Goal: Information Seeking & Learning: Learn about a topic

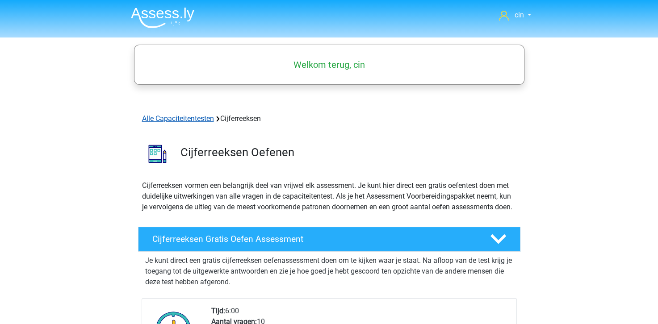
click at [152, 119] on link "Alle Capaciteitentesten" at bounding box center [178, 118] width 72 height 8
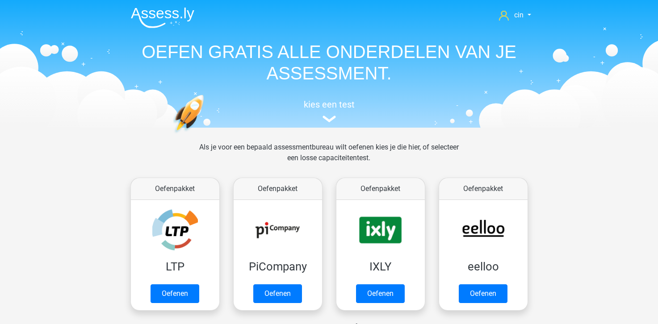
scroll to position [379, 0]
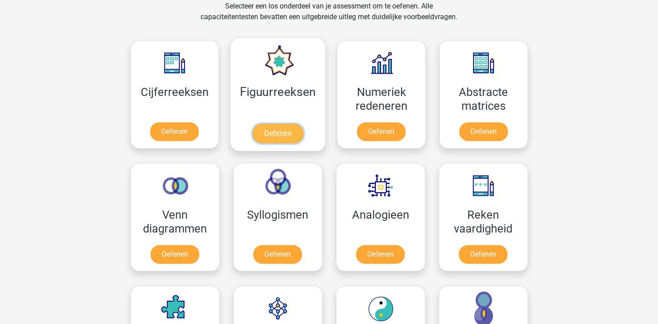
click at [266, 124] on link "Oefenen" at bounding box center [277, 134] width 51 height 20
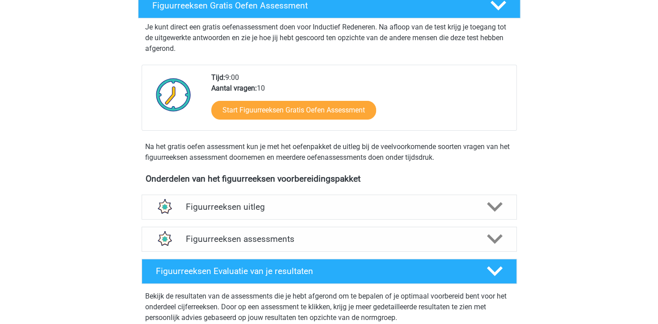
scroll to position [179, 0]
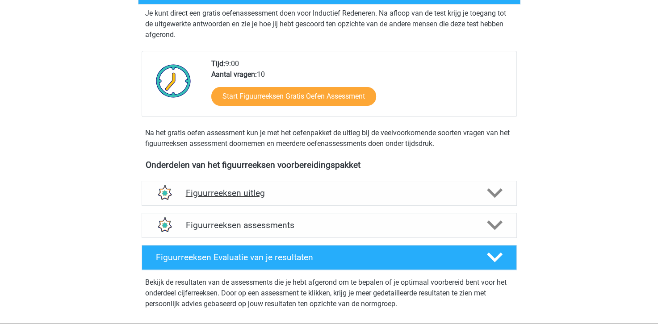
click at [221, 189] on h4 "Figuurreeksen uitleg" at bounding box center [329, 193] width 287 height 10
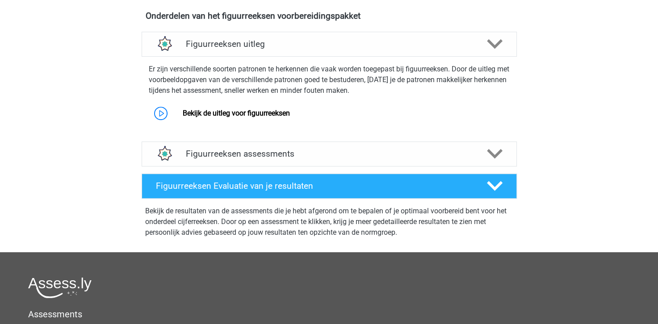
scroll to position [312, 0]
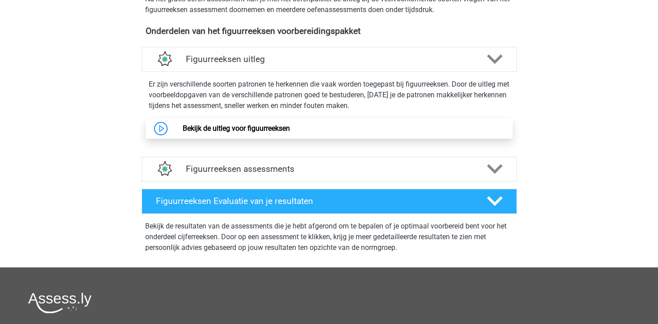
click at [255, 128] on link "Bekijk de uitleg voor figuurreeksen" at bounding box center [236, 128] width 107 height 8
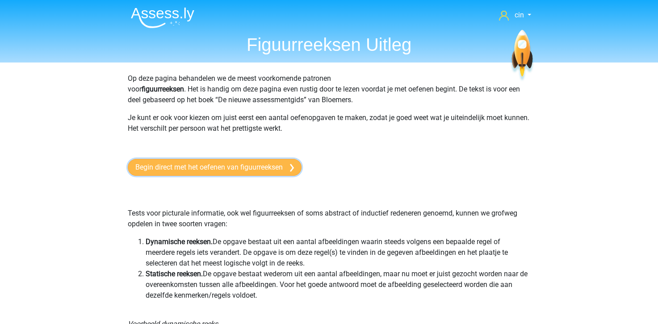
click at [216, 170] on link "Begin direct met het oefenen van figuurreeksen" at bounding box center [215, 167] width 174 height 17
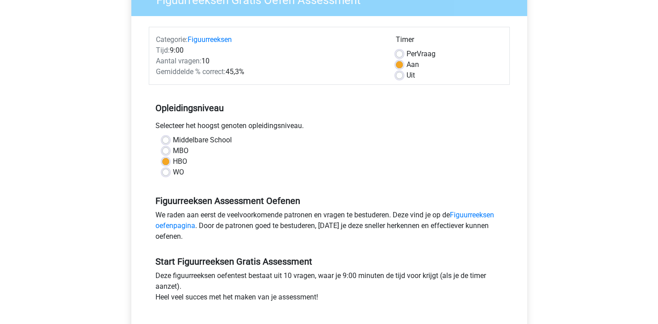
scroll to position [89, 0]
click at [406, 54] on label "Per Vraag" at bounding box center [420, 54] width 29 height 11
click at [400, 54] on input "Per Vraag" at bounding box center [398, 53] width 7 height 9
radio input "true"
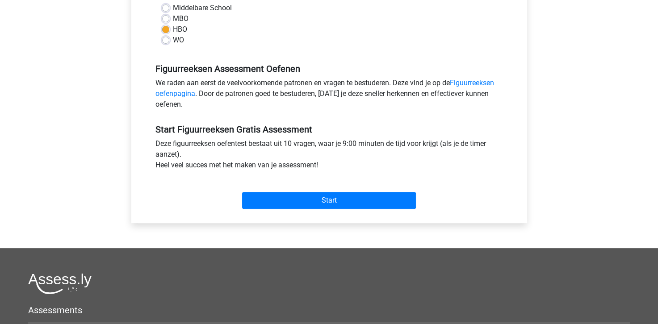
scroll to position [223, 0]
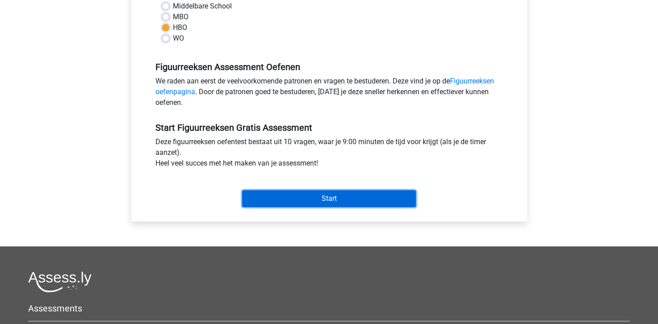
click at [332, 196] on input "Start" at bounding box center [329, 198] width 174 height 17
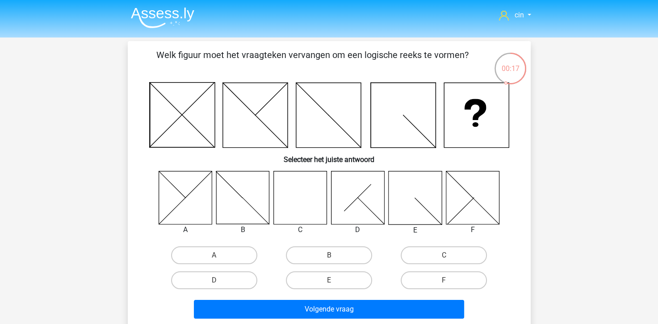
click at [300, 191] on icon at bounding box center [299, 197] width 53 height 53
click at [437, 257] on label "C" at bounding box center [443, 255] width 86 height 18
click at [444, 257] on input "C" at bounding box center [447, 258] width 6 height 6
radio input "true"
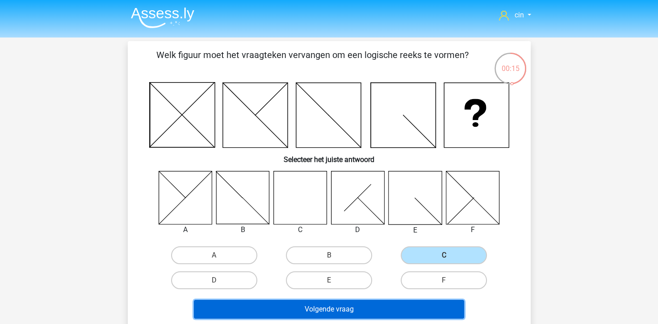
click at [332, 309] on button "Volgende vraag" at bounding box center [329, 309] width 270 height 19
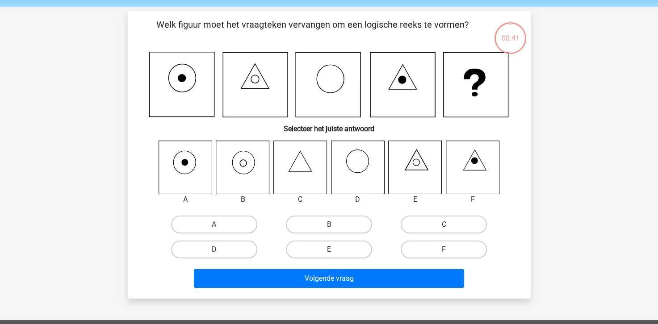
scroll to position [41, 0]
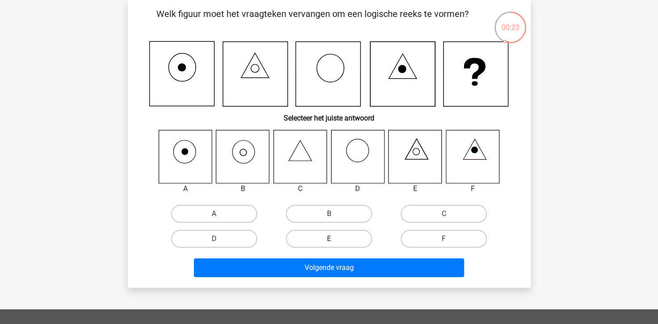
click at [329, 237] on label "E" at bounding box center [329, 239] width 86 height 18
click at [329, 239] on input "E" at bounding box center [332, 242] width 6 height 6
radio input "true"
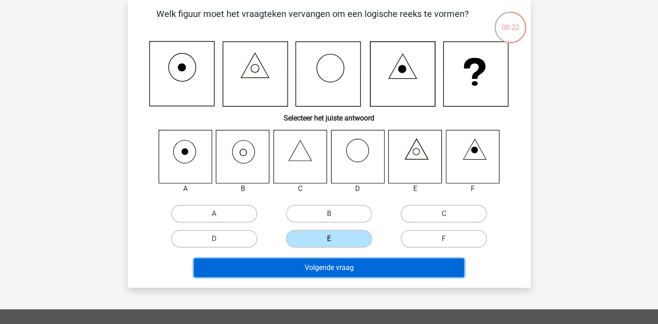
click at [335, 272] on button "Volgende vraag" at bounding box center [329, 267] width 270 height 19
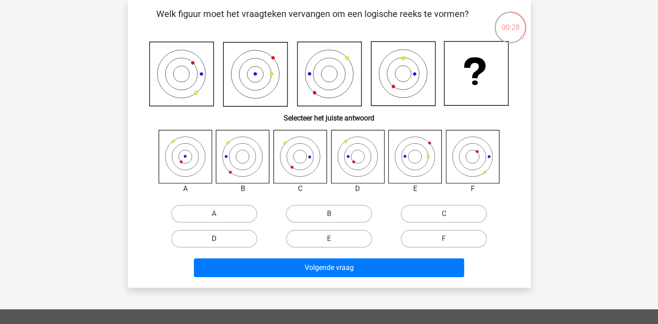
click at [236, 239] on label "D" at bounding box center [214, 239] width 86 height 18
click at [220, 239] on input "D" at bounding box center [217, 242] width 6 height 6
radio input "true"
click at [277, 278] on div "Volgende vraag" at bounding box center [329, 269] width 345 height 22
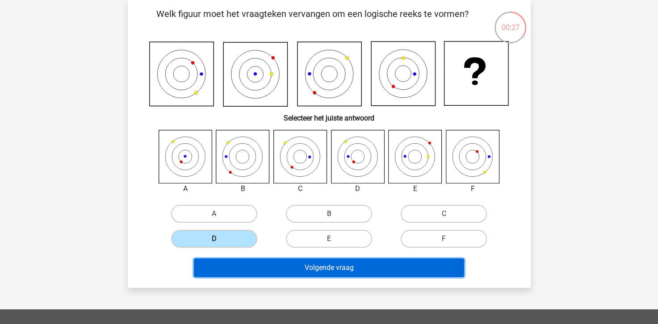
click at [277, 271] on button "Volgende vraag" at bounding box center [329, 267] width 270 height 19
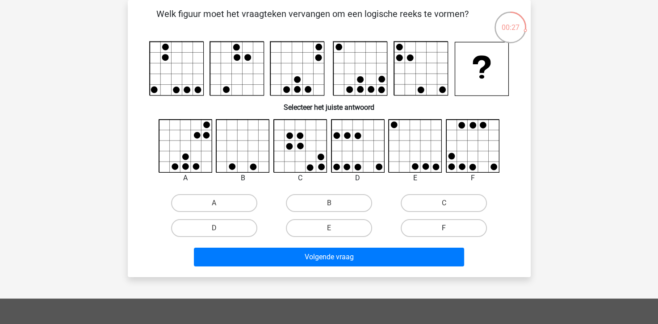
click at [427, 225] on label "F" at bounding box center [443, 228] width 86 height 18
click at [444, 228] on input "F" at bounding box center [447, 231] width 6 height 6
radio input "true"
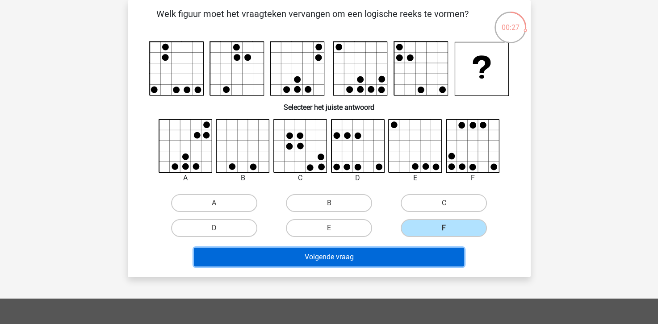
click at [407, 262] on button "Volgende vraag" at bounding box center [329, 257] width 270 height 19
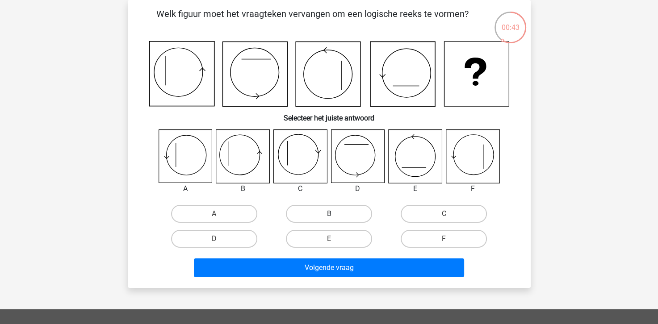
click at [314, 212] on label "B" at bounding box center [329, 214] width 86 height 18
click at [329, 214] on input "B" at bounding box center [332, 217] width 6 height 6
radio input "true"
click at [209, 212] on label "A" at bounding box center [214, 214] width 86 height 18
click at [214, 214] on input "A" at bounding box center [217, 217] width 6 height 6
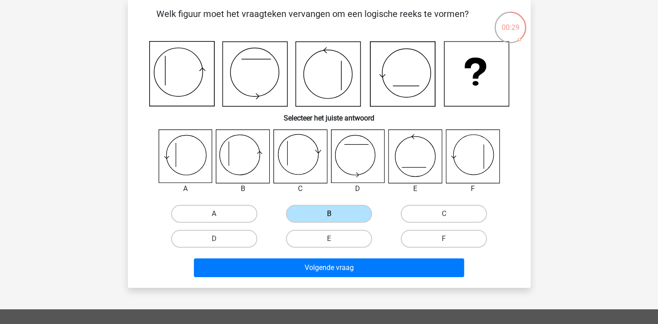
radio input "true"
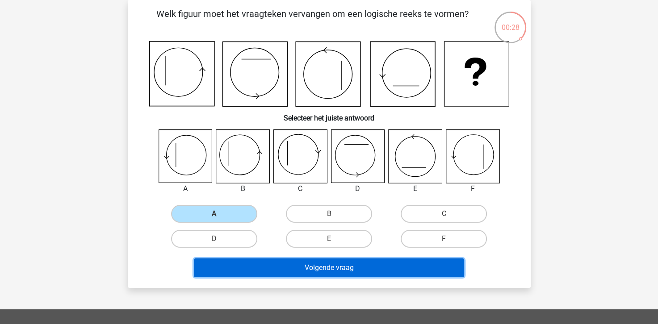
click at [277, 265] on button "Volgende vraag" at bounding box center [329, 267] width 270 height 19
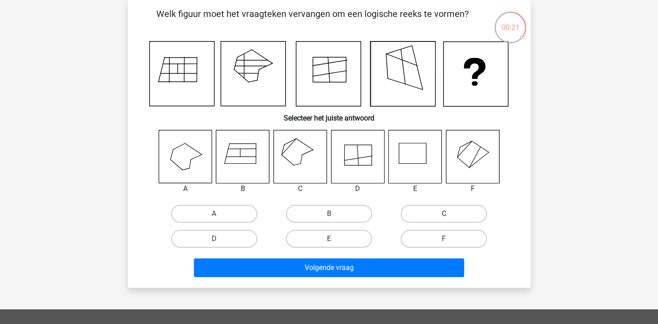
click at [430, 216] on label "C" at bounding box center [443, 214] width 86 height 18
click at [444, 216] on input "C" at bounding box center [447, 217] width 6 height 6
radio input "true"
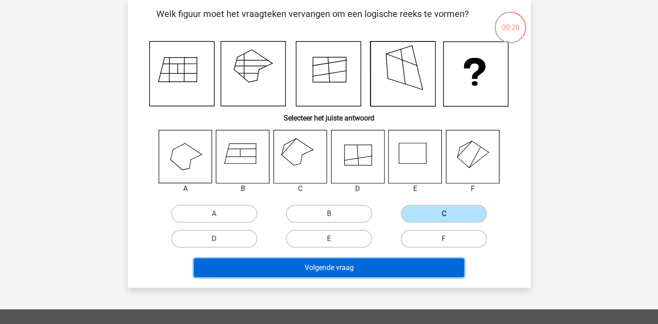
click at [382, 262] on button "Volgende vraag" at bounding box center [329, 267] width 270 height 19
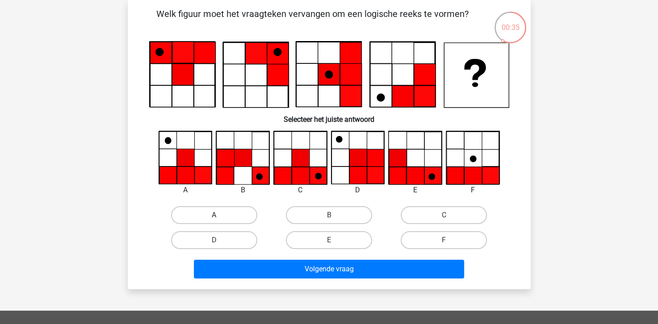
click at [209, 217] on label "A" at bounding box center [214, 215] width 86 height 18
click at [214, 217] on input "A" at bounding box center [217, 218] width 6 height 6
radio input "true"
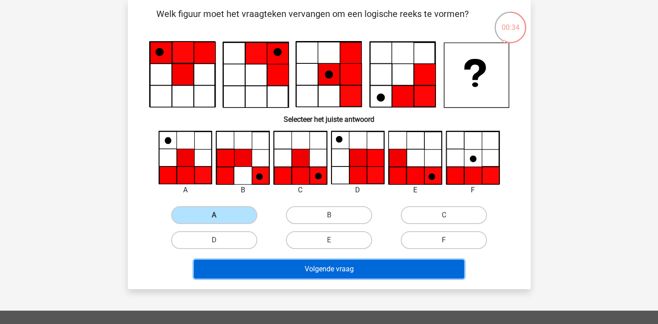
click at [251, 269] on button "Volgende vraag" at bounding box center [329, 269] width 270 height 19
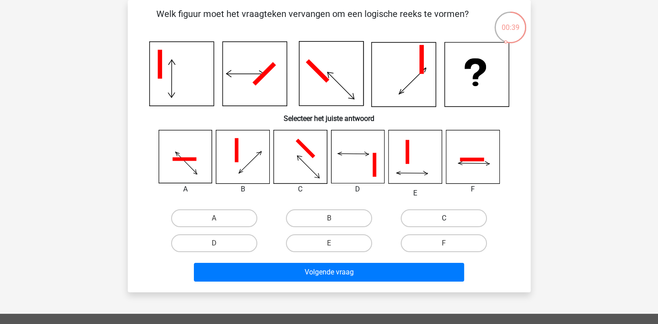
click at [409, 221] on label "C" at bounding box center [443, 218] width 86 height 18
click at [444, 221] on input "C" at bounding box center [447, 221] width 6 height 6
radio input "true"
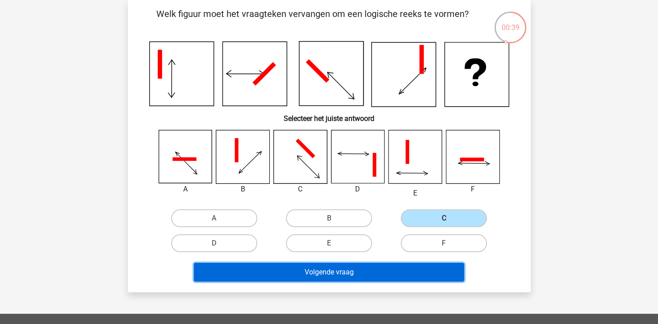
click at [382, 263] on button "Volgende vraag" at bounding box center [329, 272] width 270 height 19
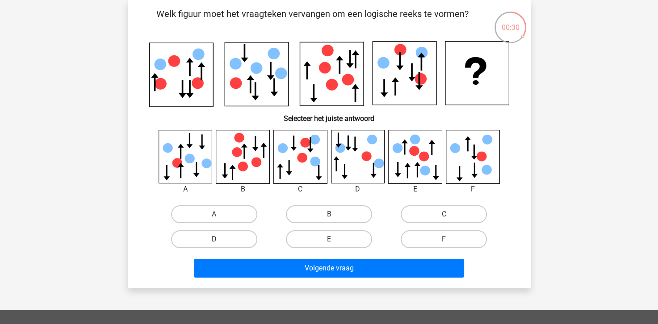
click at [207, 234] on label "D" at bounding box center [214, 239] width 86 height 18
click at [214, 239] on input "D" at bounding box center [217, 242] width 6 height 6
radio input "true"
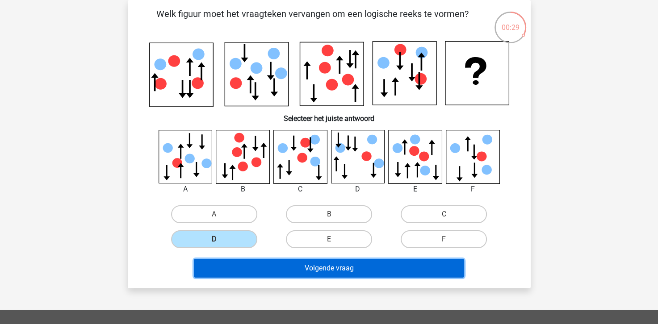
click at [280, 266] on button "Volgende vraag" at bounding box center [329, 268] width 270 height 19
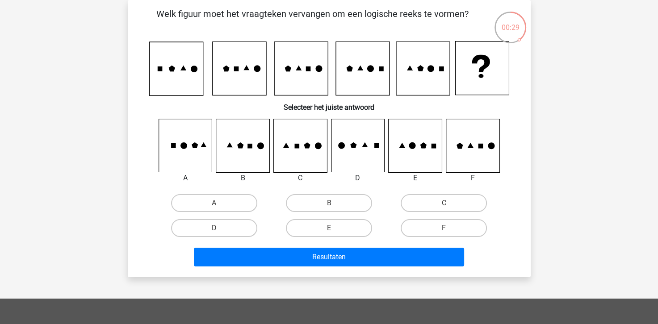
drag, startPoint x: 346, startPoint y: 230, endPoint x: 349, endPoint y: 239, distance: 9.3
click at [346, 230] on label "E" at bounding box center [329, 228] width 86 height 18
click at [334, 230] on input "E" at bounding box center [332, 231] width 6 height 6
radio input "true"
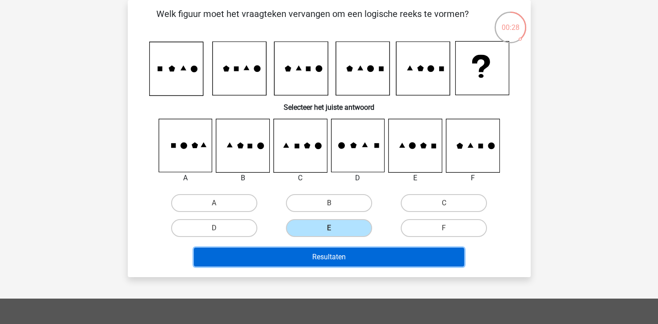
click at [352, 254] on button "Resultaten" at bounding box center [329, 257] width 270 height 19
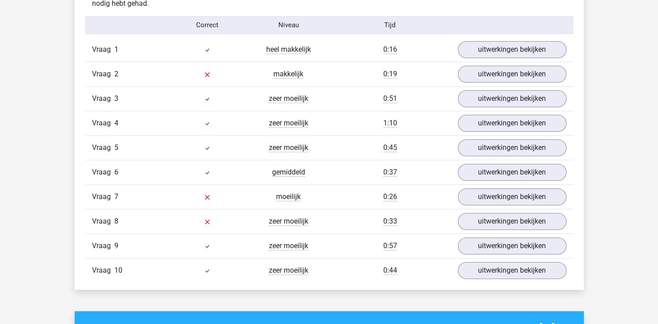
scroll to position [580, 0]
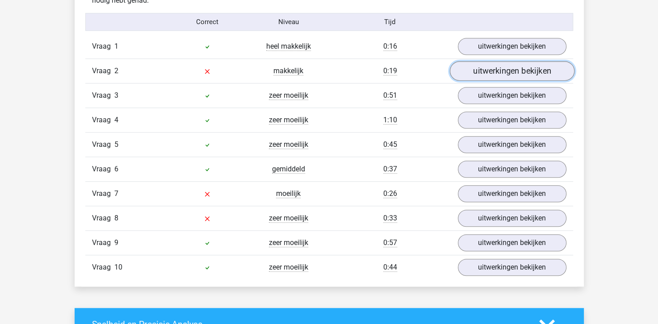
click at [502, 75] on link "uitwerkingen bekijken" at bounding box center [511, 72] width 125 height 20
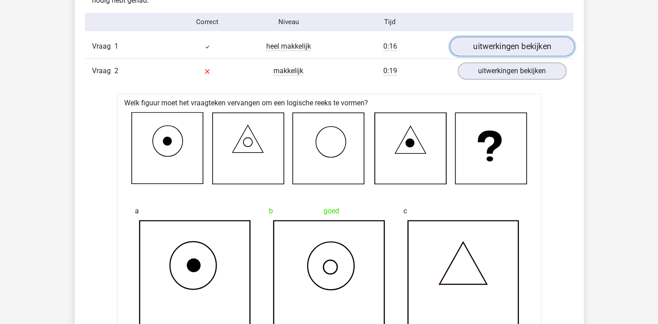
click at [493, 46] on link "uitwerkingen bekijken" at bounding box center [511, 47] width 125 height 20
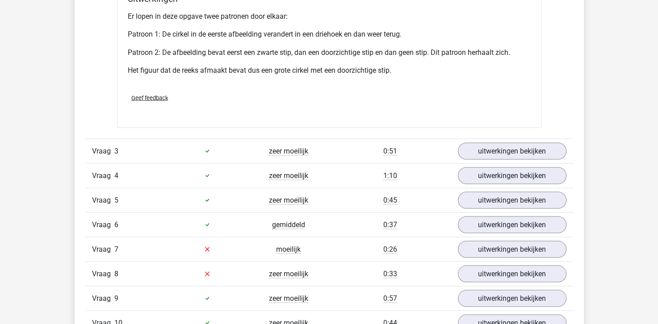
scroll to position [1607, 0]
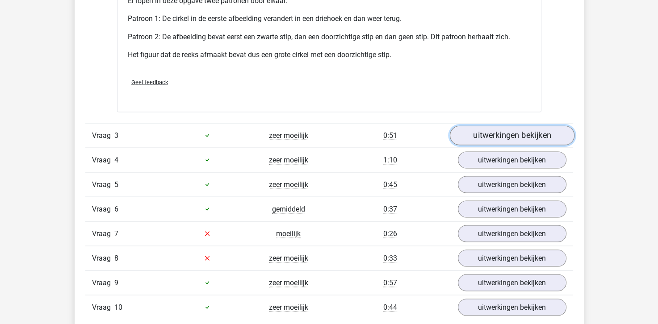
click at [491, 137] on link "uitwerkingen bekijken" at bounding box center [511, 135] width 125 height 20
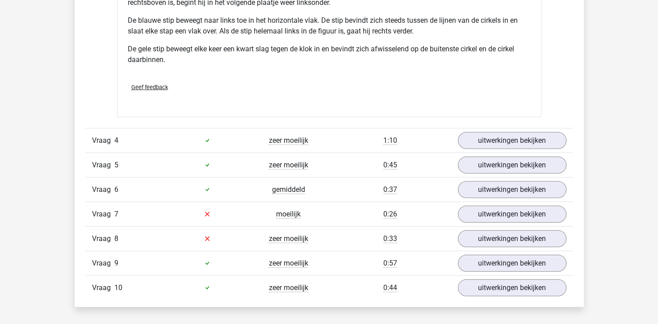
scroll to position [2232, 0]
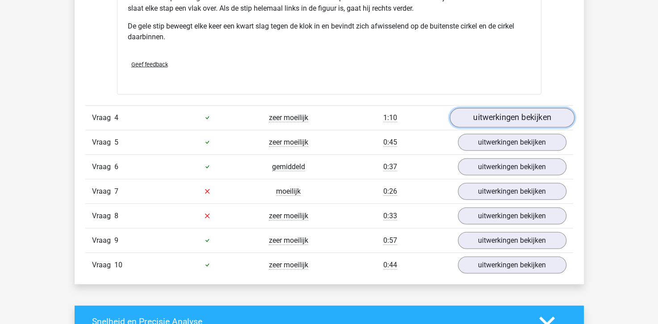
click at [487, 116] on link "uitwerkingen bekijken" at bounding box center [511, 118] width 125 height 20
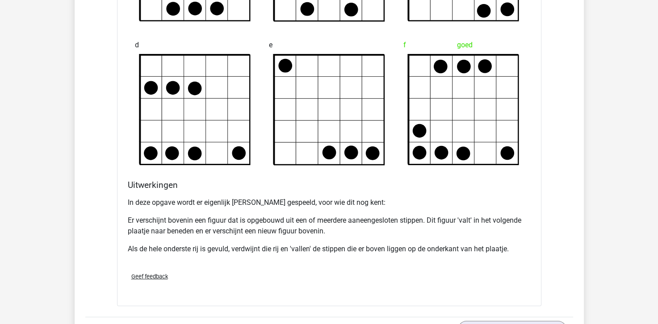
scroll to position [2723, 0]
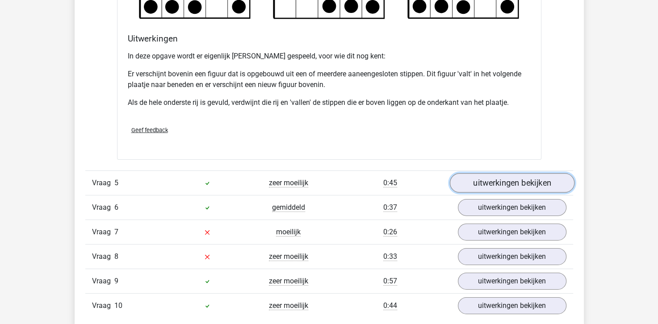
click at [491, 178] on link "uitwerkingen bekijken" at bounding box center [511, 183] width 125 height 20
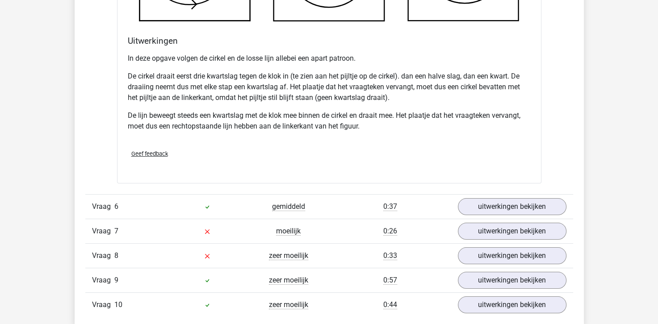
scroll to position [3303, 0]
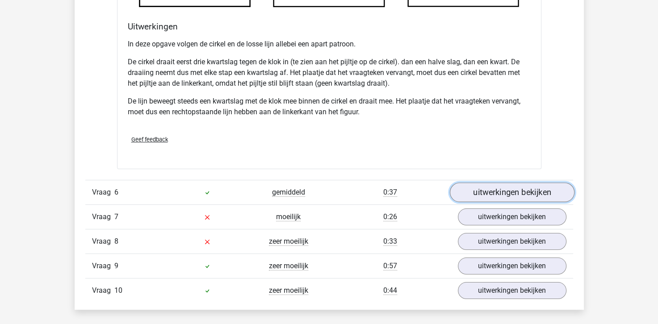
click at [525, 192] on link "uitwerkingen bekijken" at bounding box center [511, 193] width 125 height 20
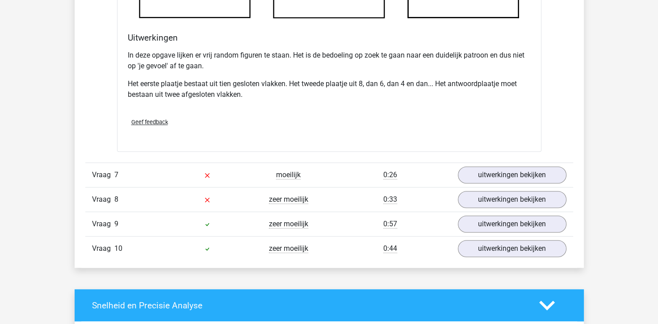
scroll to position [3884, 0]
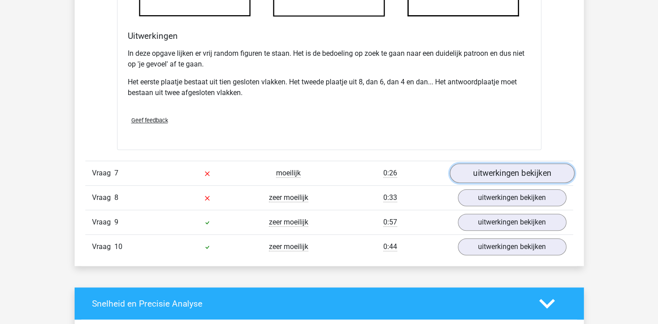
click at [487, 168] on link "uitwerkingen bekijken" at bounding box center [511, 173] width 125 height 20
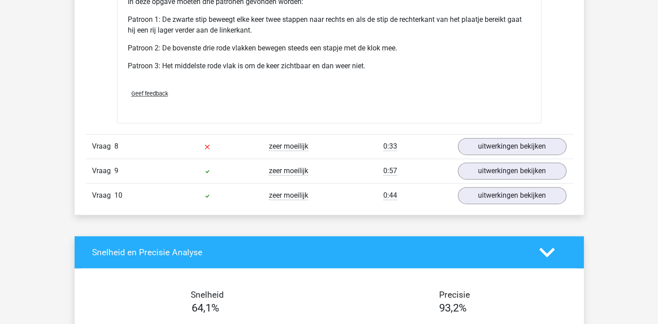
scroll to position [4508, 0]
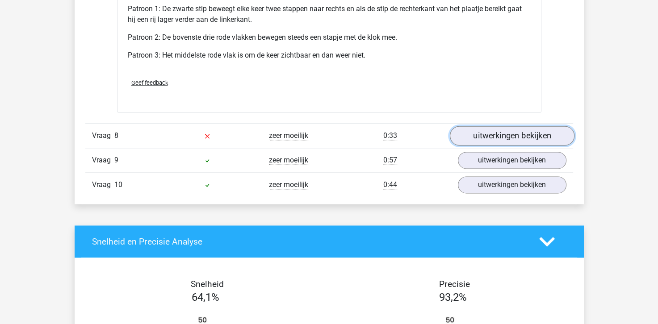
click at [519, 134] on link "uitwerkingen bekijken" at bounding box center [511, 136] width 125 height 20
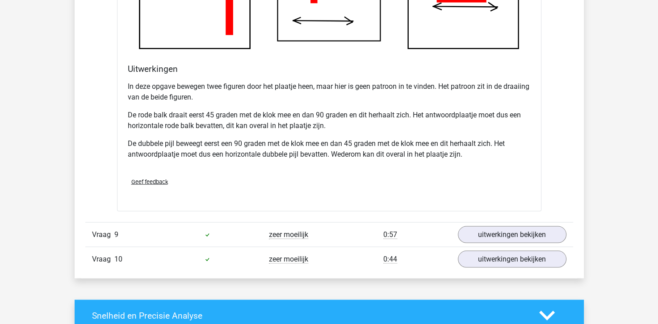
scroll to position [5044, 0]
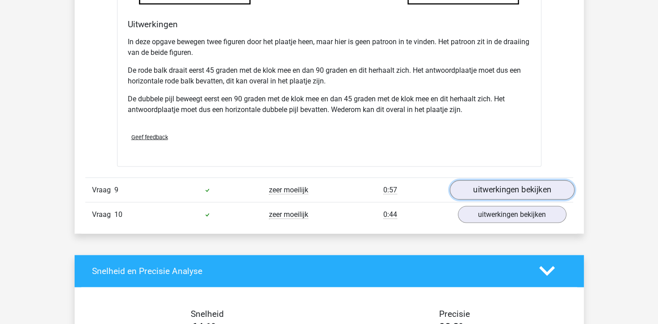
click at [553, 187] on link "uitwerkingen bekijken" at bounding box center [511, 190] width 125 height 20
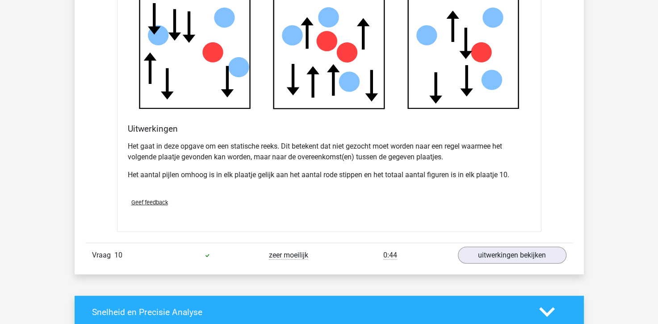
scroll to position [5535, 0]
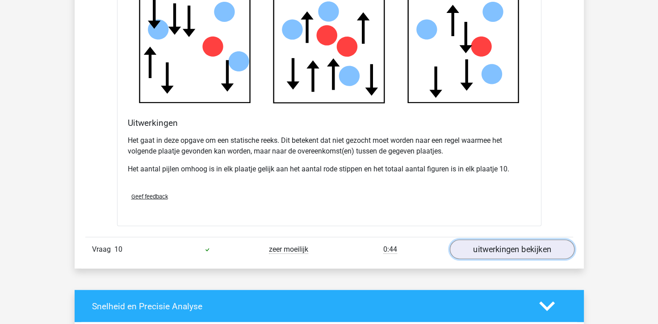
click at [480, 245] on link "uitwerkingen bekijken" at bounding box center [511, 250] width 125 height 20
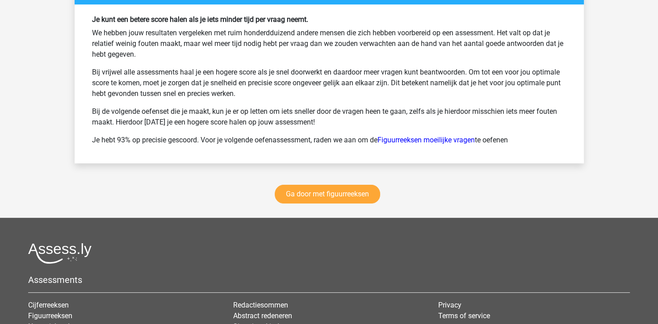
scroll to position [6696, 0]
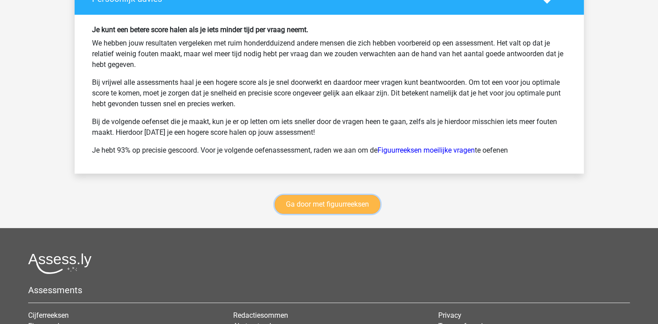
click at [336, 201] on link "Ga door met figuurreeksen" at bounding box center [327, 204] width 105 height 19
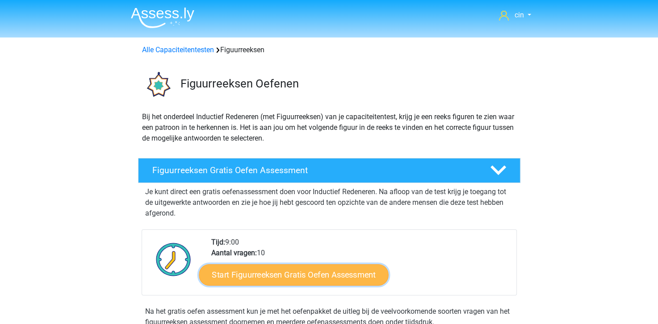
click at [275, 273] on link "Start Figuurreeksen Gratis Oefen Assessment" at bounding box center [293, 274] width 189 height 21
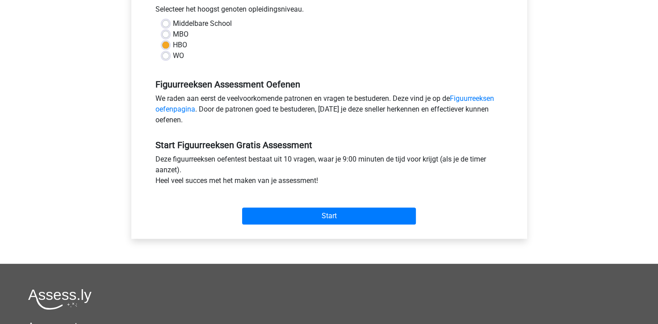
scroll to position [223, 0]
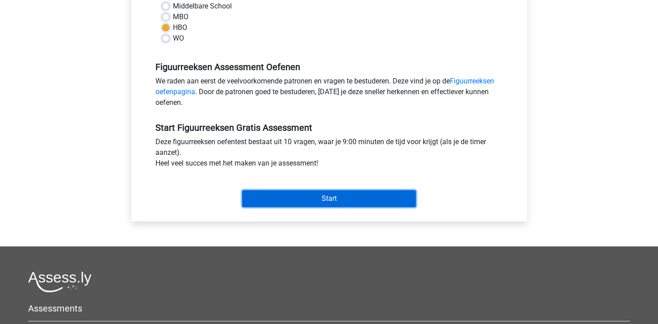
click at [322, 196] on input "Start" at bounding box center [329, 198] width 174 height 17
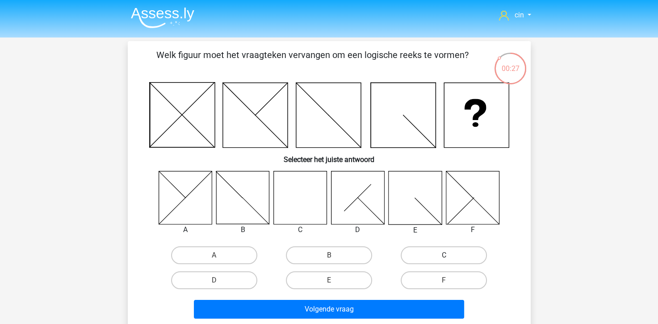
click at [419, 253] on label "C" at bounding box center [443, 255] width 86 height 18
click at [444, 255] on input "C" at bounding box center [447, 258] width 6 height 6
radio input "true"
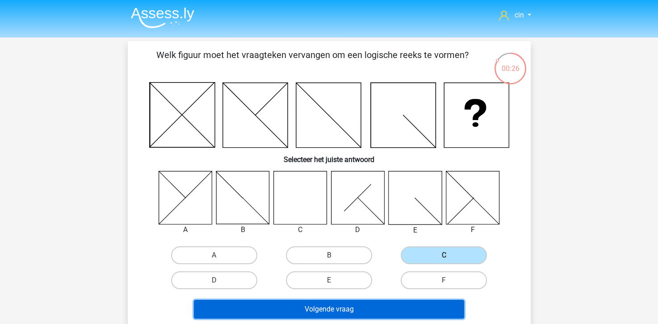
click at [360, 309] on button "Volgende vraag" at bounding box center [329, 309] width 270 height 19
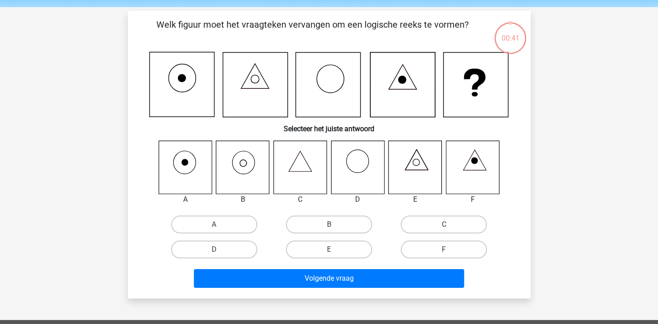
scroll to position [41, 0]
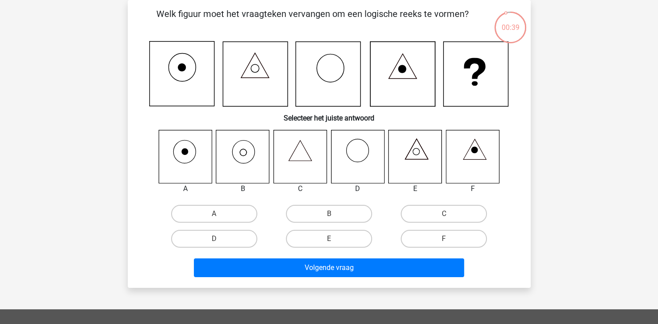
click at [237, 168] on icon at bounding box center [242, 156] width 53 height 53
click at [303, 216] on label "B" at bounding box center [329, 214] width 86 height 18
click at [329, 216] on input "B" at bounding box center [332, 217] width 6 height 6
radio input "true"
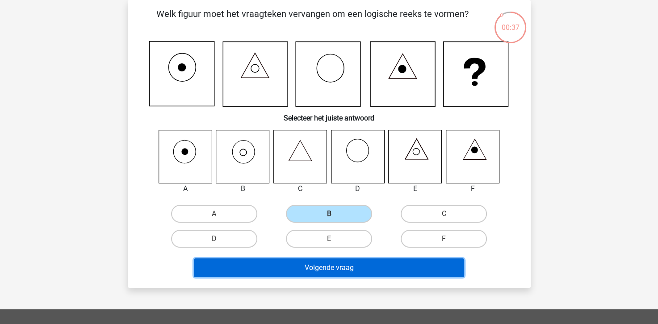
click at [308, 262] on button "Volgende vraag" at bounding box center [329, 267] width 270 height 19
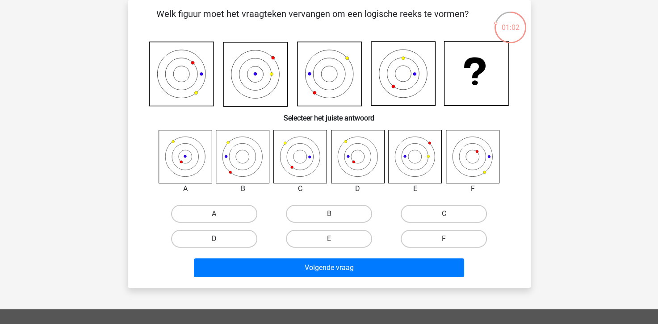
click at [222, 233] on label "D" at bounding box center [214, 239] width 86 height 18
click at [220, 239] on input "D" at bounding box center [217, 242] width 6 height 6
radio input "true"
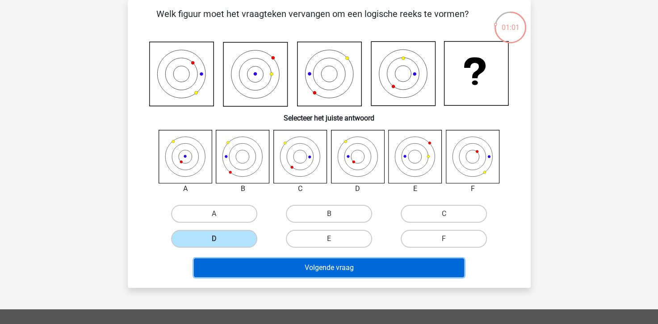
click at [277, 266] on button "Volgende vraag" at bounding box center [329, 267] width 270 height 19
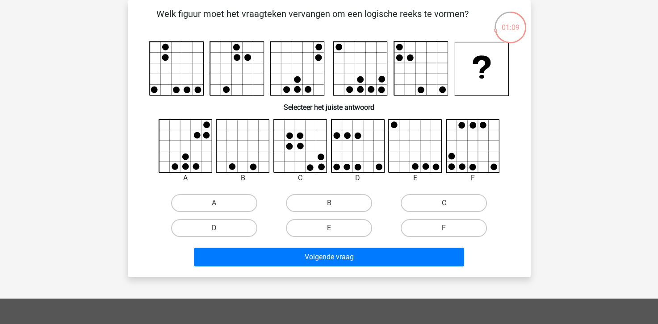
click at [425, 228] on label "F" at bounding box center [443, 228] width 86 height 18
click at [444, 228] on input "F" at bounding box center [447, 231] width 6 height 6
radio input "true"
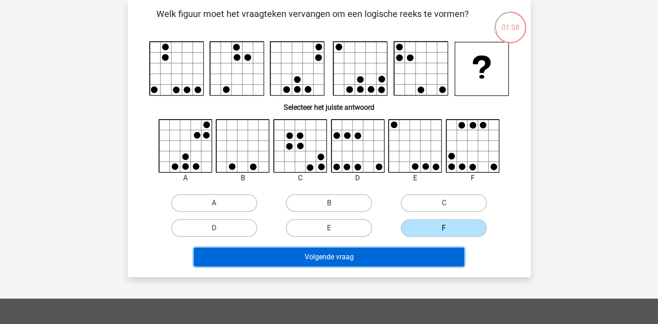
click at [401, 261] on button "Volgende vraag" at bounding box center [329, 257] width 270 height 19
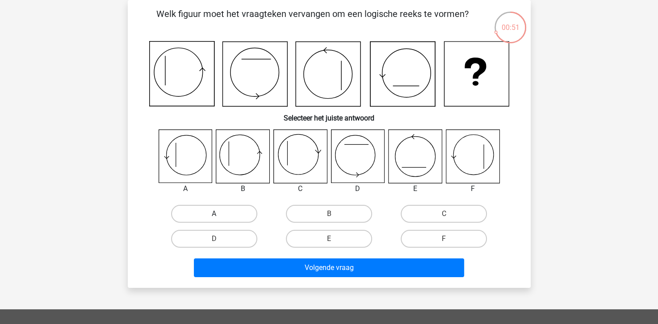
drag, startPoint x: 220, startPoint y: 213, endPoint x: 226, endPoint y: 216, distance: 7.1
click at [223, 216] on div "A" at bounding box center [214, 214] width 108 height 18
click at [220, 212] on label "A" at bounding box center [214, 214] width 86 height 18
click at [220, 214] on input "A" at bounding box center [217, 217] width 6 height 6
radio input "true"
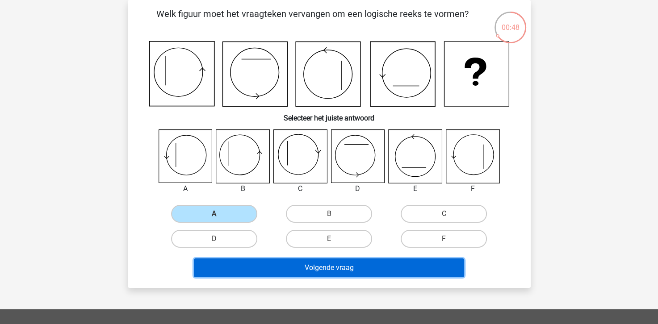
click at [336, 262] on button "Volgende vraag" at bounding box center [329, 267] width 270 height 19
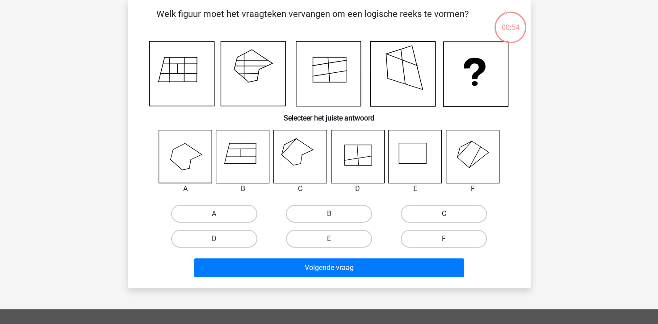
click at [423, 212] on label "C" at bounding box center [443, 214] width 86 height 18
click at [444, 214] on input "C" at bounding box center [447, 217] width 6 height 6
radio input "true"
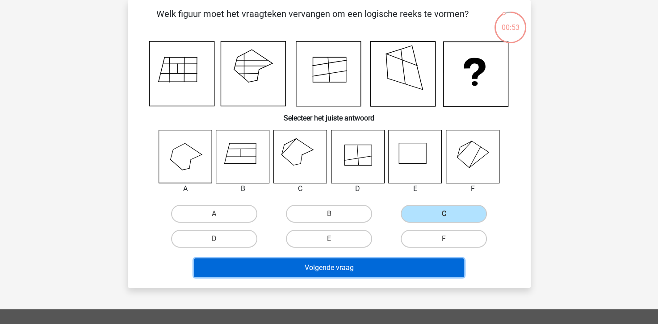
click at [383, 264] on button "Volgende vraag" at bounding box center [329, 267] width 270 height 19
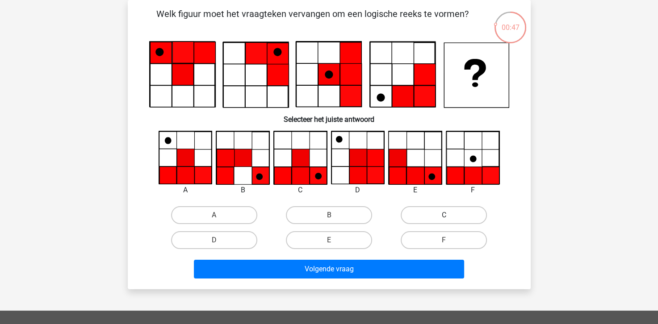
click at [427, 211] on label "C" at bounding box center [443, 215] width 86 height 18
click at [444, 215] on input "C" at bounding box center [447, 218] width 6 height 6
radio input "true"
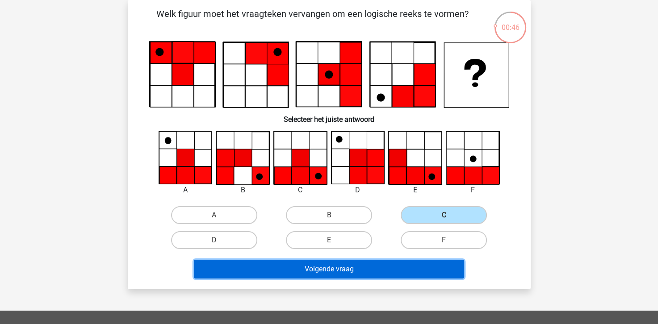
click at [386, 277] on button "Volgende vraag" at bounding box center [329, 269] width 270 height 19
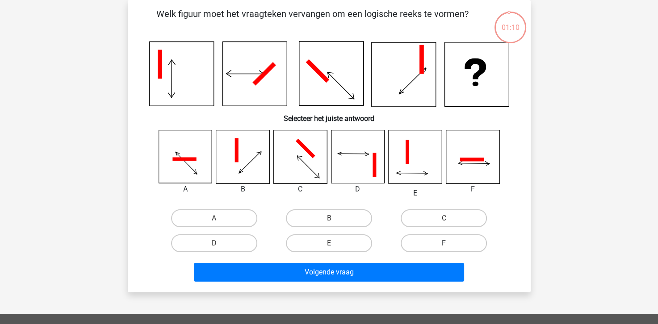
drag, startPoint x: 422, startPoint y: 245, endPoint x: 414, endPoint y: 254, distance: 11.7
click at [422, 246] on label "F" at bounding box center [443, 243] width 86 height 18
click at [444, 246] on input "F" at bounding box center [447, 246] width 6 height 6
radio input "true"
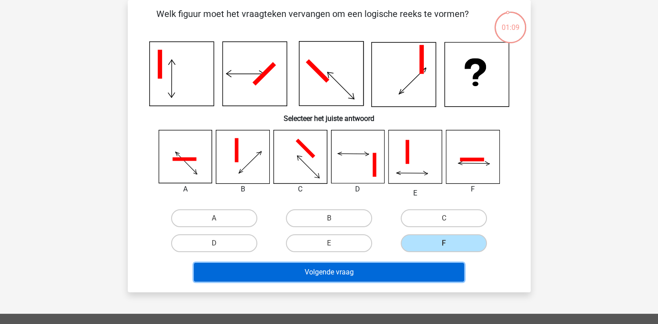
click at [392, 267] on button "Volgende vraag" at bounding box center [329, 272] width 270 height 19
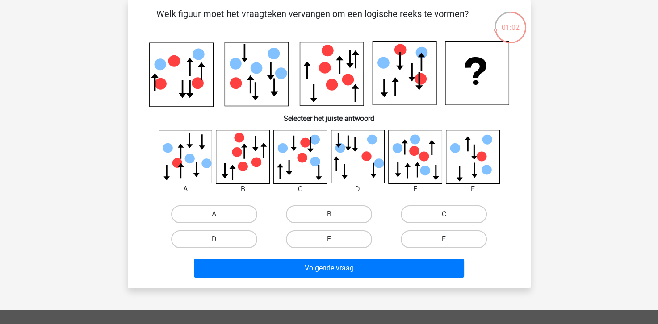
click at [436, 232] on label "F" at bounding box center [443, 239] width 86 height 18
click at [444, 239] on input "F" at bounding box center [447, 242] width 6 height 6
radio input "true"
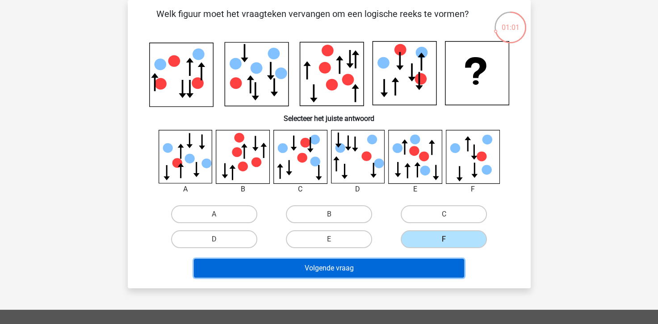
click at [423, 259] on button "Volgende vraag" at bounding box center [329, 268] width 270 height 19
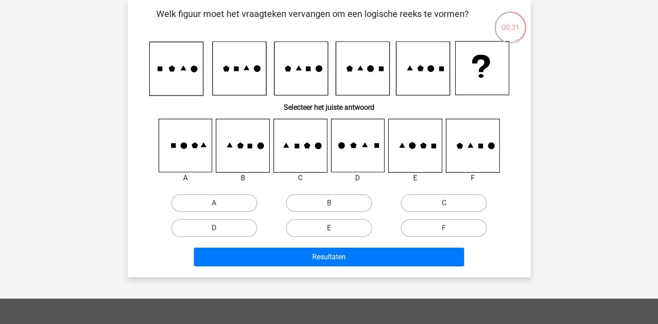
click at [362, 225] on label "E" at bounding box center [329, 228] width 86 height 18
click at [334, 228] on input "E" at bounding box center [332, 231] width 6 height 6
radio input "true"
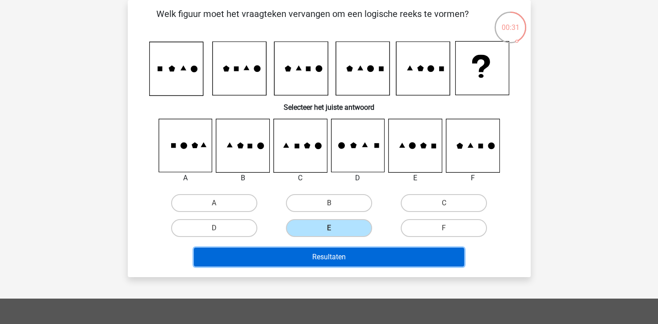
click at [360, 255] on button "Resultaten" at bounding box center [329, 257] width 270 height 19
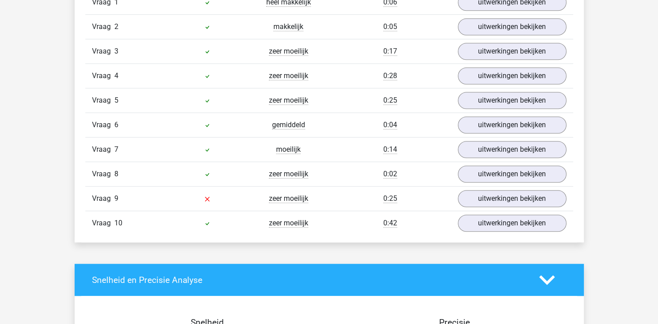
scroll to position [625, 0]
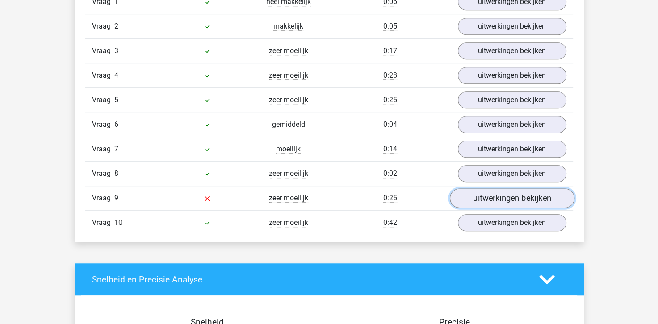
click at [478, 194] on link "uitwerkingen bekijken" at bounding box center [511, 199] width 125 height 20
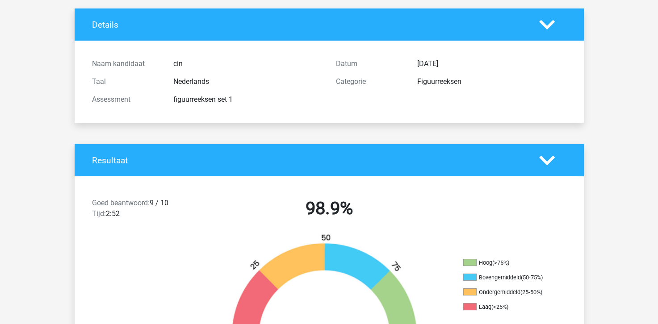
scroll to position [0, 0]
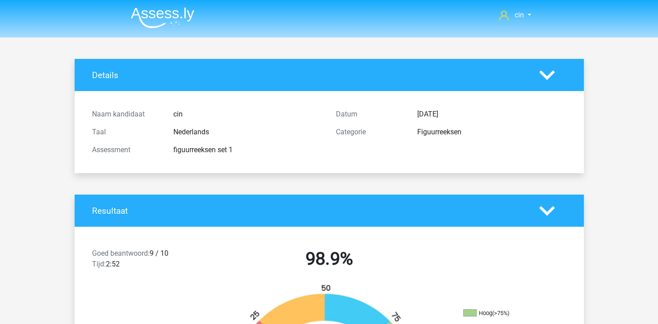
click at [147, 14] on img at bounding box center [162, 17] width 63 height 21
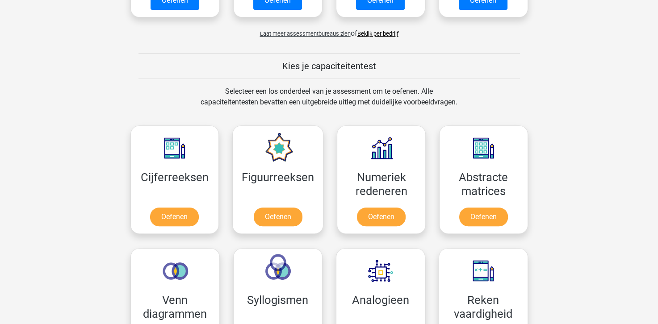
scroll to position [312, 0]
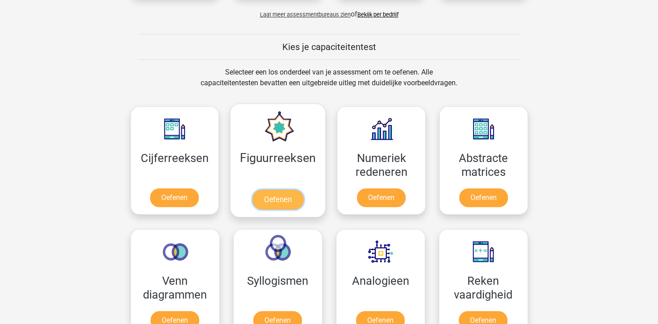
click at [255, 190] on link "Oefenen" at bounding box center [277, 200] width 51 height 20
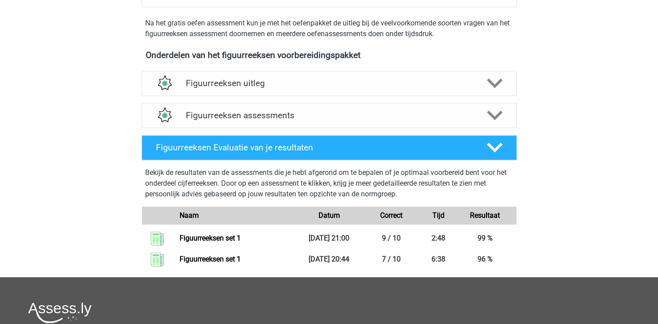
scroll to position [312, 0]
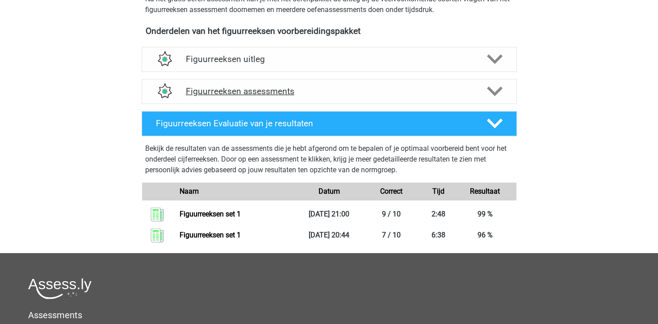
click at [502, 91] on icon at bounding box center [495, 91] width 16 height 16
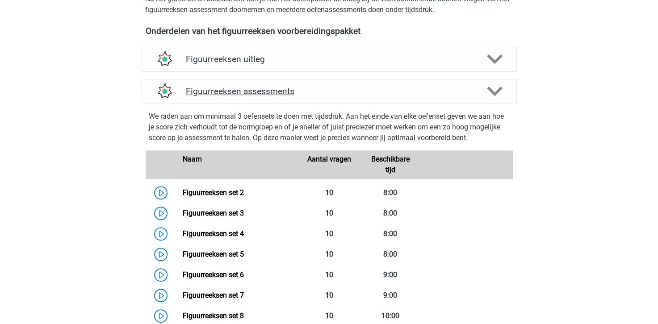
click at [501, 92] on icon at bounding box center [495, 91] width 16 height 16
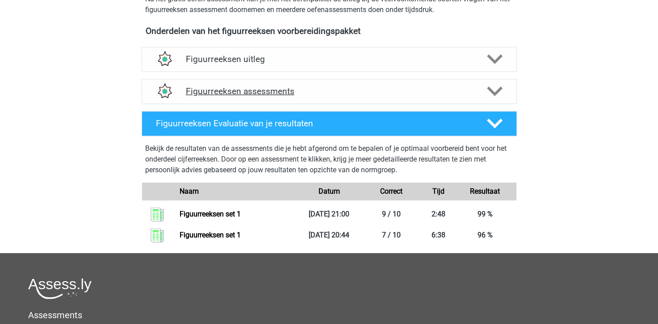
click at [497, 91] on polygon at bounding box center [495, 92] width 16 height 10
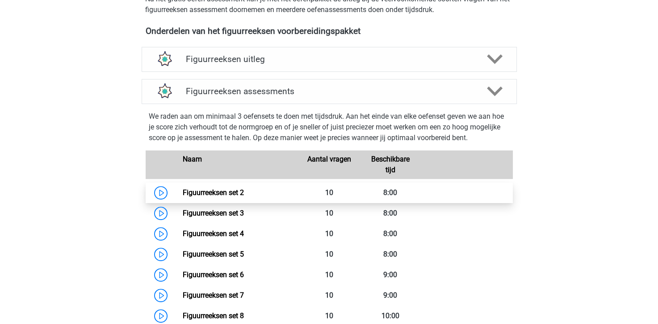
click at [203, 194] on link "Figuurreeksen set 2" at bounding box center [213, 192] width 61 height 8
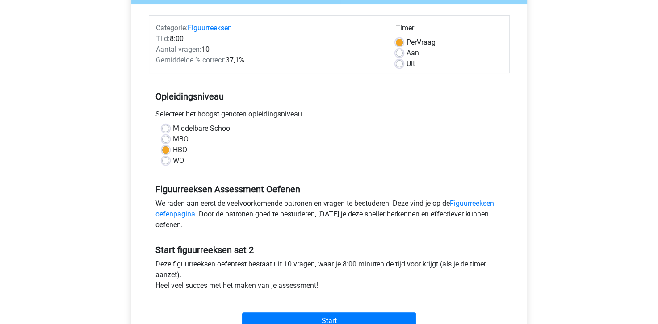
scroll to position [134, 0]
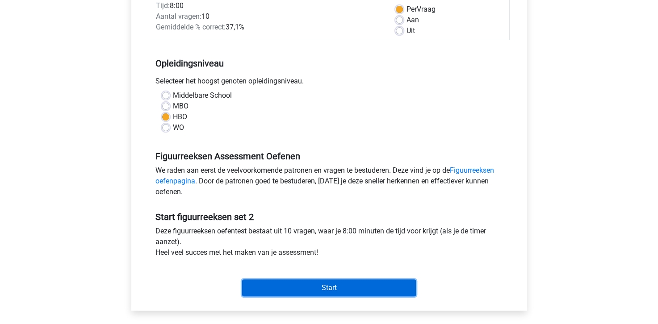
click at [339, 284] on input "Start" at bounding box center [329, 287] width 174 height 17
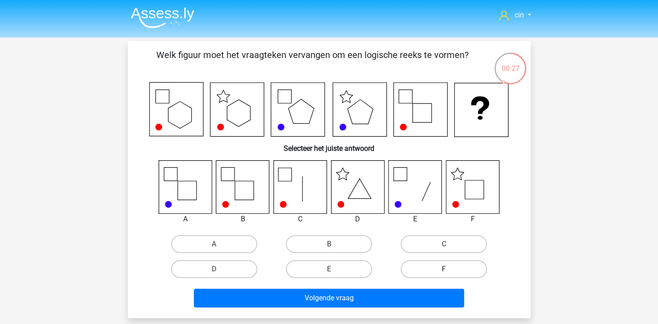
drag, startPoint x: 445, startPoint y: 262, endPoint x: 437, endPoint y: 271, distance: 12.7
click at [445, 263] on label "F" at bounding box center [443, 269] width 86 height 18
click at [445, 269] on input "F" at bounding box center [447, 272] width 6 height 6
radio input "true"
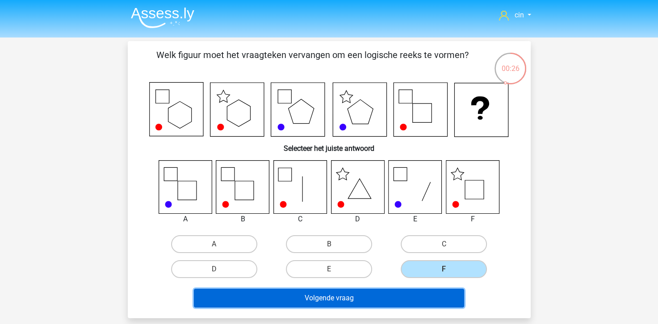
click at [386, 302] on button "Volgende vraag" at bounding box center [329, 298] width 270 height 19
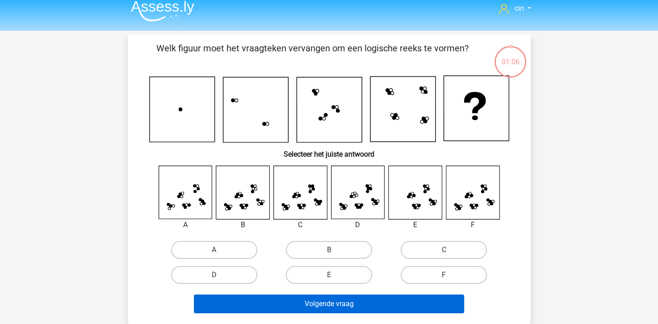
scroll to position [41, 0]
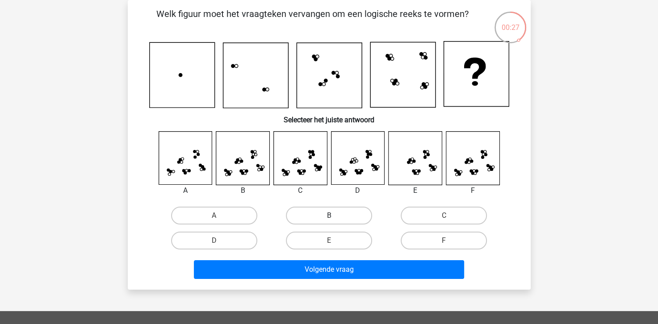
click at [343, 216] on label "B" at bounding box center [329, 216] width 86 height 18
click at [334, 216] on input "B" at bounding box center [332, 219] width 6 height 6
radio input "true"
drag, startPoint x: 452, startPoint y: 238, endPoint x: 443, endPoint y: 245, distance: 10.9
click at [451, 239] on label "F" at bounding box center [443, 241] width 86 height 18
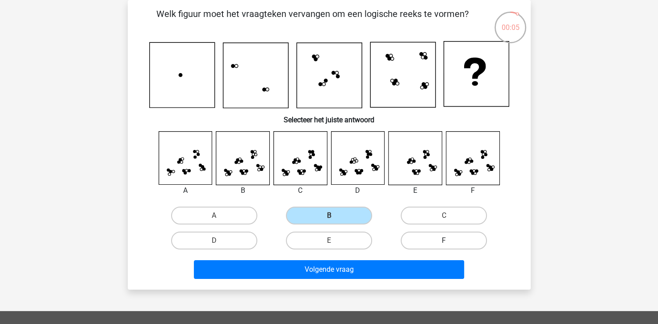
click at [450, 241] on input "F" at bounding box center [447, 244] width 6 height 6
radio input "true"
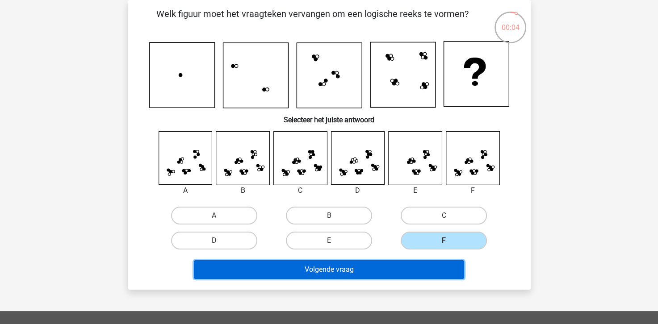
click at [380, 268] on button "Volgende vraag" at bounding box center [329, 269] width 270 height 19
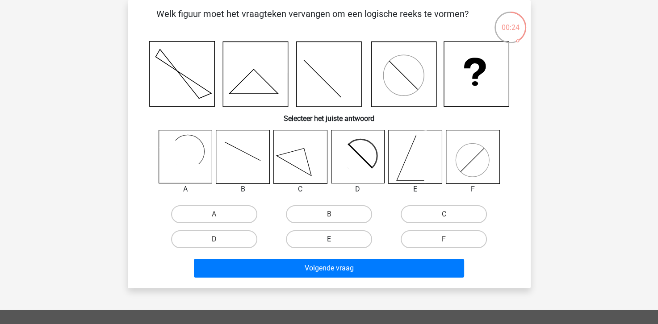
click at [331, 237] on label "E" at bounding box center [329, 239] width 86 height 18
click at [331, 239] on input "E" at bounding box center [332, 242] width 6 height 6
radio input "true"
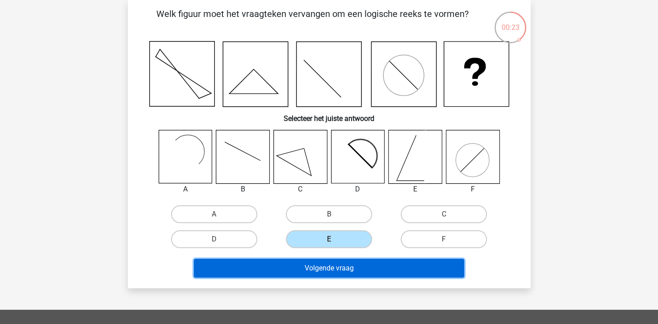
click at [316, 268] on button "Volgende vraag" at bounding box center [329, 268] width 270 height 19
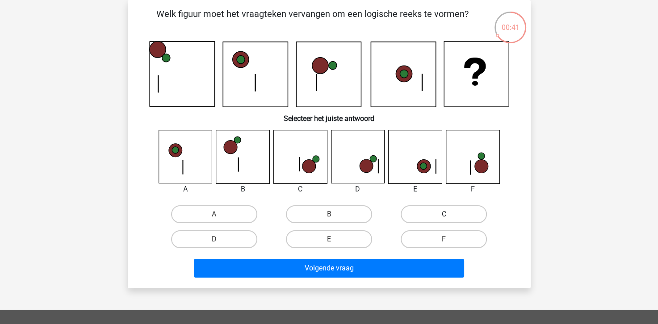
click at [416, 213] on label "C" at bounding box center [443, 214] width 86 height 18
click at [444, 214] on input "C" at bounding box center [447, 217] width 6 height 6
radio input "true"
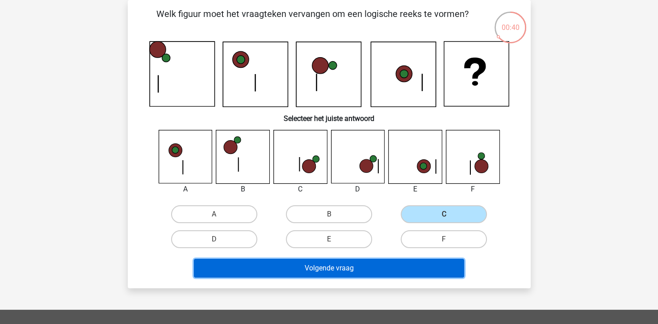
click at [345, 267] on button "Volgende vraag" at bounding box center [329, 268] width 270 height 19
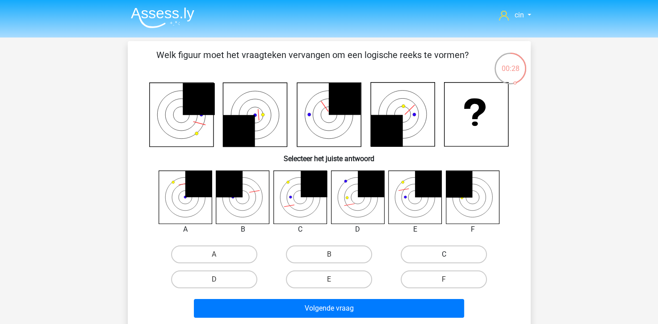
click at [409, 257] on label "C" at bounding box center [443, 255] width 86 height 18
click at [444, 257] on input "C" at bounding box center [447, 257] width 6 height 6
radio input "true"
click at [346, 318] on div "Volgende vraag" at bounding box center [329, 310] width 345 height 22
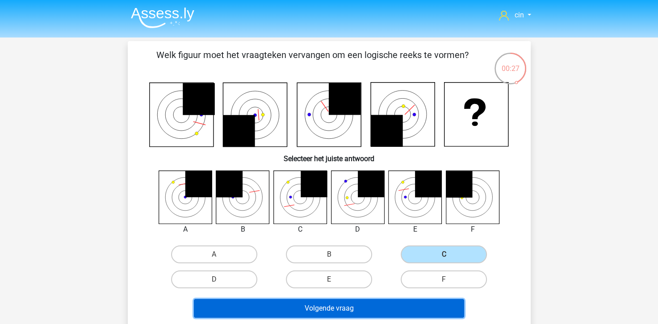
click at [346, 308] on button "Volgende vraag" at bounding box center [329, 308] width 270 height 19
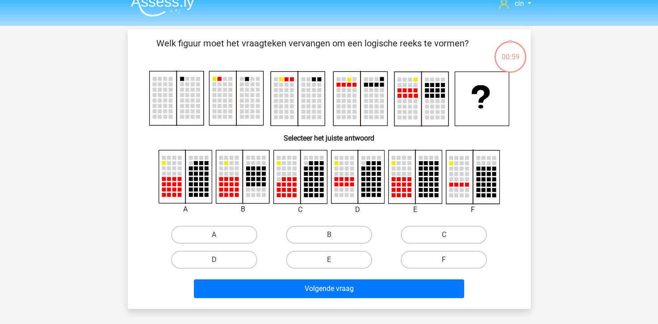
scroll to position [41, 0]
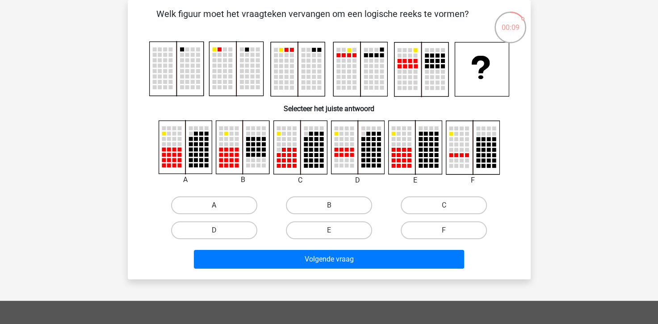
click at [210, 204] on label "A" at bounding box center [214, 205] width 86 height 18
click at [214, 205] on input "A" at bounding box center [217, 208] width 6 height 6
radio input "true"
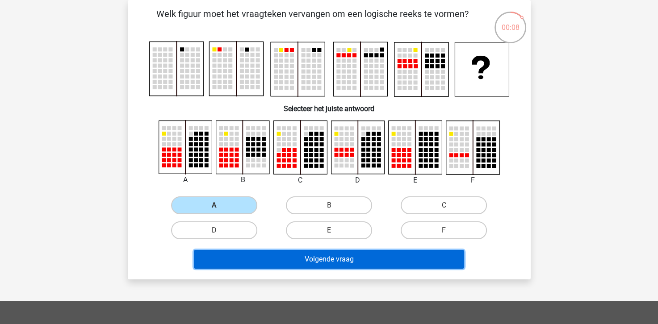
click at [270, 261] on button "Volgende vraag" at bounding box center [329, 259] width 270 height 19
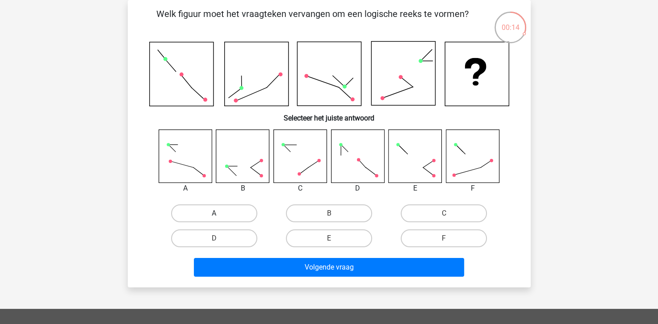
click at [193, 212] on label "A" at bounding box center [214, 213] width 86 height 18
click at [214, 213] on input "A" at bounding box center [217, 216] width 6 height 6
radio input "true"
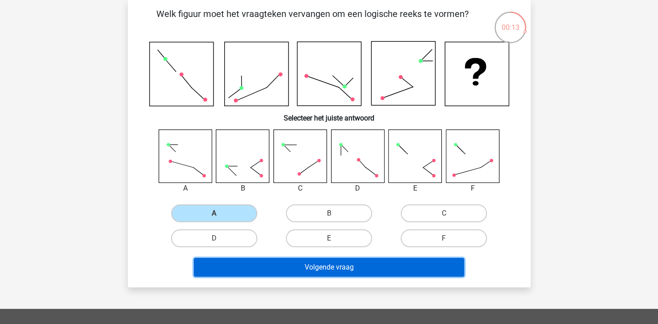
click at [231, 263] on button "Volgende vraag" at bounding box center [329, 267] width 270 height 19
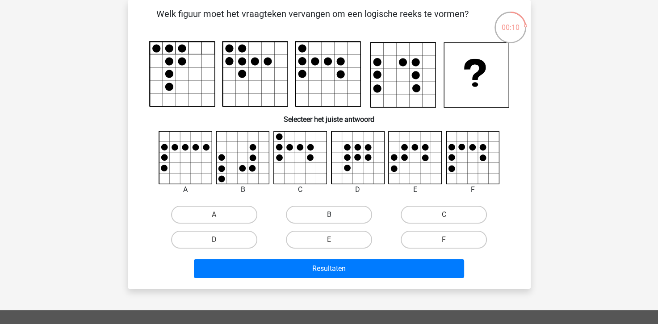
click at [323, 217] on label "B" at bounding box center [329, 215] width 86 height 18
click at [329, 217] on input "B" at bounding box center [332, 218] width 6 height 6
radio input "true"
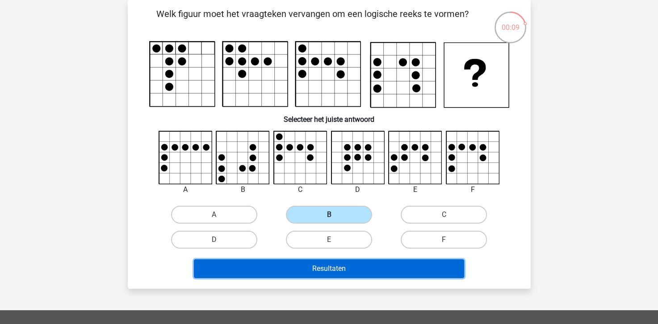
click at [340, 266] on button "Resultaten" at bounding box center [329, 268] width 270 height 19
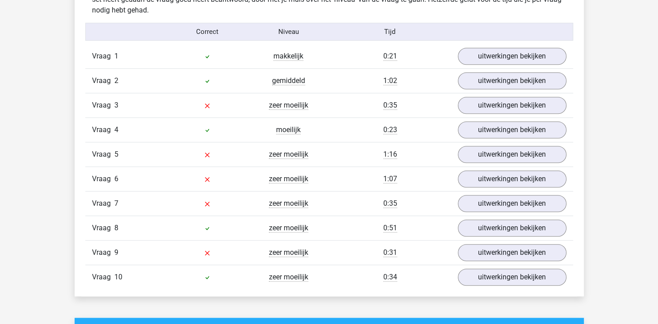
scroll to position [580, 0]
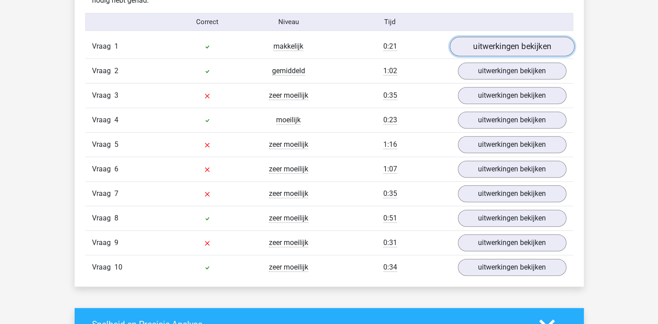
click at [512, 50] on link "uitwerkingen bekijken" at bounding box center [511, 47] width 125 height 20
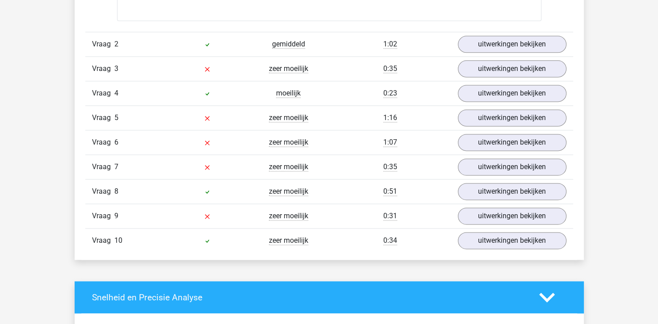
scroll to position [1161, 0]
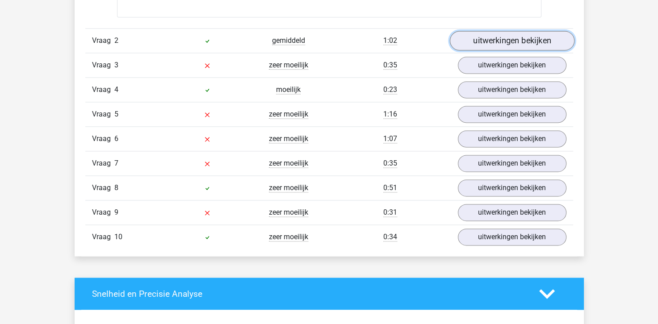
click at [484, 39] on link "uitwerkingen bekijken" at bounding box center [511, 41] width 125 height 20
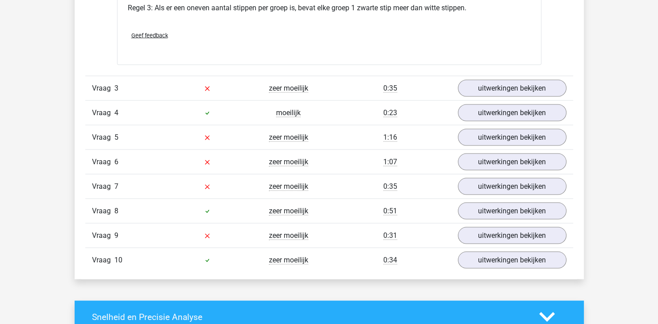
scroll to position [1696, 0]
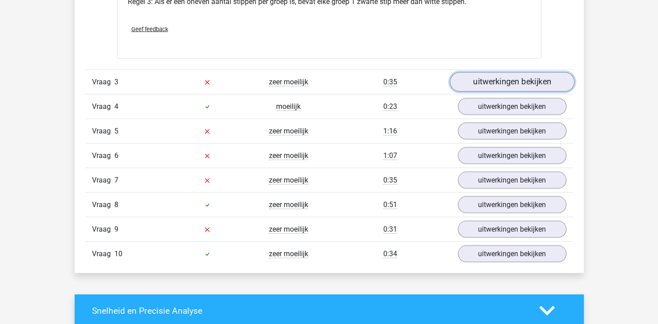
click at [481, 79] on link "uitwerkingen bekijken" at bounding box center [511, 82] width 125 height 20
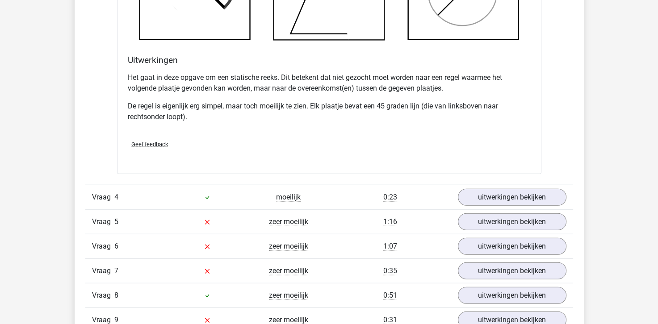
scroll to position [2232, 0]
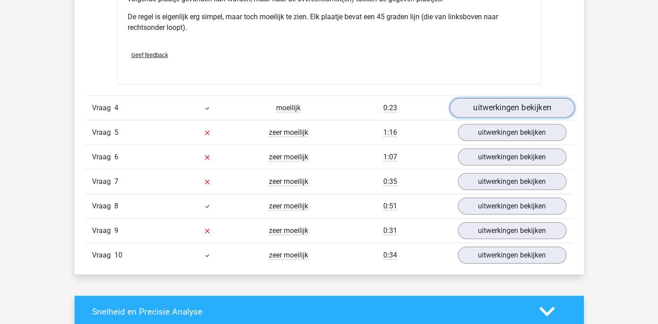
click at [504, 105] on link "uitwerkingen bekijken" at bounding box center [511, 108] width 125 height 20
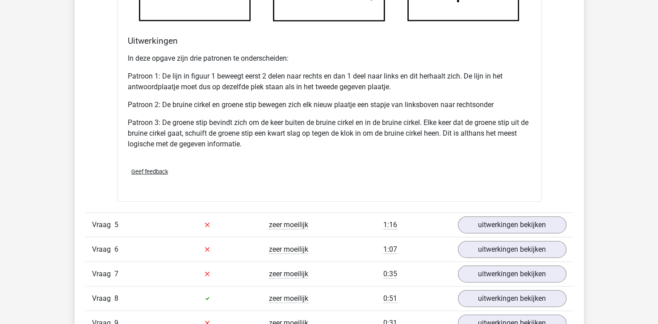
scroll to position [2902, 0]
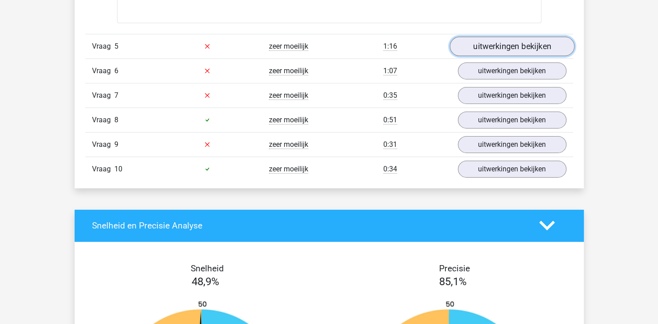
click at [494, 46] on link "uitwerkingen bekijken" at bounding box center [511, 47] width 125 height 20
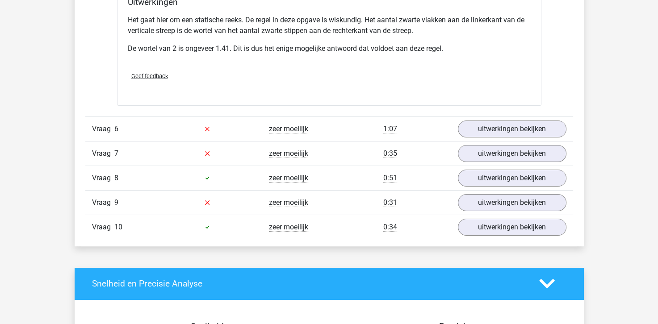
scroll to position [3393, 0]
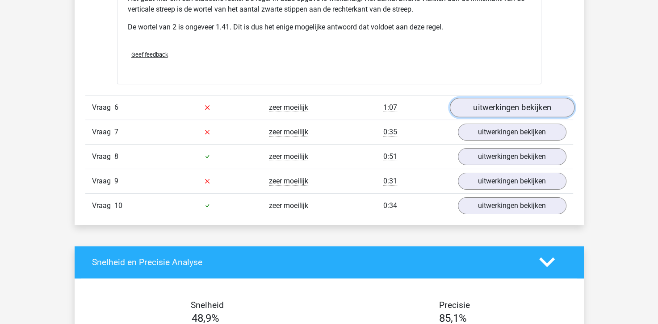
click at [512, 103] on link "uitwerkingen bekijken" at bounding box center [511, 108] width 125 height 20
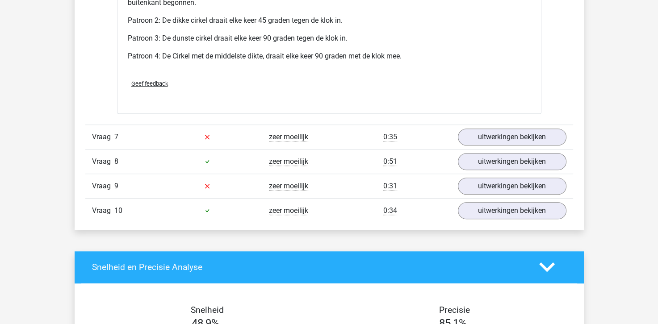
scroll to position [3973, 0]
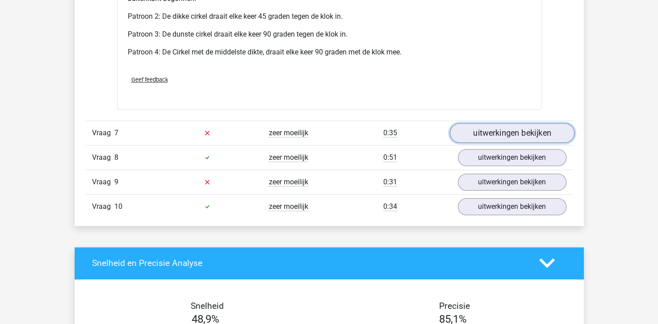
click at [489, 131] on link "uitwerkingen bekijken" at bounding box center [511, 133] width 125 height 20
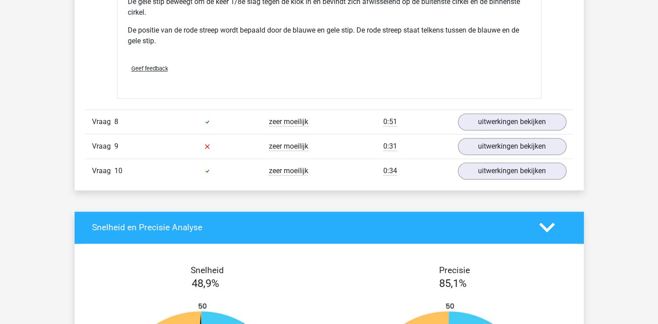
scroll to position [4642, 0]
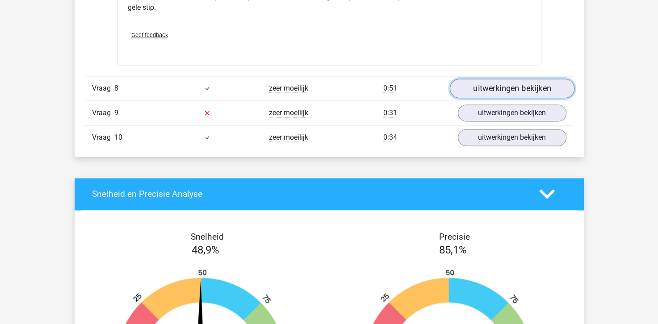
click at [512, 81] on link "uitwerkingen bekijken" at bounding box center [511, 89] width 125 height 20
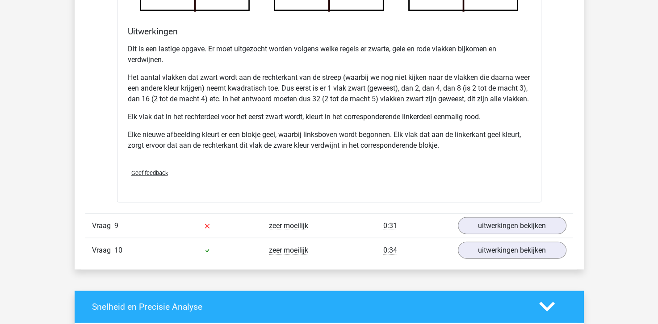
scroll to position [5133, 0]
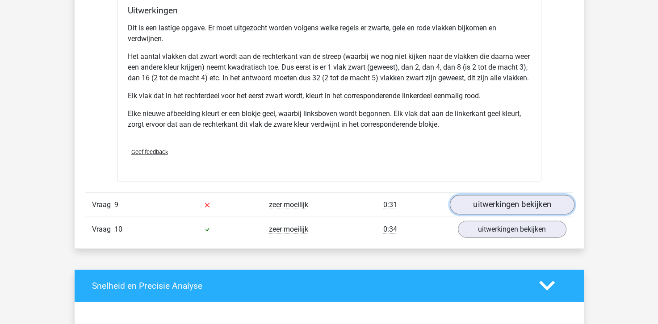
click at [511, 211] on link "uitwerkingen bekijken" at bounding box center [511, 205] width 125 height 20
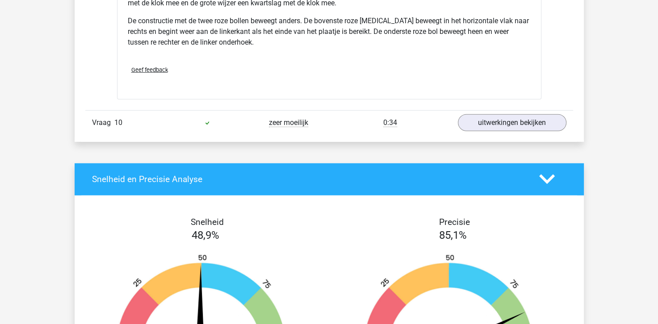
scroll to position [5803, 0]
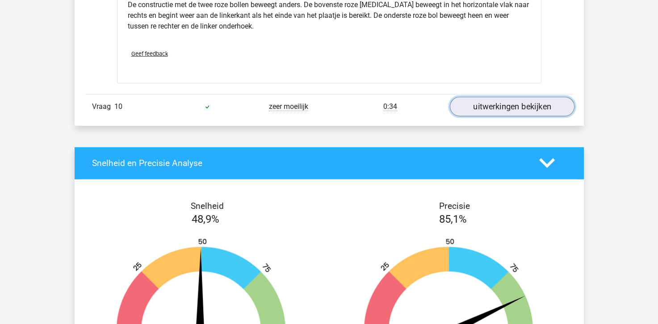
click at [486, 114] on link "uitwerkingen bekijken" at bounding box center [511, 107] width 125 height 20
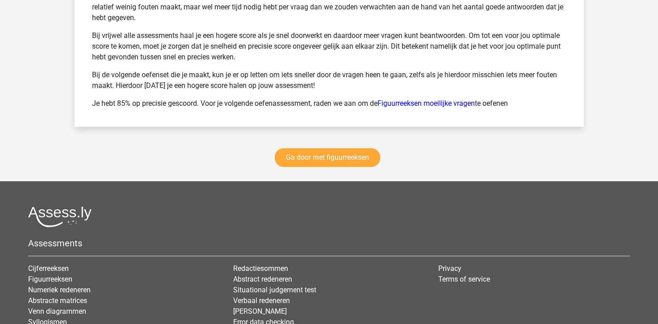
scroll to position [6874, 0]
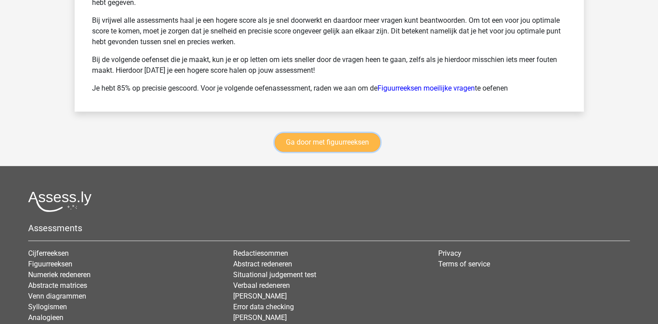
click at [353, 146] on link "Ga door met figuurreeksen" at bounding box center [327, 142] width 105 height 19
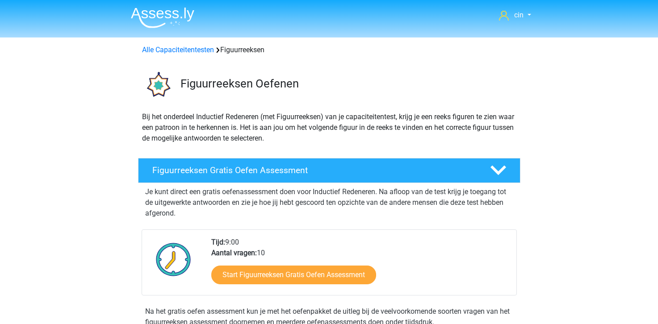
scroll to position [387, 0]
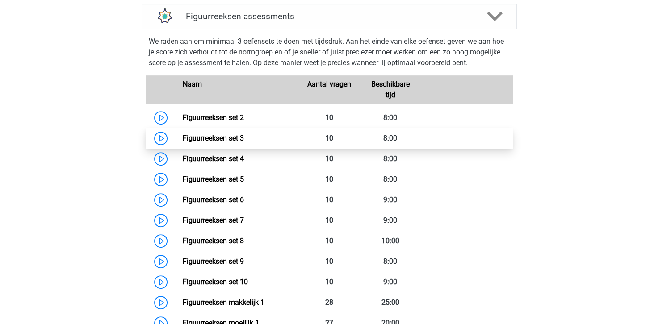
click at [218, 137] on link "Figuurreeksen set 3" at bounding box center [213, 138] width 61 height 8
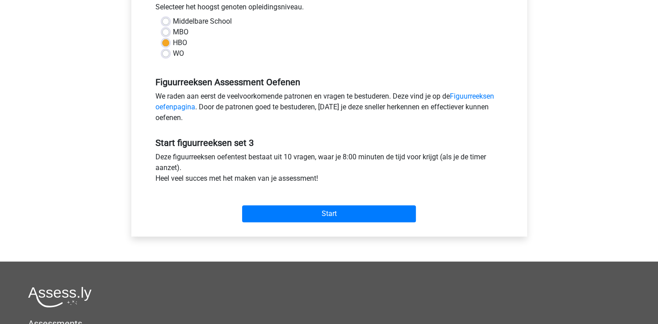
scroll to position [268, 0]
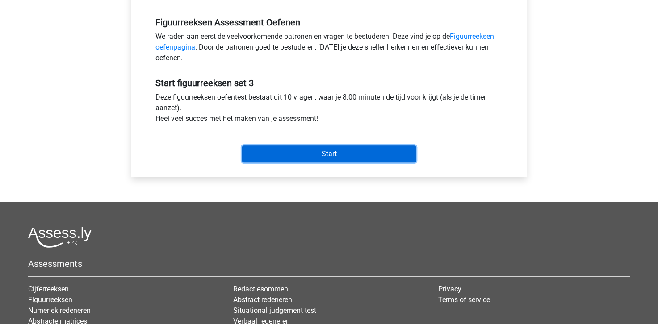
click at [286, 154] on input "Start" at bounding box center [329, 154] width 174 height 17
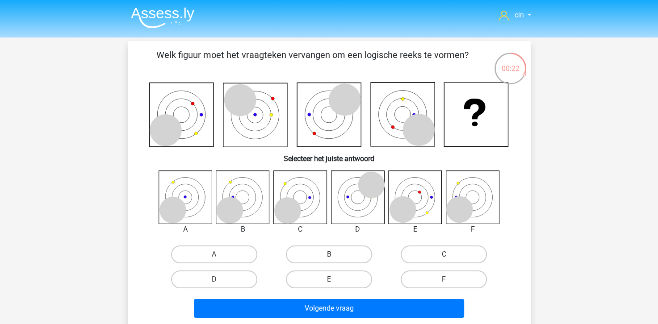
click at [318, 253] on label "B" at bounding box center [329, 255] width 86 height 18
click at [329, 254] on input "B" at bounding box center [332, 257] width 6 height 6
radio input "true"
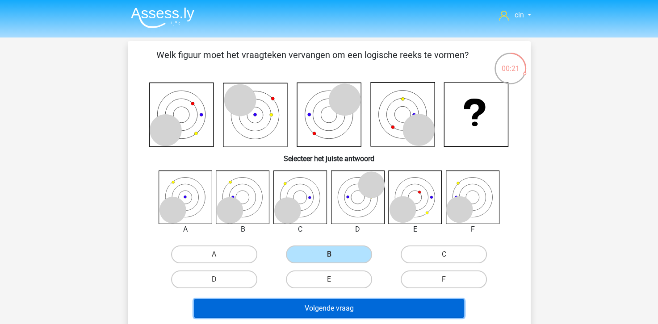
click at [321, 305] on button "Volgende vraag" at bounding box center [329, 308] width 270 height 19
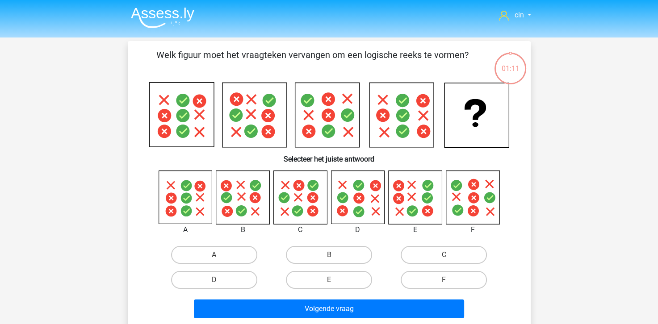
scroll to position [41, 0]
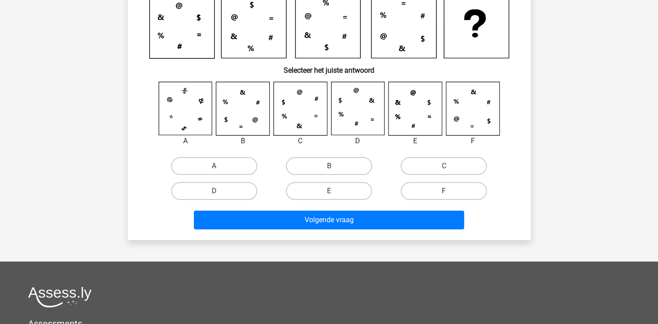
scroll to position [45, 0]
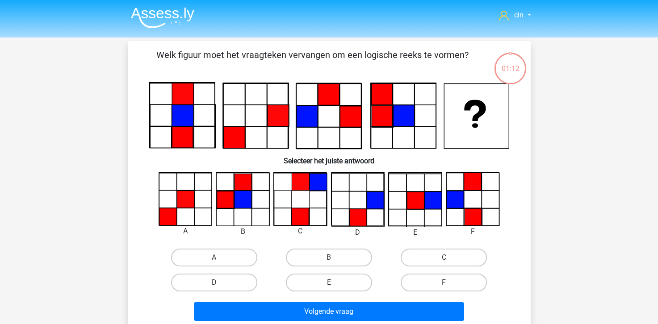
scroll to position [45, 0]
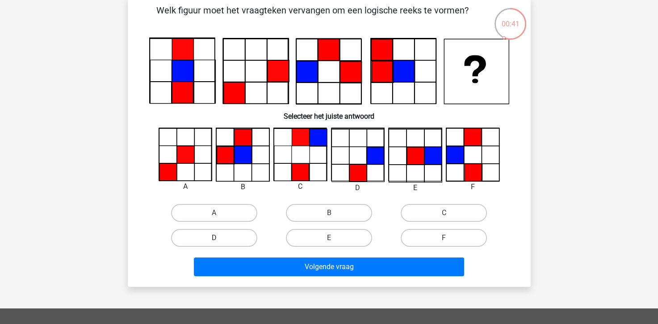
click at [221, 240] on label "D" at bounding box center [214, 238] width 86 height 18
click at [220, 240] on input "D" at bounding box center [217, 241] width 6 height 6
radio input "true"
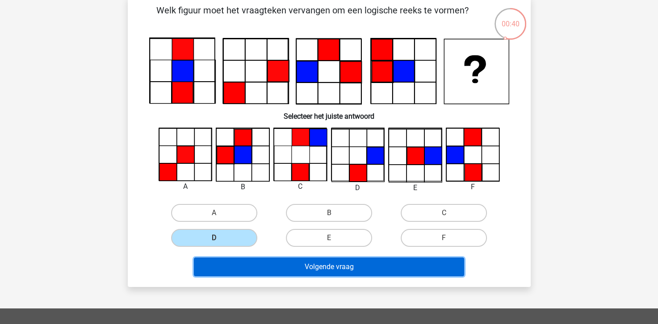
click at [253, 269] on button "Volgende vraag" at bounding box center [329, 267] width 270 height 19
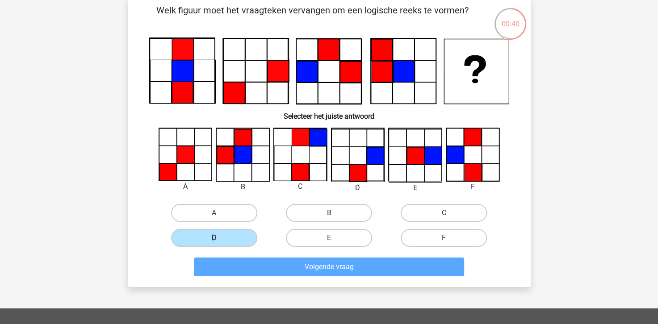
scroll to position [41, 0]
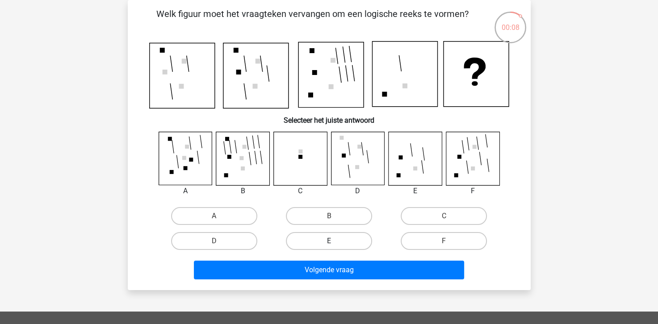
drag, startPoint x: 351, startPoint y: 239, endPoint x: 350, endPoint y: 251, distance: 11.7
click at [351, 240] on label "E" at bounding box center [329, 241] width 86 height 18
click at [334, 241] on input "E" at bounding box center [332, 244] width 6 height 6
radio input "true"
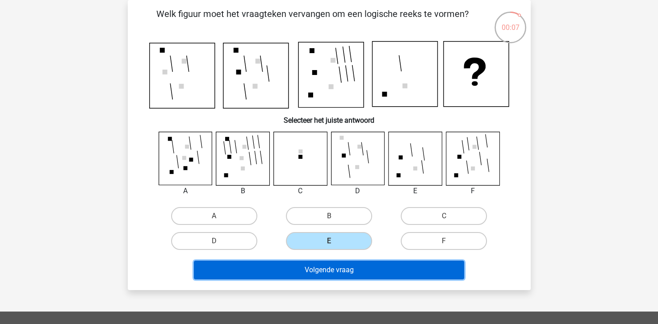
click at [355, 271] on button "Volgende vraag" at bounding box center [329, 270] width 270 height 19
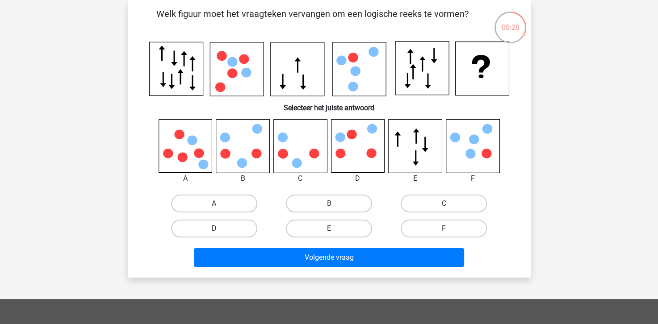
click at [209, 229] on label "D" at bounding box center [214, 229] width 86 height 18
click at [214, 229] on input "D" at bounding box center [217, 232] width 6 height 6
radio input "true"
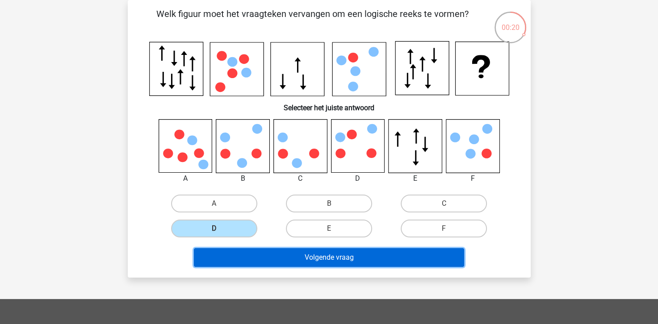
click at [270, 253] on button "Volgende vraag" at bounding box center [329, 257] width 270 height 19
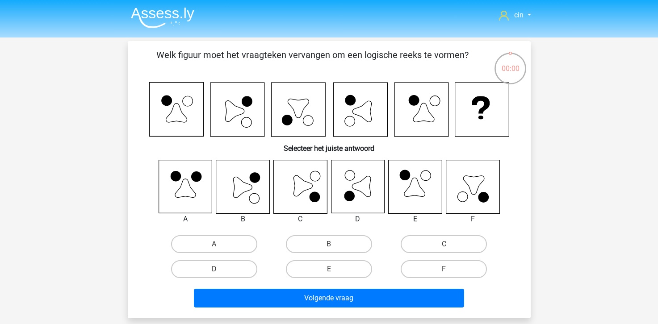
scroll to position [41, 0]
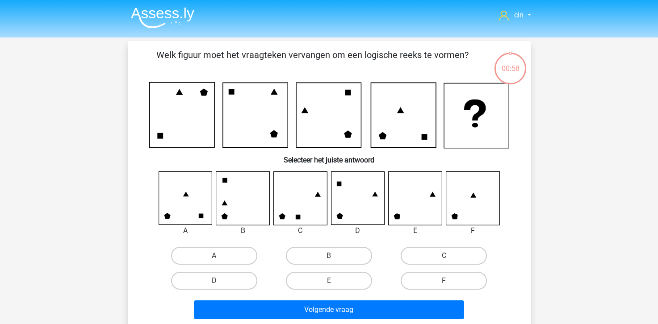
scroll to position [41, 0]
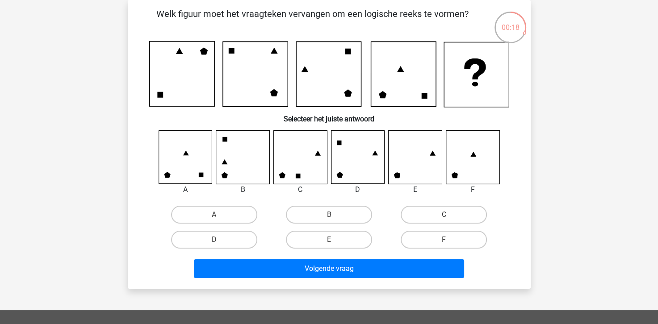
click at [343, 229] on div "E" at bounding box center [328, 239] width 115 height 25
click at [341, 235] on label "E" at bounding box center [329, 240] width 86 height 18
click at [334, 240] on input "E" at bounding box center [332, 243] width 6 height 6
radio input "true"
click at [327, 279] on div "Volgende vraag" at bounding box center [329, 270] width 345 height 22
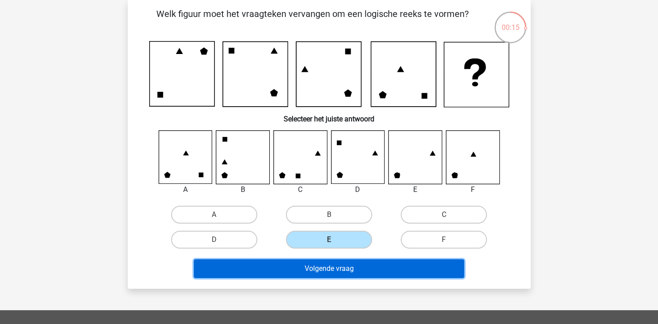
click at [330, 273] on button "Volgende vraag" at bounding box center [329, 268] width 270 height 19
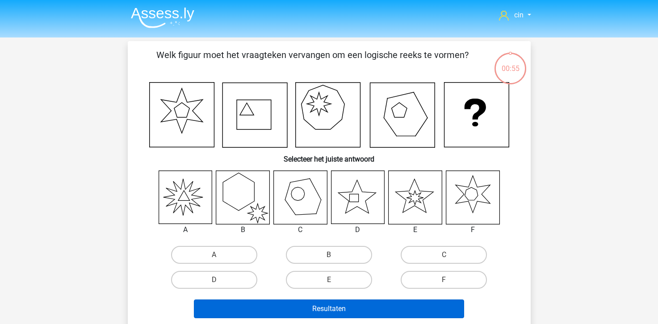
scroll to position [41, 0]
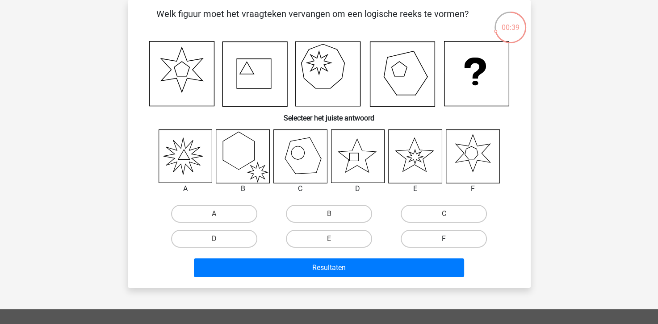
click at [427, 239] on label "F" at bounding box center [443, 239] width 86 height 18
click at [444, 239] on input "F" at bounding box center [447, 242] width 6 height 6
radio input "true"
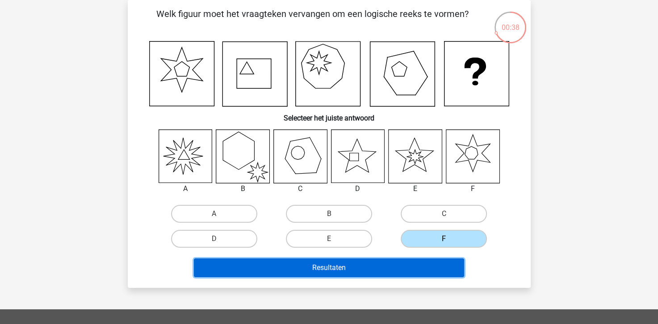
click at [410, 270] on button "Resultaten" at bounding box center [329, 267] width 270 height 19
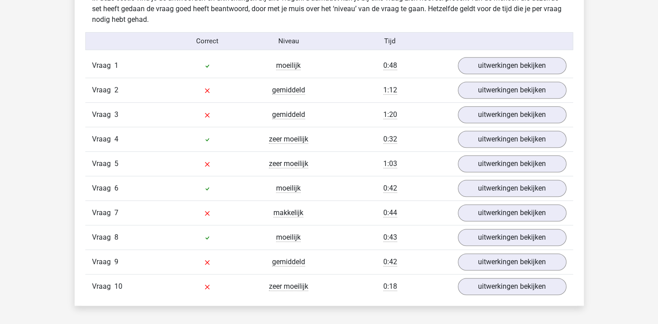
scroll to position [580, 0]
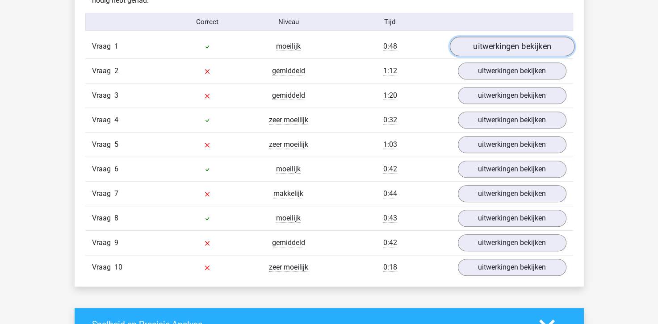
click at [496, 48] on link "uitwerkingen bekijken" at bounding box center [511, 47] width 125 height 20
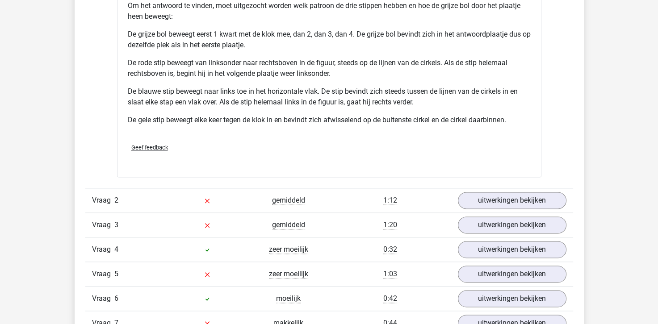
scroll to position [1071, 0]
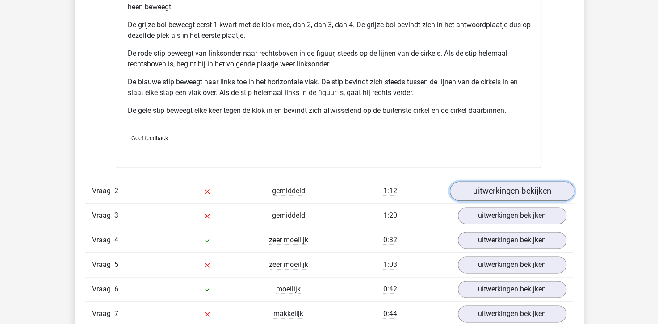
click at [487, 189] on link "uitwerkingen bekijken" at bounding box center [511, 192] width 125 height 20
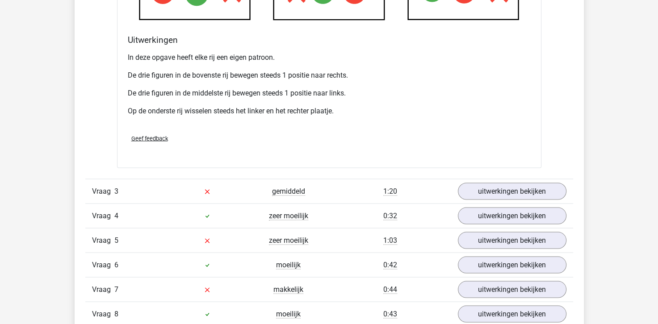
scroll to position [1741, 0]
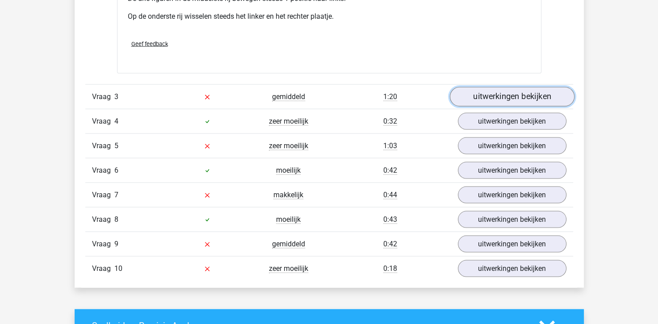
click at [462, 98] on link "uitwerkingen bekijken" at bounding box center [511, 97] width 125 height 20
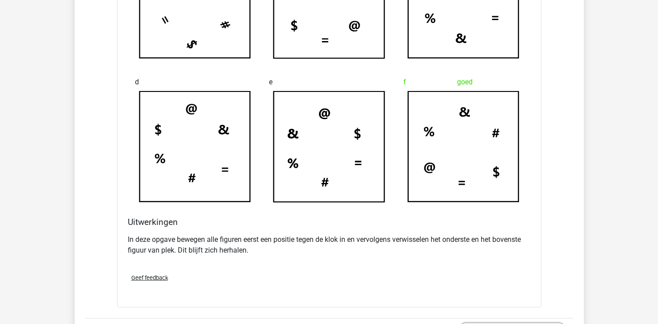
scroll to position [2187, 0]
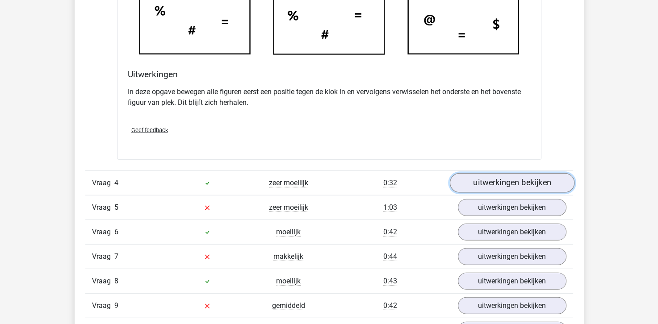
click at [514, 183] on link "uitwerkingen bekijken" at bounding box center [511, 184] width 125 height 20
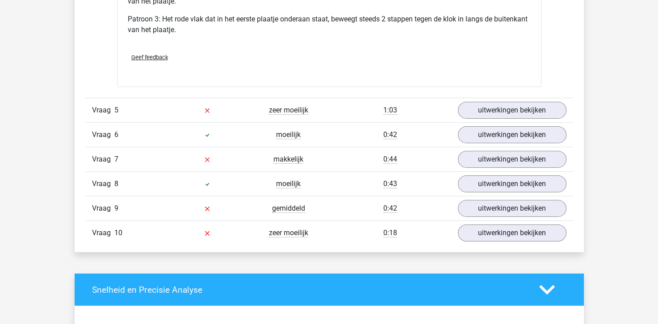
scroll to position [2902, 0]
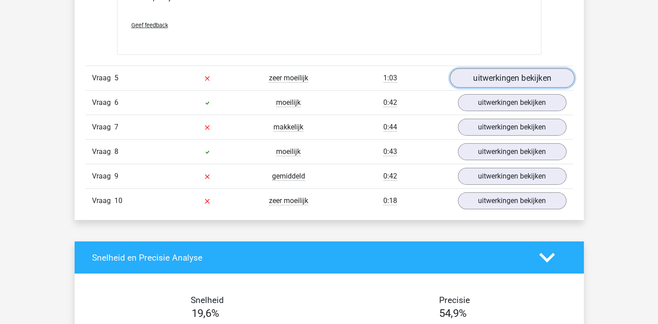
click at [480, 79] on link "uitwerkingen bekijken" at bounding box center [511, 78] width 125 height 20
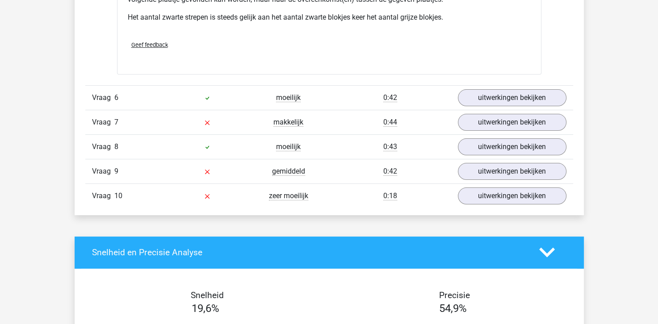
scroll to position [3437, 0]
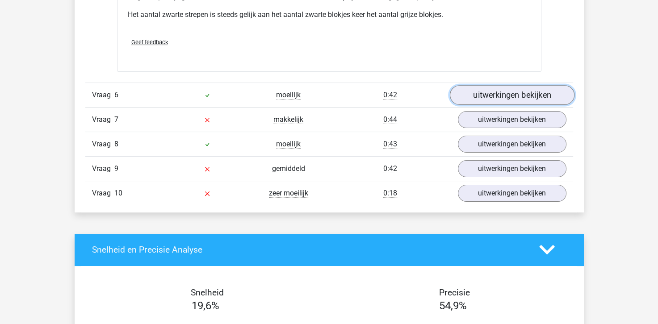
click at [480, 93] on link "uitwerkingen bekijken" at bounding box center [511, 95] width 125 height 20
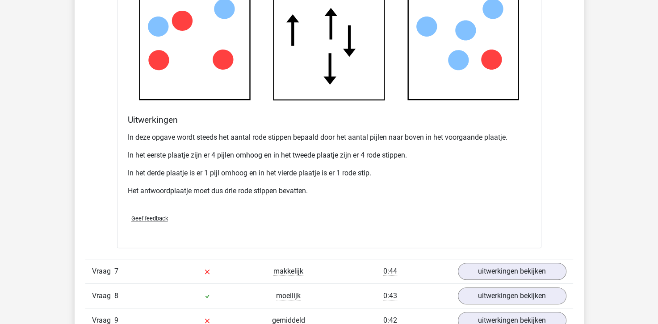
scroll to position [4017, 0]
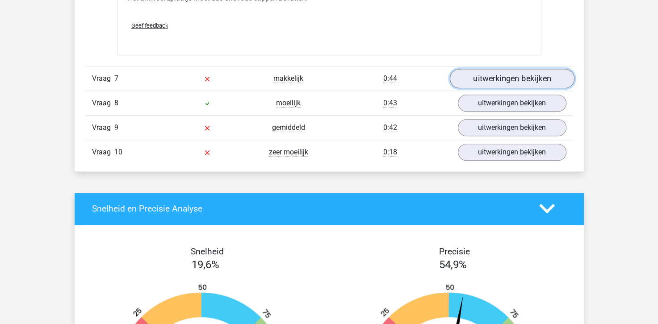
click at [538, 73] on link "uitwerkingen bekijken" at bounding box center [511, 79] width 125 height 20
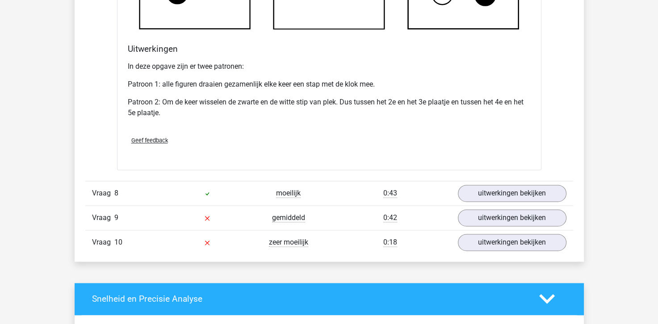
scroll to position [4508, 0]
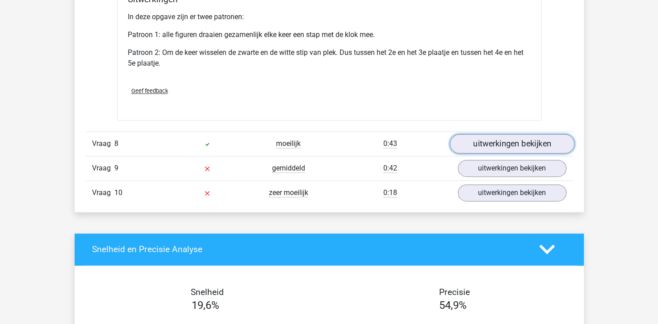
click at [462, 143] on link "uitwerkingen bekijken" at bounding box center [511, 144] width 125 height 20
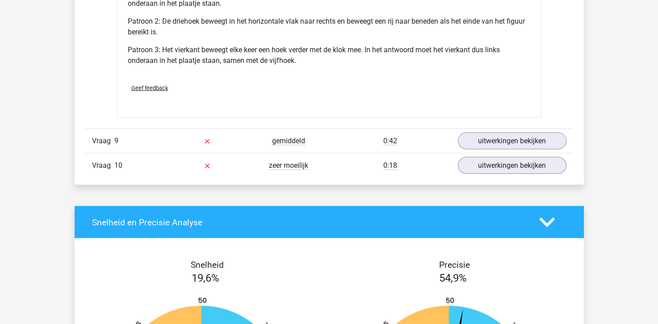
scroll to position [5133, 0]
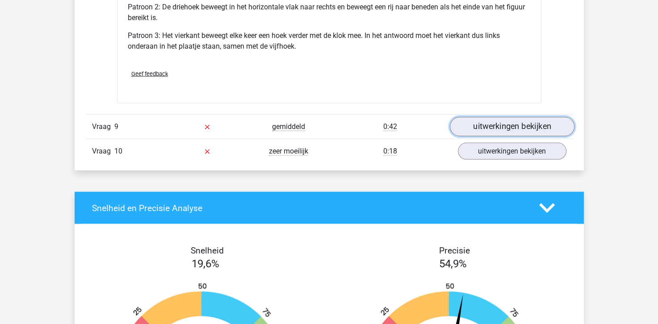
click at [479, 119] on link "uitwerkingen bekijken" at bounding box center [511, 127] width 125 height 20
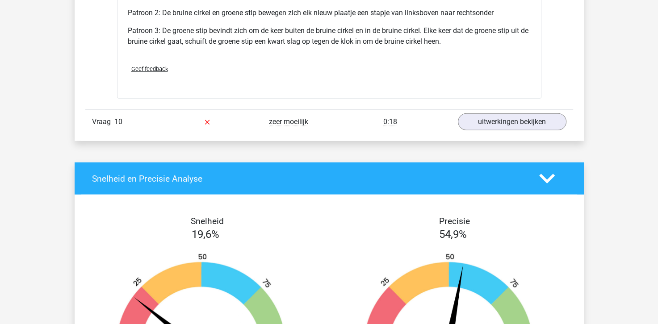
scroll to position [5714, 0]
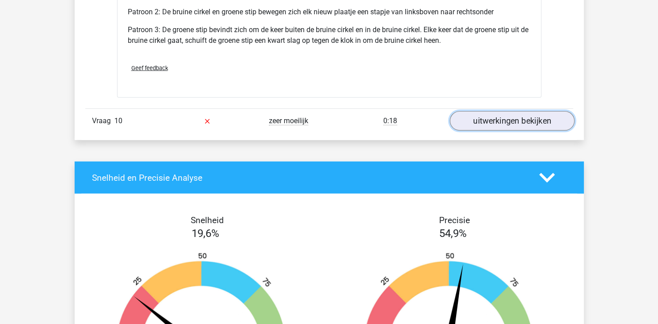
click at [459, 117] on link "uitwerkingen bekijken" at bounding box center [511, 122] width 125 height 20
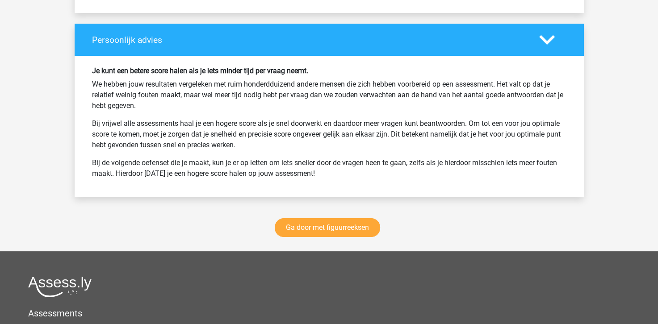
scroll to position [6785, 0]
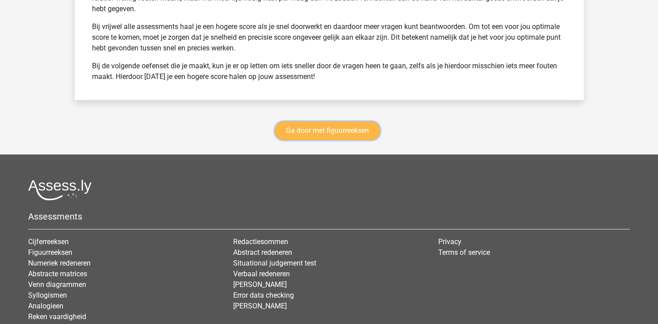
click at [308, 131] on link "Ga door met figuurreeksen" at bounding box center [327, 130] width 105 height 19
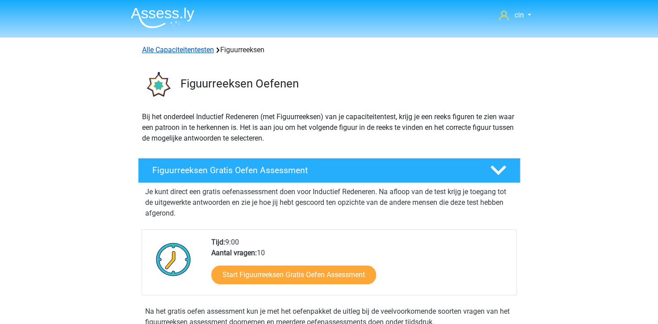
click at [186, 53] on link "Alle Capaciteitentesten" at bounding box center [178, 50] width 72 height 8
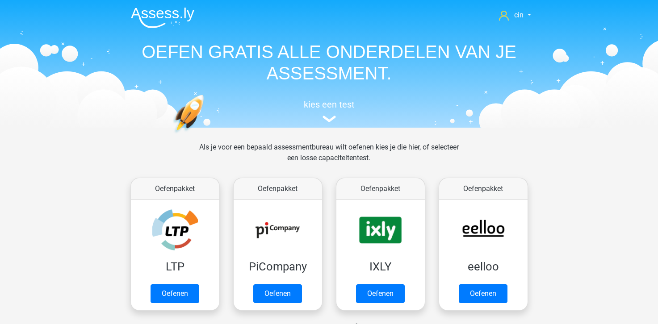
scroll to position [379, 0]
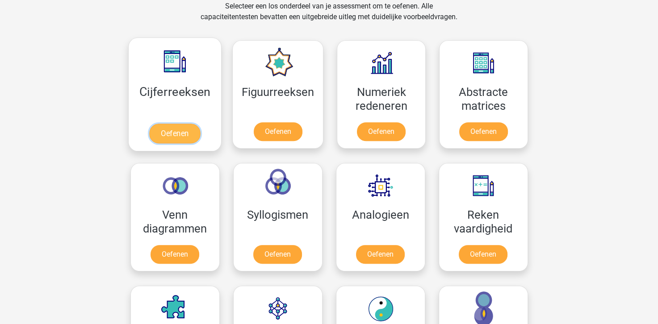
click at [177, 133] on link "Oefenen" at bounding box center [174, 134] width 51 height 20
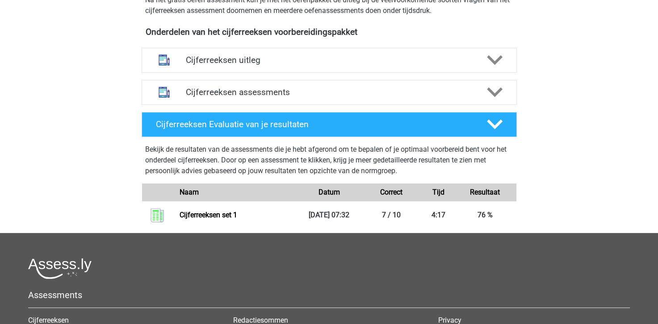
scroll to position [357, 0]
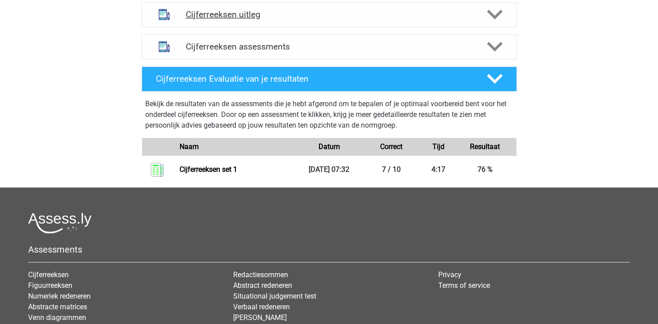
click at [225, 20] on h4 "Cijferreeksen uitleg" at bounding box center [329, 14] width 287 height 10
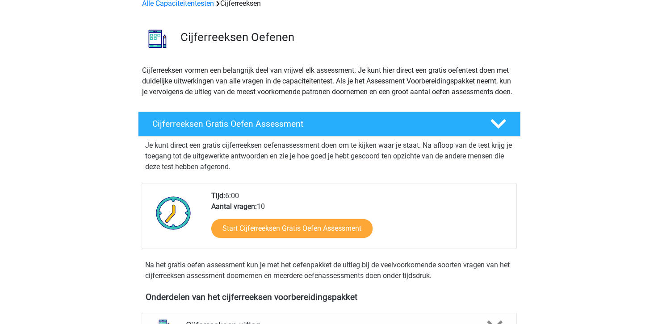
scroll to position [0, 0]
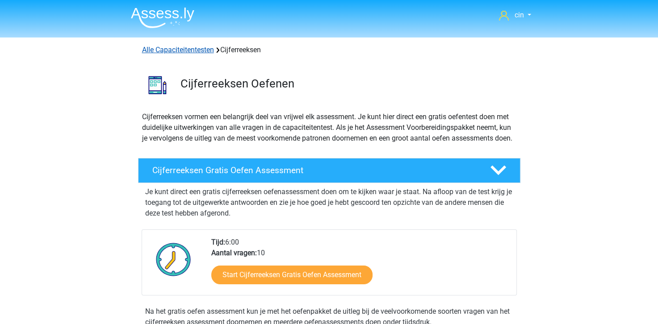
click at [150, 53] on link "Alle Capaciteitentesten" at bounding box center [178, 50] width 72 height 8
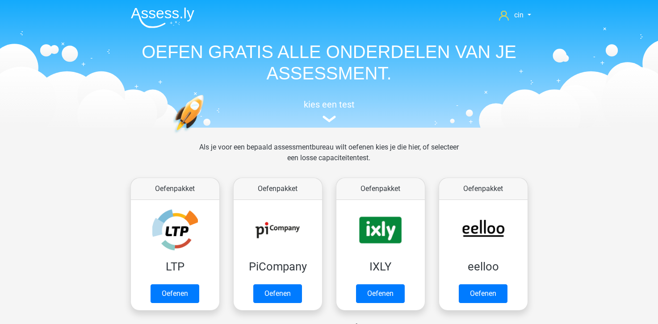
scroll to position [379, 0]
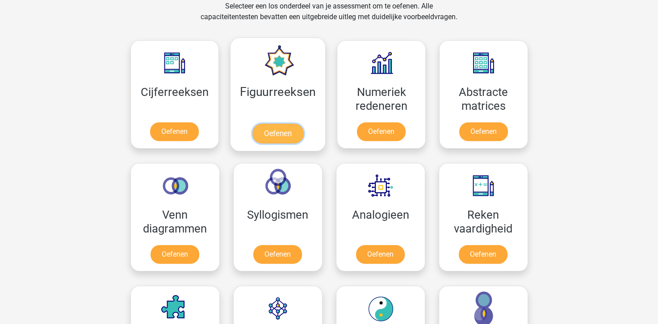
click at [280, 124] on link "Oefenen" at bounding box center [277, 134] width 51 height 20
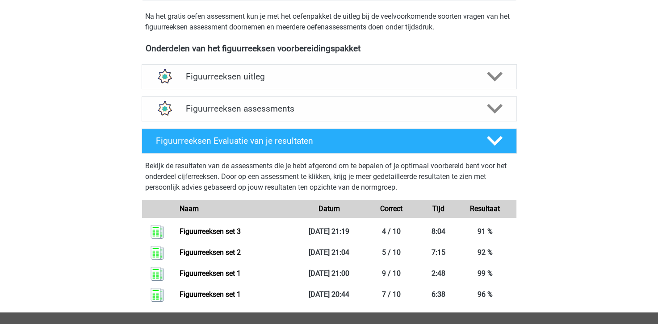
scroll to position [312, 0]
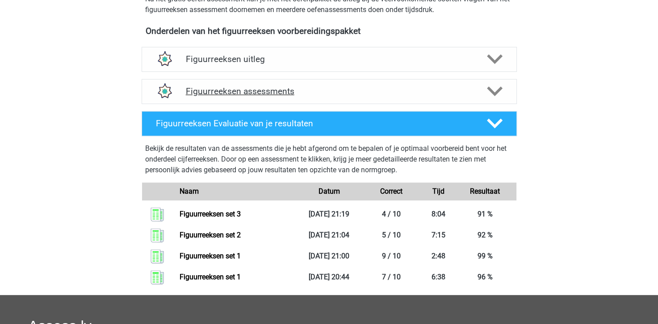
click at [248, 94] on h4 "Figuurreeksen assessments" at bounding box center [329, 91] width 287 height 10
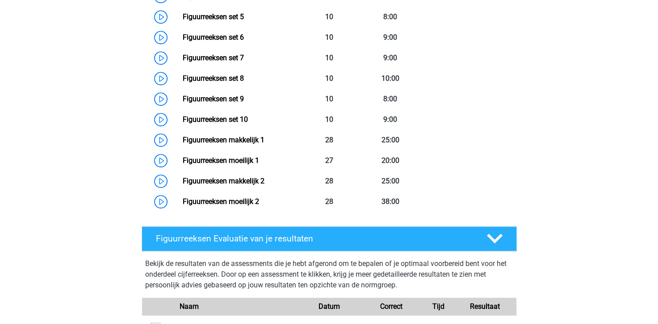
scroll to position [536, 0]
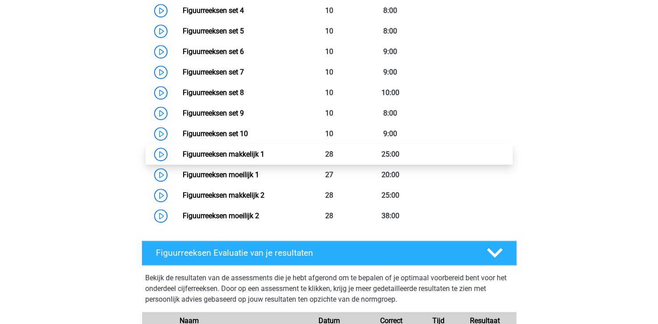
click at [225, 151] on link "Figuurreeksen makkelijk 1" at bounding box center [224, 154] width 82 height 8
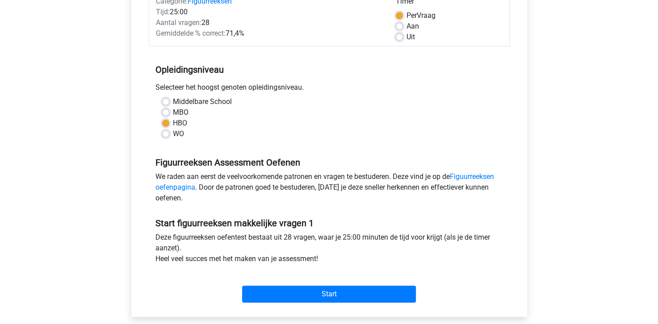
scroll to position [134, 0]
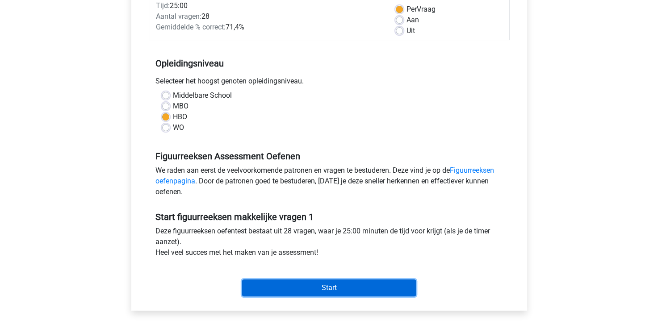
click at [284, 280] on input "Start" at bounding box center [329, 287] width 174 height 17
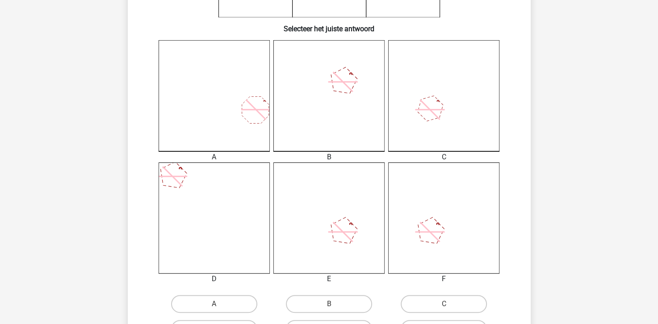
scroll to position [268, 0]
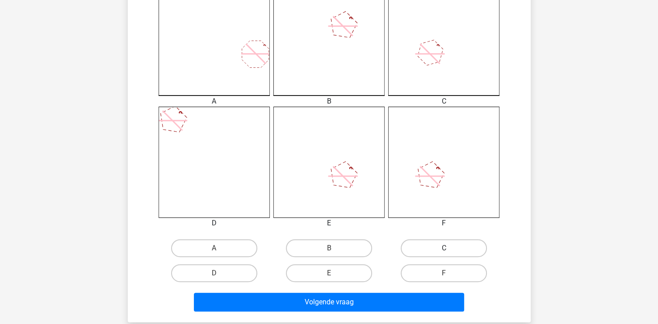
click at [417, 247] on label "C" at bounding box center [443, 248] width 86 height 18
click at [444, 248] on input "C" at bounding box center [447, 251] width 6 height 6
radio input "true"
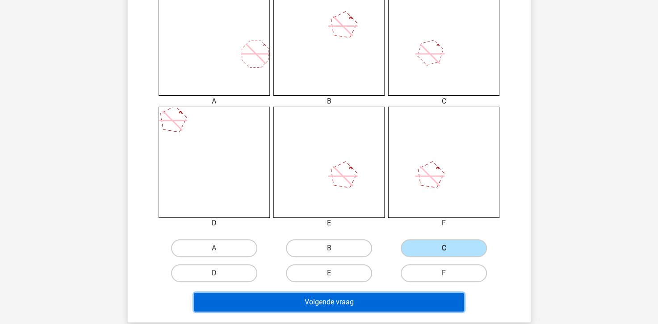
click at [343, 302] on button "Volgende vraag" at bounding box center [329, 302] width 270 height 19
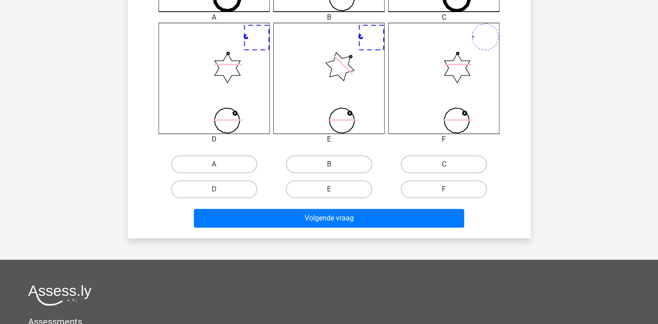
scroll to position [354, 0]
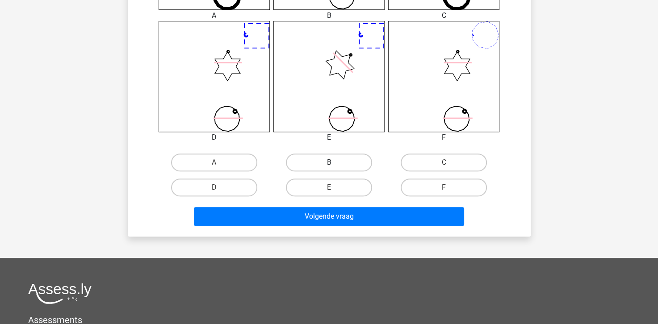
click at [326, 159] on label "B" at bounding box center [329, 163] width 86 height 18
click at [329, 162] on input "B" at bounding box center [332, 165] width 6 height 6
radio input "true"
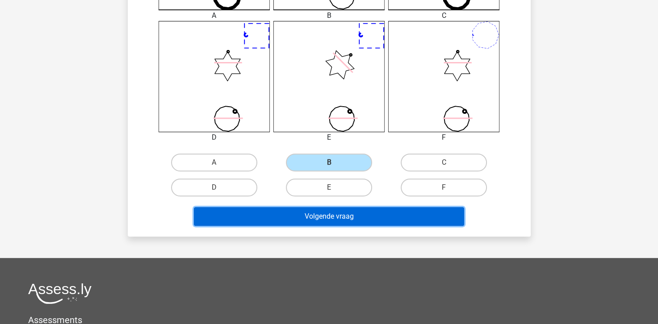
click at [327, 216] on button "Volgende vraag" at bounding box center [329, 216] width 270 height 19
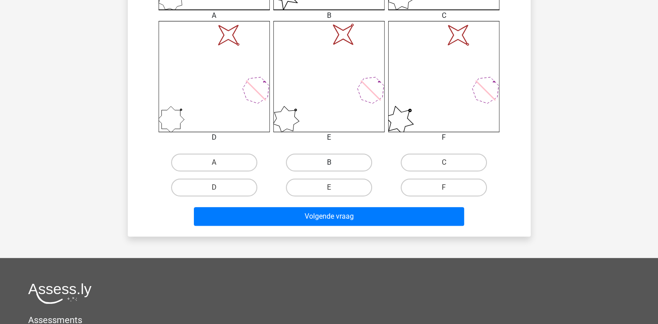
click at [312, 155] on label "B" at bounding box center [329, 163] width 86 height 18
click at [329, 162] on input "B" at bounding box center [332, 165] width 6 height 6
radio input "true"
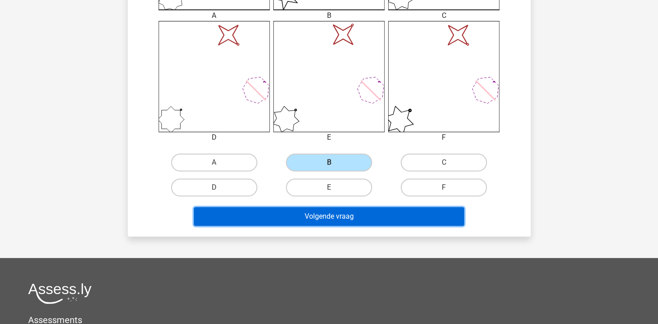
click at [308, 213] on button "Volgende vraag" at bounding box center [329, 216] width 270 height 19
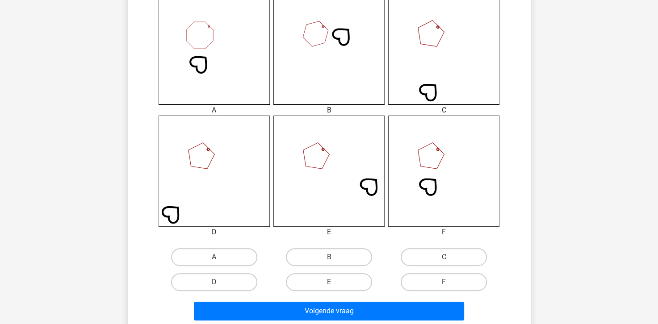
scroll to position [264, 0]
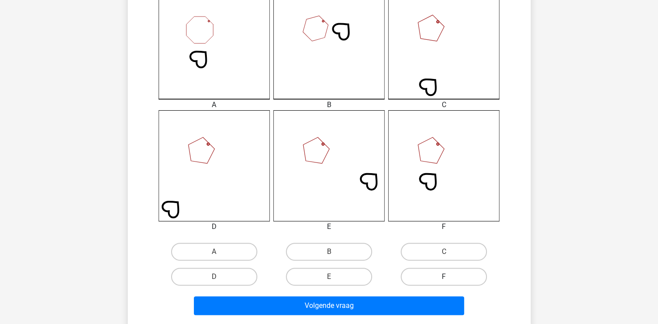
click at [457, 279] on label "F" at bounding box center [443, 277] width 86 height 18
click at [450, 279] on input "F" at bounding box center [447, 280] width 6 height 6
radio input "true"
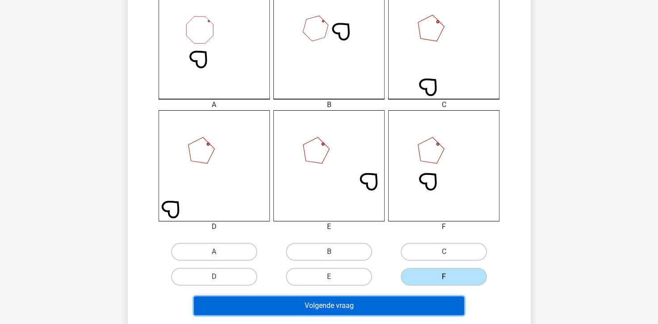
click at [418, 300] on button "Volgende vraag" at bounding box center [329, 305] width 270 height 19
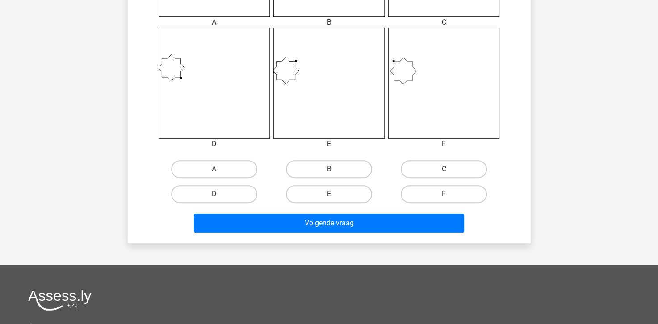
scroll to position [354, 0]
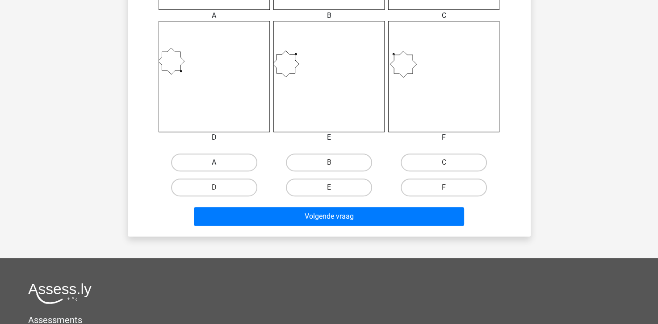
click at [216, 161] on label "A" at bounding box center [214, 163] width 86 height 18
click at [216, 162] on input "A" at bounding box center [217, 165] width 6 height 6
radio input "true"
click at [277, 227] on div "Volgende vraag" at bounding box center [329, 218] width 345 height 22
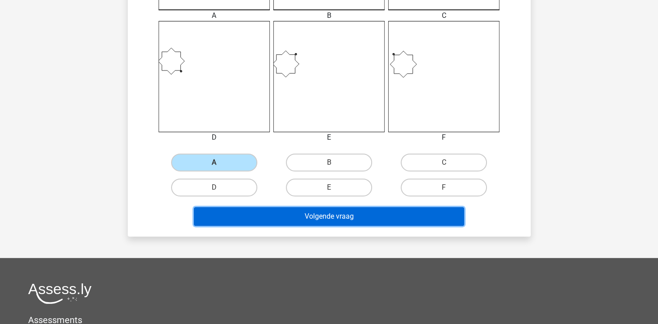
click at [275, 223] on button "Volgende vraag" at bounding box center [329, 216] width 270 height 19
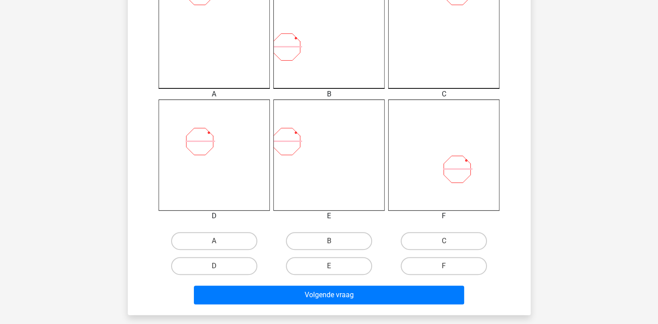
scroll to position [309, 0]
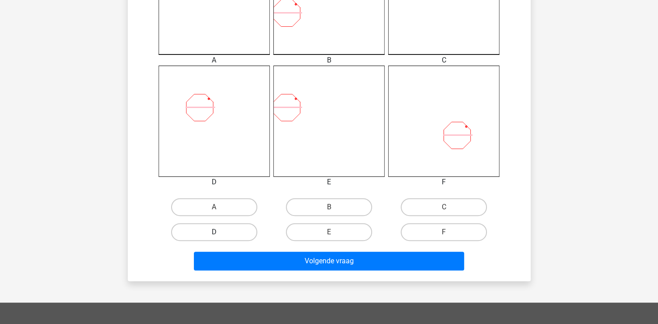
click at [209, 226] on label "D" at bounding box center [214, 232] width 86 height 18
click at [214, 232] on input "D" at bounding box center [217, 235] width 6 height 6
radio input "true"
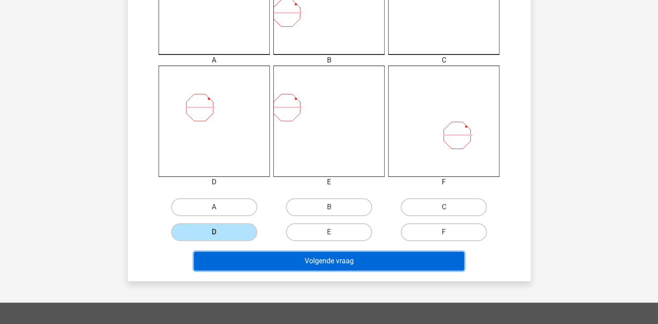
click at [230, 252] on button "Volgende vraag" at bounding box center [329, 261] width 270 height 19
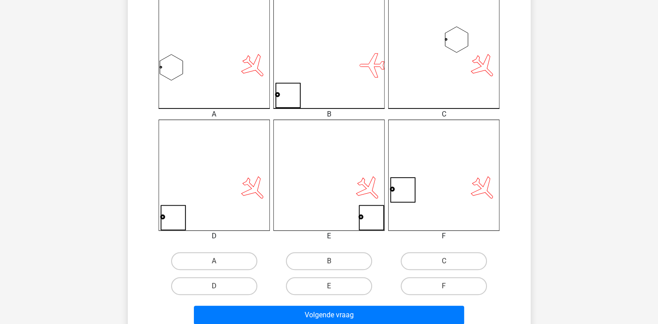
scroll to position [312, 0]
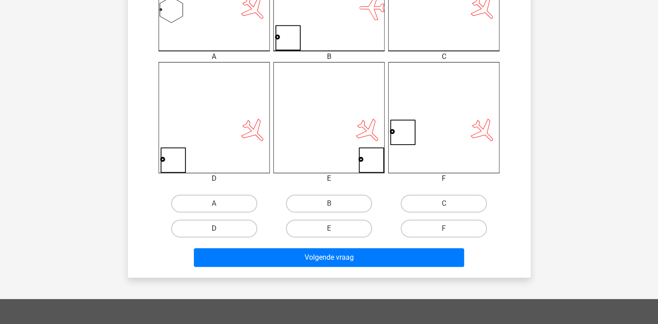
click at [207, 230] on label "D" at bounding box center [214, 229] width 86 height 18
click at [214, 230] on input "D" at bounding box center [217, 232] width 6 height 6
radio input "true"
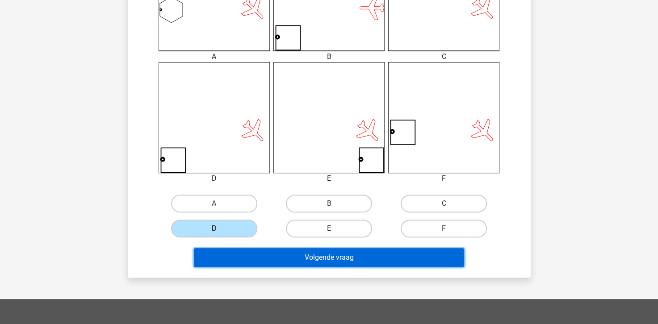
click at [265, 255] on button "Volgende vraag" at bounding box center [329, 257] width 270 height 19
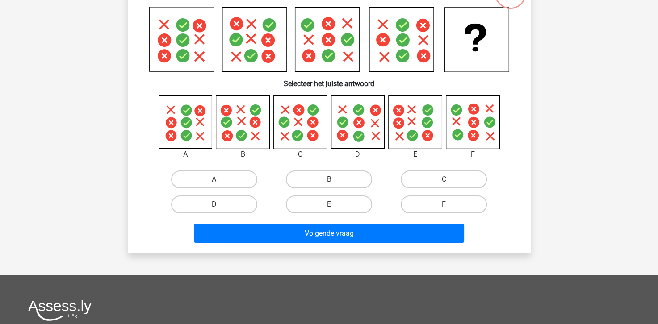
scroll to position [41, 0]
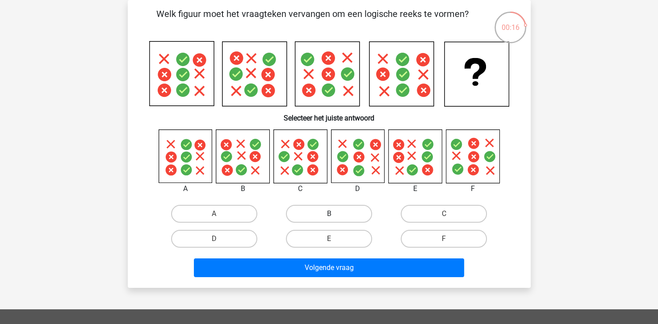
click at [307, 208] on label "B" at bounding box center [329, 214] width 86 height 18
click at [329, 214] on input "B" at bounding box center [332, 217] width 6 height 6
radio input "true"
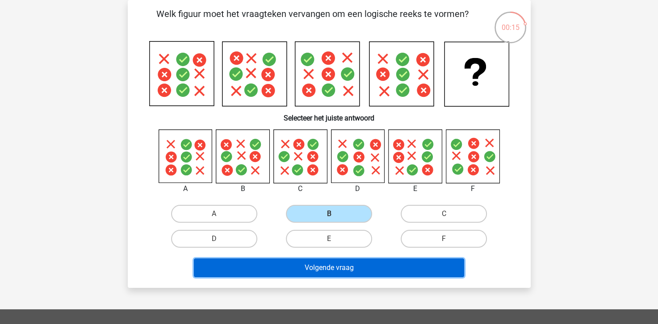
click at [326, 270] on button "Volgende vraag" at bounding box center [329, 267] width 270 height 19
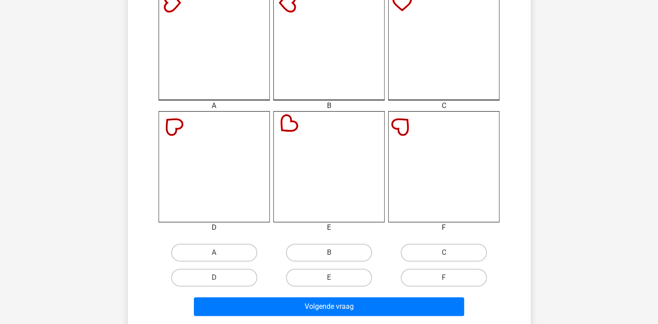
scroll to position [264, 0]
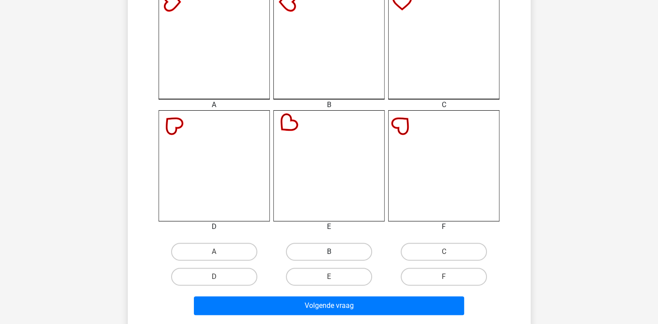
drag, startPoint x: 329, startPoint y: 246, endPoint x: 327, endPoint y: 258, distance: 13.2
click at [329, 246] on label "B" at bounding box center [329, 252] width 86 height 18
click at [329, 252] on input "B" at bounding box center [332, 255] width 6 height 6
radio input "true"
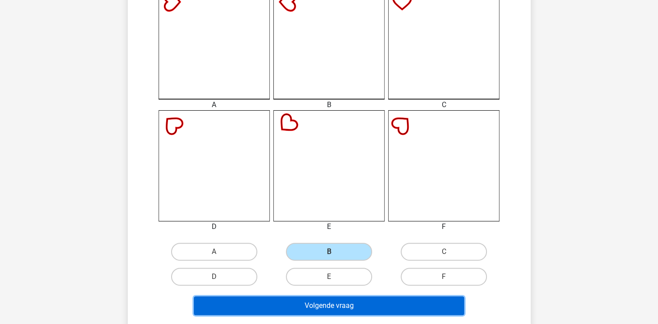
click at [324, 300] on button "Volgende vraag" at bounding box center [329, 305] width 270 height 19
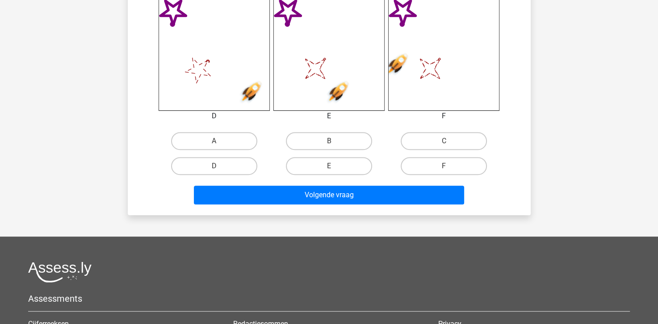
scroll to position [398, 0]
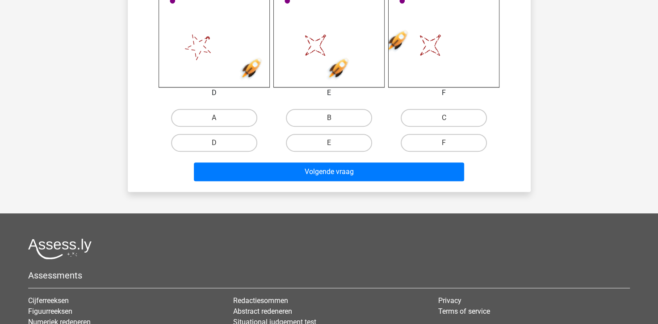
click at [212, 108] on div "A" at bounding box center [214, 117] width 115 height 25
click at [220, 116] on label "A" at bounding box center [214, 118] width 86 height 18
click at [220, 118] on input "A" at bounding box center [217, 121] width 6 height 6
radio input "true"
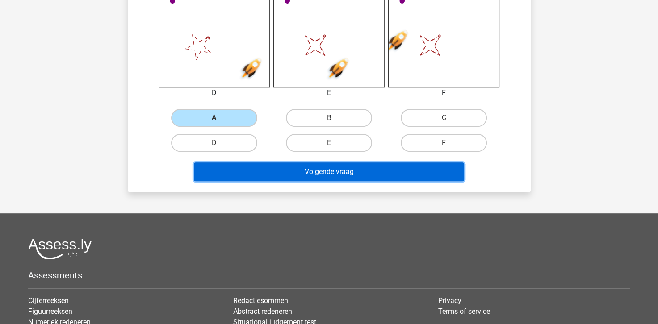
click at [302, 166] on button "Volgende vraag" at bounding box center [329, 171] width 270 height 19
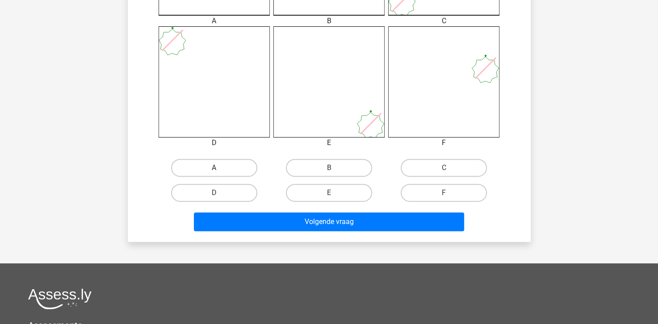
scroll to position [357, 0]
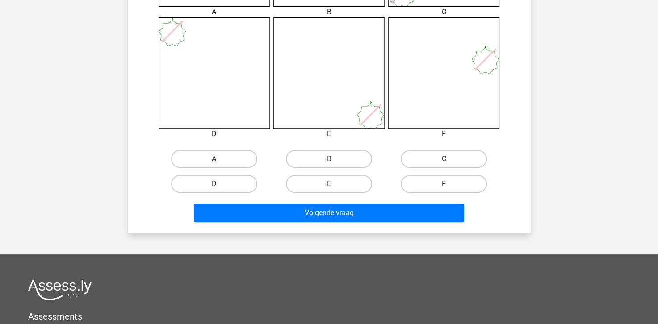
click at [408, 178] on label "F" at bounding box center [443, 184] width 86 height 18
click at [444, 184] on input "F" at bounding box center [447, 187] width 6 height 6
radio input "true"
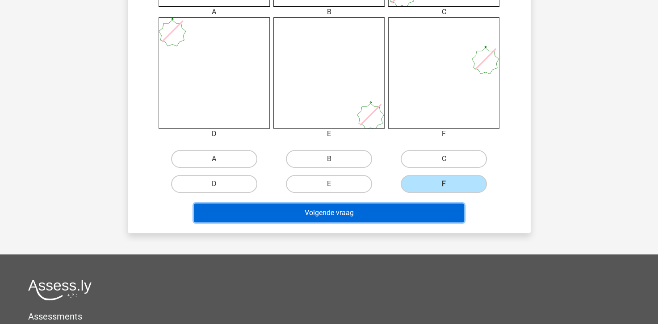
click at [379, 212] on button "Volgende vraag" at bounding box center [329, 213] width 270 height 19
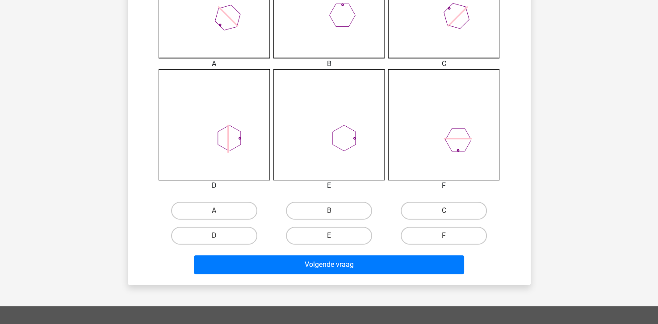
scroll to position [309, 0]
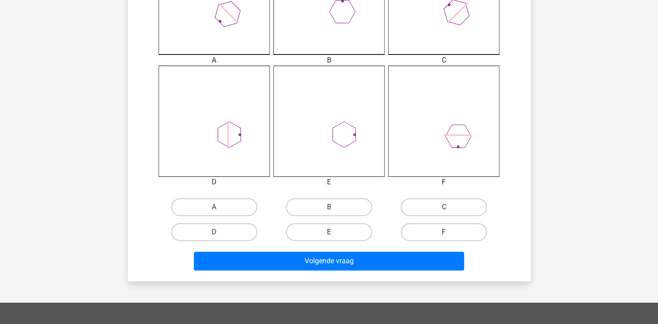
click at [321, 234] on label "E" at bounding box center [329, 232] width 86 height 18
click at [329, 234] on input "E" at bounding box center [332, 235] width 6 height 6
radio input "true"
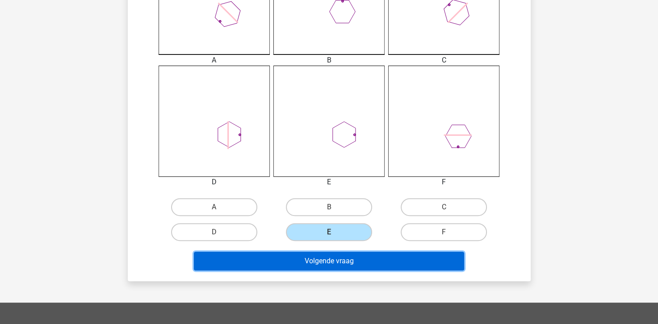
click at [324, 261] on button "Volgende vraag" at bounding box center [329, 261] width 270 height 19
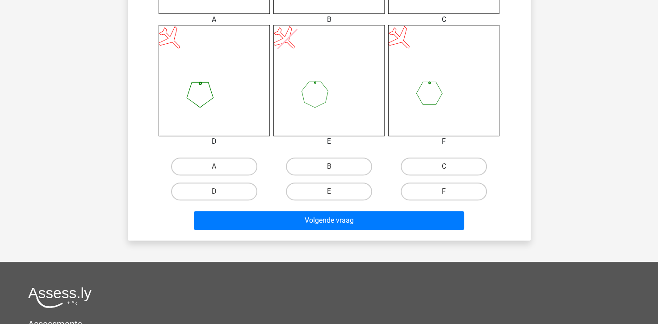
scroll to position [354, 0]
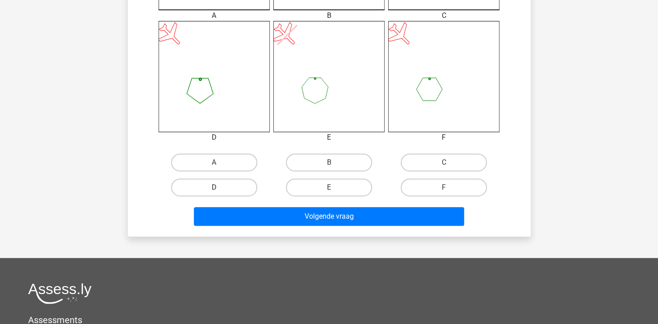
click at [232, 183] on label "D" at bounding box center [214, 188] width 86 height 18
click at [220, 187] on input "D" at bounding box center [217, 190] width 6 height 6
radio input "true"
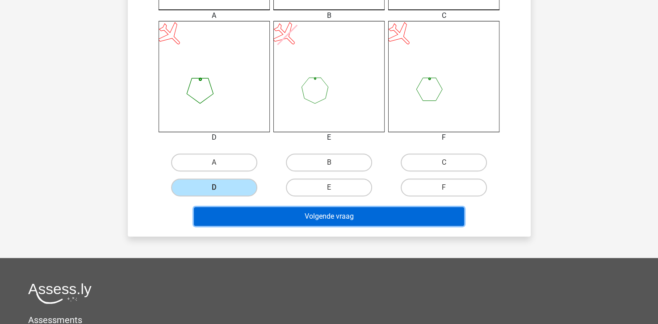
click at [266, 223] on button "Volgende vraag" at bounding box center [329, 216] width 270 height 19
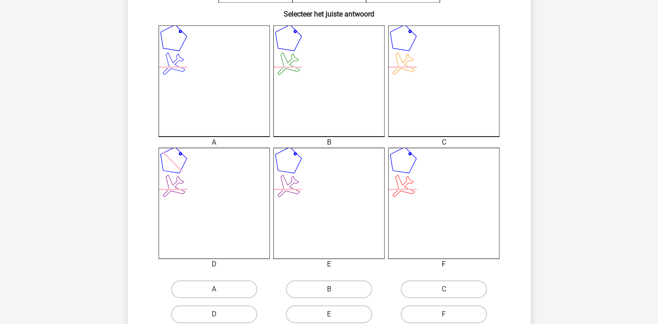
scroll to position [264, 0]
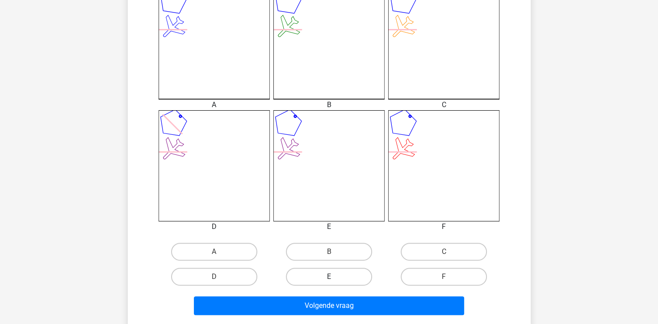
click at [309, 272] on label "E" at bounding box center [329, 277] width 86 height 18
click at [329, 277] on input "E" at bounding box center [332, 280] width 6 height 6
radio input "true"
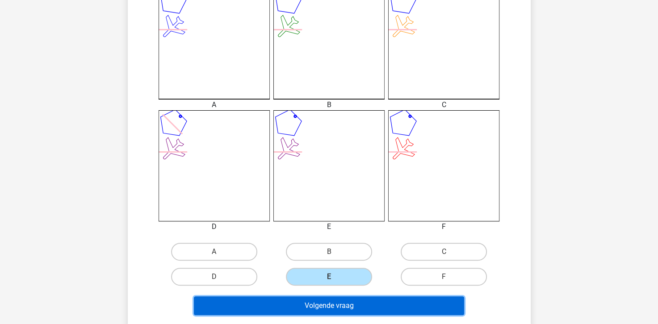
click at [316, 307] on button "Volgende vraag" at bounding box center [329, 305] width 270 height 19
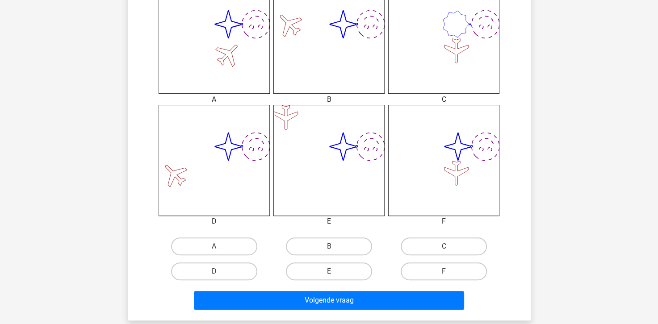
scroll to position [354, 0]
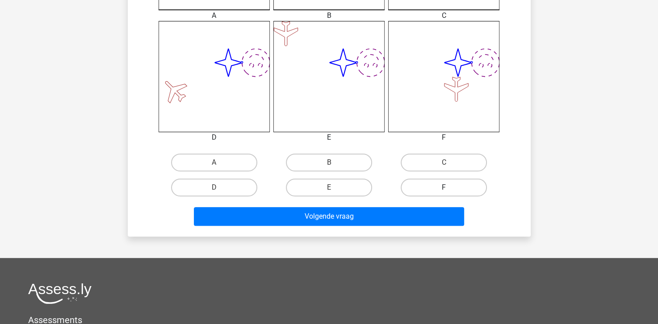
click at [430, 191] on label "F" at bounding box center [443, 188] width 86 height 18
click at [444, 191] on input "F" at bounding box center [447, 190] width 6 height 6
radio input "true"
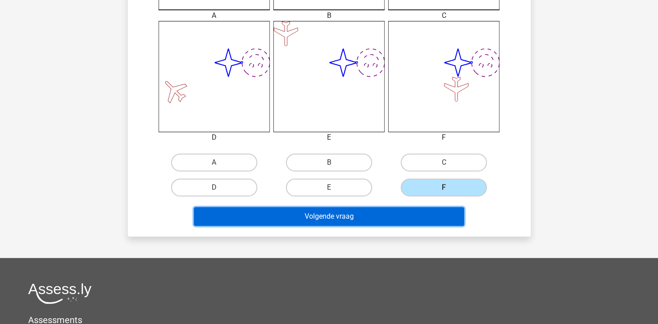
click at [411, 218] on button "Volgende vraag" at bounding box center [329, 216] width 270 height 19
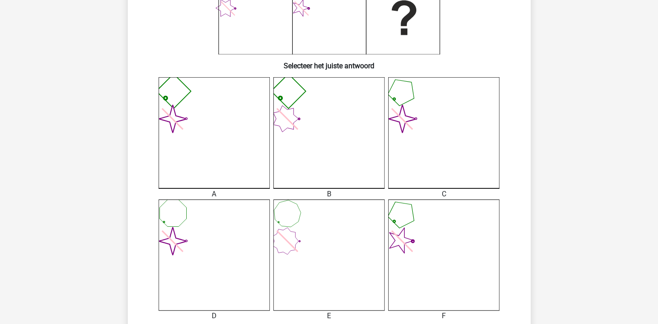
scroll to position [264, 0]
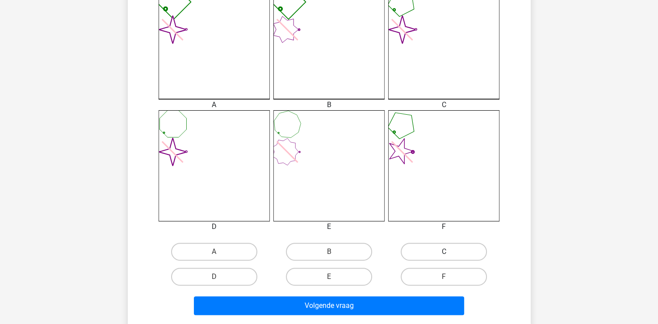
click at [453, 249] on label "C" at bounding box center [443, 252] width 86 height 18
click at [450, 252] on input "C" at bounding box center [447, 255] width 6 height 6
radio input "true"
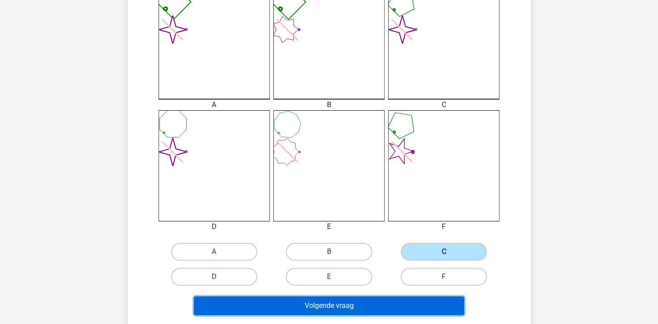
click at [383, 304] on button "Volgende vraag" at bounding box center [329, 305] width 270 height 19
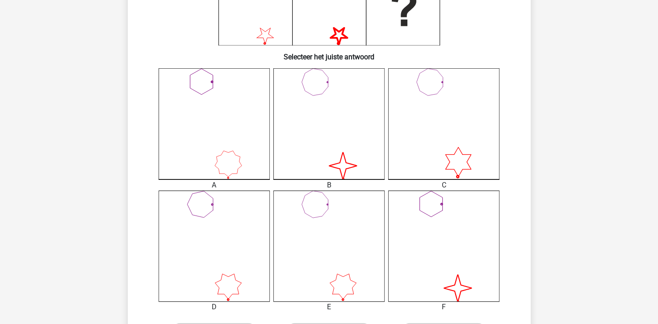
scroll to position [220, 0]
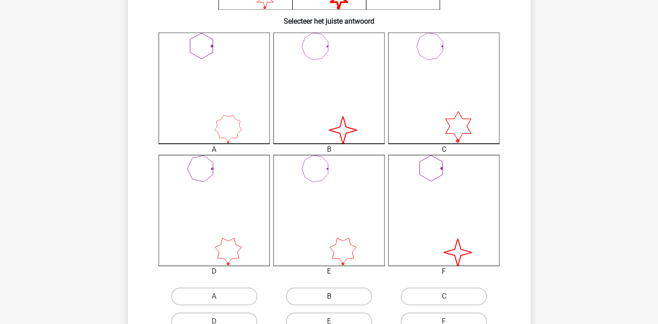
click at [339, 291] on label "B" at bounding box center [329, 296] width 86 height 18
click at [334, 296] on input "B" at bounding box center [332, 299] width 6 height 6
radio input "true"
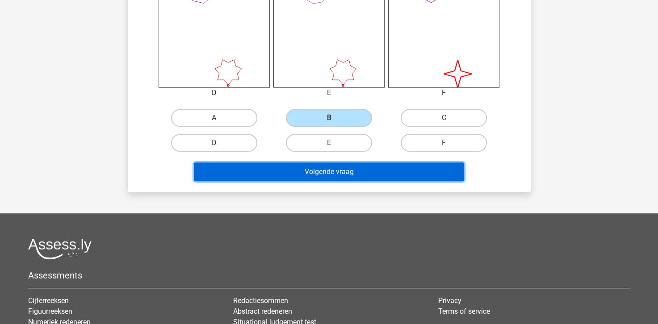
click at [321, 172] on button "Volgende vraag" at bounding box center [329, 171] width 270 height 19
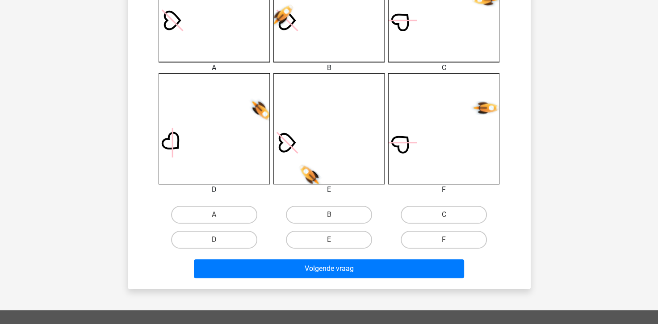
scroll to position [309, 0]
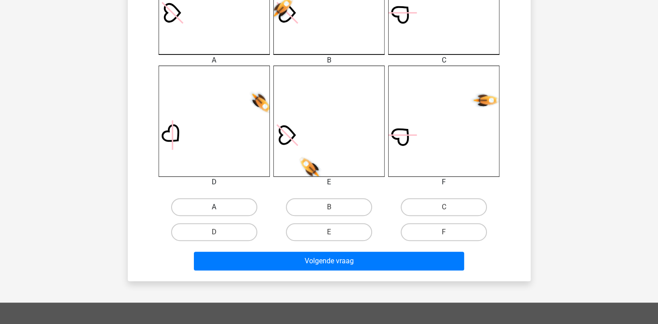
click at [201, 207] on label "A" at bounding box center [214, 207] width 86 height 18
click at [214, 207] on input "A" at bounding box center [217, 210] width 6 height 6
radio input "true"
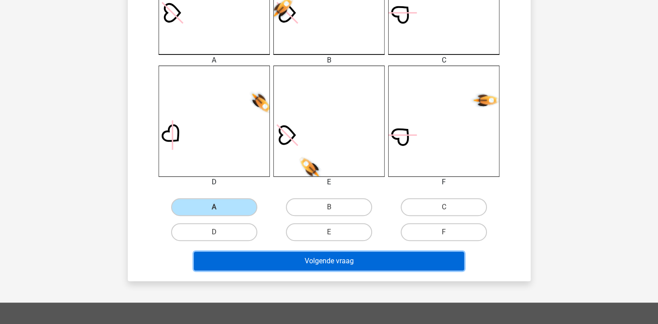
click at [234, 259] on button "Volgende vraag" at bounding box center [329, 261] width 270 height 19
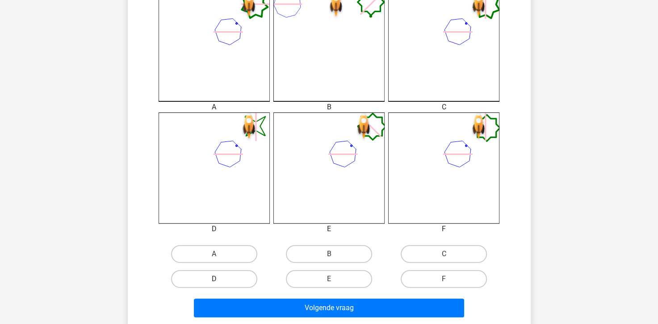
scroll to position [264, 0]
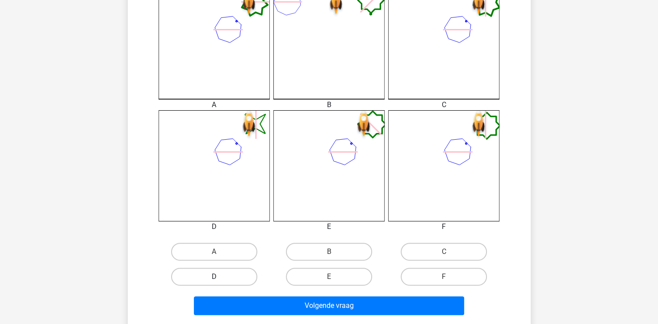
click at [220, 273] on label "D" at bounding box center [214, 277] width 86 height 18
click at [220, 277] on input "D" at bounding box center [217, 280] width 6 height 6
radio input "true"
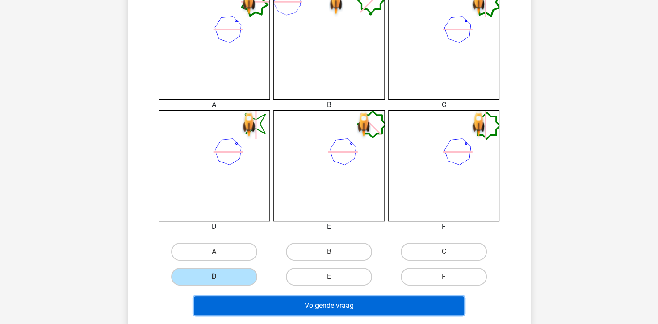
click at [245, 298] on button "Volgende vraag" at bounding box center [329, 305] width 270 height 19
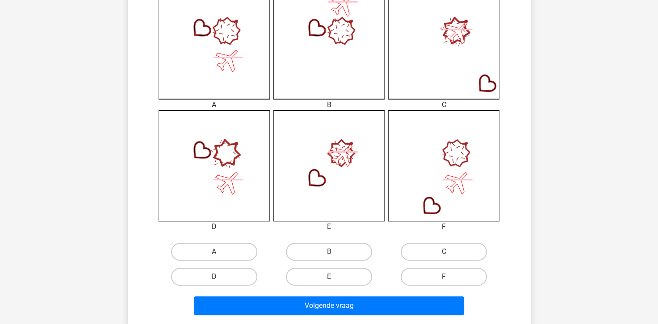
click at [333, 280] on input "E" at bounding box center [332, 280] width 6 height 6
radio input "true"
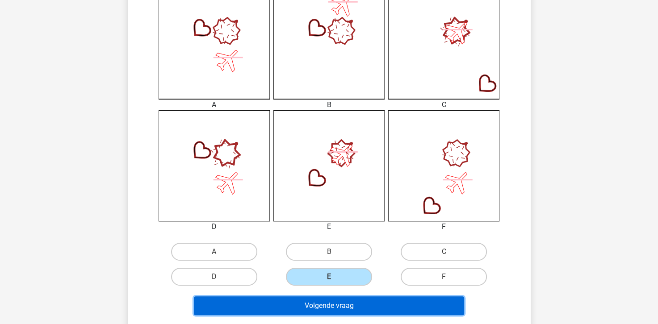
click at [337, 305] on button "Volgende vraag" at bounding box center [329, 305] width 270 height 19
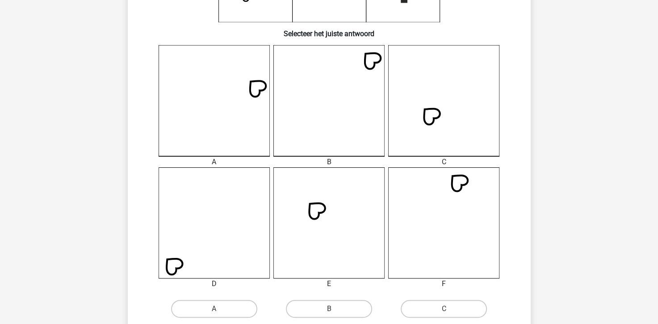
scroll to position [220, 0]
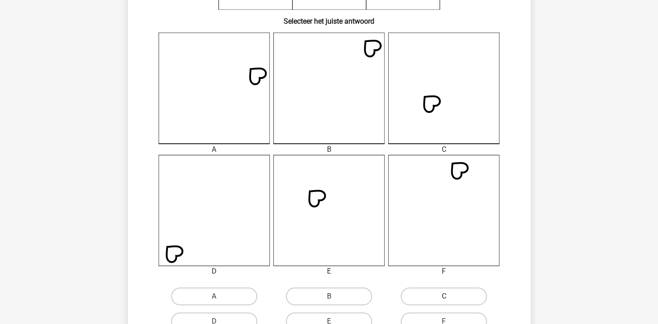
click at [413, 293] on label "C" at bounding box center [443, 296] width 86 height 18
click at [444, 296] on input "C" at bounding box center [447, 299] width 6 height 6
radio input "true"
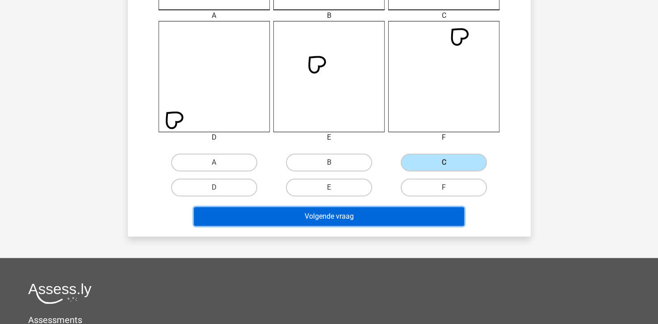
click at [337, 216] on button "Volgende vraag" at bounding box center [329, 216] width 270 height 19
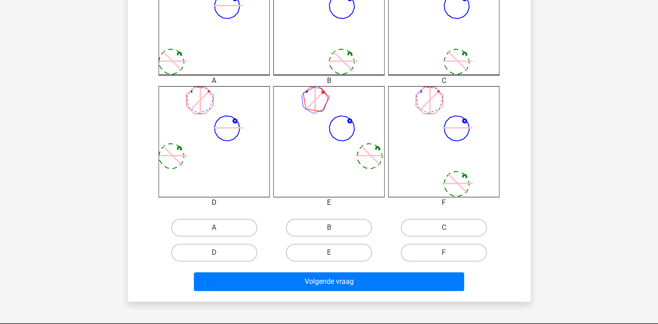
scroll to position [309, 0]
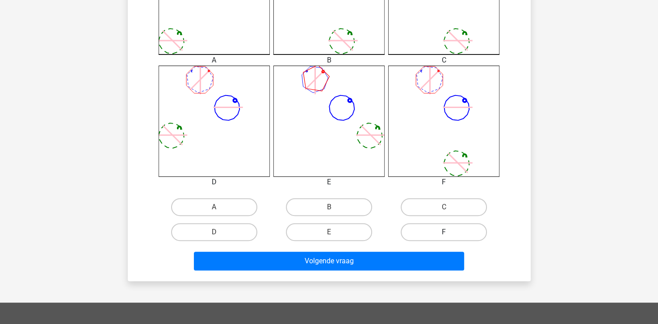
click at [408, 237] on label "F" at bounding box center [443, 232] width 86 height 18
click at [444, 237] on input "F" at bounding box center [447, 235] width 6 height 6
radio input "true"
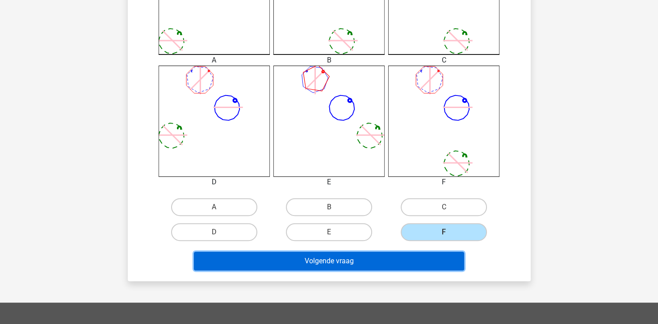
click at [410, 262] on button "Volgende vraag" at bounding box center [329, 261] width 270 height 19
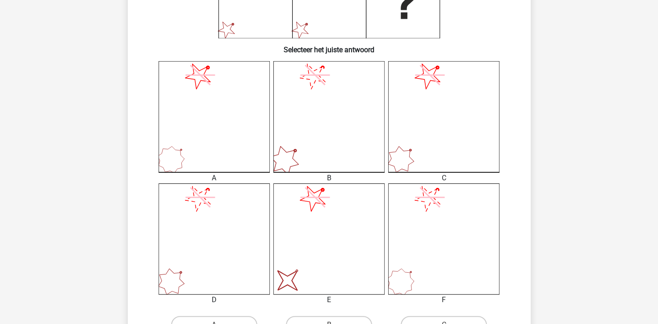
scroll to position [220, 0]
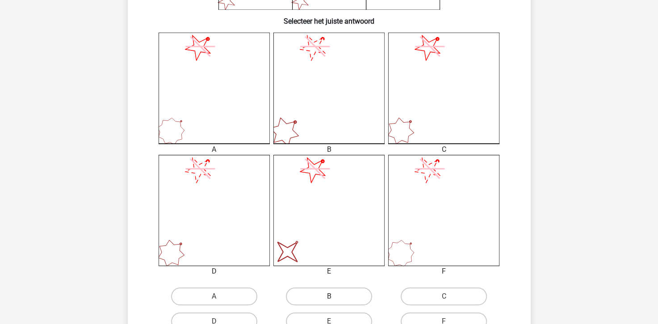
click at [323, 293] on label "B" at bounding box center [329, 296] width 86 height 18
click at [329, 296] on input "B" at bounding box center [332, 299] width 6 height 6
radio input "true"
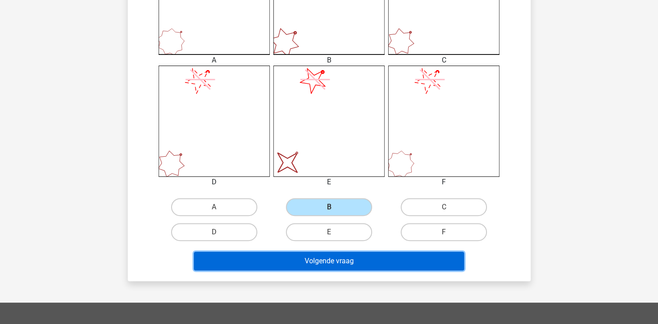
click at [314, 260] on button "Volgende vraag" at bounding box center [329, 261] width 270 height 19
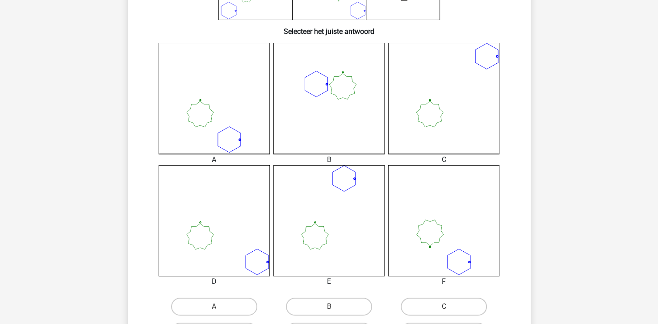
scroll to position [264, 0]
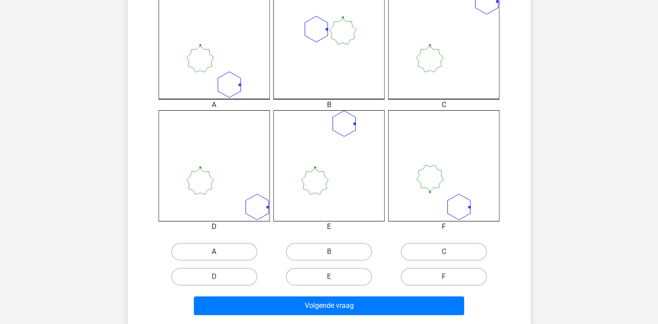
click at [245, 257] on label "A" at bounding box center [214, 252] width 86 height 18
click at [220, 257] on input "A" at bounding box center [217, 255] width 6 height 6
radio input "true"
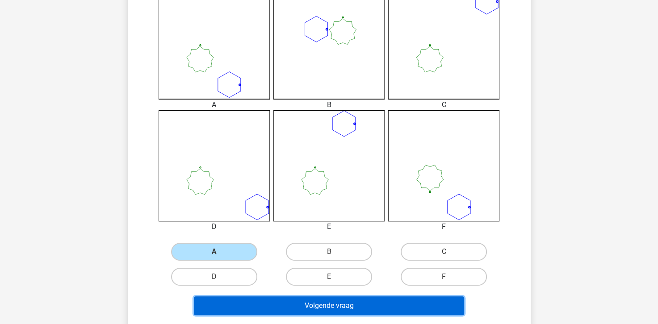
click at [265, 303] on button "Volgende vraag" at bounding box center [329, 305] width 270 height 19
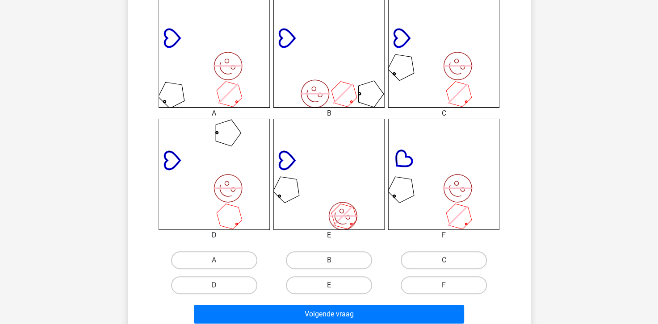
scroll to position [309, 0]
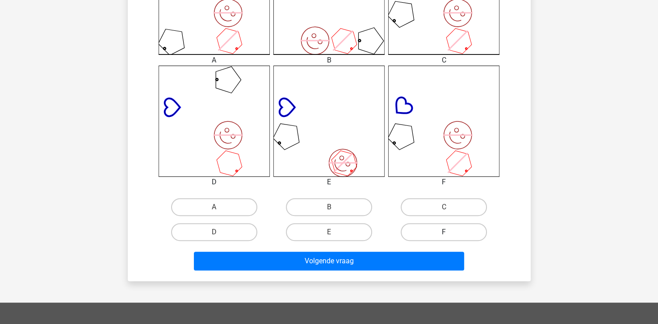
click at [457, 235] on label "F" at bounding box center [443, 232] width 86 height 18
click at [450, 235] on input "F" at bounding box center [447, 235] width 6 height 6
radio input "true"
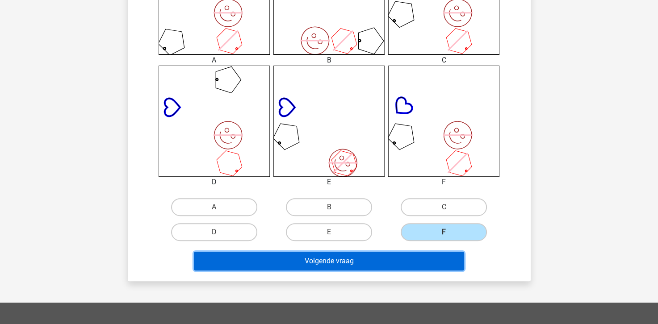
click at [430, 259] on button "Volgende vraag" at bounding box center [329, 261] width 270 height 19
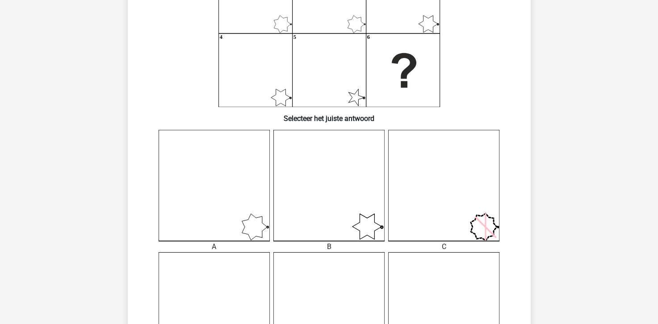
scroll to position [220, 0]
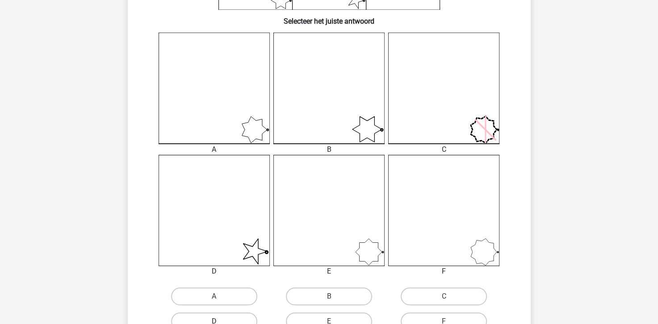
click at [246, 317] on label "D" at bounding box center [214, 321] width 86 height 18
click at [220, 321] on input "D" at bounding box center [217, 324] width 6 height 6
radio input "true"
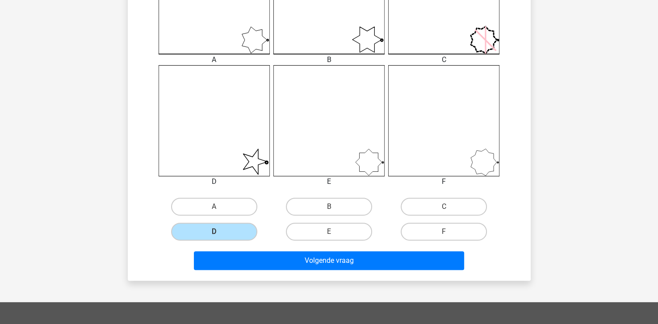
scroll to position [311, 0]
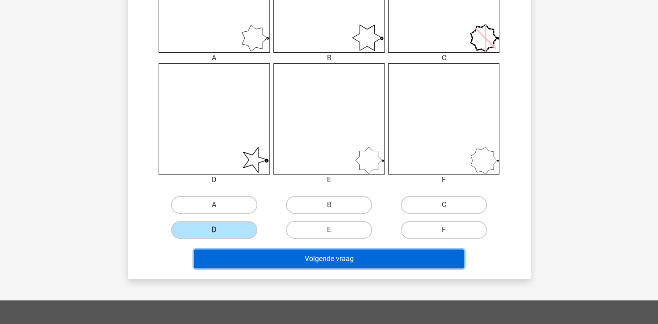
click at [319, 260] on button "Volgende vraag" at bounding box center [329, 259] width 270 height 19
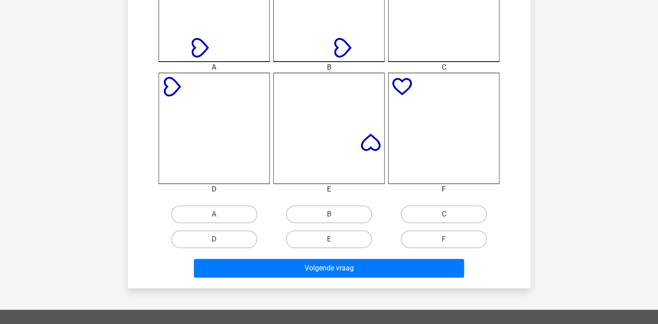
scroll to position [309, 0]
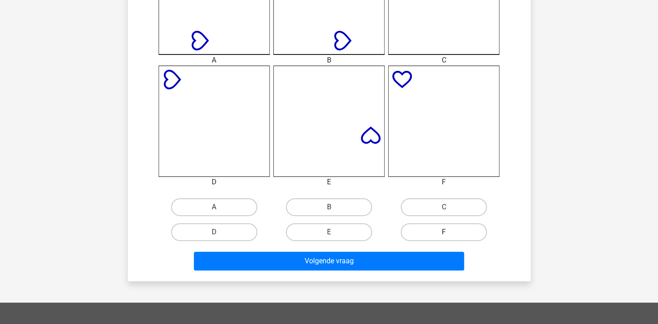
click at [427, 234] on label "F" at bounding box center [443, 232] width 86 height 18
click at [444, 234] on input "F" at bounding box center [447, 235] width 6 height 6
radio input "true"
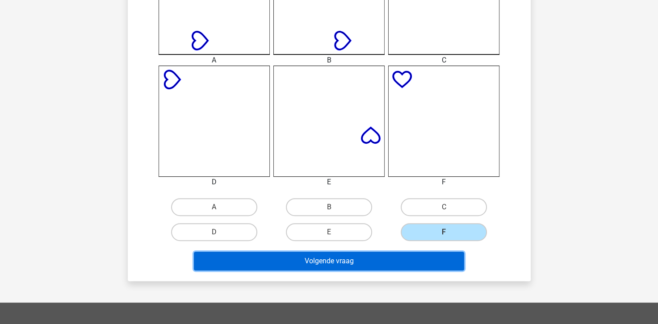
click at [400, 255] on button "Volgende vraag" at bounding box center [329, 261] width 270 height 19
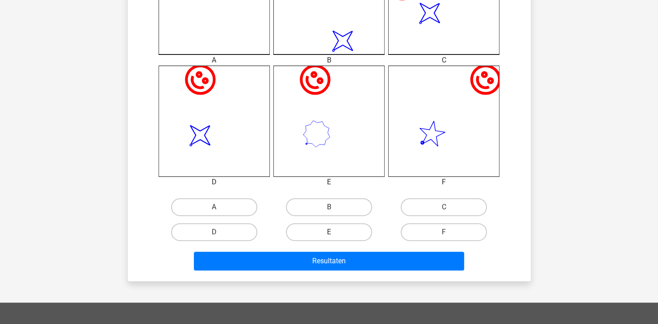
click at [312, 236] on label "E" at bounding box center [329, 232] width 86 height 18
click at [329, 236] on input "E" at bounding box center [332, 235] width 6 height 6
radio input "true"
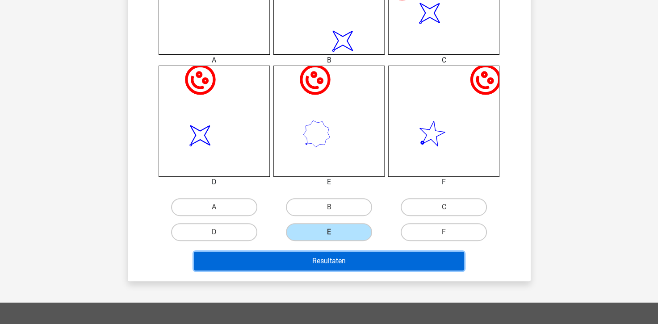
click at [309, 261] on button "Resultaten" at bounding box center [329, 261] width 270 height 19
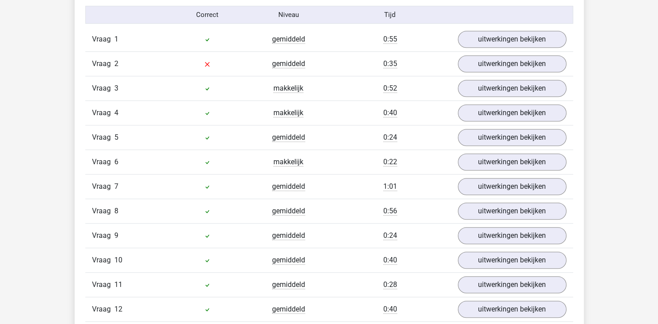
scroll to position [536, 0]
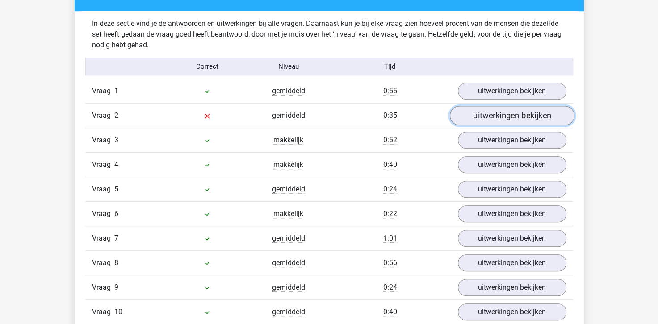
click at [475, 115] on link "uitwerkingen bekijken" at bounding box center [511, 116] width 125 height 20
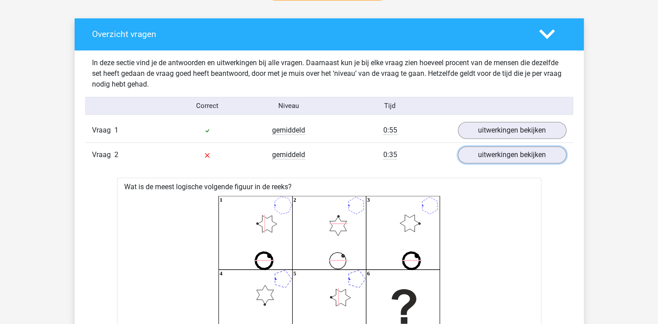
scroll to position [491, 0]
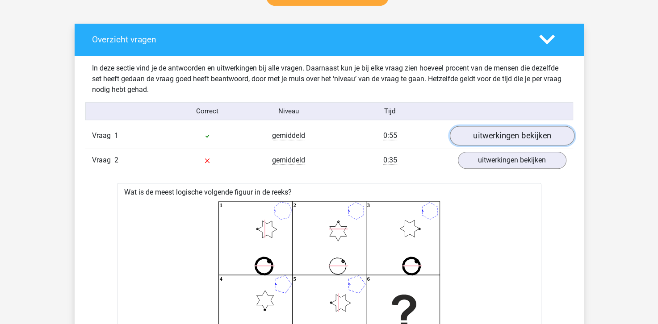
click at [494, 129] on link "uitwerkingen bekijken" at bounding box center [511, 136] width 125 height 20
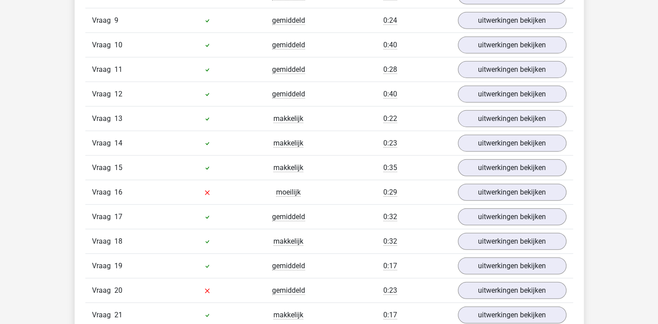
scroll to position [2143, 0]
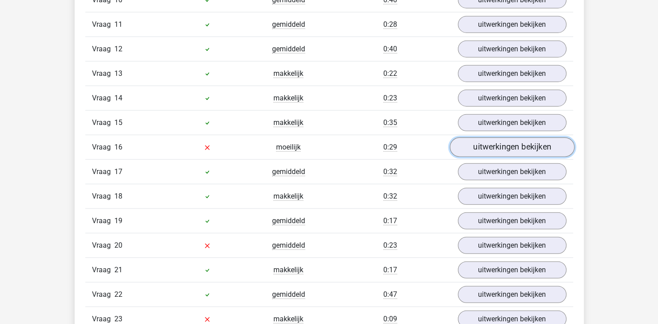
click at [464, 145] on link "uitwerkingen bekijken" at bounding box center [511, 147] width 125 height 20
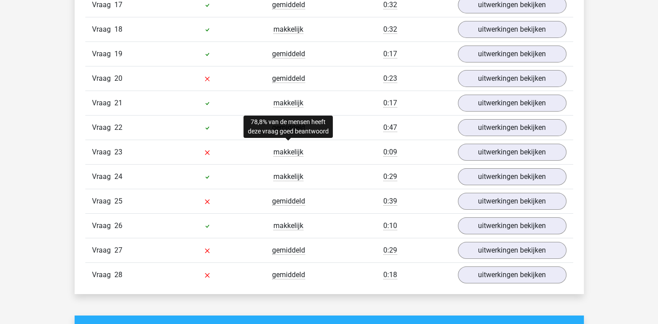
scroll to position [2946, 0]
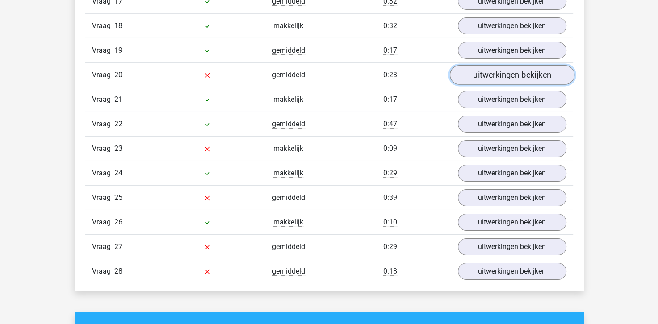
click at [471, 68] on link "uitwerkingen bekijken" at bounding box center [511, 75] width 125 height 20
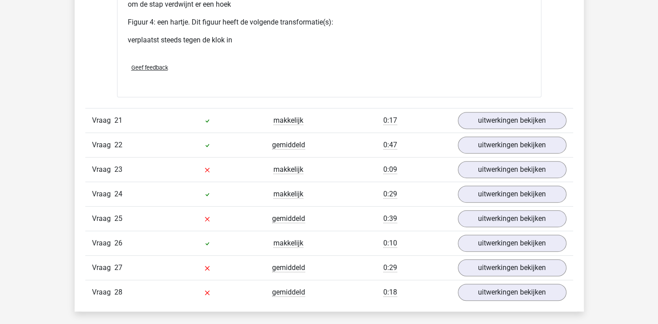
scroll to position [3660, 0]
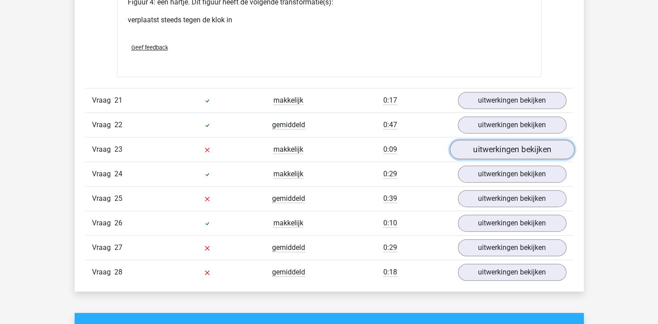
click at [466, 145] on link "uitwerkingen bekijken" at bounding box center [511, 150] width 125 height 20
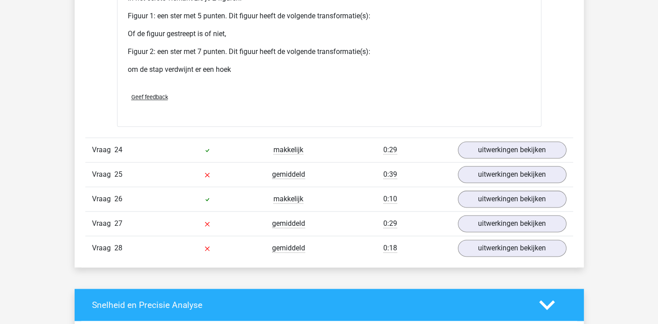
scroll to position [4330, 0]
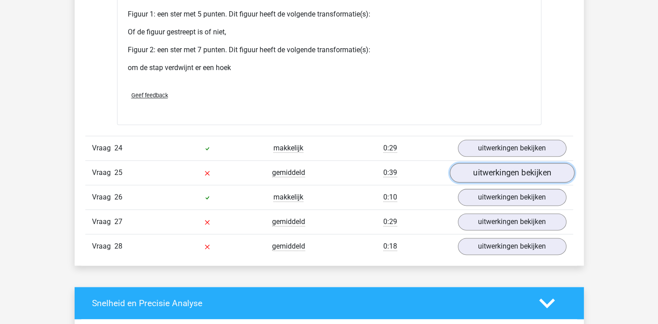
click at [473, 168] on link "uitwerkingen bekijken" at bounding box center [511, 173] width 125 height 20
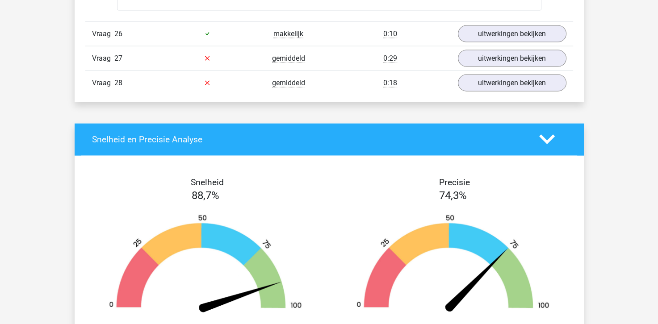
scroll to position [5267, 0]
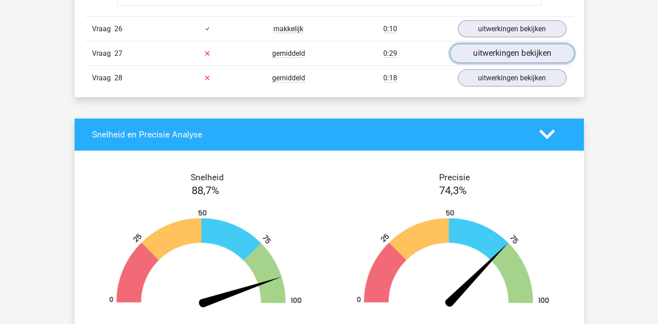
click at [488, 47] on link "uitwerkingen bekijken" at bounding box center [511, 54] width 125 height 20
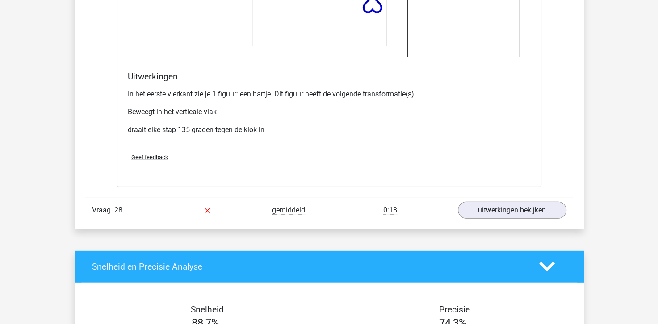
scroll to position [5758, 0]
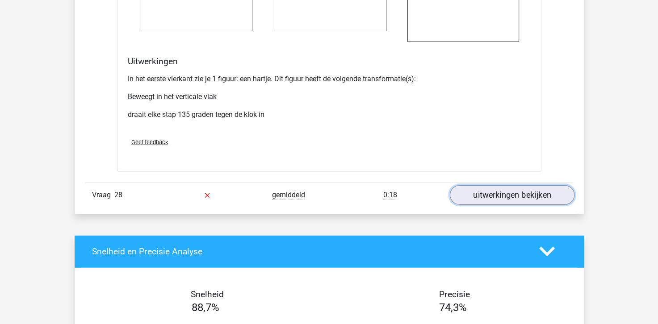
click at [493, 185] on link "uitwerkingen bekijken" at bounding box center [511, 195] width 125 height 20
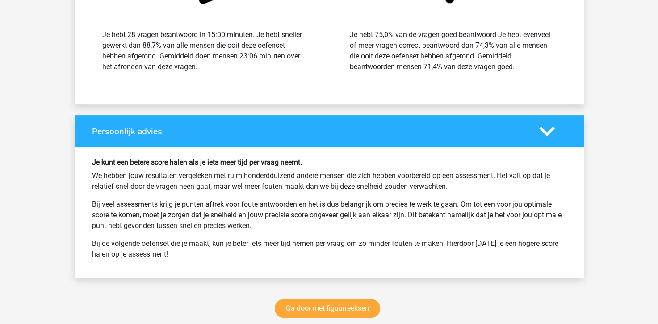
scroll to position [7064, 0]
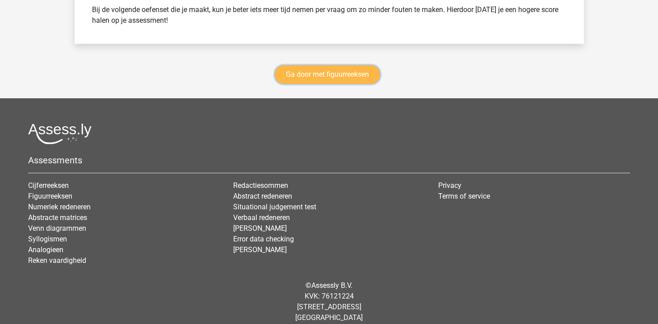
click at [307, 65] on link "Ga door met figuurreeksen" at bounding box center [327, 74] width 105 height 19
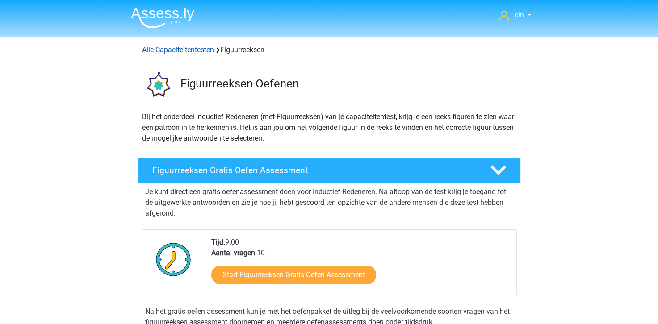
click at [157, 51] on link "Alle Capaciteitentesten" at bounding box center [178, 50] width 72 height 8
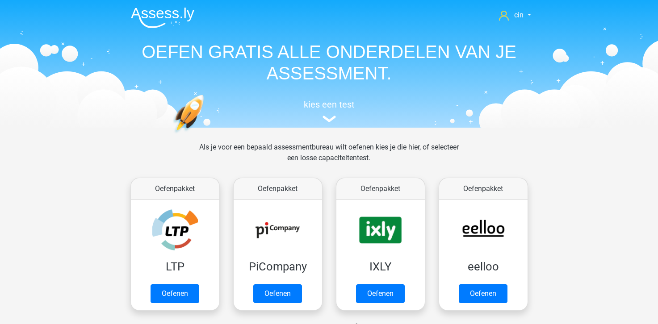
scroll to position [379, 0]
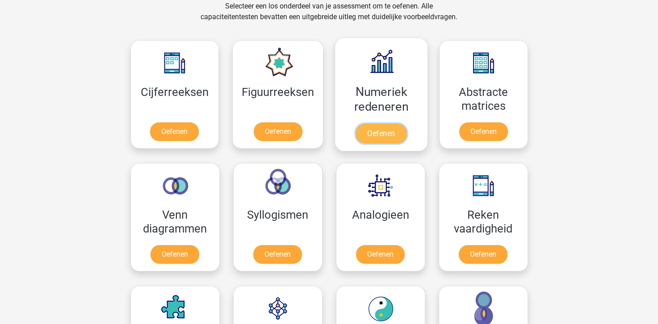
click at [377, 124] on link "Oefenen" at bounding box center [380, 134] width 51 height 20
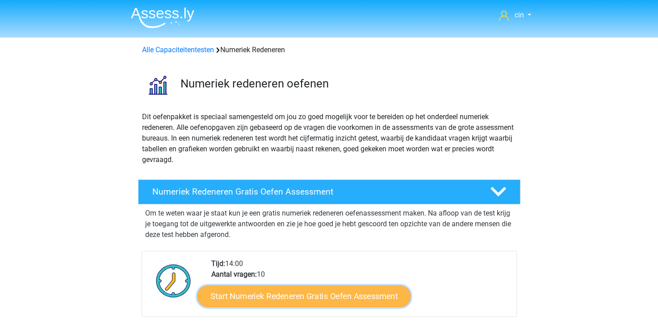
click at [308, 296] on link "Start Numeriek Redeneren Gratis Oefen Assessment" at bounding box center [303, 295] width 213 height 21
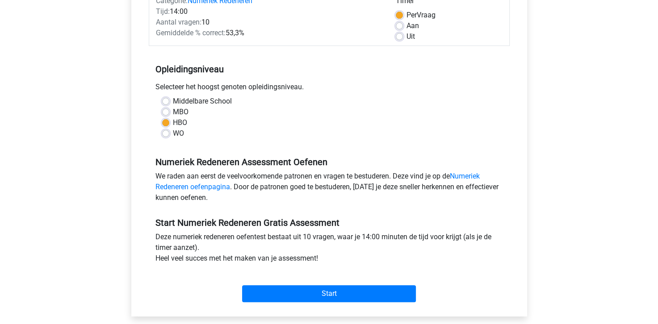
scroll to position [134, 0]
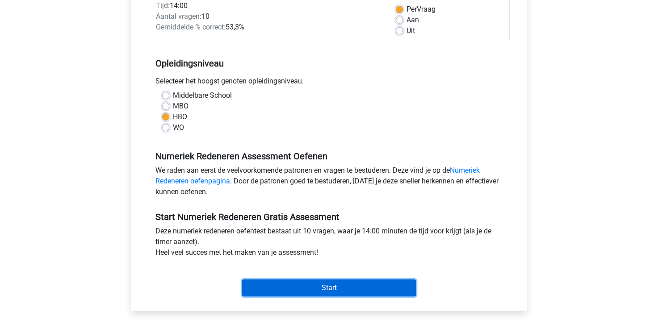
click at [334, 287] on input "Start" at bounding box center [329, 287] width 174 height 17
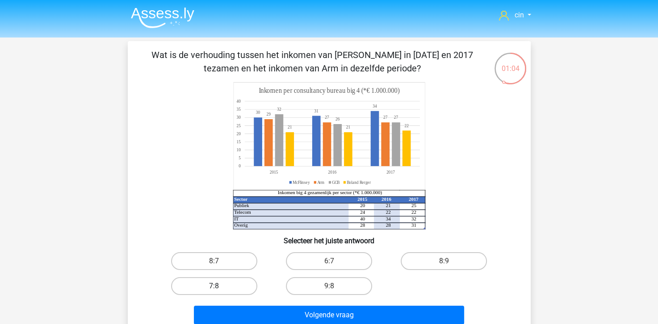
click at [208, 284] on label "7:8" at bounding box center [214, 286] width 86 height 18
click at [214, 286] on input "7:8" at bounding box center [217, 289] width 6 height 6
radio input "true"
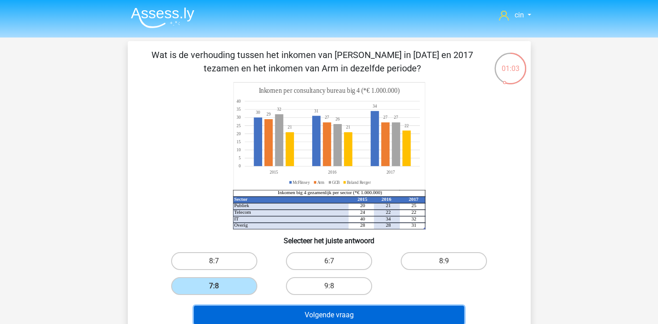
click at [245, 309] on button "Volgende vraag" at bounding box center [329, 315] width 270 height 19
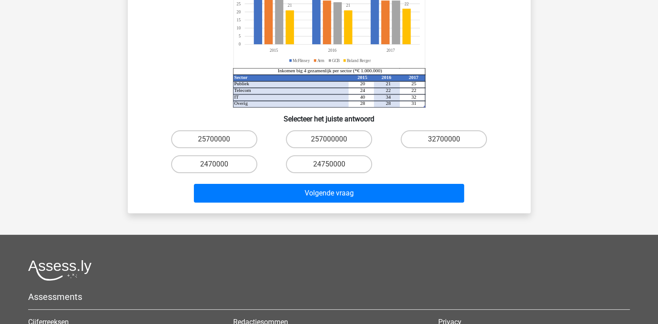
scroll to position [179, 0]
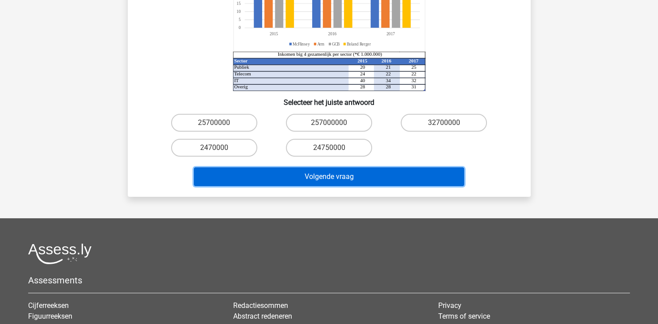
click at [289, 167] on button "Volgende vraag" at bounding box center [329, 176] width 270 height 19
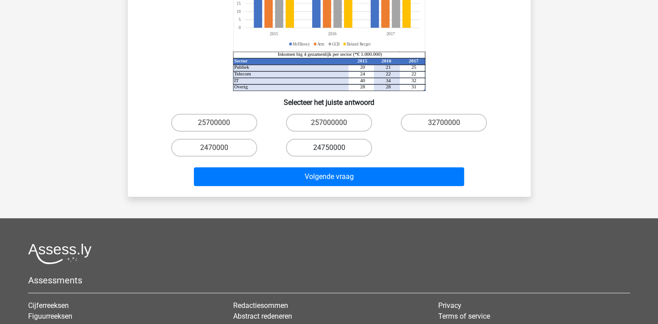
click at [318, 139] on label "24750000" at bounding box center [329, 148] width 86 height 18
click at [329, 148] on input "24750000" at bounding box center [332, 151] width 6 height 6
radio input "true"
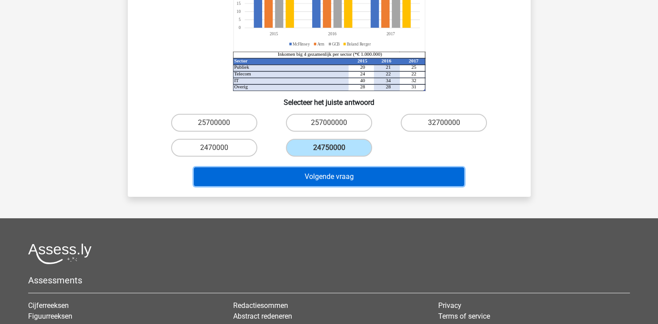
click at [326, 167] on button "Volgende vraag" at bounding box center [329, 176] width 270 height 19
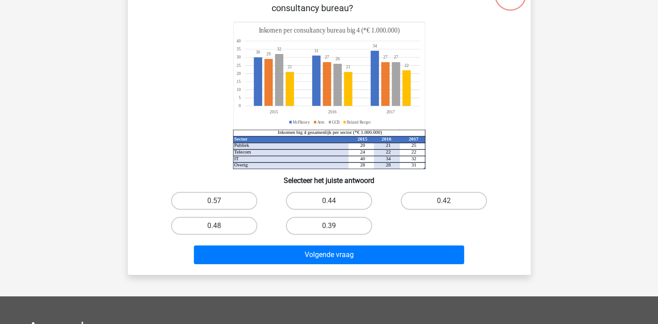
scroll to position [41, 0]
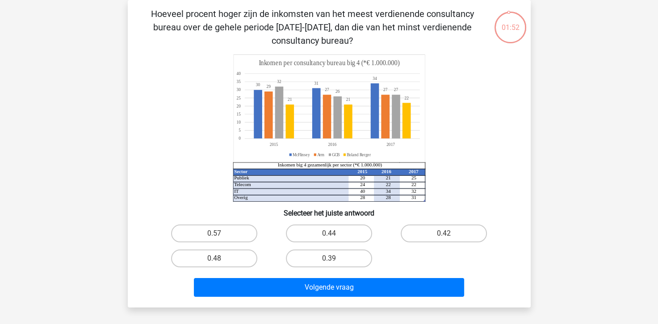
click at [445, 234] on input "0.42" at bounding box center [447, 236] width 6 height 6
radio input "true"
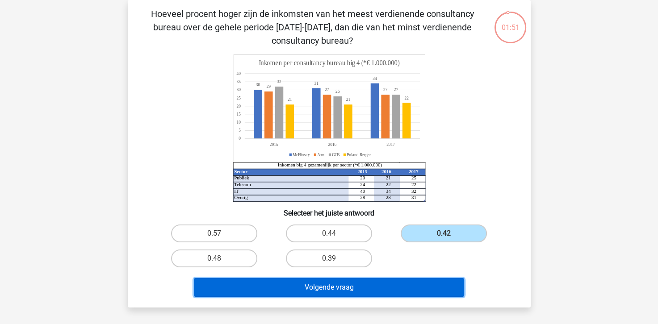
click at [407, 282] on button "Volgende vraag" at bounding box center [329, 287] width 270 height 19
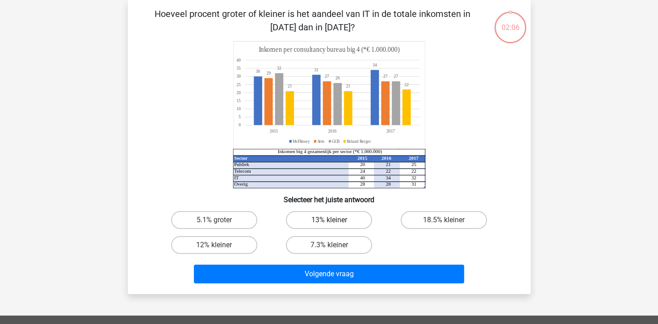
click at [319, 218] on label "13% kleiner" at bounding box center [329, 220] width 86 height 18
click at [329, 220] on input "13% kleiner" at bounding box center [332, 223] width 6 height 6
radio input "true"
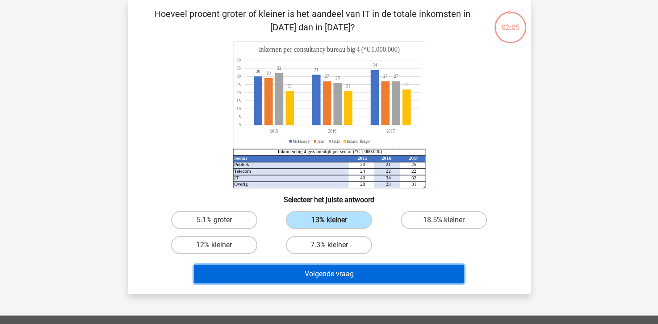
click at [320, 275] on button "Volgende vraag" at bounding box center [329, 274] width 270 height 19
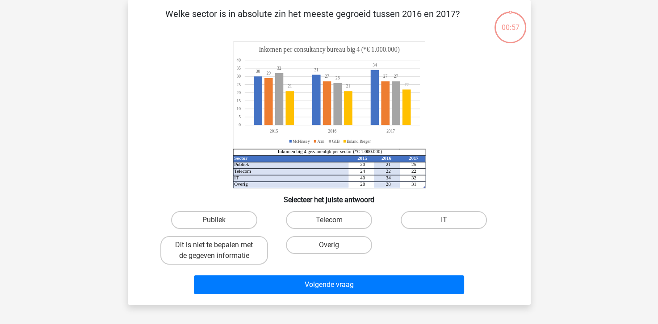
click at [328, 229] on div "Telecom" at bounding box center [328, 220] width 115 height 25
drag, startPoint x: 328, startPoint y: 243, endPoint x: 325, endPoint y: 253, distance: 10.7
click at [327, 246] on label "Overig" at bounding box center [329, 245] width 86 height 18
click at [329, 246] on input "Overig" at bounding box center [332, 248] width 6 height 6
radio input "true"
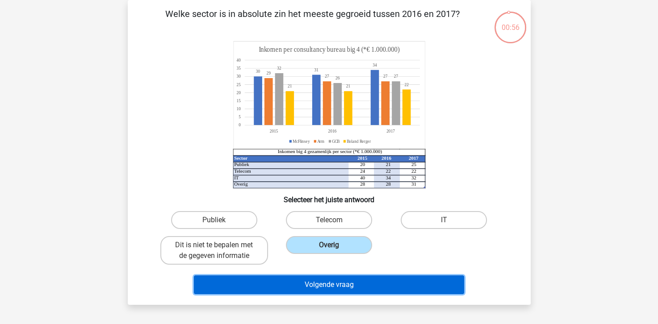
click at [325, 282] on button "Volgende vraag" at bounding box center [329, 284] width 270 height 19
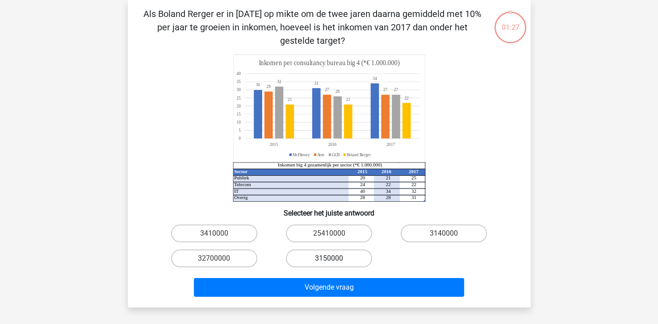
drag, startPoint x: 339, startPoint y: 262, endPoint x: 337, endPoint y: 279, distance: 17.6
click at [339, 262] on label "3150000" at bounding box center [329, 259] width 86 height 18
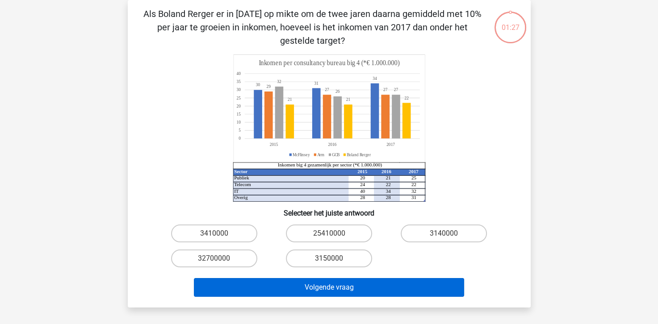
click at [334, 262] on input "3150000" at bounding box center [332, 261] width 6 height 6
radio input "true"
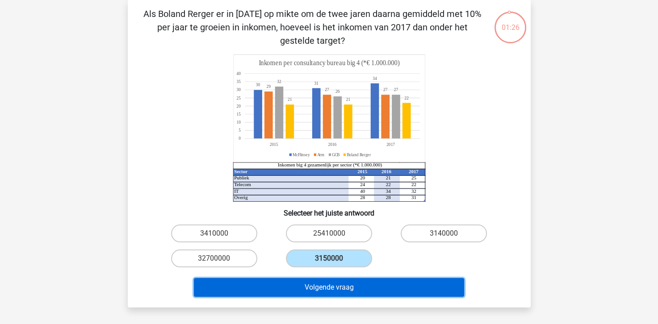
click at [337, 286] on button "Volgende vraag" at bounding box center [329, 287] width 270 height 19
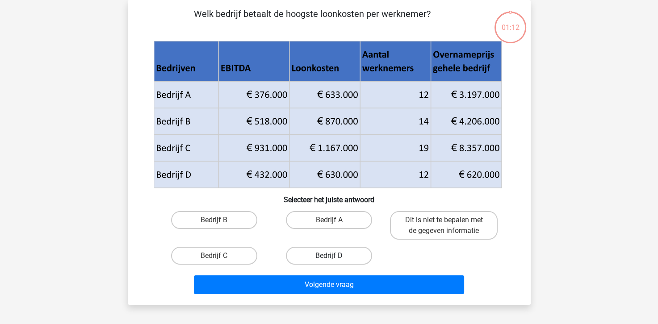
click at [327, 258] on label "Bedrijf D" at bounding box center [329, 256] width 86 height 18
click at [329, 258] on input "Bedrijf D" at bounding box center [332, 259] width 6 height 6
radio input "true"
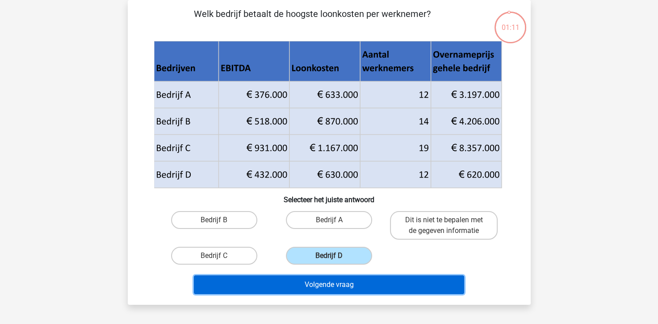
click at [329, 282] on button "Volgende vraag" at bounding box center [329, 284] width 270 height 19
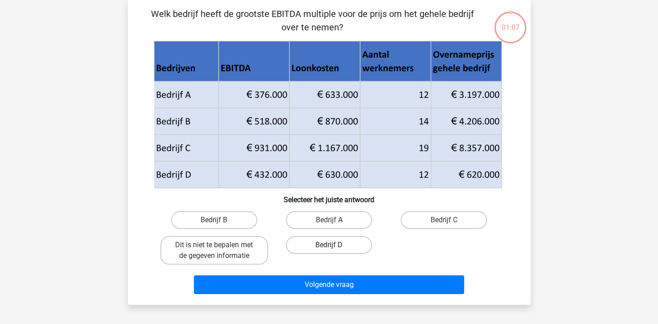
drag, startPoint x: 316, startPoint y: 251, endPoint x: 315, endPoint y: 271, distance: 19.2
click at [316, 252] on label "Bedrijf D" at bounding box center [329, 245] width 86 height 18
click at [329, 251] on input "Bedrijf D" at bounding box center [332, 248] width 6 height 6
radio input "true"
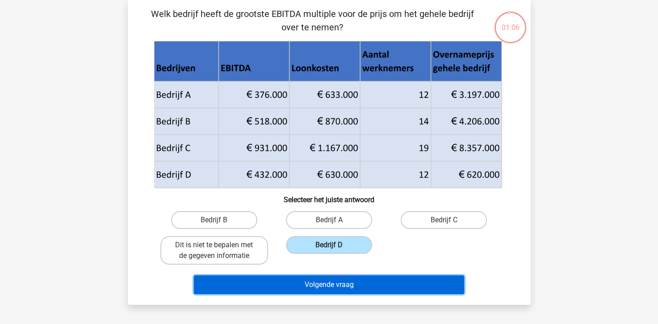
click at [316, 287] on button "Volgende vraag" at bounding box center [329, 284] width 270 height 19
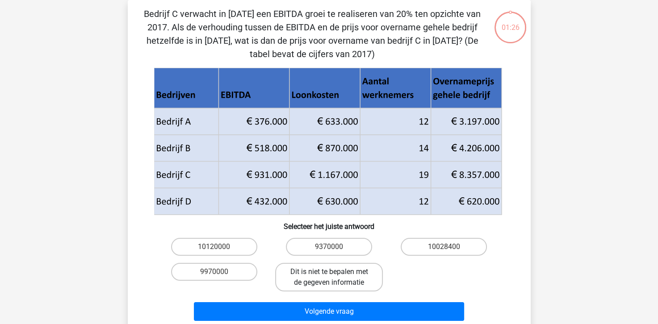
click at [316, 272] on label "Dit is niet te bepalen met de gegeven informatie" at bounding box center [329, 277] width 108 height 29
click at [329, 272] on input "Dit is niet te bepalen met de gegeven informatie" at bounding box center [332, 275] width 6 height 6
radio input "true"
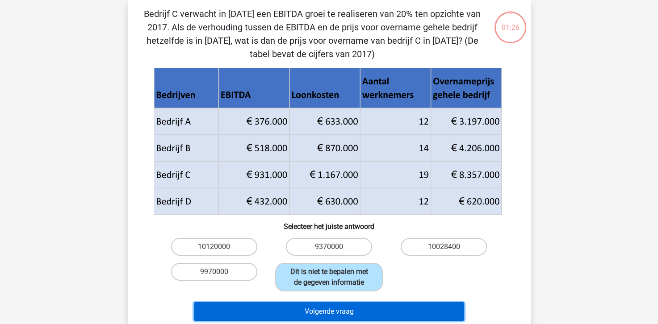
click at [324, 307] on button "Volgende vraag" at bounding box center [329, 311] width 270 height 19
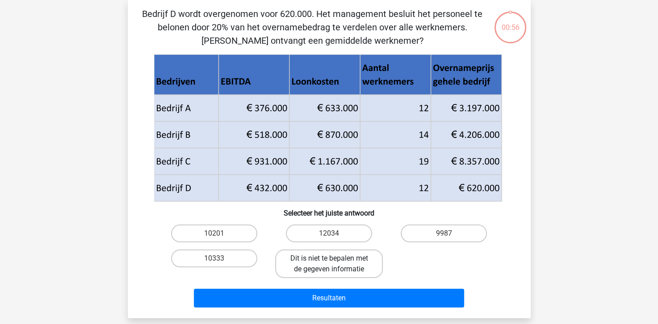
click at [324, 273] on label "Dit is niet te bepalen met de gegeven informatie" at bounding box center [329, 264] width 108 height 29
click at [329, 264] on input "Dit is niet te bepalen met de gegeven informatie" at bounding box center [332, 261] width 6 height 6
radio input "true"
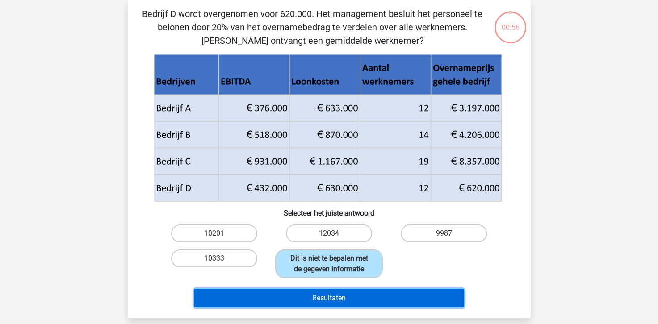
click at [323, 296] on button "Resultaten" at bounding box center [329, 298] width 270 height 19
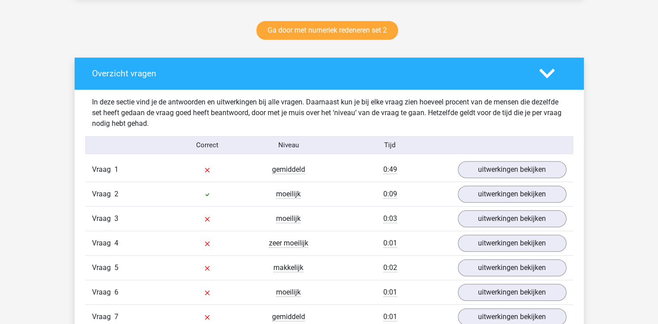
scroll to position [491, 0]
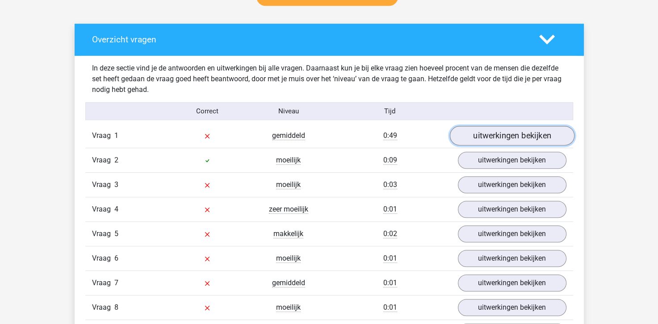
click at [477, 131] on link "uitwerkingen bekijken" at bounding box center [511, 136] width 125 height 20
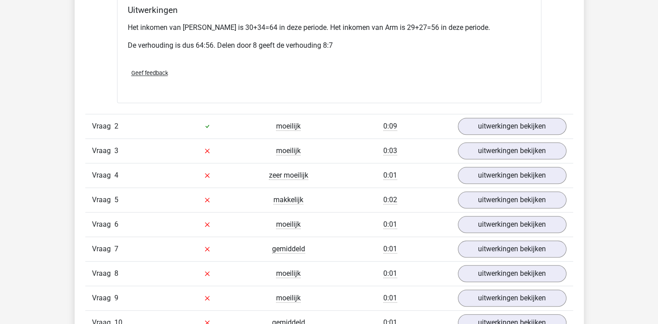
scroll to position [937, 0]
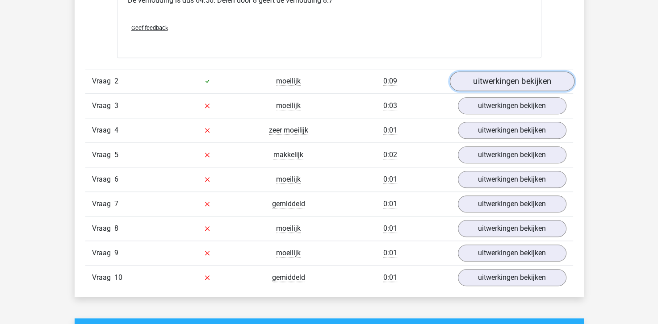
click at [487, 71] on link "uitwerkingen bekijken" at bounding box center [511, 81] width 125 height 20
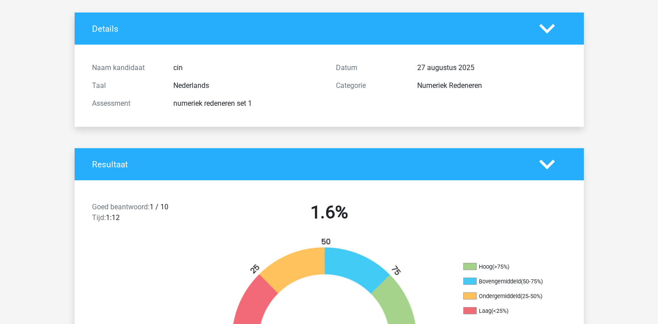
scroll to position [0, 0]
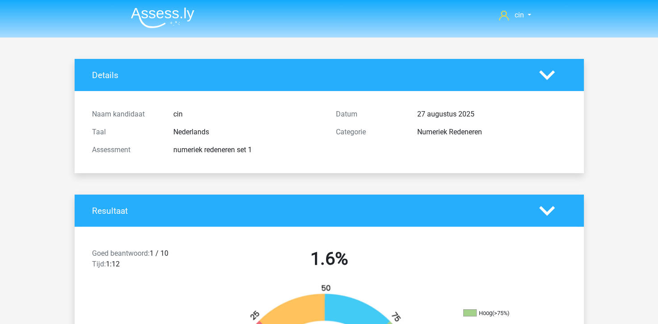
click at [151, 12] on img at bounding box center [162, 17] width 63 height 21
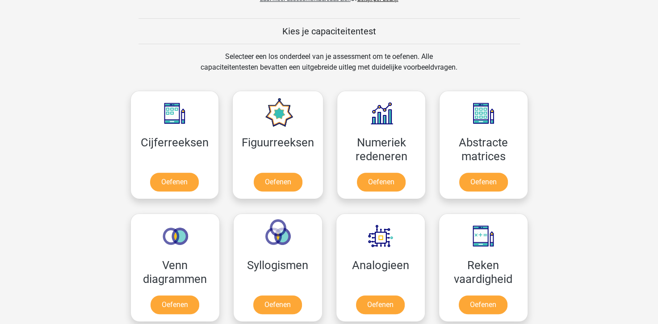
scroll to position [357, 0]
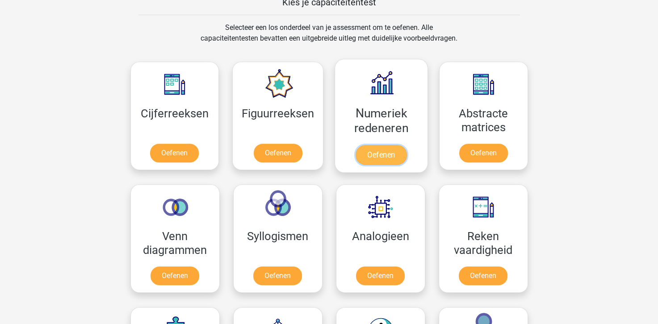
click at [379, 145] on link "Oefenen" at bounding box center [380, 155] width 51 height 20
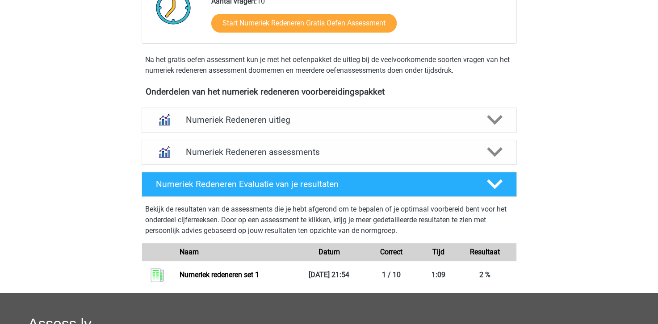
scroll to position [312, 0]
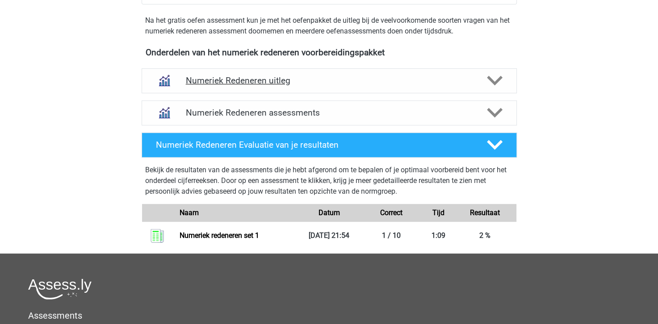
click at [244, 87] on div "Numeriek Redeneren uitleg" at bounding box center [329, 80] width 375 height 25
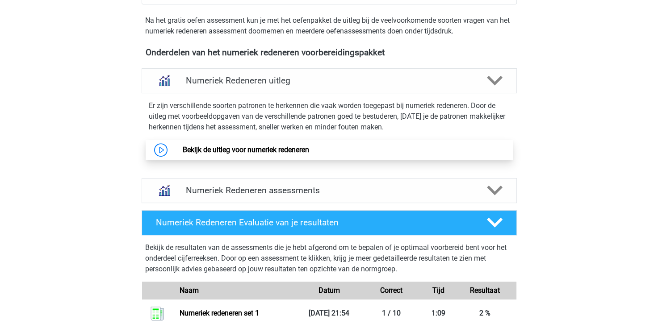
click at [232, 150] on link "Bekijk de uitleg voor numeriek redeneren" at bounding box center [246, 150] width 126 height 8
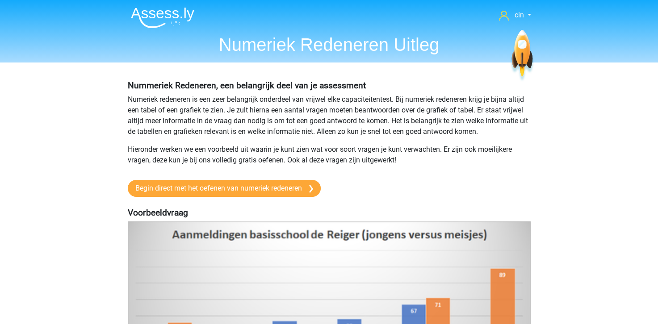
click at [159, 16] on img at bounding box center [162, 17] width 63 height 21
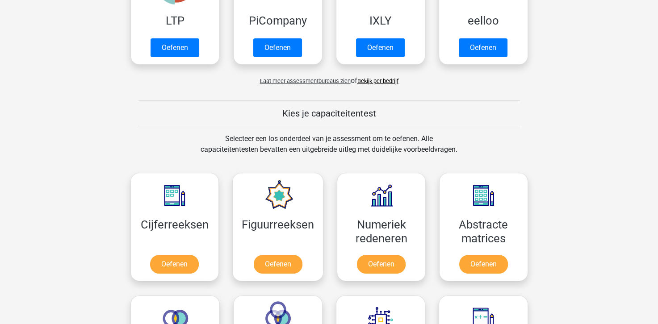
scroll to position [268, 0]
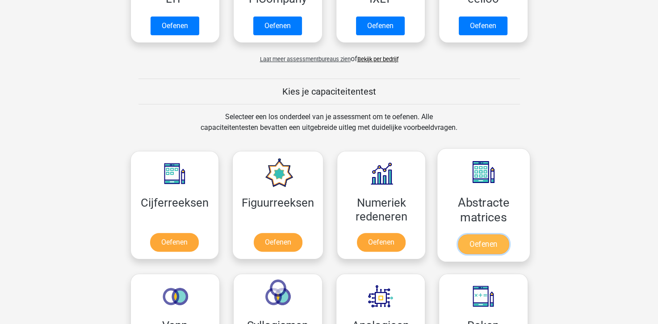
click at [491, 234] on link "Oefenen" at bounding box center [483, 244] width 51 height 20
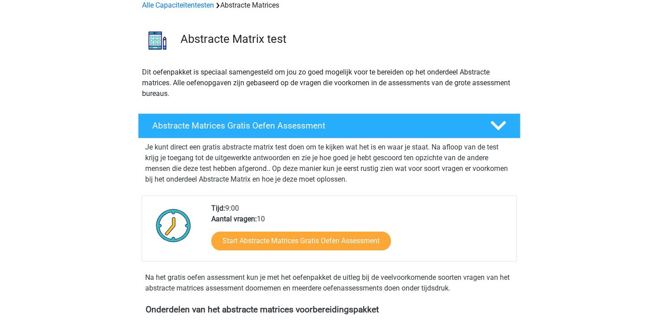
scroll to position [89, 0]
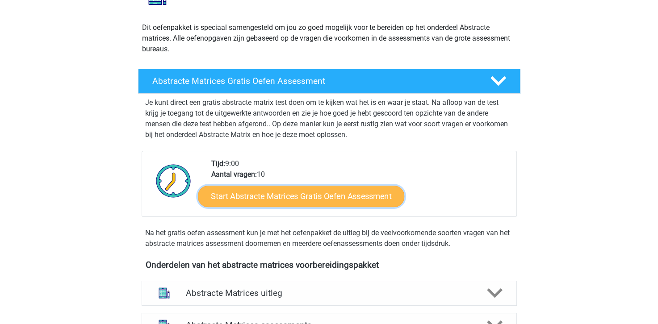
click at [260, 202] on link "Start Abstracte Matrices Gratis Oefen Assessment" at bounding box center [301, 195] width 206 height 21
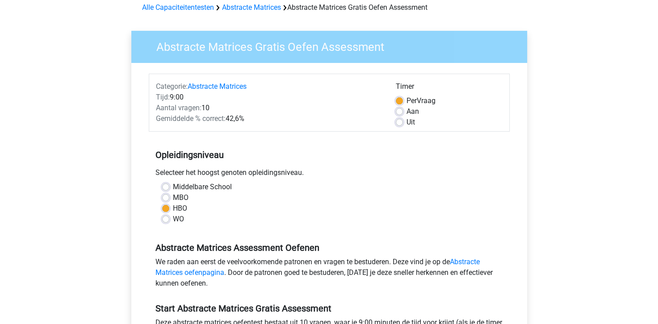
scroll to position [179, 0]
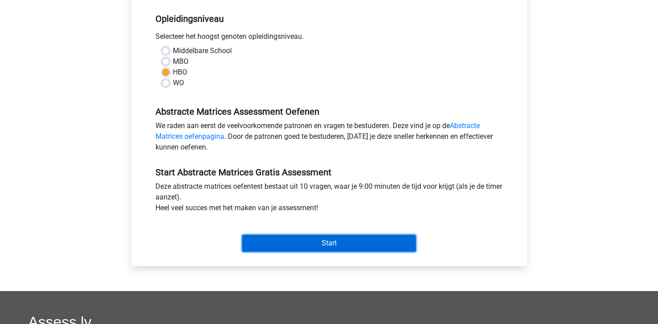
click at [347, 248] on input "Start" at bounding box center [329, 243] width 174 height 17
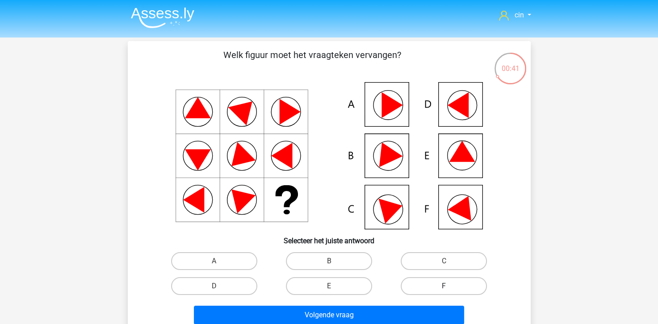
click at [412, 286] on label "F" at bounding box center [443, 286] width 86 height 18
click at [444, 286] on input "F" at bounding box center [447, 289] width 6 height 6
radio input "true"
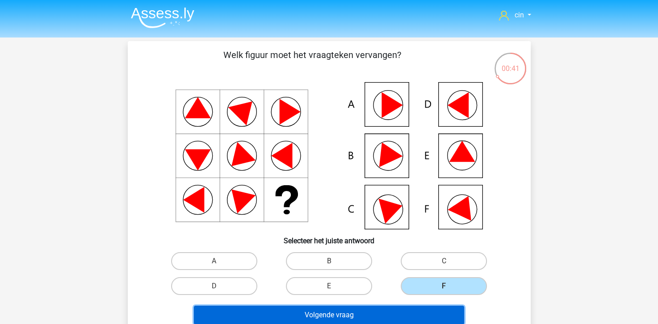
click at [372, 312] on button "Volgende vraag" at bounding box center [329, 315] width 270 height 19
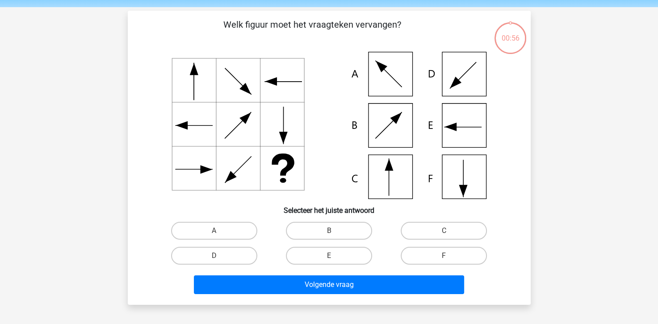
scroll to position [41, 0]
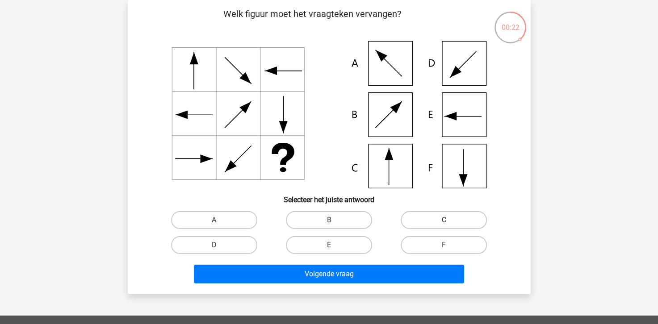
click at [427, 223] on label "C" at bounding box center [443, 220] width 86 height 18
click at [444, 223] on input "C" at bounding box center [447, 223] width 6 height 6
radio input "true"
click at [317, 283] on div "Volgende vraag" at bounding box center [329, 276] width 345 height 22
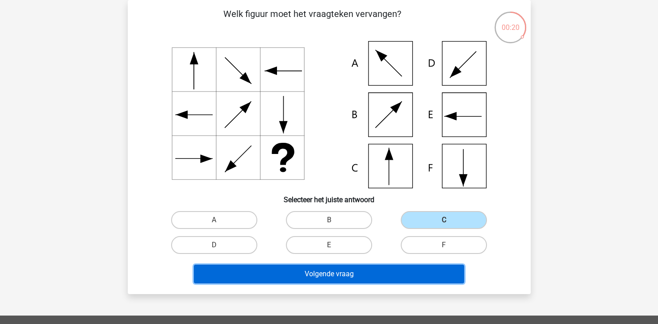
click at [316, 280] on button "Volgende vraag" at bounding box center [329, 274] width 270 height 19
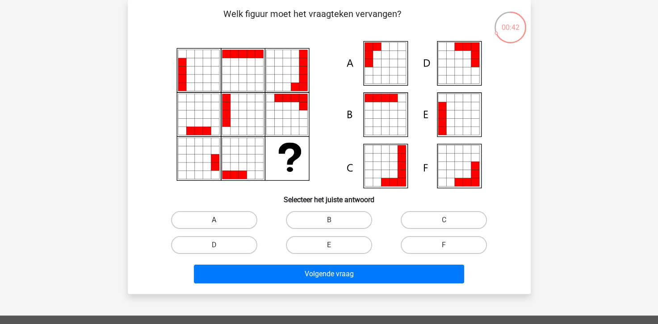
click at [226, 218] on label "A" at bounding box center [214, 220] width 86 height 18
click at [220, 220] on input "A" at bounding box center [217, 223] width 6 height 6
radio input "true"
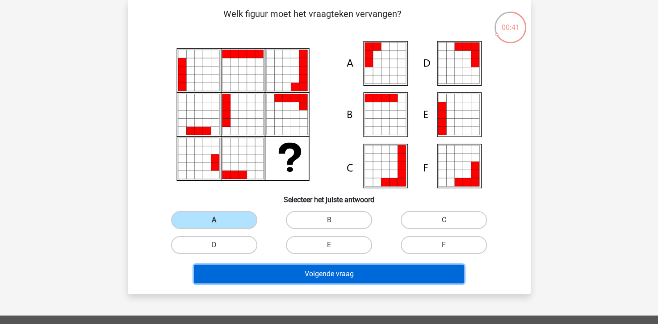
click at [274, 270] on button "Volgende vraag" at bounding box center [329, 274] width 270 height 19
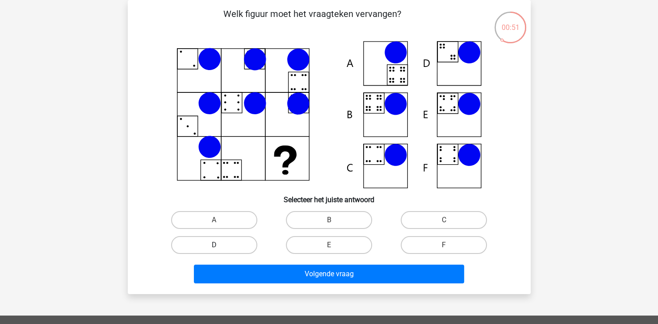
drag, startPoint x: 230, startPoint y: 224, endPoint x: 218, endPoint y: 237, distance: 18.0
click at [228, 227] on label "A" at bounding box center [214, 220] width 86 height 18
click at [220, 226] on input "A" at bounding box center [217, 223] width 6 height 6
radio input "true"
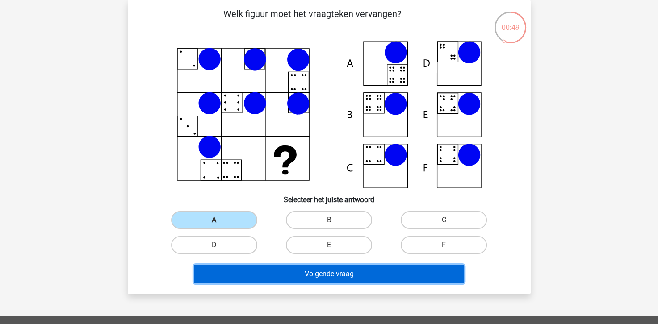
click at [220, 277] on button "Volgende vraag" at bounding box center [329, 274] width 270 height 19
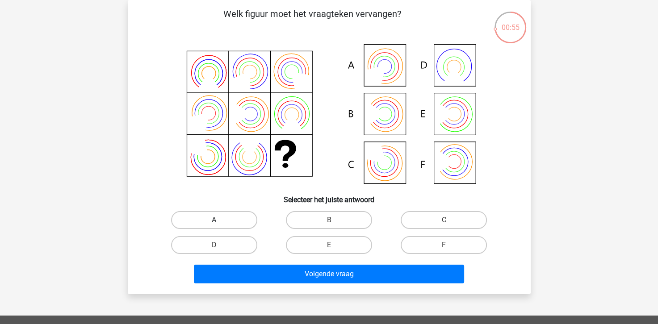
drag, startPoint x: 232, startPoint y: 221, endPoint x: 229, endPoint y: 232, distance: 11.0
click at [232, 221] on label "A" at bounding box center [214, 220] width 86 height 18
click at [220, 221] on input "A" at bounding box center [217, 223] width 6 height 6
radio input "true"
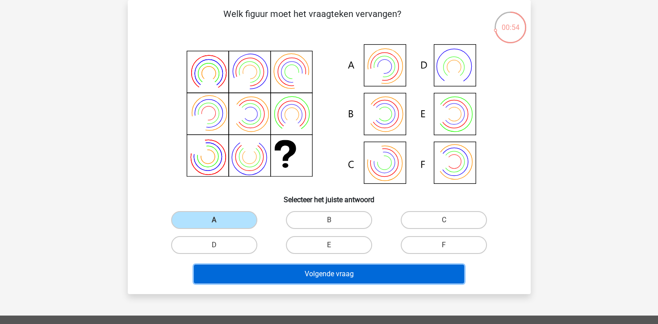
click at [237, 269] on button "Volgende vraag" at bounding box center [329, 274] width 270 height 19
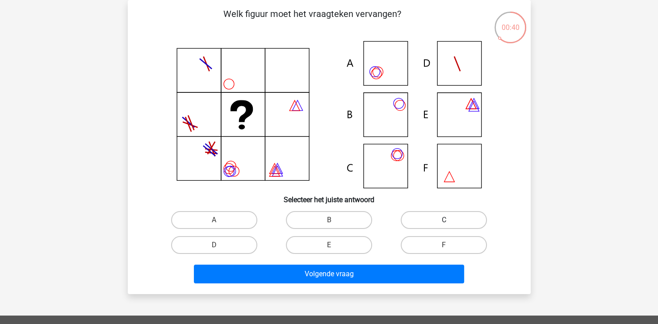
click at [441, 221] on label "C" at bounding box center [443, 220] width 86 height 18
click at [444, 221] on input "C" at bounding box center [447, 223] width 6 height 6
radio input "true"
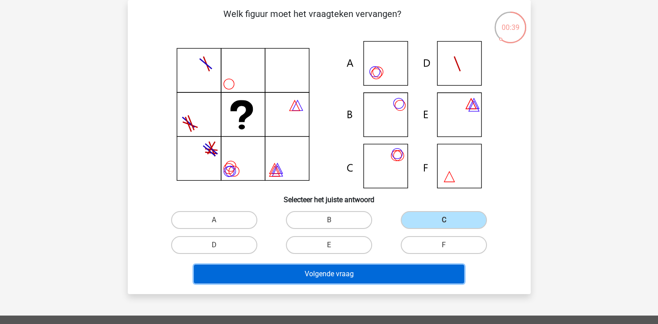
click at [413, 266] on button "Volgende vraag" at bounding box center [329, 274] width 270 height 19
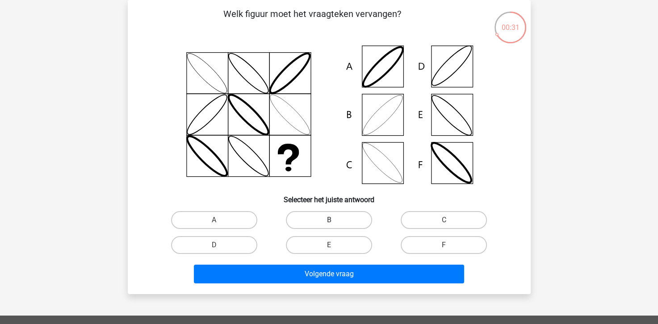
click at [339, 221] on label "B" at bounding box center [329, 220] width 86 height 18
click at [334, 221] on input "B" at bounding box center [332, 223] width 6 height 6
radio input "true"
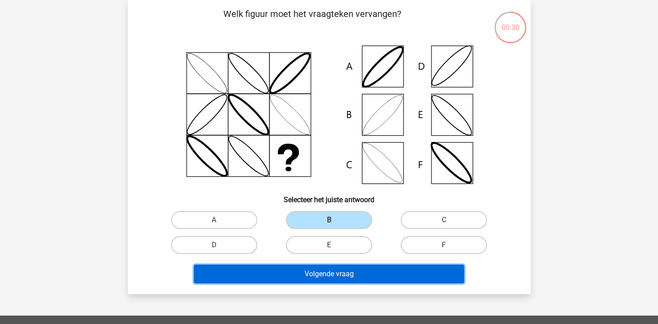
click at [346, 272] on button "Volgende vraag" at bounding box center [329, 274] width 270 height 19
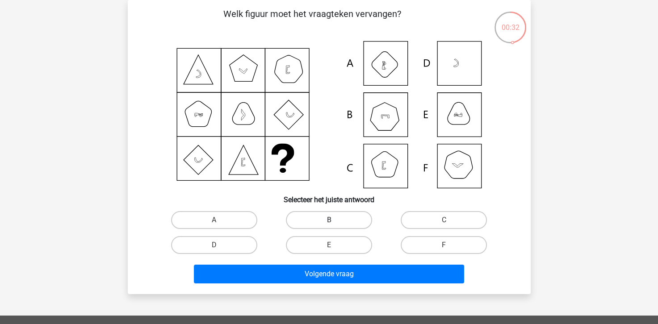
drag, startPoint x: 326, startPoint y: 214, endPoint x: 328, endPoint y: 222, distance: 7.7
click at [328, 216] on label "B" at bounding box center [329, 220] width 86 height 18
click at [329, 220] on input "B" at bounding box center [332, 223] width 6 height 6
radio input "true"
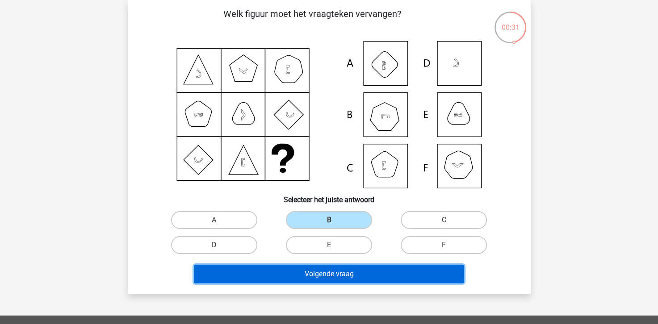
click at [333, 273] on button "Volgende vraag" at bounding box center [329, 274] width 270 height 19
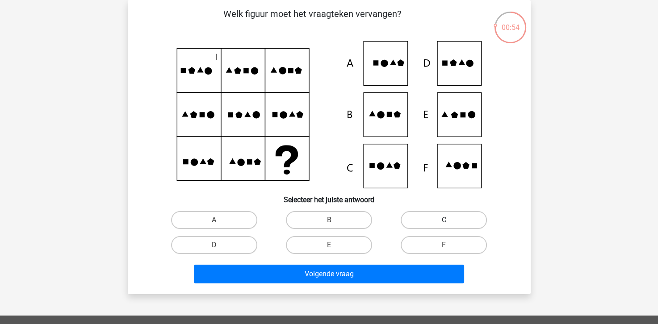
click at [428, 216] on label "C" at bounding box center [443, 220] width 86 height 18
click at [444, 220] on input "C" at bounding box center [447, 223] width 6 height 6
radio input "true"
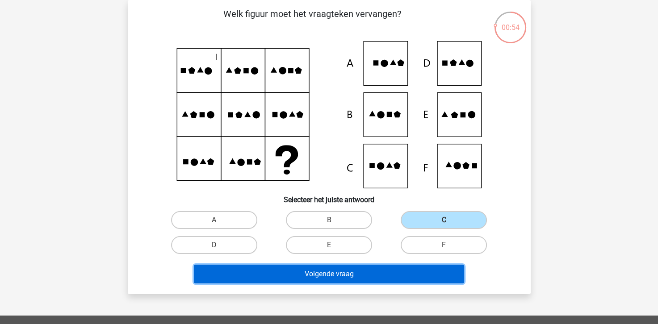
click at [416, 273] on button "Volgende vraag" at bounding box center [329, 274] width 270 height 19
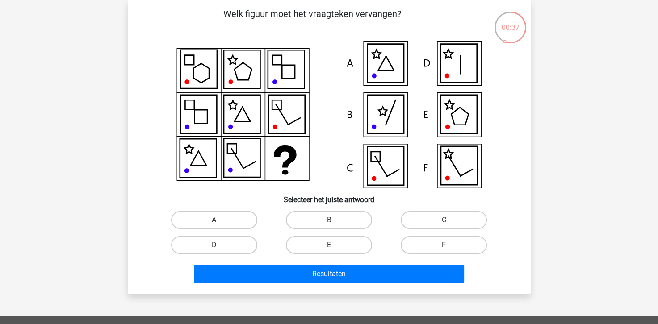
click at [434, 244] on label "F" at bounding box center [443, 245] width 86 height 18
click at [444, 245] on input "F" at bounding box center [447, 248] width 6 height 6
radio input "true"
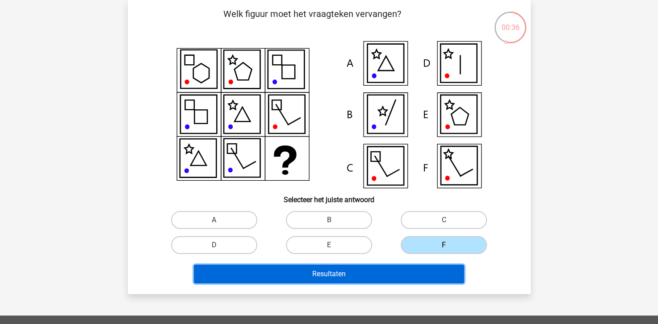
click at [426, 280] on button "Resultaten" at bounding box center [329, 274] width 270 height 19
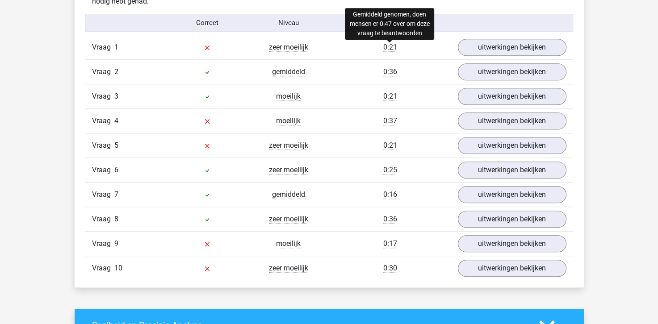
scroll to position [580, 0]
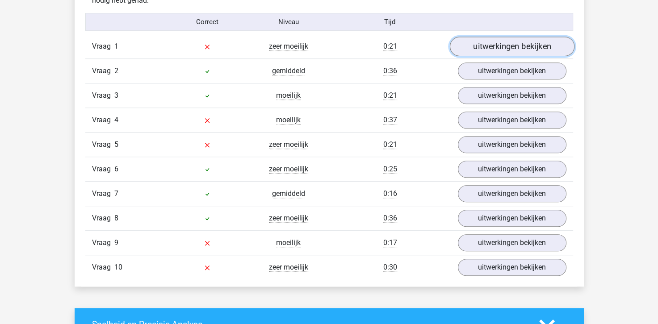
click at [480, 51] on link "uitwerkingen bekijken" at bounding box center [511, 47] width 125 height 20
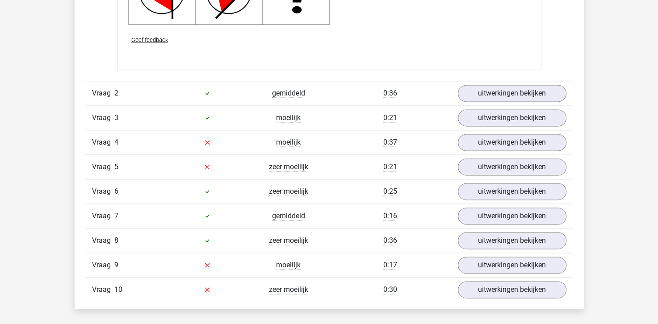
scroll to position [1161, 0]
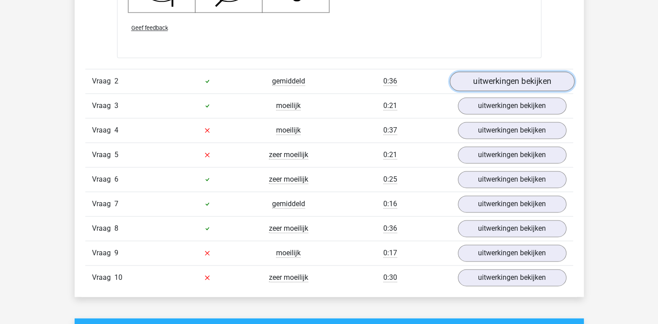
click at [541, 79] on link "uitwerkingen bekijken" at bounding box center [511, 81] width 125 height 20
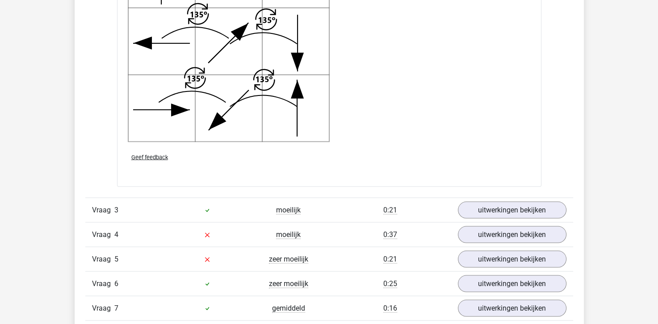
scroll to position [1696, 0]
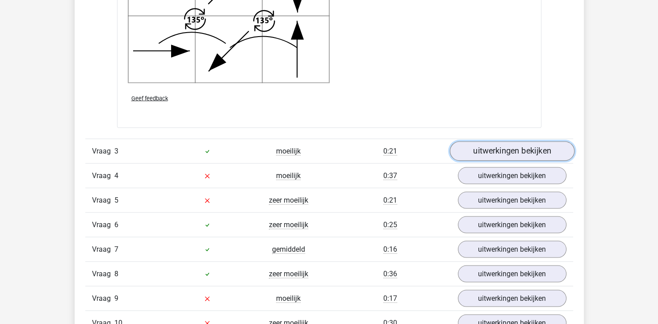
click at [478, 150] on link "uitwerkingen bekijken" at bounding box center [511, 152] width 125 height 20
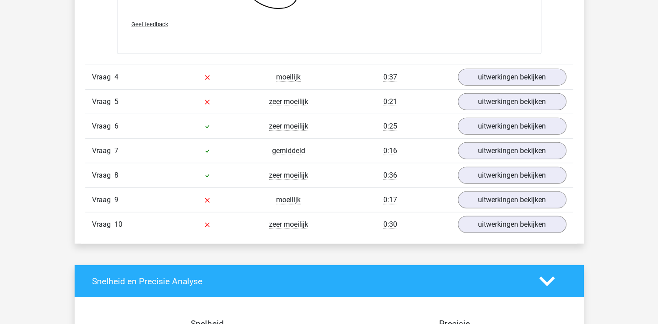
scroll to position [2455, 0]
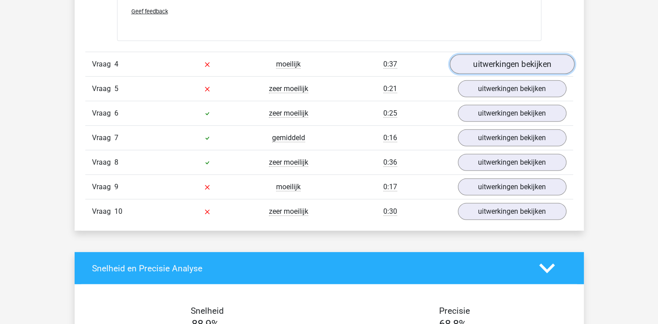
click at [501, 61] on link "uitwerkingen bekijken" at bounding box center [511, 64] width 125 height 20
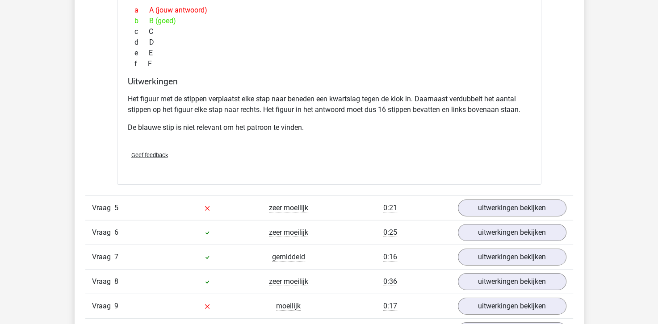
scroll to position [2723, 0]
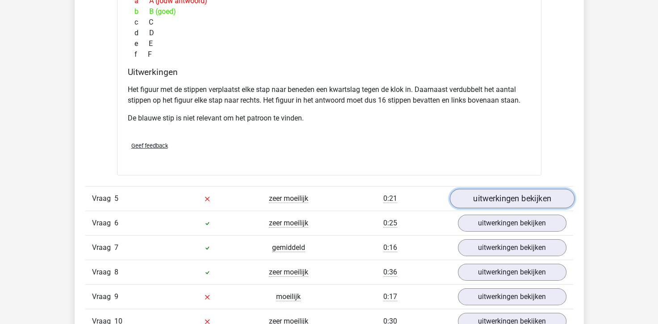
click at [471, 195] on link "uitwerkingen bekijken" at bounding box center [511, 199] width 125 height 20
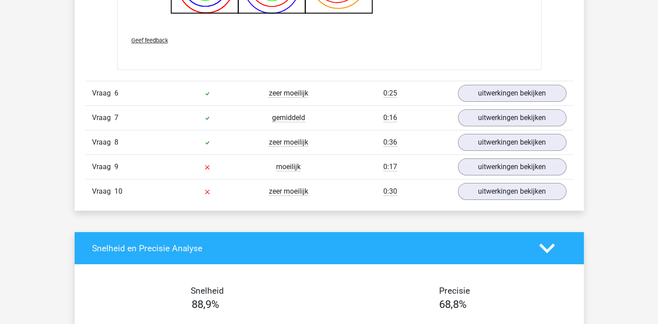
scroll to position [3437, 0]
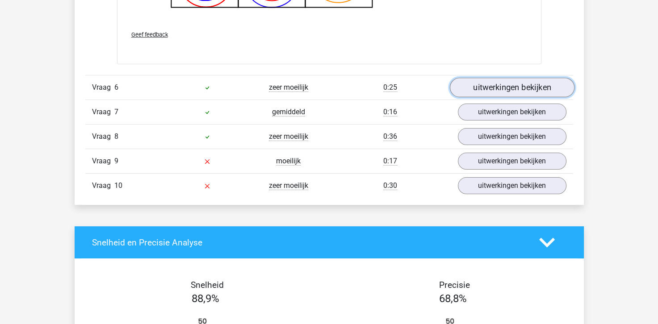
click at [532, 85] on link "uitwerkingen bekijken" at bounding box center [511, 88] width 125 height 20
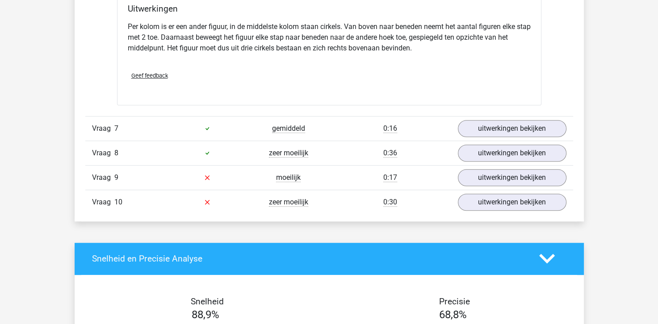
scroll to position [3794, 0]
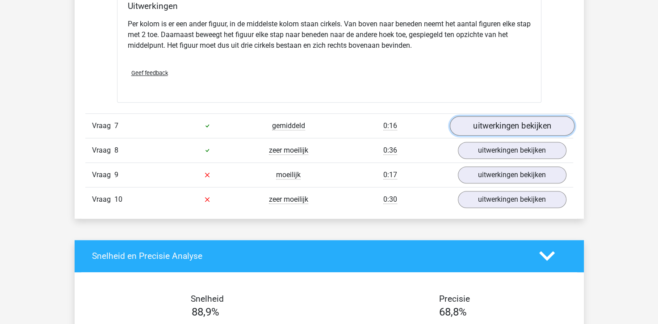
click at [475, 121] on link "uitwerkingen bekijken" at bounding box center [511, 126] width 125 height 20
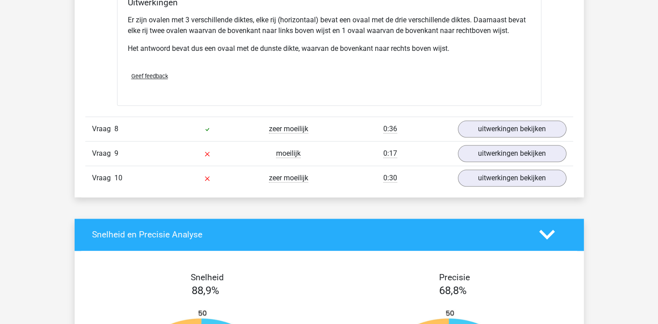
scroll to position [4196, 0]
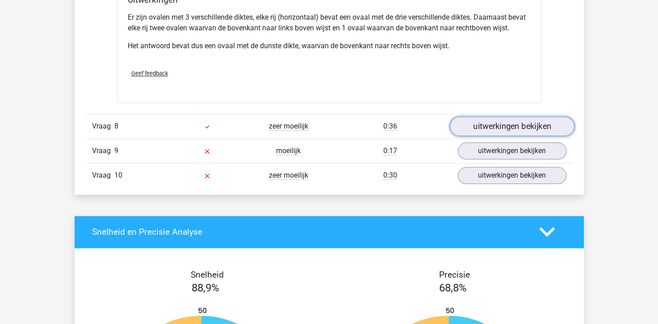
click at [504, 121] on link "uitwerkingen bekijken" at bounding box center [511, 127] width 125 height 20
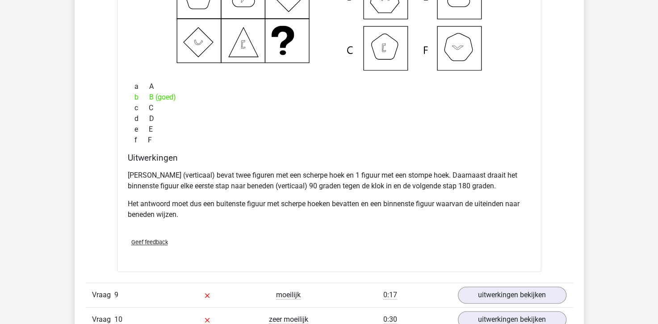
scroll to position [4464, 0]
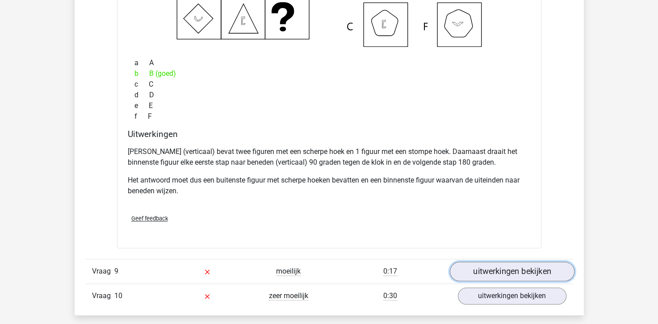
drag, startPoint x: 489, startPoint y: 271, endPoint x: 482, endPoint y: 270, distance: 7.6
click at [489, 271] on link "uitwerkingen bekijken" at bounding box center [511, 272] width 125 height 20
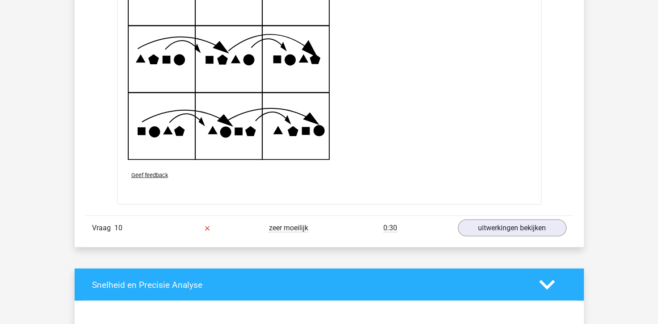
scroll to position [5089, 0]
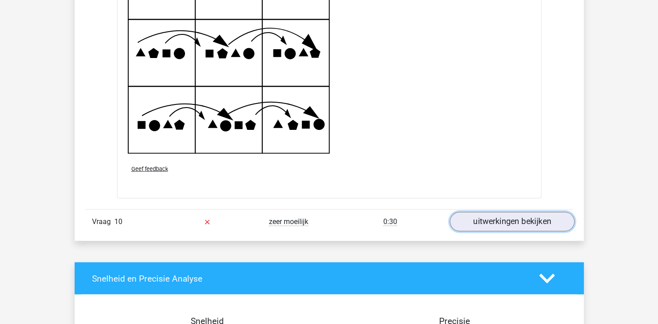
click at [500, 217] on link "uitwerkingen bekijken" at bounding box center [511, 222] width 125 height 20
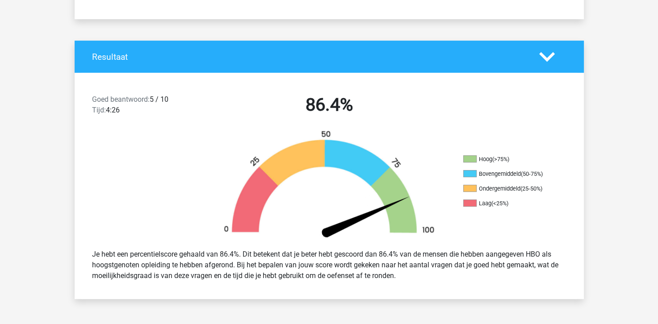
scroll to position [0, 0]
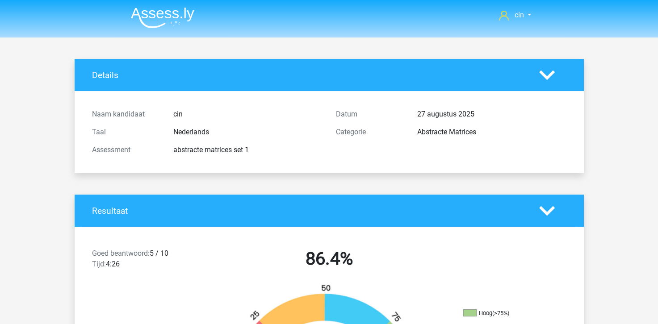
click at [163, 11] on img at bounding box center [162, 17] width 63 height 21
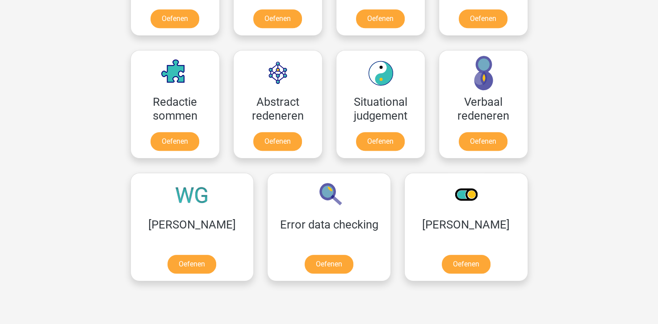
scroll to position [625, 0]
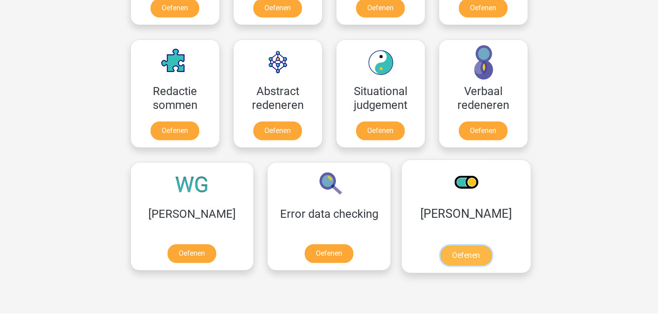
click at [440, 258] on link "Oefenen" at bounding box center [465, 256] width 51 height 20
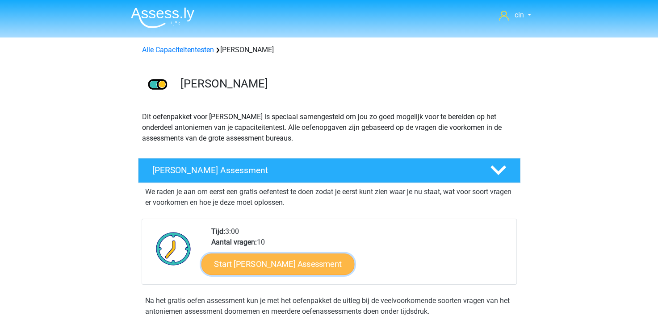
click at [262, 262] on link "Start [PERSON_NAME] Assessment" at bounding box center [277, 263] width 153 height 21
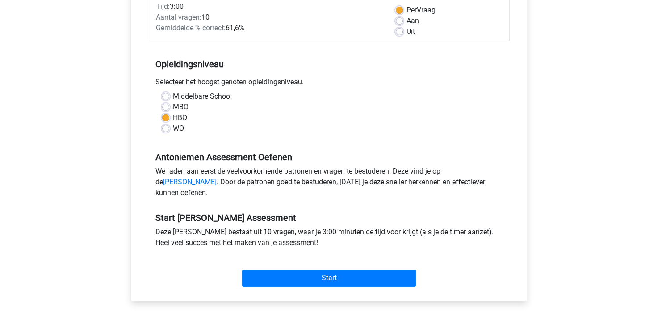
scroll to position [134, 0]
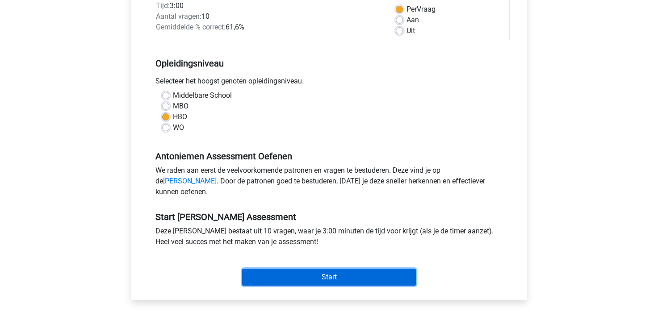
click at [286, 284] on input "Start" at bounding box center [329, 277] width 174 height 17
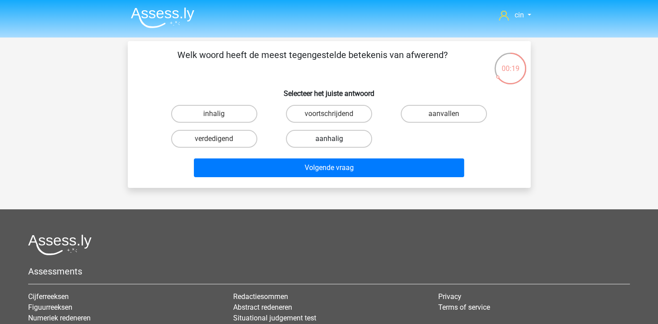
click at [305, 143] on label "aanhalig" at bounding box center [329, 139] width 86 height 18
click at [329, 143] on input "aanhalig" at bounding box center [332, 142] width 6 height 6
radio input "true"
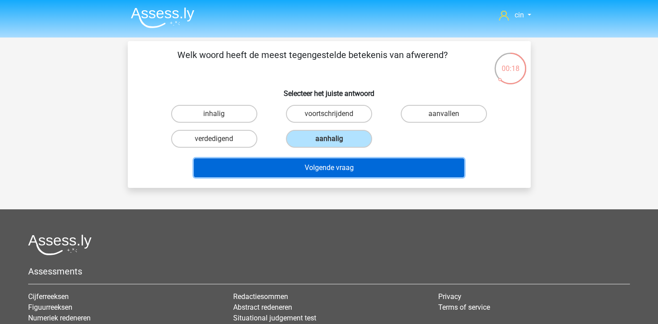
click at [313, 166] on button "Volgende vraag" at bounding box center [329, 167] width 270 height 19
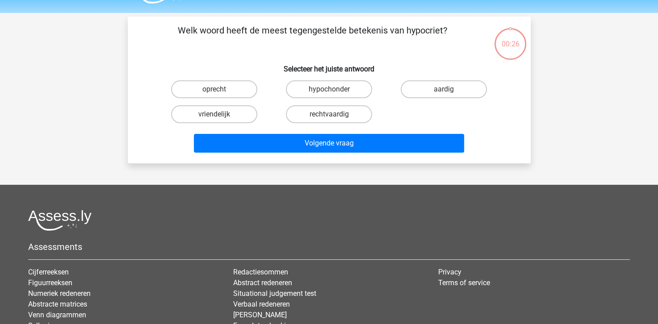
scroll to position [41, 0]
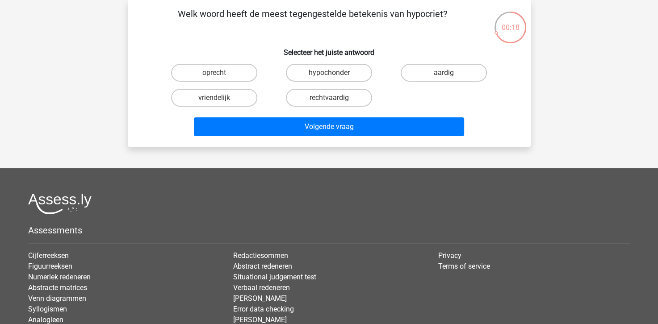
click at [214, 99] on input "vriendelijk" at bounding box center [217, 101] width 6 height 6
radio input "true"
click at [200, 75] on label "oprecht" at bounding box center [214, 73] width 86 height 18
click at [214, 75] on input "oprecht" at bounding box center [217, 76] width 6 height 6
radio input "true"
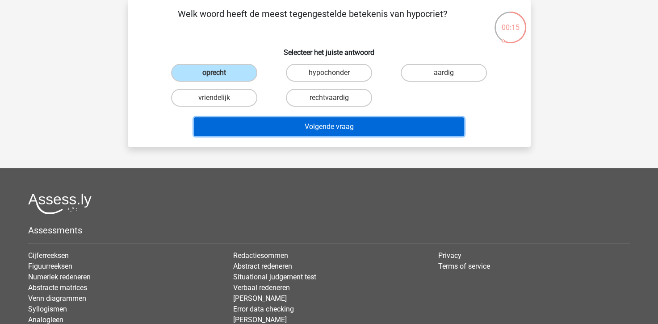
click at [279, 125] on button "Volgende vraag" at bounding box center [329, 126] width 270 height 19
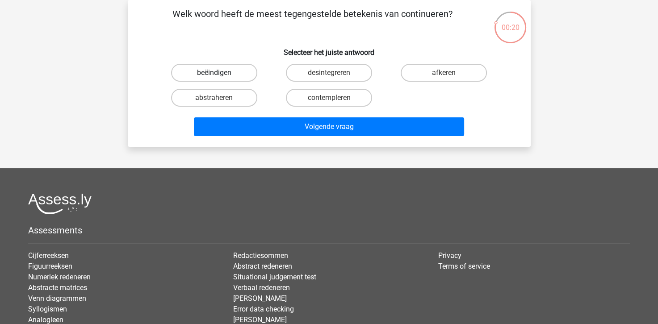
click at [221, 71] on label "beëindigen" at bounding box center [214, 73] width 86 height 18
click at [220, 73] on input "beëindigen" at bounding box center [217, 76] width 6 height 6
radio input "true"
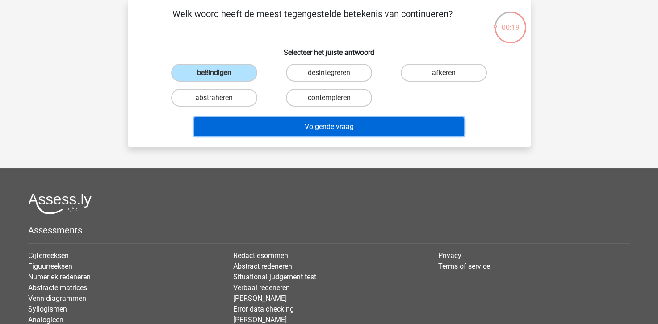
click at [257, 125] on button "Volgende vraag" at bounding box center [329, 126] width 270 height 19
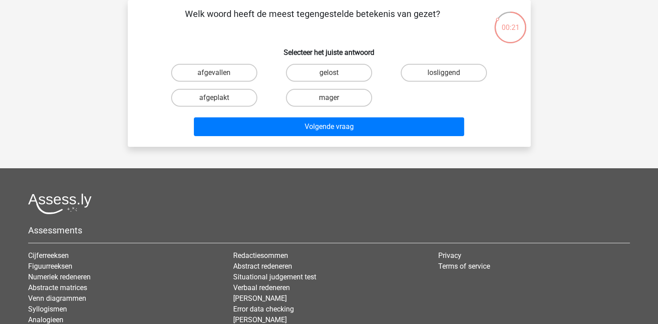
click at [331, 100] on input "mager" at bounding box center [332, 101] width 6 height 6
radio input "true"
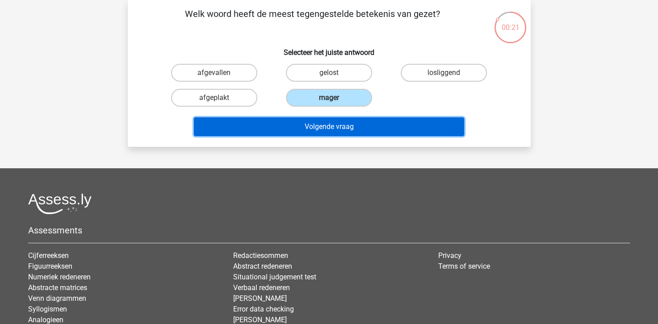
click at [339, 127] on button "Volgende vraag" at bounding box center [329, 126] width 270 height 19
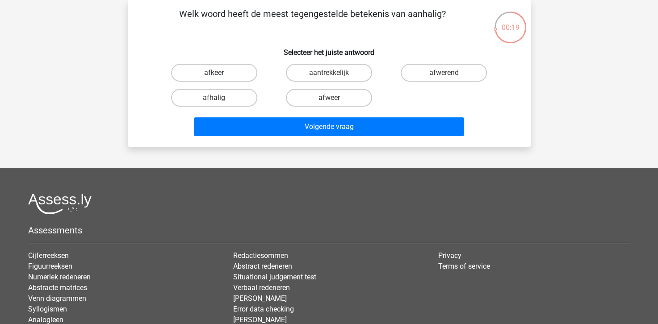
click at [229, 71] on label "afkeer" at bounding box center [214, 73] width 86 height 18
click at [220, 73] on input "afkeer" at bounding box center [217, 76] width 6 height 6
radio input "true"
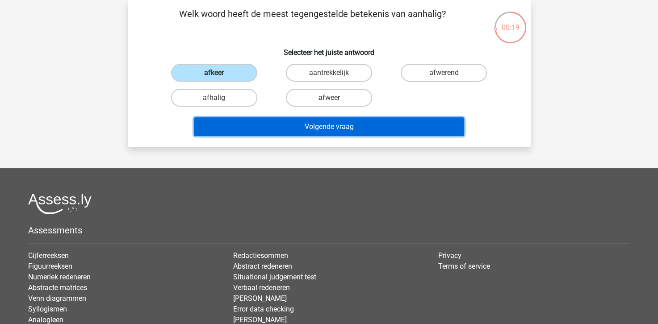
click at [293, 127] on button "Volgende vraag" at bounding box center [329, 126] width 270 height 19
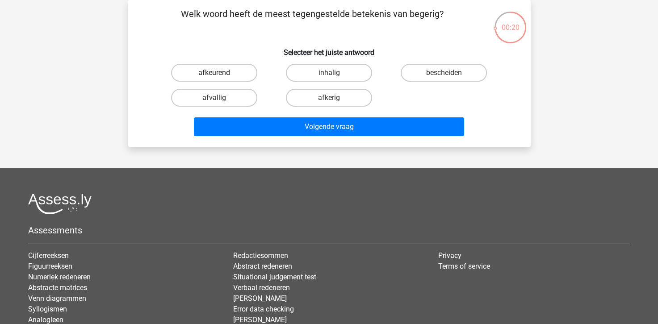
drag, startPoint x: 223, startPoint y: 71, endPoint x: 230, endPoint y: 78, distance: 10.1
click at [223, 72] on label "afkeurend" at bounding box center [214, 73] width 86 height 18
click at [220, 73] on input "afkeurend" at bounding box center [217, 76] width 6 height 6
radio input "true"
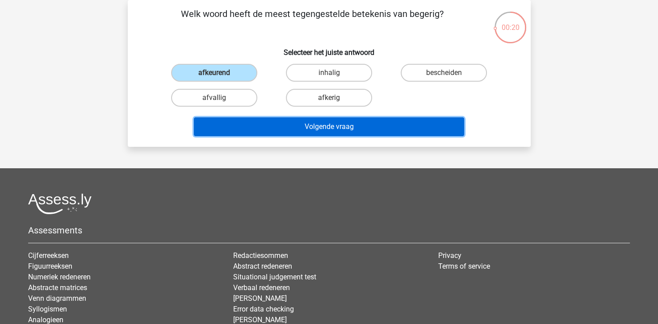
click at [263, 126] on button "Volgende vraag" at bounding box center [329, 126] width 270 height 19
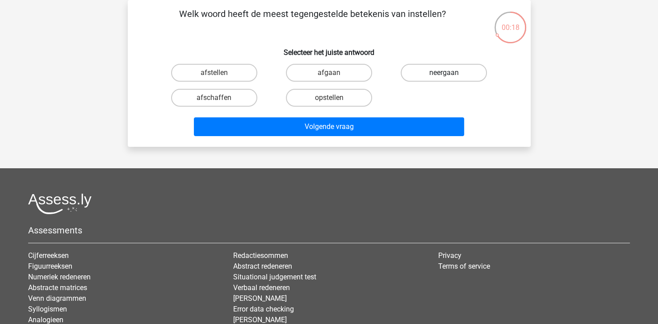
click at [425, 78] on label "neergaan" at bounding box center [443, 73] width 86 height 18
click at [444, 78] on input "neergaan" at bounding box center [447, 76] width 6 height 6
radio input "true"
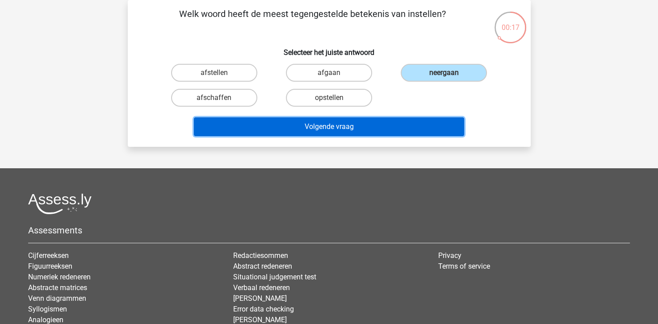
click at [414, 130] on button "Volgende vraag" at bounding box center [329, 126] width 270 height 19
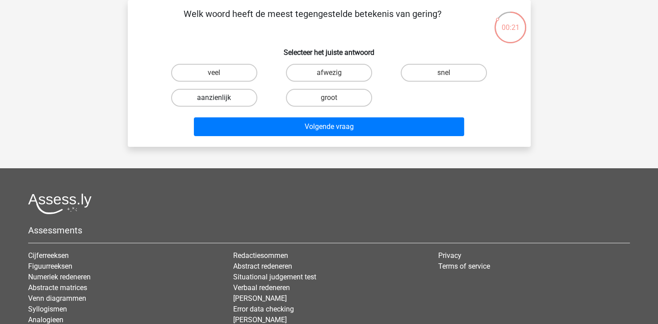
click at [211, 98] on label "aanzienlijk" at bounding box center [214, 98] width 86 height 18
click at [214, 98] on input "aanzienlijk" at bounding box center [217, 101] width 6 height 6
radio input "true"
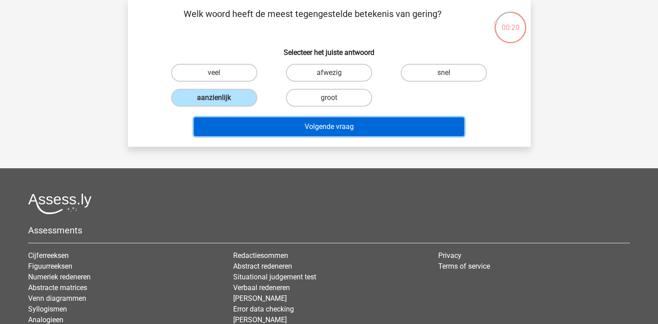
click at [237, 129] on button "Volgende vraag" at bounding box center [329, 126] width 270 height 19
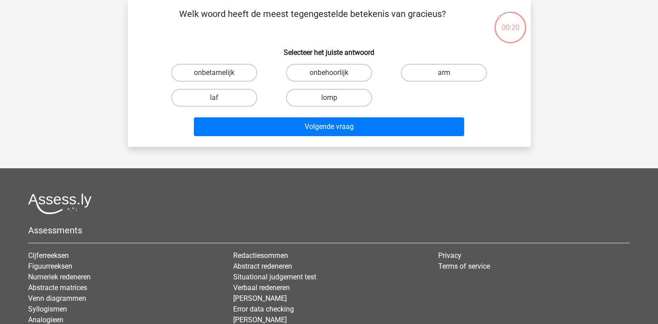
click at [331, 103] on input "lomp" at bounding box center [332, 101] width 6 height 6
radio input "true"
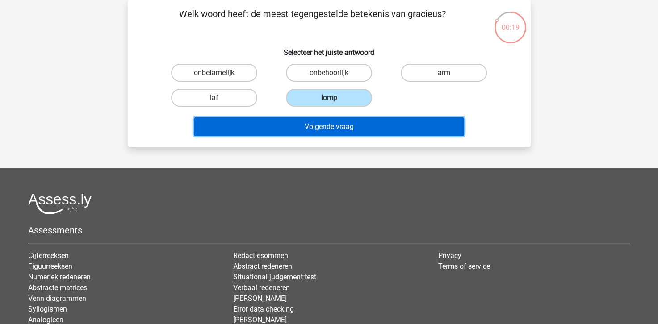
click at [346, 133] on button "Volgende vraag" at bounding box center [329, 126] width 270 height 19
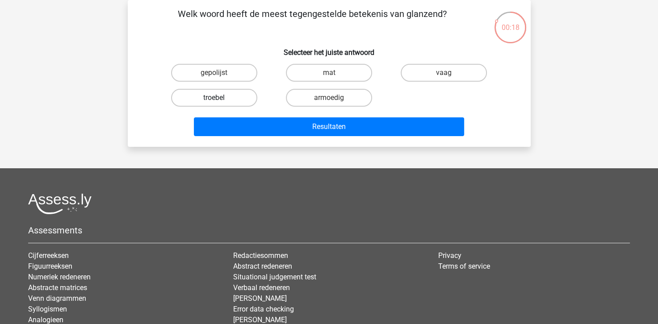
click at [205, 100] on label "troebel" at bounding box center [214, 98] width 86 height 18
click at [214, 100] on input "troebel" at bounding box center [217, 101] width 6 height 6
radio input "true"
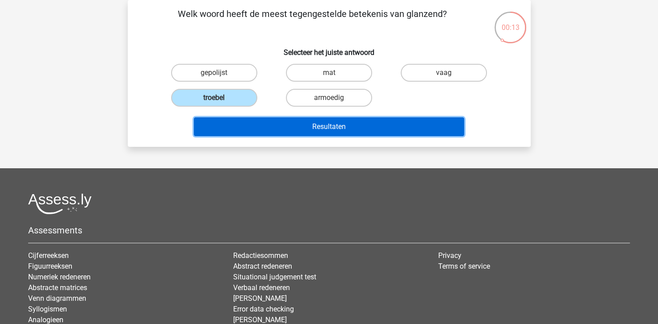
click at [357, 125] on button "Resultaten" at bounding box center [329, 126] width 270 height 19
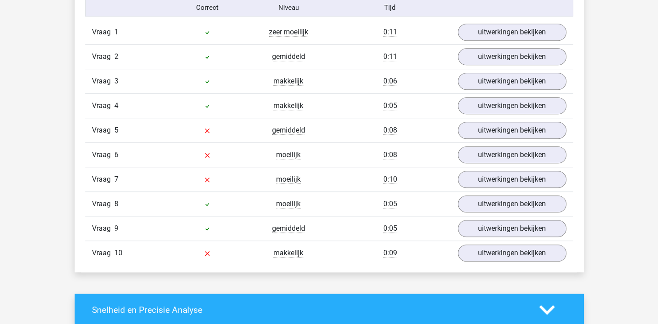
scroll to position [580, 0]
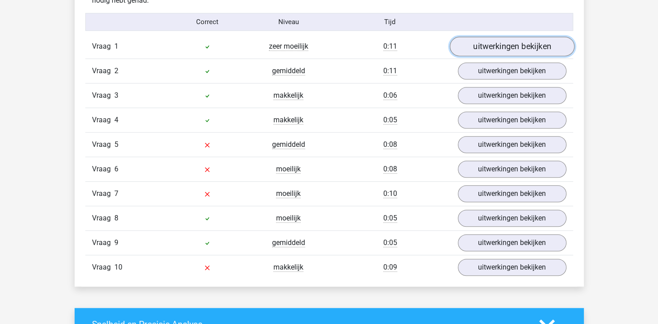
click at [466, 49] on link "uitwerkingen bekijken" at bounding box center [511, 47] width 125 height 20
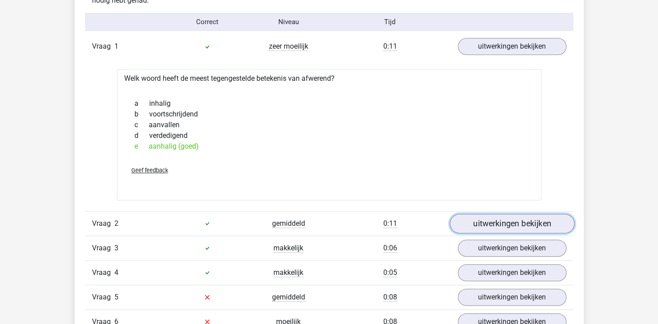
click at [476, 220] on link "uitwerkingen bekijken" at bounding box center [511, 224] width 125 height 20
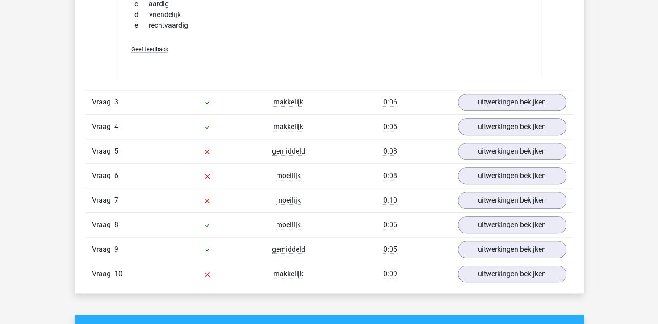
scroll to position [893, 0]
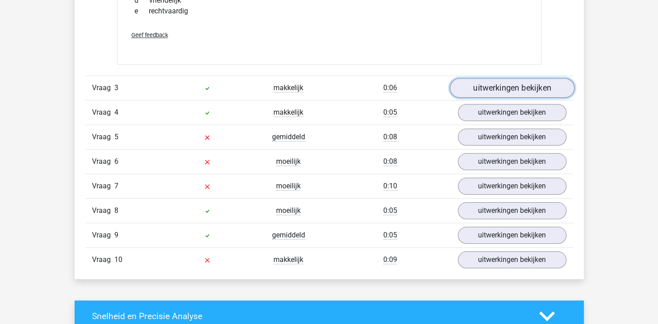
click at [470, 91] on link "uitwerkingen bekijken" at bounding box center [511, 88] width 125 height 20
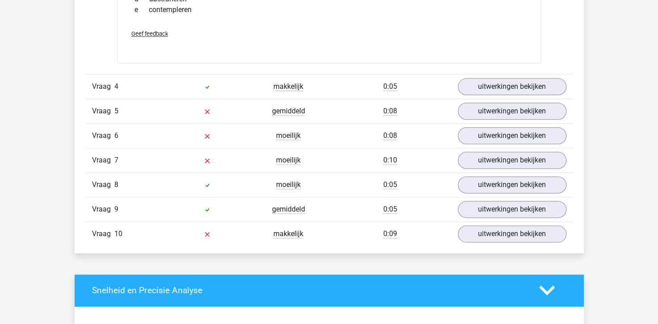
scroll to position [1071, 0]
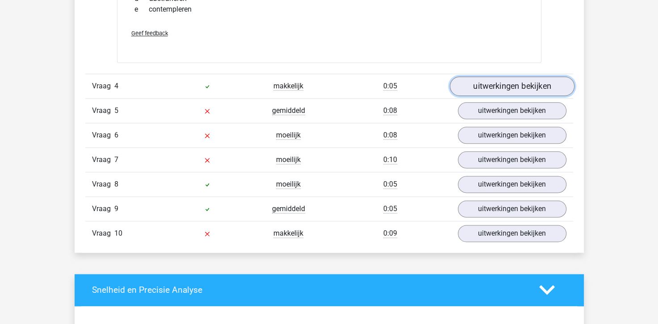
click at [479, 87] on link "uitwerkingen bekijken" at bounding box center [511, 86] width 125 height 20
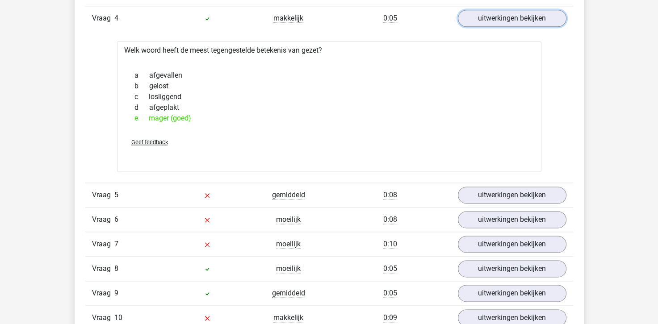
scroll to position [1205, 0]
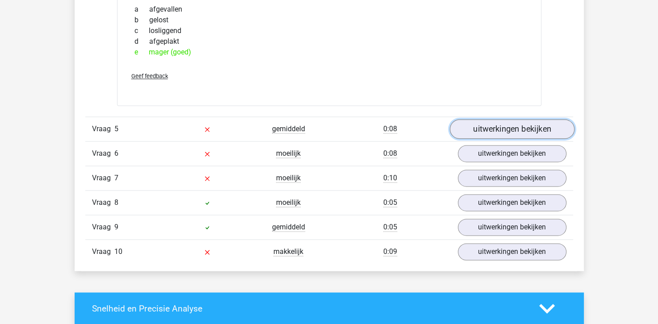
click at [500, 122] on link "uitwerkingen bekijken" at bounding box center [511, 129] width 125 height 20
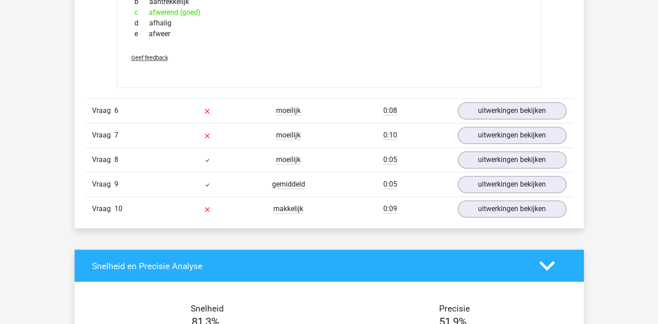
scroll to position [1428, 0]
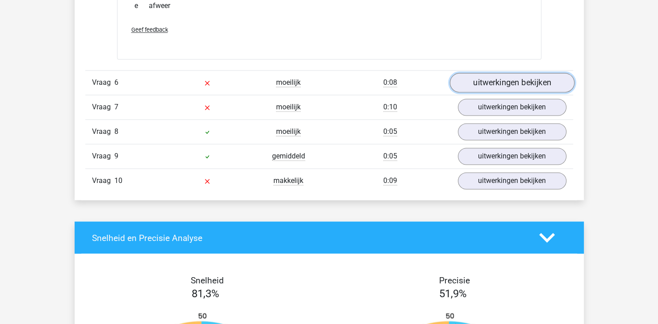
click at [496, 83] on link "uitwerkingen bekijken" at bounding box center [511, 83] width 125 height 20
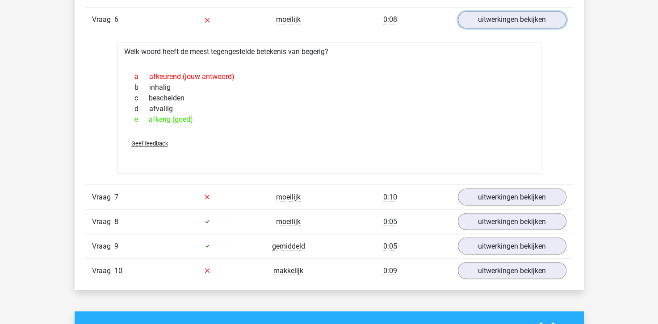
scroll to position [1518, 0]
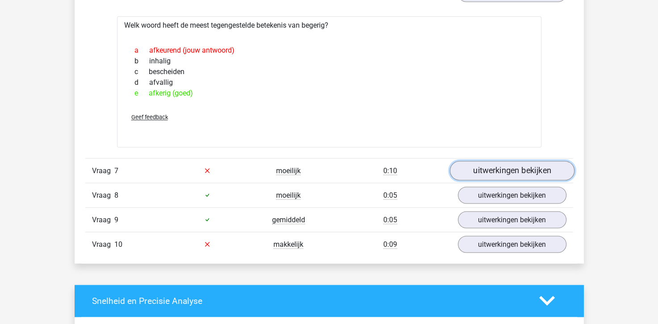
click at [495, 170] on link "uitwerkingen bekijken" at bounding box center [511, 171] width 125 height 20
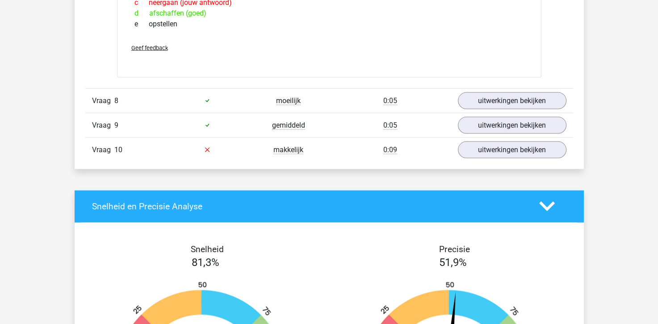
scroll to position [1786, 0]
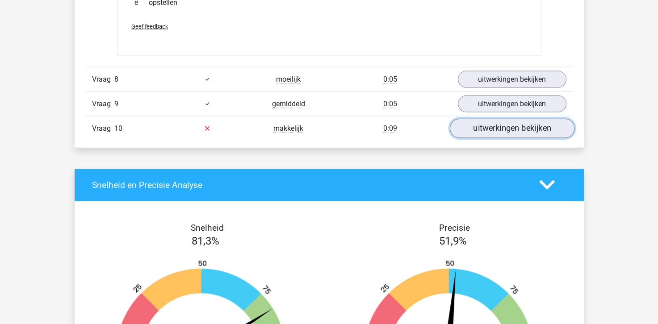
click at [505, 124] on link "uitwerkingen bekijken" at bounding box center [511, 129] width 125 height 20
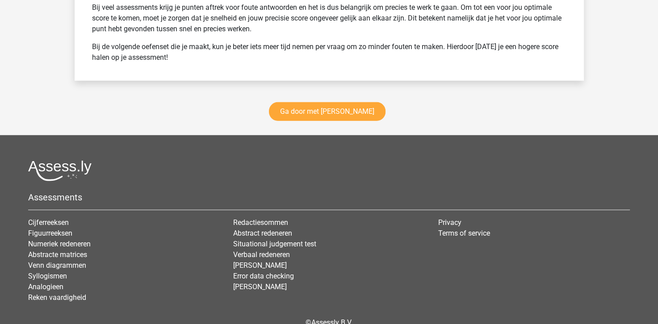
scroll to position [2500, 0]
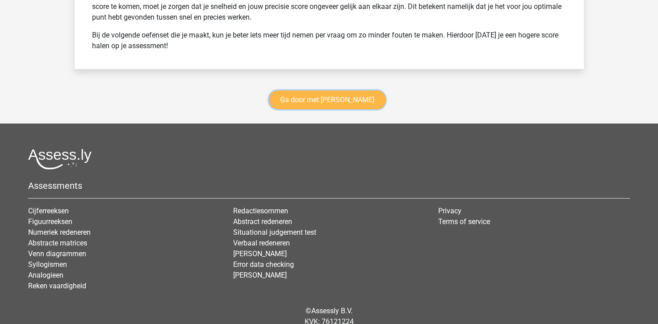
click at [331, 102] on link "Ga door met antoniemen" at bounding box center [327, 100] width 117 height 19
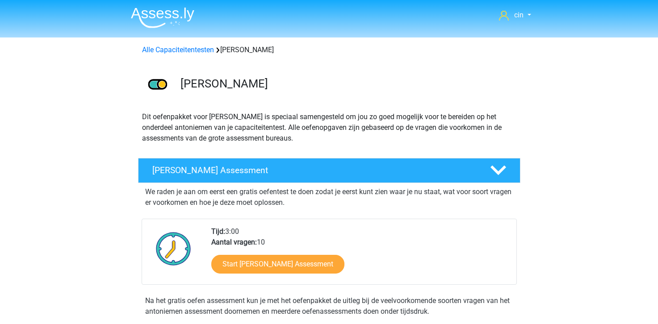
scroll to position [377, 0]
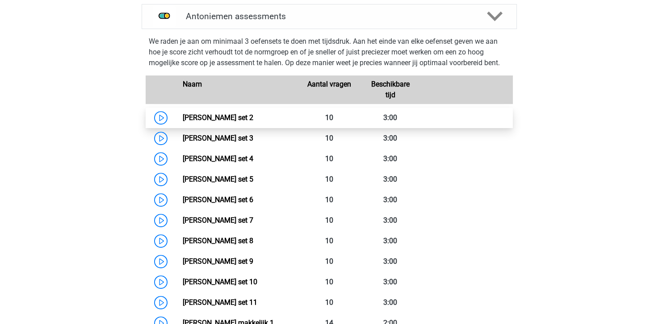
click at [193, 117] on link "[PERSON_NAME] set 2" at bounding box center [218, 117] width 71 height 8
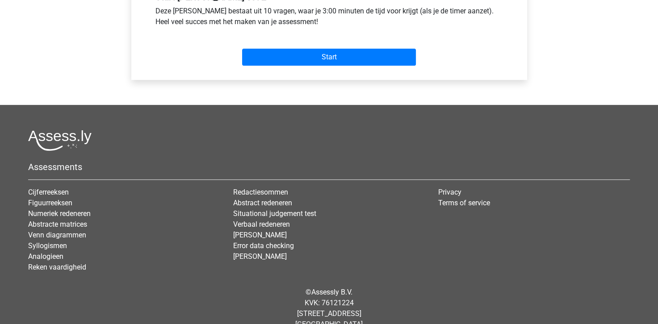
scroll to position [357, 0]
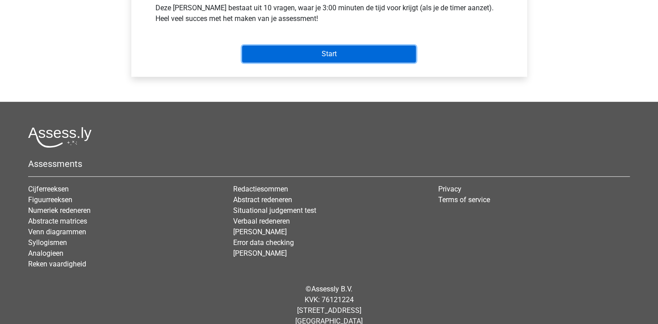
click at [309, 62] on input "Start" at bounding box center [329, 54] width 174 height 17
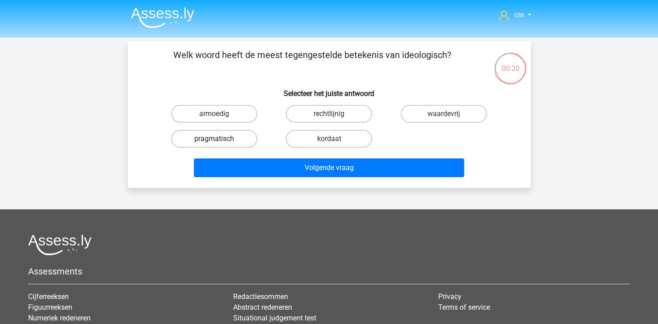
click at [179, 142] on label "pragmatisch" at bounding box center [214, 139] width 86 height 18
click at [214, 142] on input "pragmatisch" at bounding box center [217, 142] width 6 height 6
radio input "true"
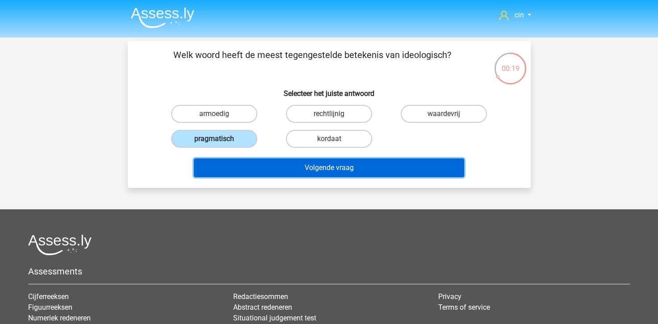
click at [208, 164] on button "Volgende vraag" at bounding box center [329, 167] width 270 height 19
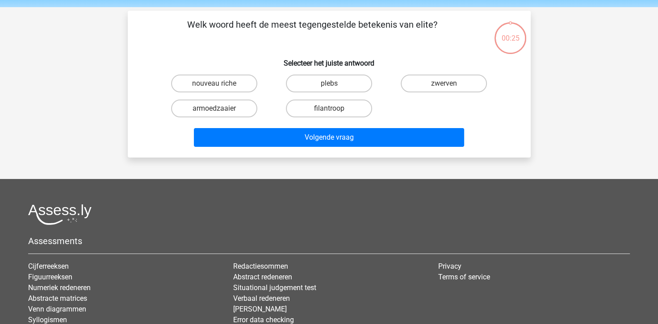
scroll to position [41, 0]
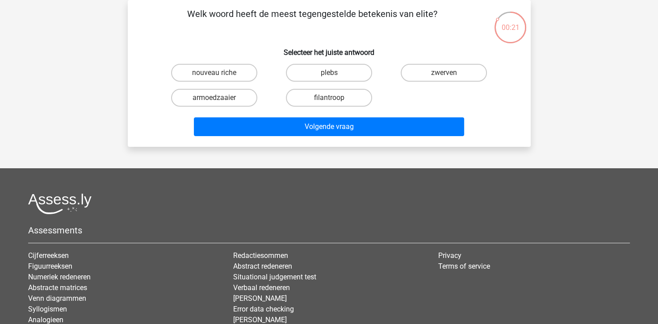
click at [215, 98] on input "armoedzaaier" at bounding box center [217, 101] width 6 height 6
radio input "true"
click at [420, 72] on label "zwerven" at bounding box center [443, 73] width 86 height 18
click at [444, 73] on input "zwerven" at bounding box center [447, 76] width 6 height 6
radio input "true"
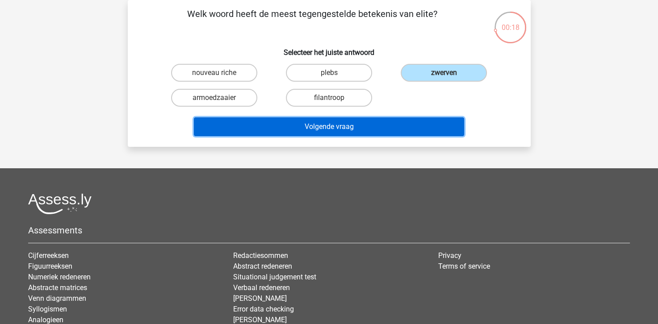
click at [319, 127] on button "Volgende vraag" at bounding box center [329, 126] width 270 height 19
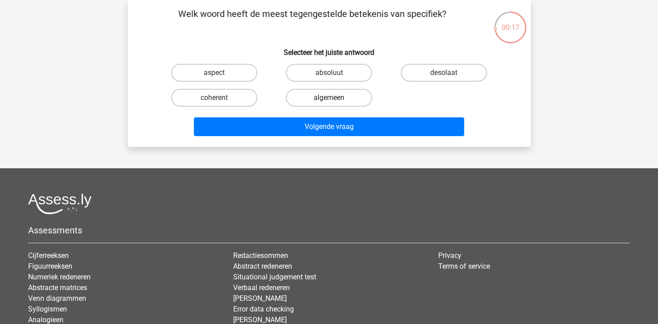
click at [323, 99] on label "algemeen" at bounding box center [329, 98] width 86 height 18
click at [329, 99] on input "algemeen" at bounding box center [332, 101] width 6 height 6
radio input "true"
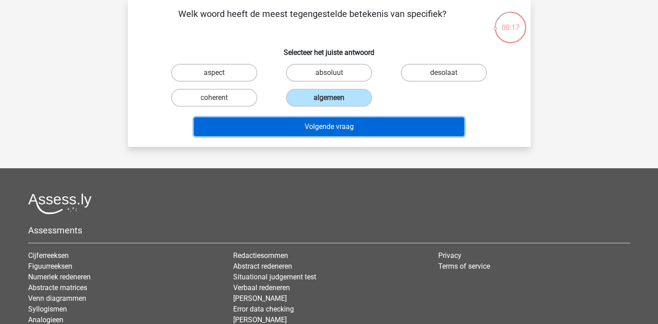
click at [314, 123] on button "Volgende vraag" at bounding box center [329, 126] width 270 height 19
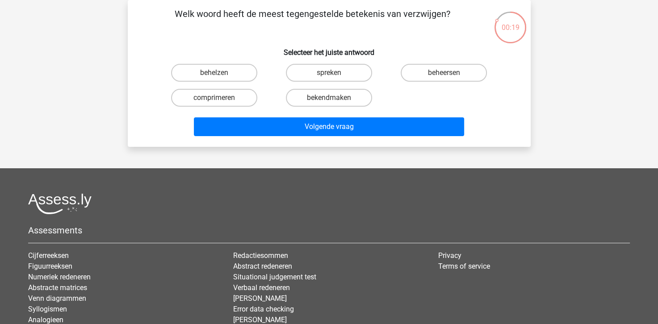
click at [331, 99] on input "bekendmaken" at bounding box center [332, 101] width 6 height 6
radio input "true"
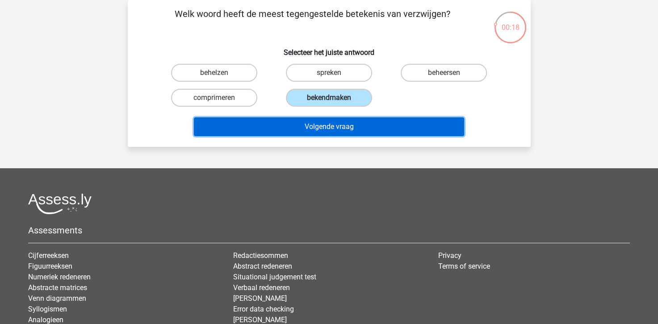
click at [323, 128] on button "Volgende vraag" at bounding box center [329, 126] width 270 height 19
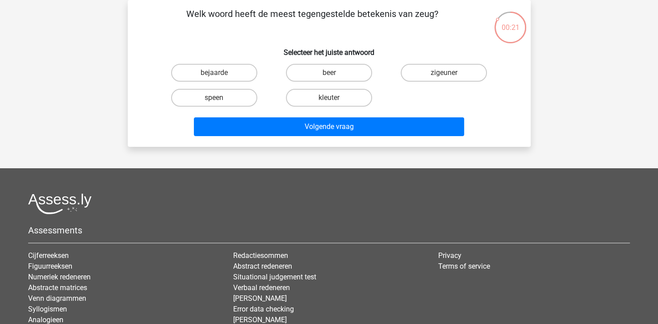
click at [216, 73] on input "bejaarde" at bounding box center [217, 76] width 6 height 6
radio input "true"
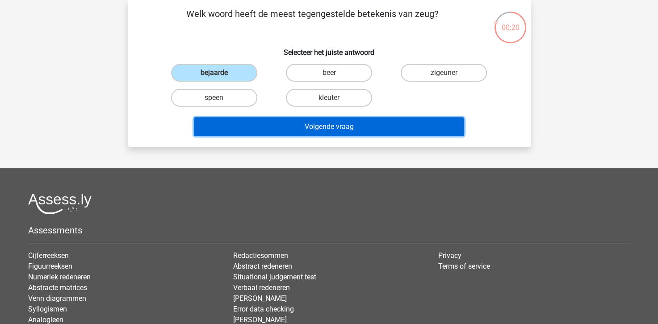
click at [317, 124] on button "Volgende vraag" at bounding box center [329, 126] width 270 height 19
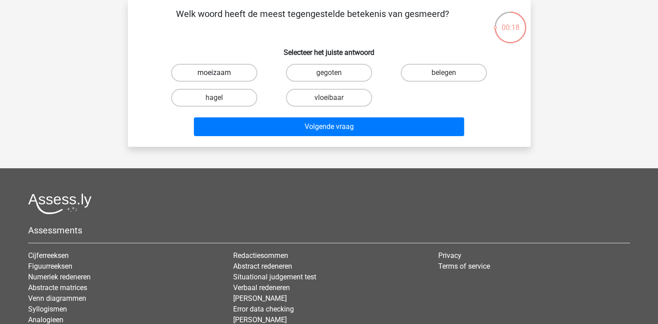
click at [201, 71] on label "moeizaam" at bounding box center [214, 73] width 86 height 18
click at [214, 73] on input "moeizaam" at bounding box center [217, 76] width 6 height 6
radio input "true"
click at [333, 71] on label "gegoten" at bounding box center [329, 73] width 86 height 18
click at [333, 73] on input "gegoten" at bounding box center [332, 76] width 6 height 6
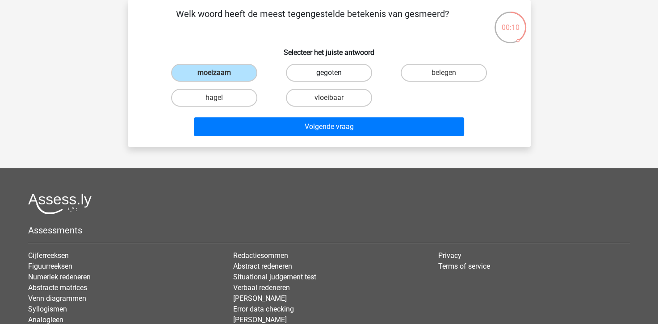
radio input "true"
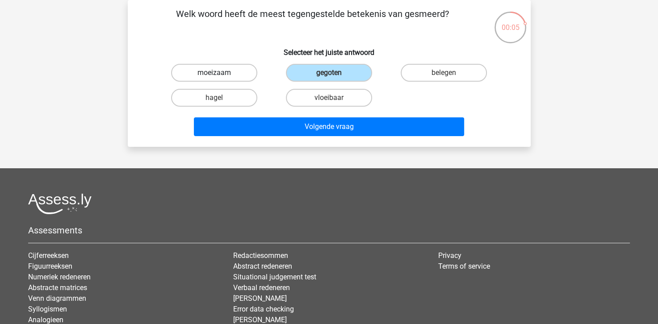
click at [236, 70] on label "moeizaam" at bounding box center [214, 73] width 86 height 18
click at [220, 73] on input "moeizaam" at bounding box center [217, 76] width 6 height 6
radio input "true"
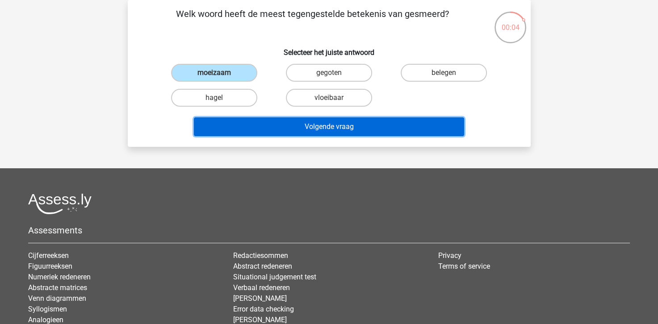
click at [293, 128] on button "Volgende vraag" at bounding box center [329, 126] width 270 height 19
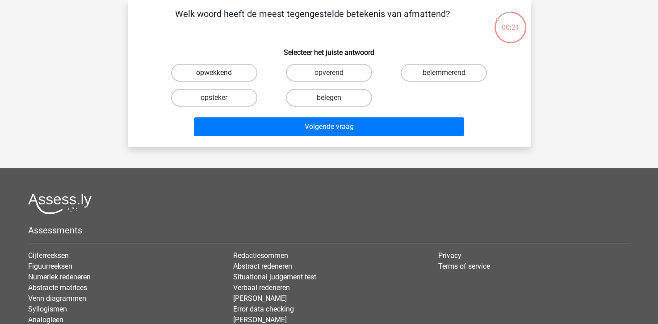
click at [207, 72] on label "opwekkend" at bounding box center [214, 73] width 86 height 18
click at [214, 73] on input "opwekkend" at bounding box center [217, 76] width 6 height 6
radio input "true"
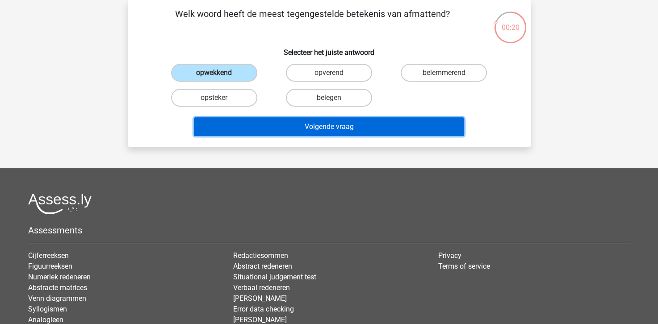
click at [295, 125] on button "Volgende vraag" at bounding box center [329, 126] width 270 height 19
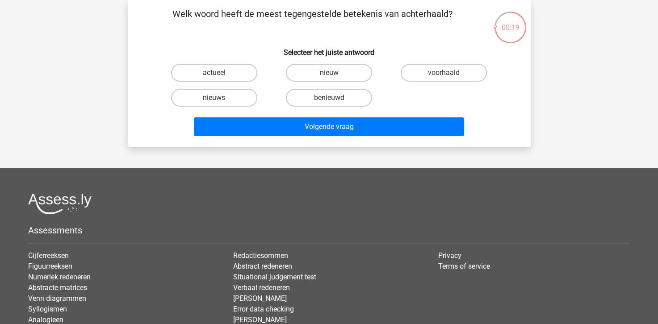
click at [216, 100] on input "nieuws" at bounding box center [217, 101] width 6 height 6
radio input "true"
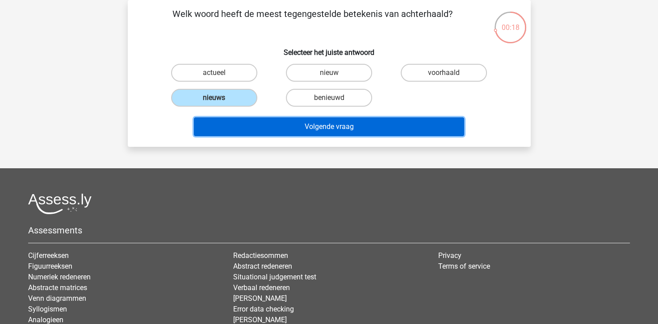
click at [323, 130] on button "Volgende vraag" at bounding box center [329, 126] width 270 height 19
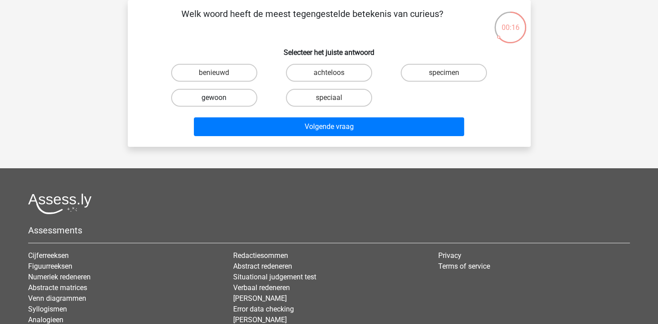
click at [184, 106] on label "gewoon" at bounding box center [214, 98] width 86 height 18
click at [214, 104] on input "gewoon" at bounding box center [217, 101] width 6 height 6
radio input "true"
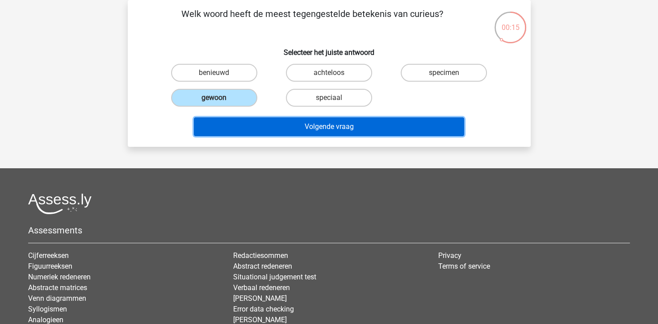
click at [226, 127] on button "Volgende vraag" at bounding box center [329, 126] width 270 height 19
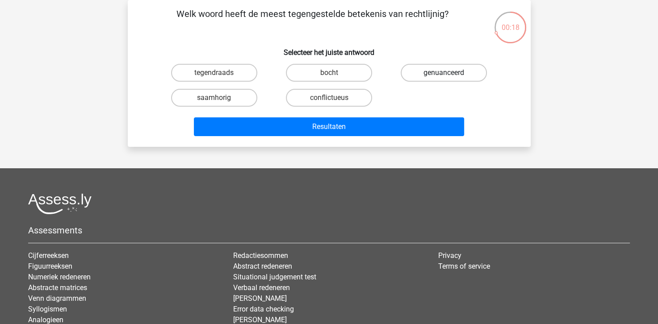
click at [434, 64] on label "genuanceerd" at bounding box center [443, 73] width 86 height 18
click at [444, 73] on input "genuanceerd" at bounding box center [447, 76] width 6 height 6
radio input "true"
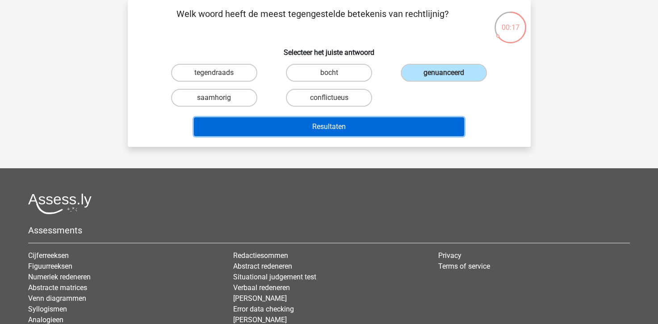
click at [382, 133] on button "Resultaten" at bounding box center [329, 126] width 270 height 19
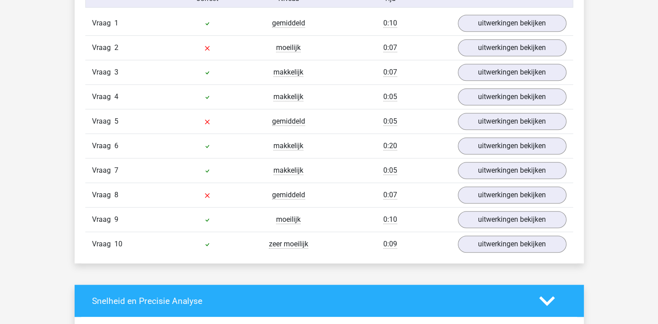
scroll to position [625, 0]
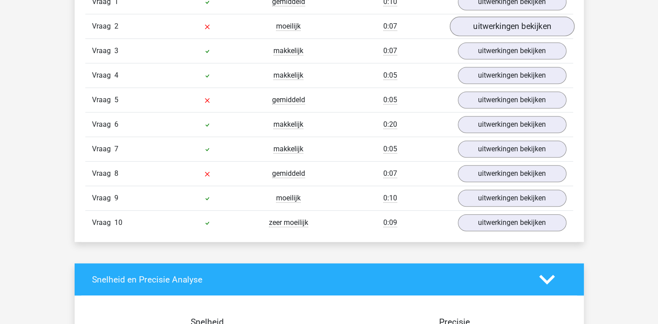
drag, startPoint x: 475, startPoint y: 36, endPoint x: 472, endPoint y: 32, distance: 4.8
click at [473, 33] on div "Vraag 2 moeilijk 0:07 uitwerkingen bekijken" at bounding box center [328, 26] width 487 height 25
click at [476, 29] on link "uitwerkingen bekijken" at bounding box center [511, 27] width 125 height 20
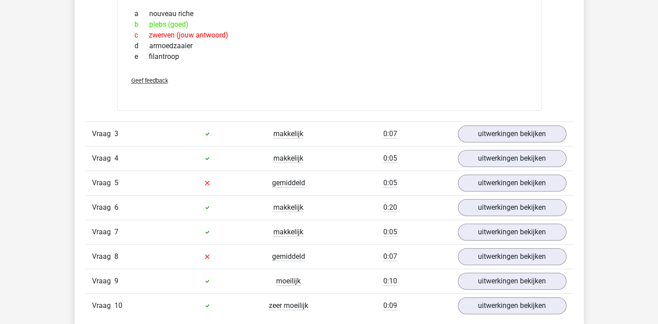
scroll to position [714, 0]
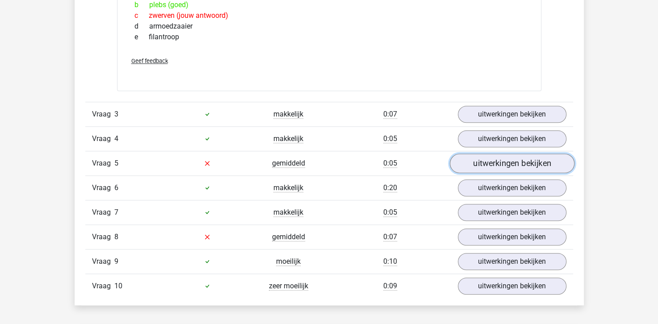
click at [493, 164] on link "uitwerkingen bekijken" at bounding box center [511, 164] width 125 height 20
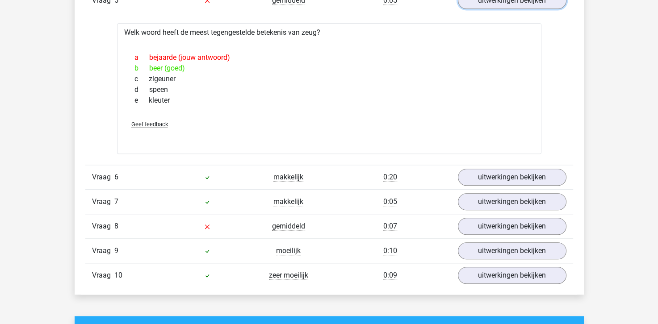
scroll to position [893, 0]
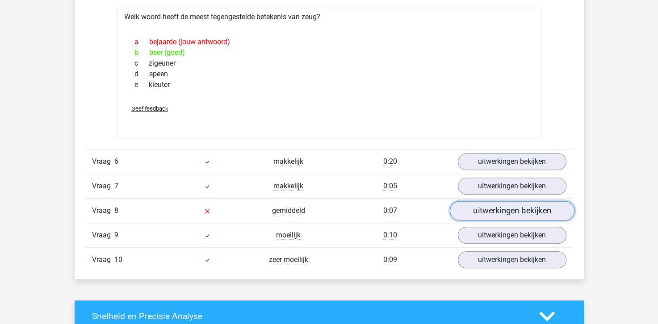
click at [476, 209] on link "uitwerkingen bekijken" at bounding box center [511, 211] width 125 height 20
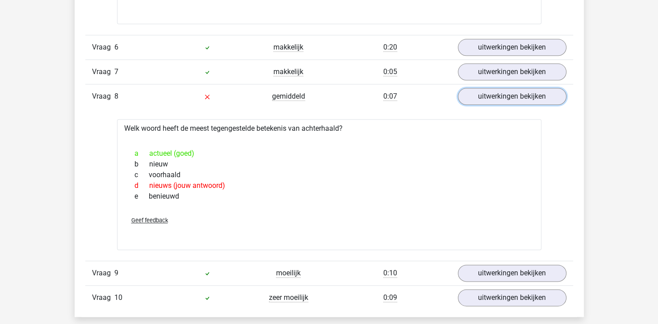
scroll to position [1027, 0]
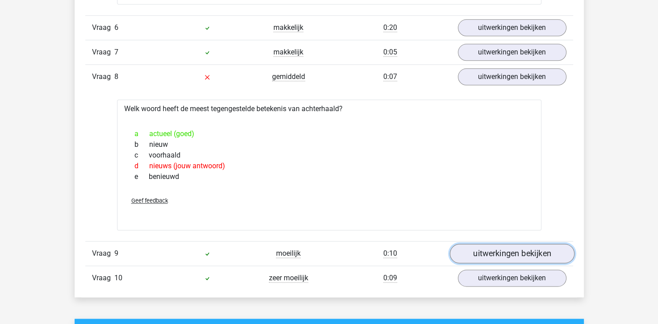
click at [496, 256] on link "uitwerkingen bekijken" at bounding box center [511, 254] width 125 height 20
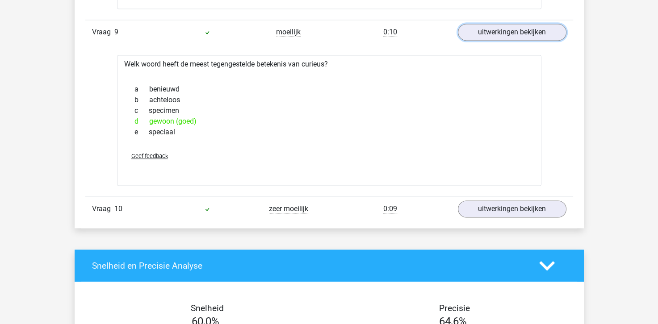
scroll to position [1250, 0]
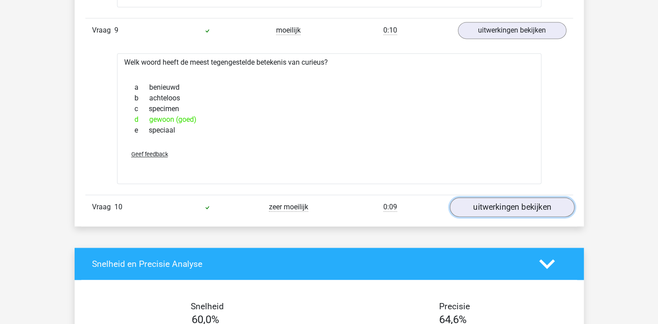
click at [506, 202] on link "uitwerkingen bekijken" at bounding box center [511, 207] width 125 height 20
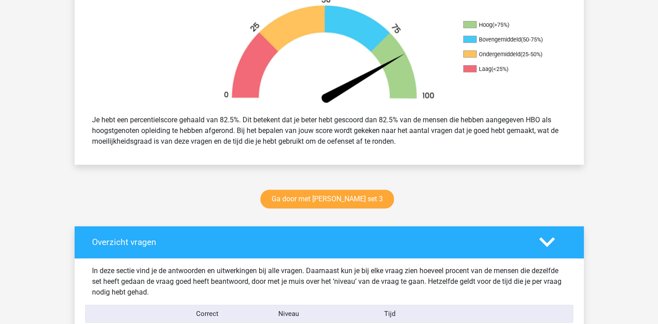
scroll to position [0, 0]
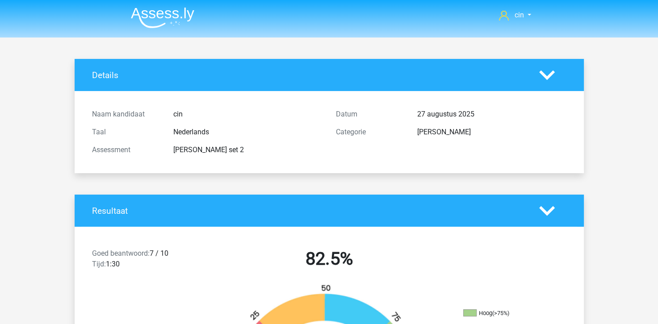
click at [165, 14] on img at bounding box center [162, 17] width 63 height 21
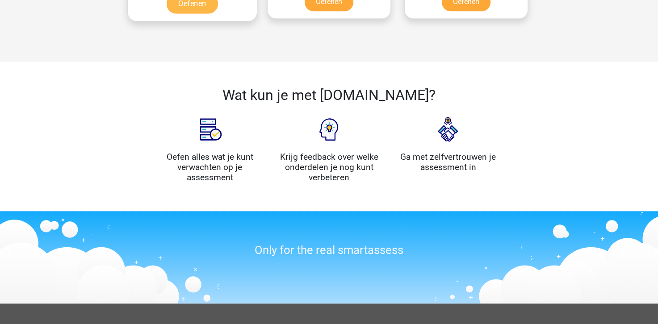
scroll to position [714, 0]
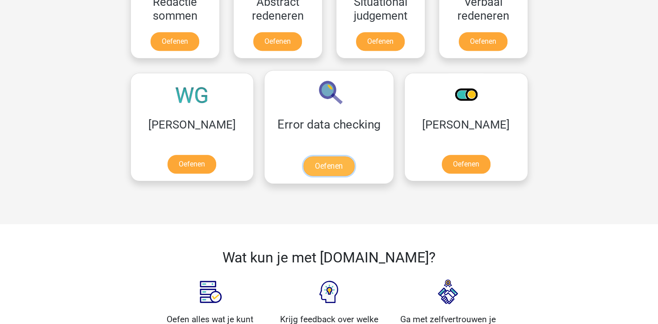
click at [303, 165] on link "Oefenen" at bounding box center [328, 166] width 51 height 20
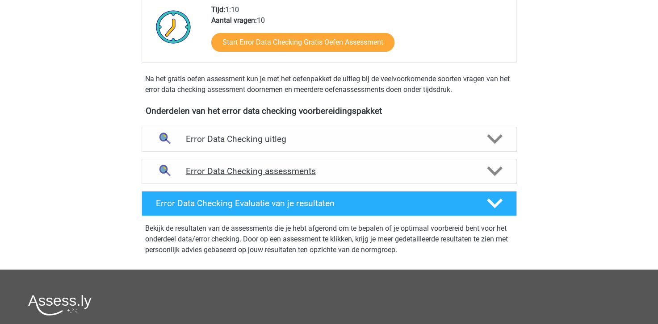
scroll to position [223, 0]
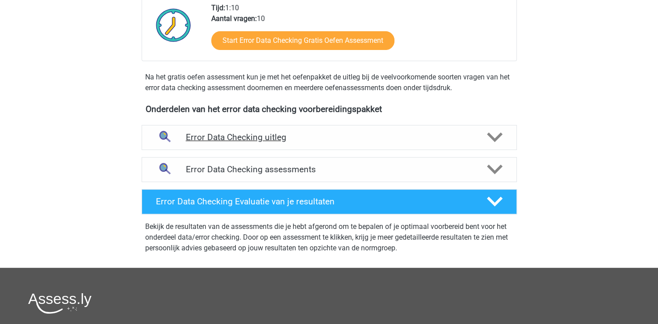
click at [189, 136] on h4 "Error Data Checking uitleg" at bounding box center [329, 137] width 287 height 10
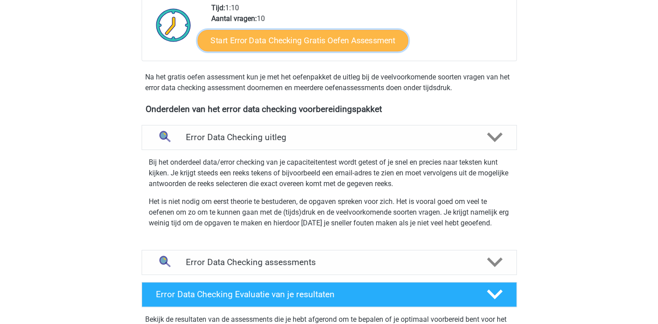
click at [314, 34] on link "Start Error Data Checking Gratis Oefen Assessment" at bounding box center [302, 40] width 211 height 21
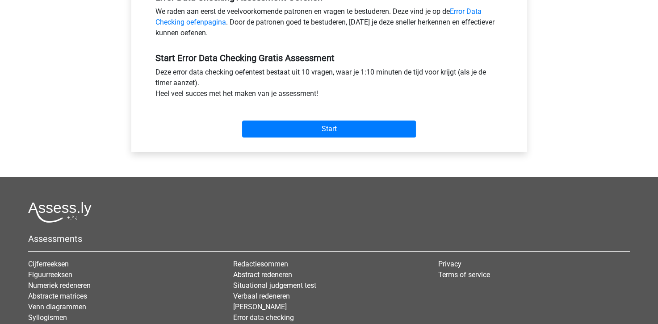
scroll to position [312, 0]
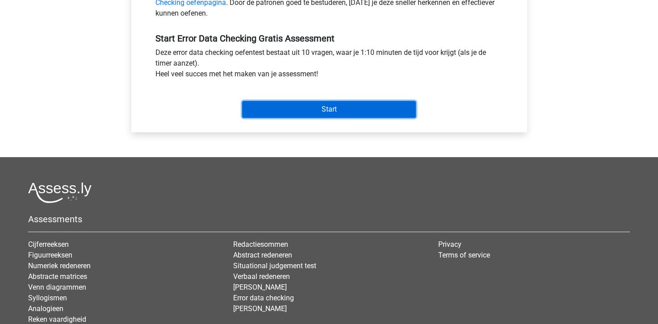
click at [329, 108] on input "Start" at bounding box center [329, 109] width 174 height 17
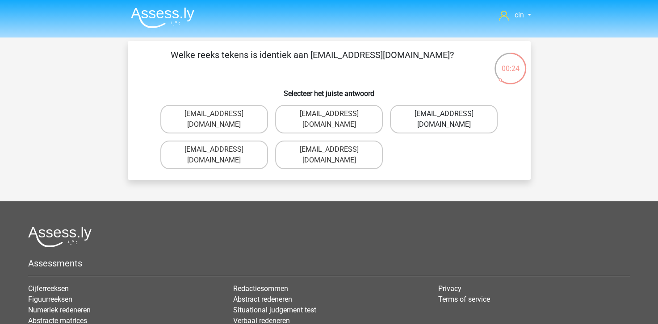
click at [438, 115] on label "[EMAIL_ADDRESS][DOMAIN_NAME]" at bounding box center [444, 119] width 108 height 29
click at [444, 115] on input "[EMAIL_ADDRESS][DOMAIN_NAME]" at bounding box center [447, 117] width 6 height 6
radio input "true"
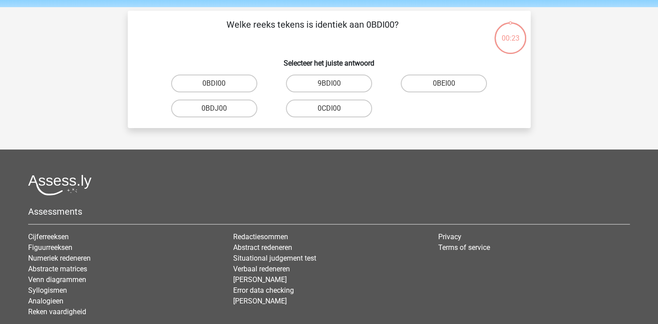
scroll to position [41, 0]
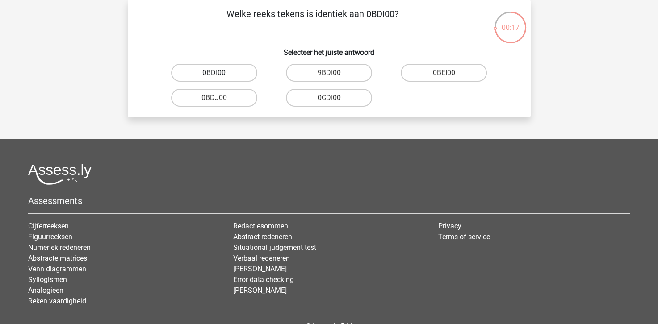
click at [218, 71] on label "0BDI00" at bounding box center [214, 73] width 86 height 18
click at [218, 73] on input "0BDI00" at bounding box center [217, 76] width 6 height 6
radio input "true"
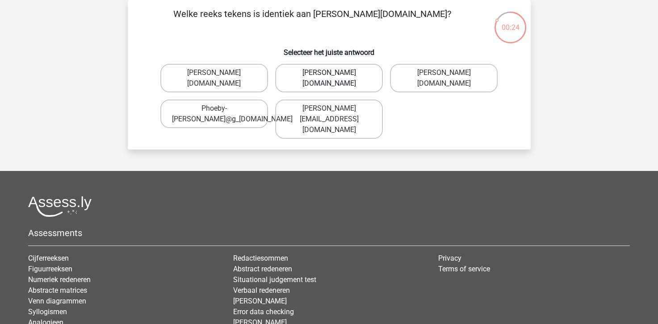
click at [329, 82] on label "Phoebe-Paterson@g_mail.gr" at bounding box center [329, 78] width 108 height 29
click at [329, 79] on input "Phoebe-Paterson@g_mail.gr" at bounding box center [332, 76] width 6 height 6
radio input "true"
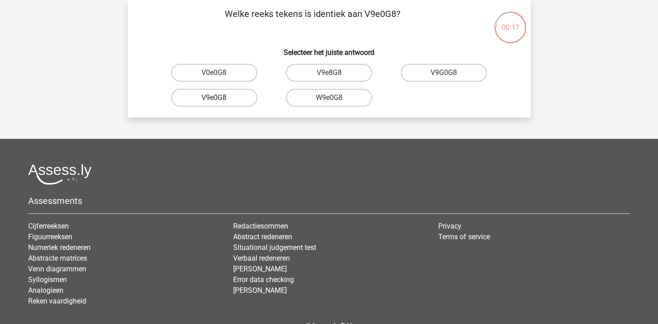
click at [213, 97] on label "V9e0G8" at bounding box center [214, 98] width 86 height 18
click at [214, 98] on input "V9e0G8" at bounding box center [217, 101] width 6 height 6
radio input "true"
click at [326, 72] on label "91051S" at bounding box center [329, 73] width 86 height 18
click at [329, 73] on input "91051S" at bounding box center [332, 76] width 6 height 6
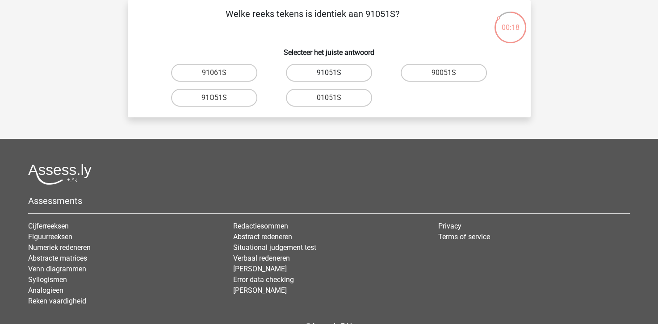
radio input "true"
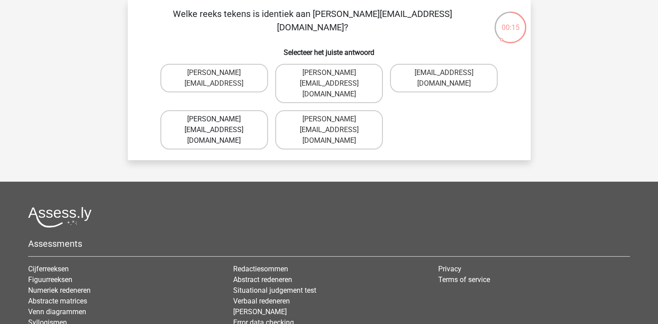
click at [230, 110] on label "Connor.Paterson@mailme.com" at bounding box center [214, 129] width 108 height 39
click at [220, 119] on input "Connor.Paterson@mailme.com" at bounding box center [217, 122] width 6 height 6
radio input "true"
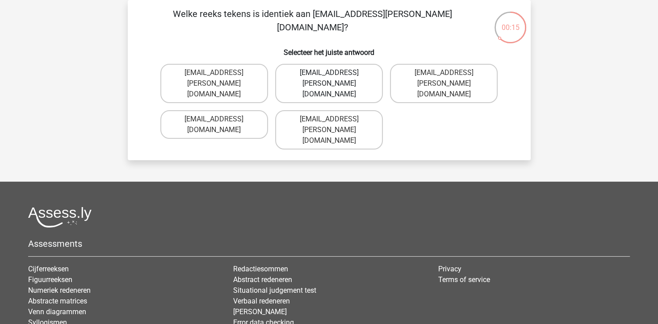
click at [346, 82] on label "Ava-Carroll@mailme.uk.com" at bounding box center [329, 83] width 108 height 39
click at [334, 79] on input "Ava-Carroll@mailme.uk.com" at bounding box center [332, 76] width 6 height 6
radio input "true"
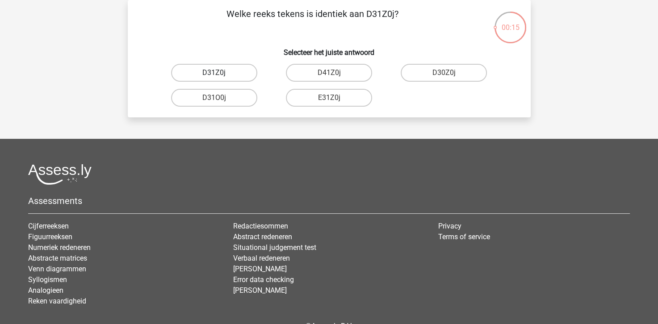
click at [211, 71] on label "D31Z0j" at bounding box center [214, 73] width 86 height 18
click at [214, 73] on input "D31Z0j" at bounding box center [217, 76] width 6 height 6
radio input "true"
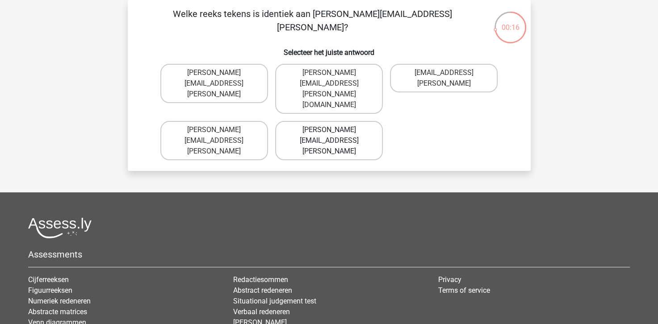
click at [325, 121] on label "Arthur.Bradley@mailme.coo" at bounding box center [329, 140] width 108 height 39
click at [329, 130] on input "Arthur.Bradley@mailme.coo" at bounding box center [332, 133] width 6 height 6
radio input "true"
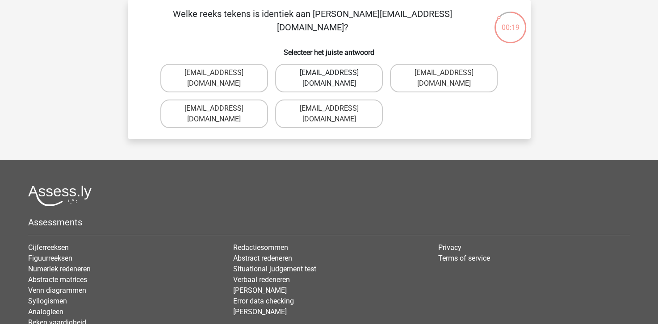
click at [323, 71] on label "Thea+Sadler@Gmail.uk.com" at bounding box center [329, 78] width 108 height 29
click at [329, 73] on input "Thea+Sadler@Gmail.uk.com" at bounding box center [332, 76] width 6 height 6
radio input "true"
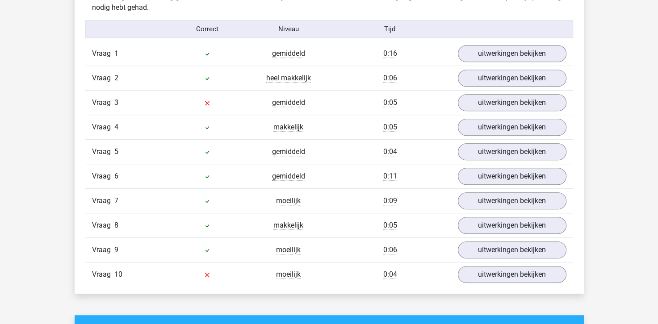
scroll to position [580, 0]
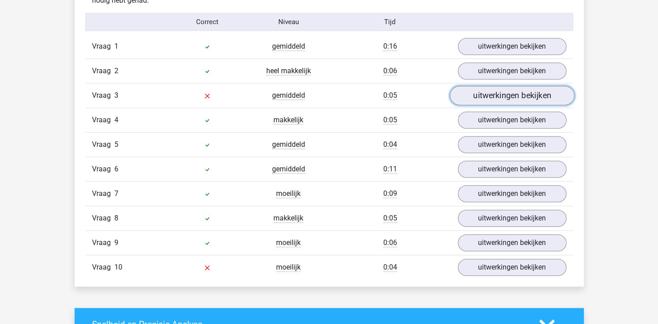
click at [465, 97] on link "uitwerkingen bekijken" at bounding box center [511, 96] width 125 height 20
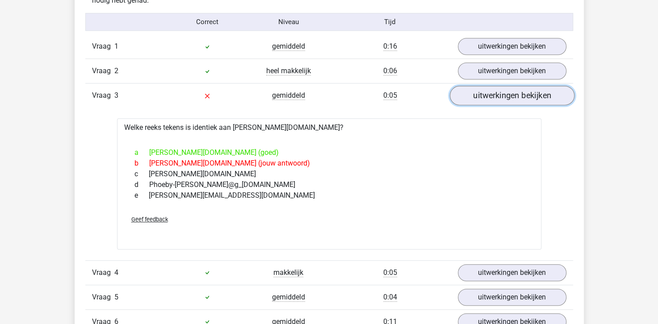
click at [501, 98] on link "uitwerkingen bekijken" at bounding box center [511, 96] width 125 height 20
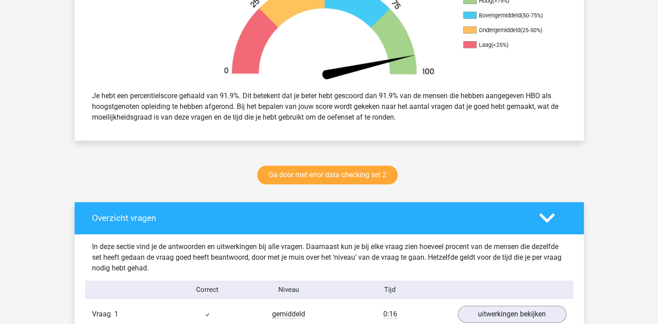
scroll to position [0, 0]
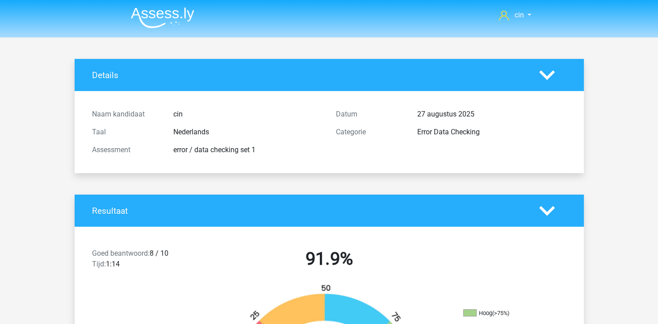
click at [169, 13] on img at bounding box center [162, 17] width 63 height 21
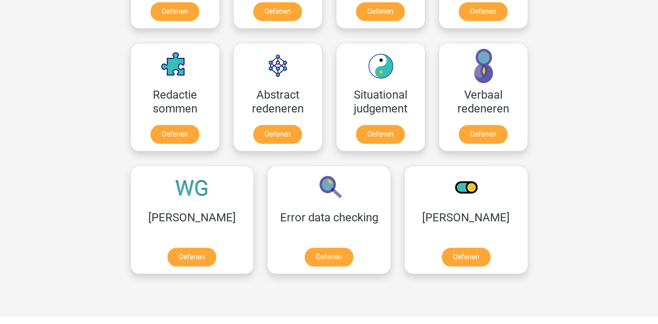
scroll to position [625, 0]
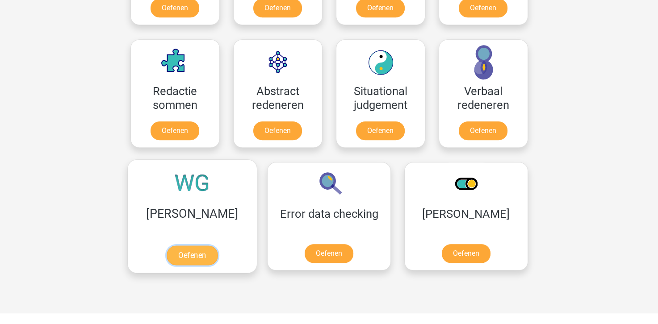
click at [175, 246] on link "Oefenen" at bounding box center [192, 256] width 51 height 20
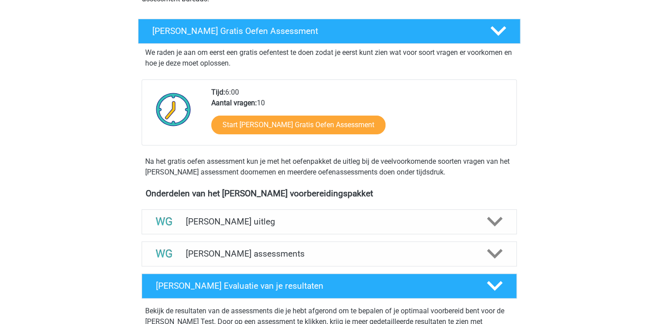
scroll to position [179, 0]
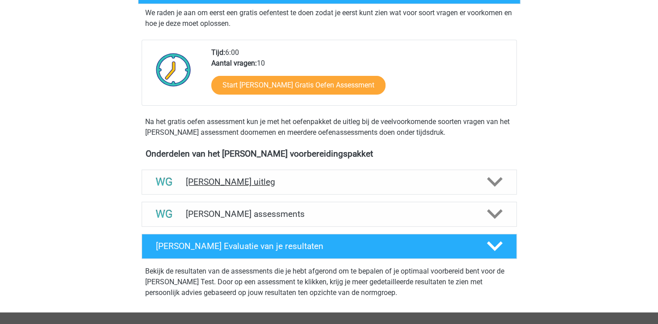
click at [200, 184] on h4 "[PERSON_NAME] uitleg" at bounding box center [329, 182] width 287 height 10
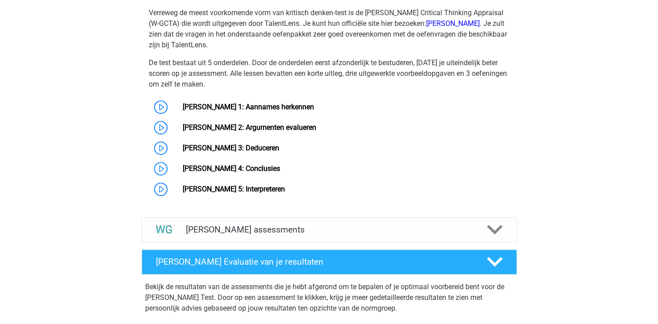
scroll to position [491, 0]
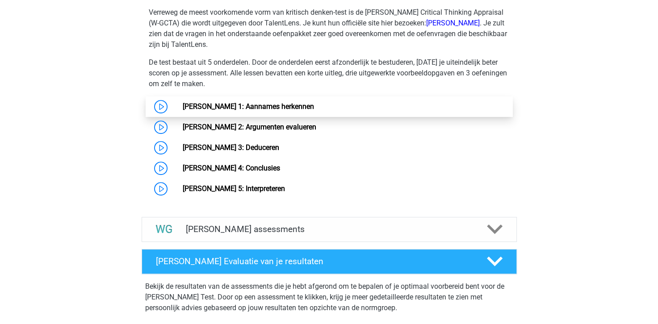
click at [195, 106] on link "Watson Glaser 1: Aannames herkennen" at bounding box center [248, 106] width 131 height 8
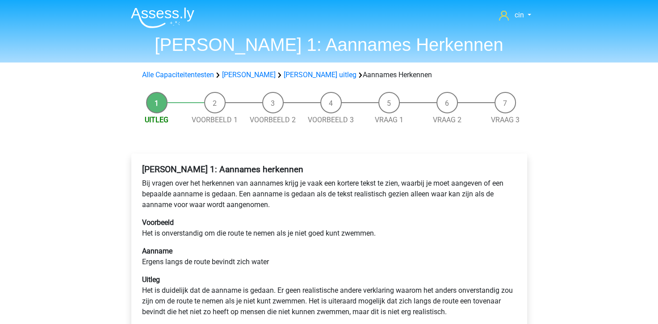
click at [143, 12] on img at bounding box center [162, 17] width 63 height 21
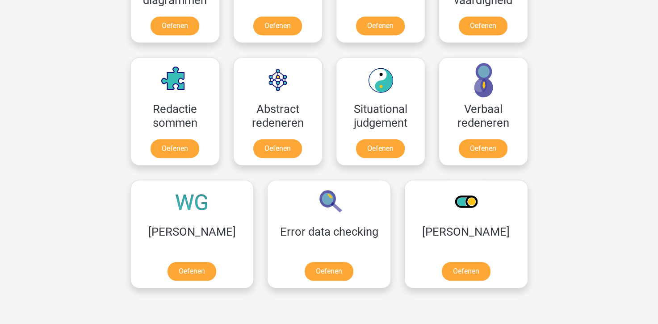
scroll to position [714, 0]
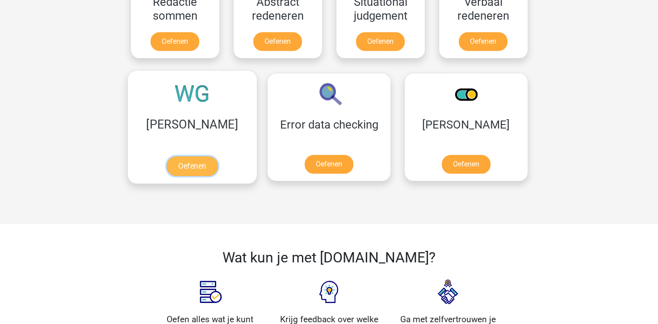
click at [177, 156] on link "Oefenen" at bounding box center [192, 166] width 51 height 20
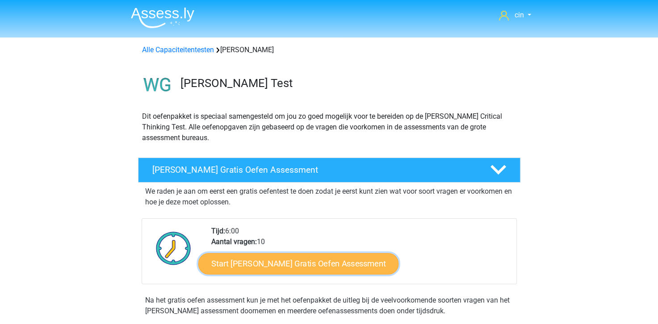
click at [280, 261] on link "Start Watson Glaser Gratis Oefen Assessment" at bounding box center [298, 263] width 200 height 21
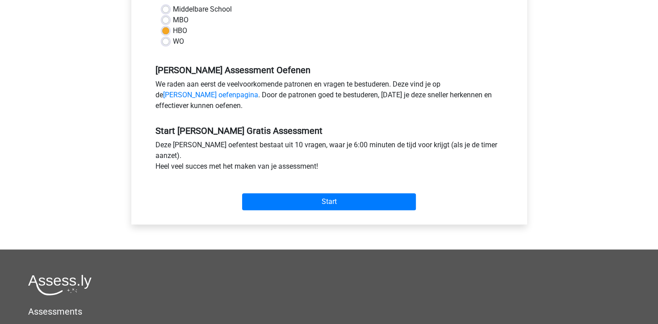
scroll to position [223, 0]
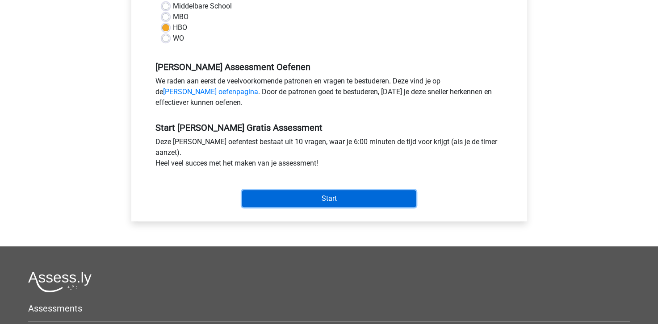
click at [336, 196] on input "Start" at bounding box center [329, 198] width 174 height 17
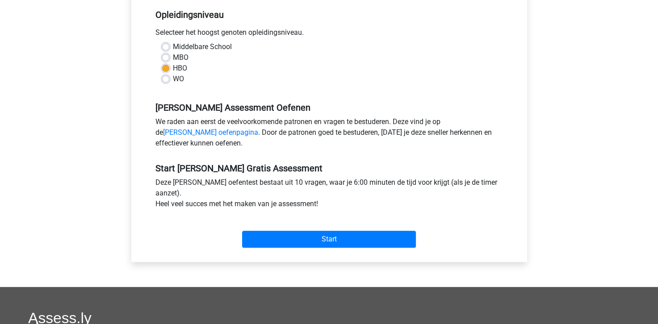
scroll to position [0, 0]
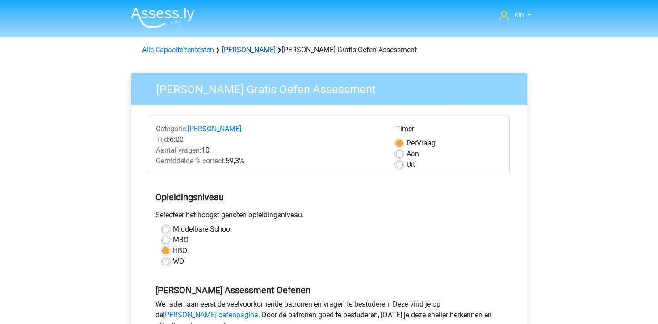
click at [241, 53] on link "Watson Glaser" at bounding box center [249, 50] width 54 height 8
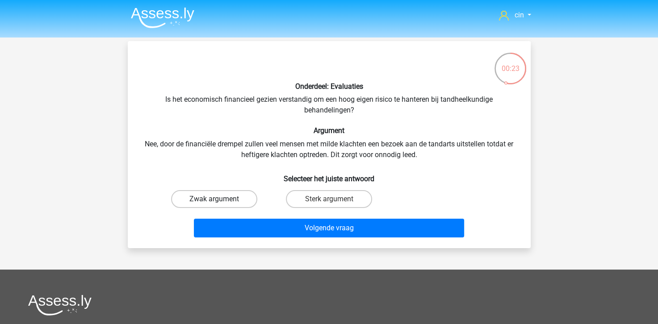
click at [208, 194] on label "Zwak argument" at bounding box center [214, 199] width 86 height 18
click at [214, 199] on input "Zwak argument" at bounding box center [217, 202] width 6 height 6
radio input "true"
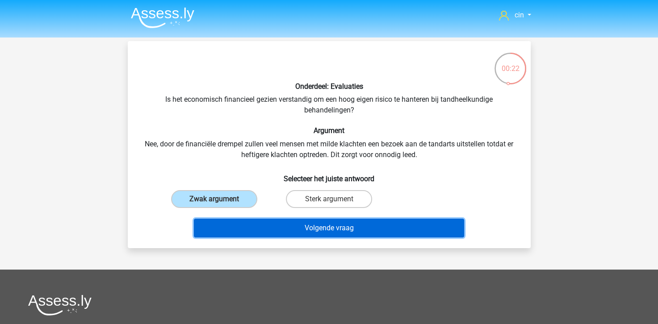
click at [254, 225] on button "Volgende vraag" at bounding box center [329, 228] width 270 height 19
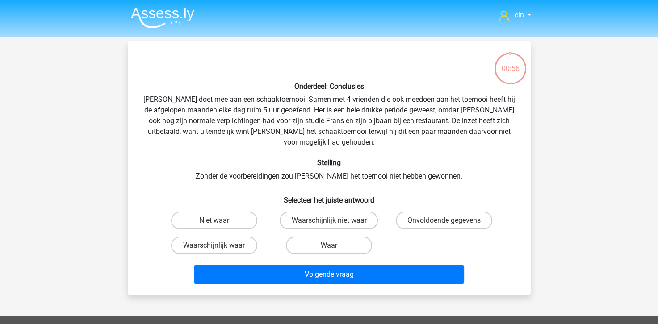
scroll to position [41, 0]
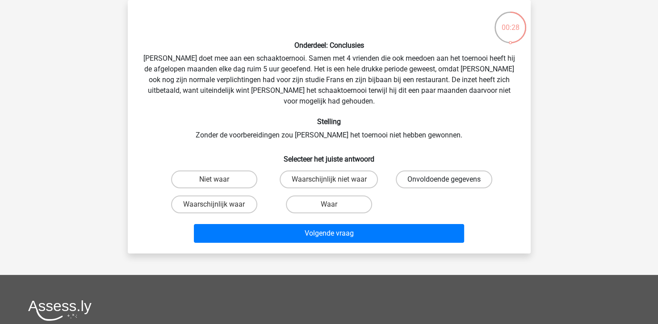
click at [426, 171] on label "Onvoldoende gegevens" at bounding box center [443, 180] width 96 height 18
click at [444, 179] on input "Onvoldoende gegevens" at bounding box center [447, 182] width 6 height 6
radio input "true"
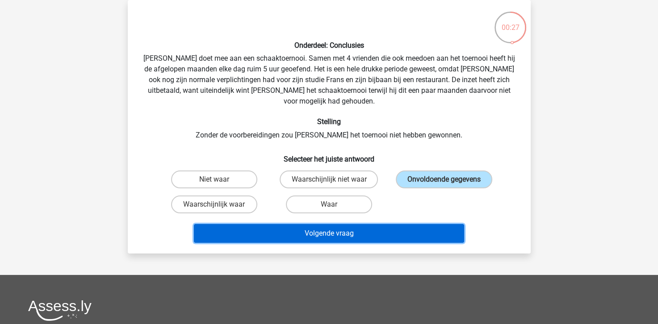
click at [342, 224] on button "Volgende vraag" at bounding box center [329, 233] width 270 height 19
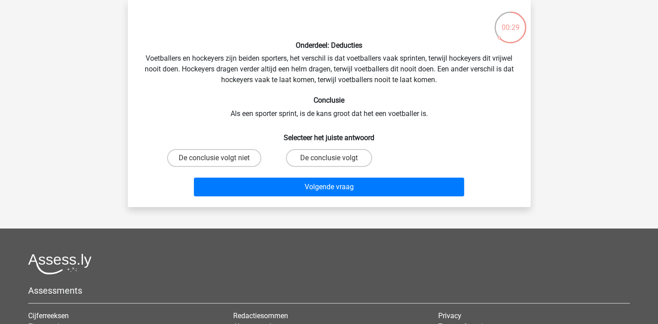
click at [217, 158] on input "De conclusie volgt niet" at bounding box center [217, 161] width 6 height 6
radio input "true"
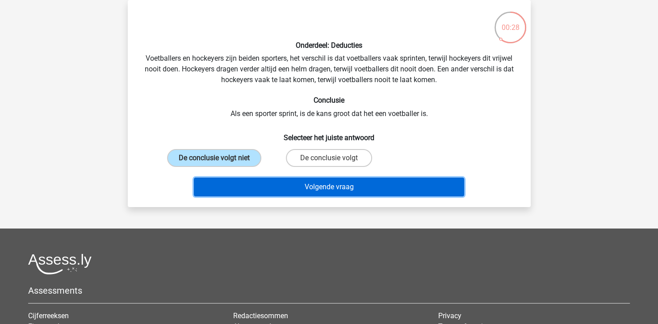
click at [261, 184] on button "Volgende vraag" at bounding box center [329, 187] width 270 height 19
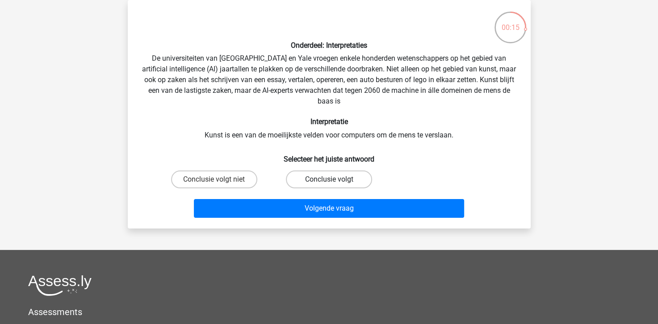
click at [322, 180] on label "Conclusie volgt" at bounding box center [329, 180] width 86 height 18
click at [329, 180] on input "Conclusie volgt" at bounding box center [332, 182] width 6 height 6
radio input "true"
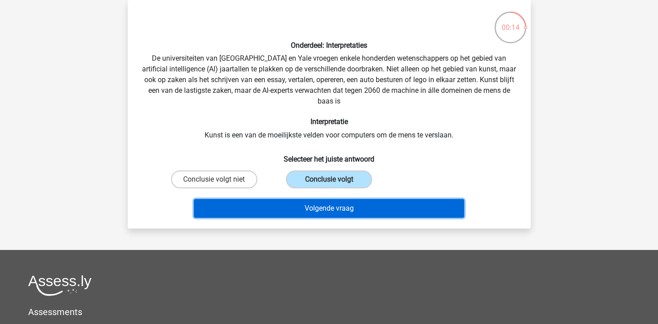
click at [328, 210] on button "Volgende vraag" at bounding box center [329, 208] width 270 height 19
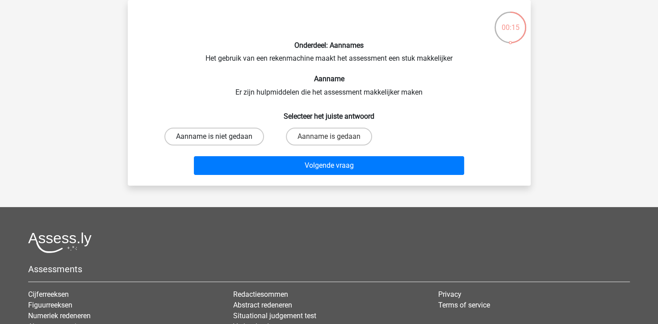
click at [218, 130] on label "Aanname is niet gedaan" at bounding box center [214, 137] width 100 height 18
click at [218, 137] on input "Aanname is niet gedaan" at bounding box center [217, 140] width 6 height 6
radio input "true"
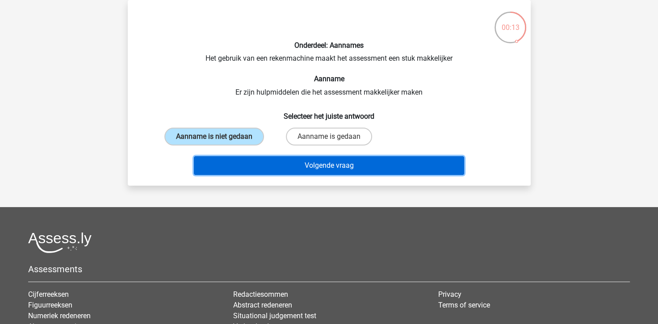
click at [304, 168] on button "Volgende vraag" at bounding box center [329, 165] width 270 height 19
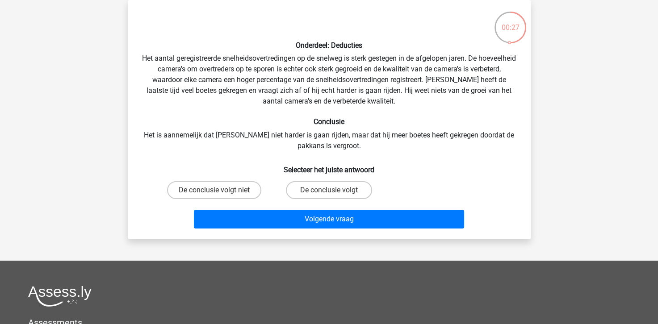
drag, startPoint x: 323, startPoint y: 189, endPoint x: 320, endPoint y: 200, distance: 10.7
click at [323, 190] on label "De conclusie volgt" at bounding box center [329, 190] width 86 height 18
click at [329, 190] on input "De conclusie volgt" at bounding box center [332, 193] width 6 height 6
radio input "true"
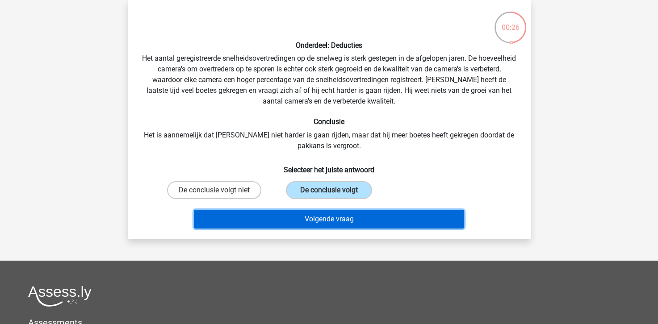
click at [324, 225] on button "Volgende vraag" at bounding box center [329, 219] width 270 height 19
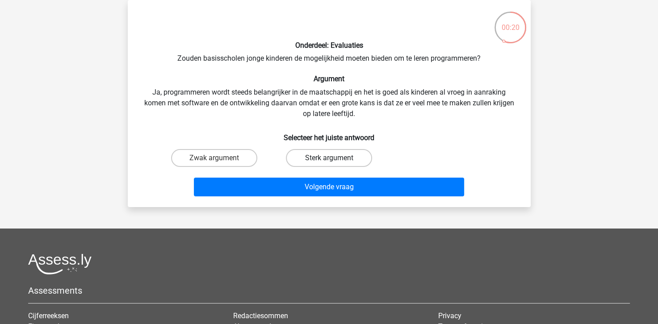
click at [325, 162] on label "Sterk argument" at bounding box center [329, 158] width 86 height 18
click at [329, 162] on input "Sterk argument" at bounding box center [332, 161] width 6 height 6
radio input "true"
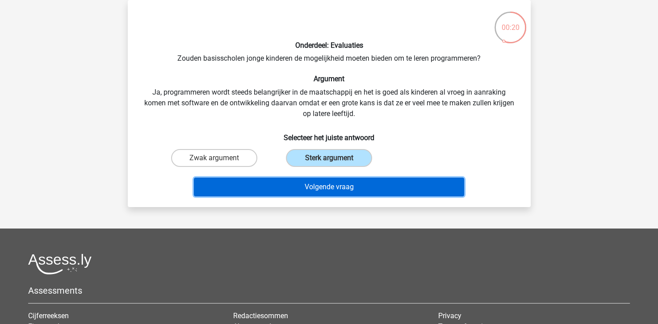
click at [337, 184] on button "Volgende vraag" at bounding box center [329, 187] width 270 height 19
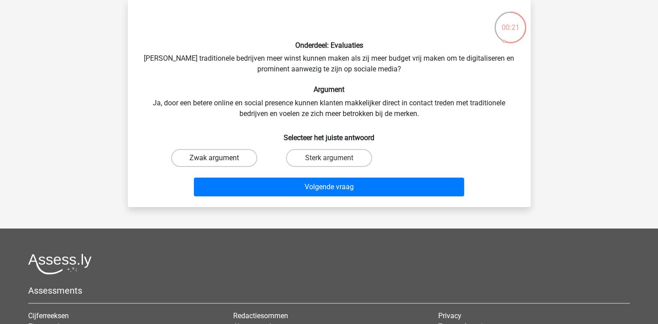
click at [224, 154] on label "Zwak argument" at bounding box center [214, 158] width 86 height 18
click at [220, 158] on input "Zwak argument" at bounding box center [217, 161] width 6 height 6
radio input "true"
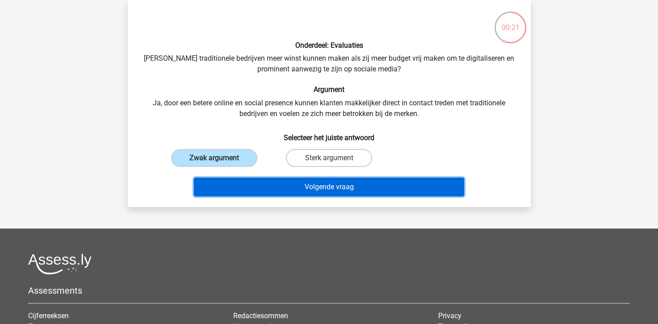
click at [298, 180] on button "Volgende vraag" at bounding box center [329, 187] width 270 height 19
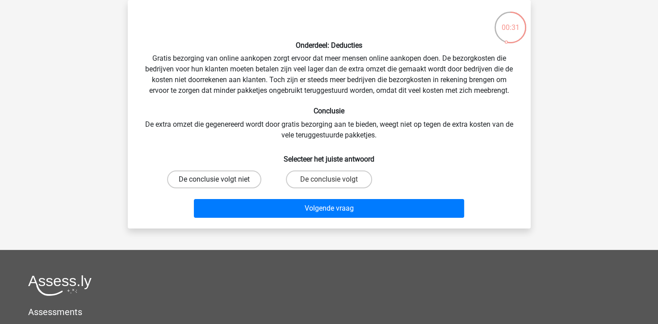
click at [237, 185] on label "De conclusie volgt niet" at bounding box center [214, 180] width 94 height 18
click at [220, 185] on input "De conclusie volgt niet" at bounding box center [217, 182] width 6 height 6
radio input "true"
click at [262, 217] on div "Volgende vraag" at bounding box center [329, 210] width 345 height 22
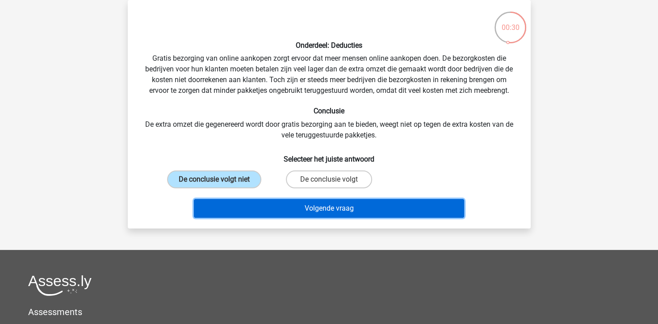
click at [262, 212] on button "Volgende vraag" at bounding box center [329, 208] width 270 height 19
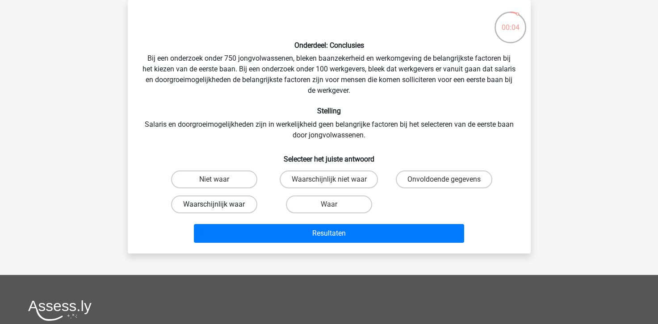
click at [245, 204] on label "Waarschijnlijk waar" at bounding box center [214, 205] width 86 height 18
click at [220, 204] on input "Waarschijnlijk waar" at bounding box center [217, 207] width 6 height 6
radio input "true"
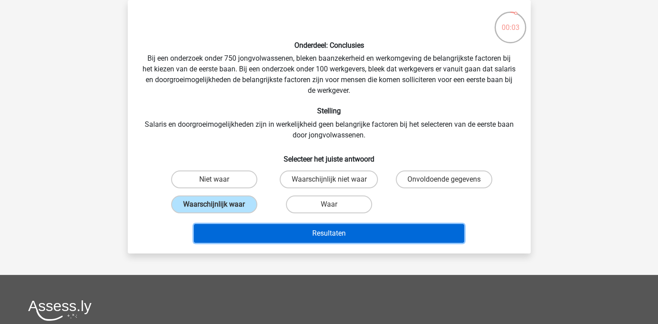
click at [278, 234] on button "Resultaten" at bounding box center [329, 233] width 270 height 19
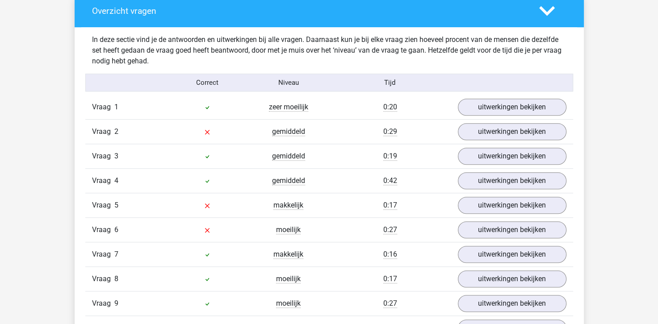
scroll to position [536, 0]
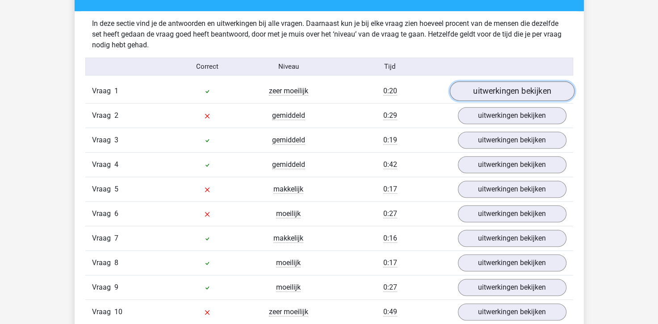
click at [475, 88] on link "uitwerkingen bekijken" at bounding box center [511, 92] width 125 height 20
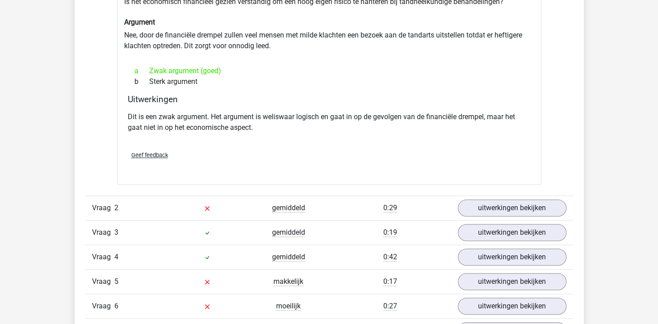
scroll to position [714, 0]
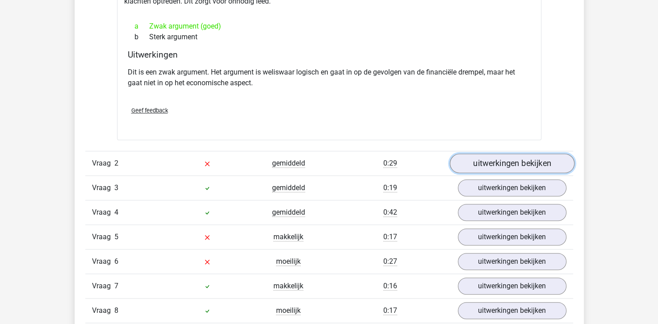
click at [491, 164] on link "uitwerkingen bekijken" at bounding box center [511, 164] width 125 height 20
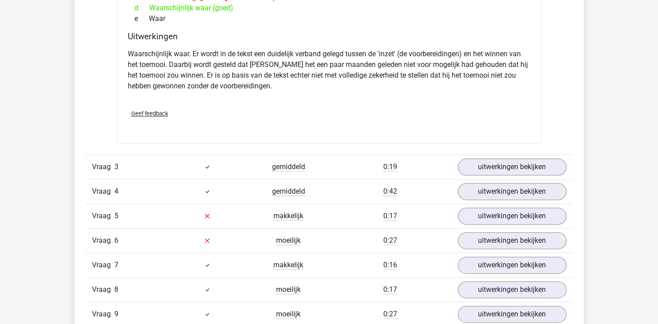
scroll to position [1071, 0]
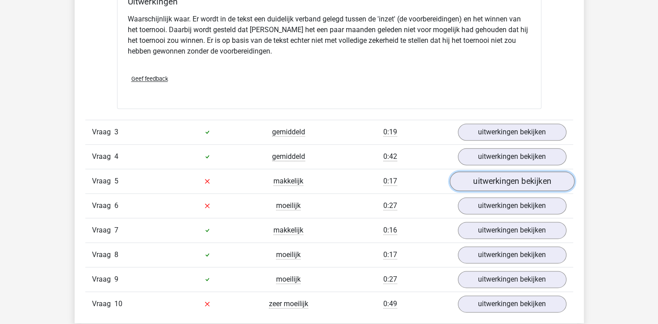
click at [530, 177] on link "uitwerkingen bekijken" at bounding box center [511, 181] width 125 height 20
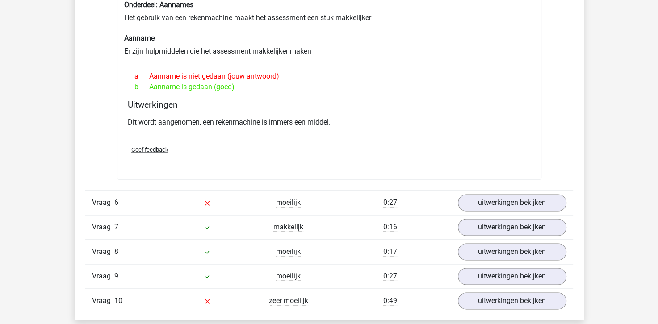
scroll to position [1295, 0]
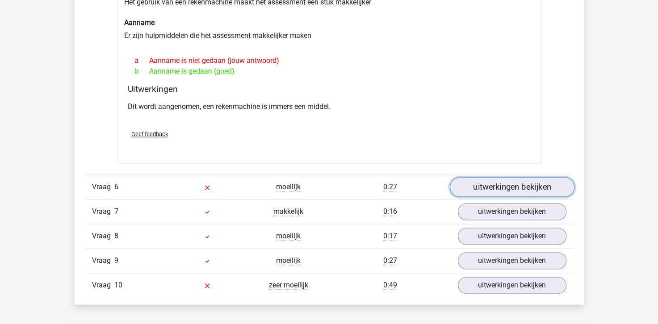
click at [489, 186] on link "uitwerkingen bekijken" at bounding box center [511, 187] width 125 height 20
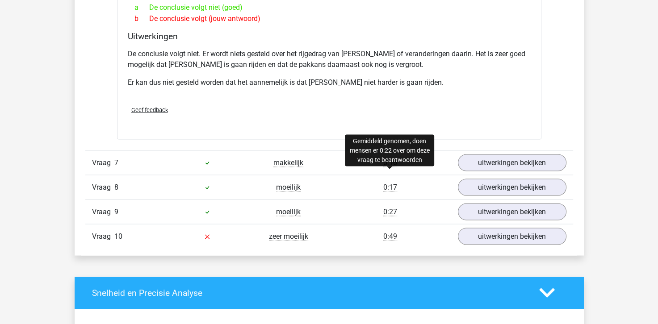
scroll to position [1652, 0]
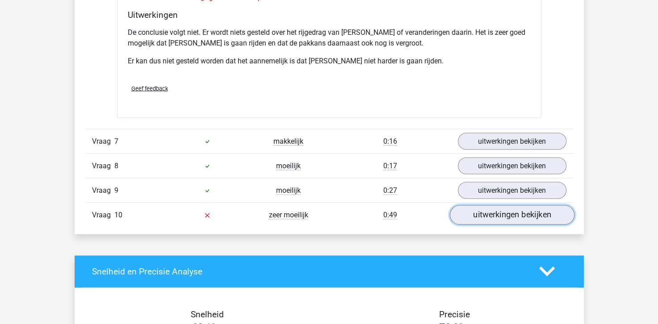
click at [472, 205] on link "uitwerkingen bekijken" at bounding box center [511, 215] width 125 height 20
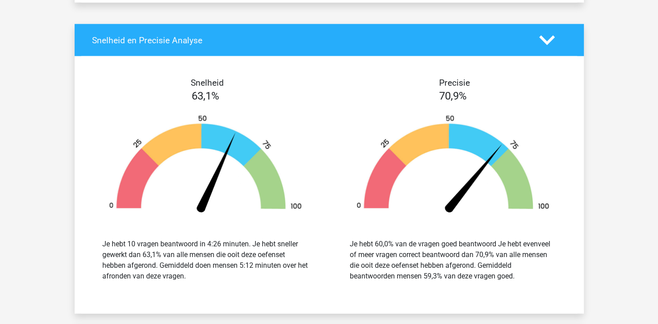
scroll to position [2009, 0]
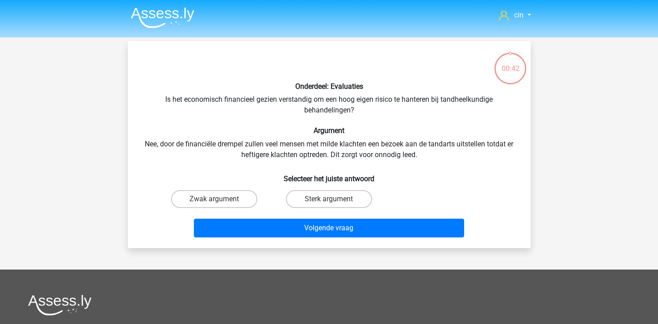
scroll to position [41, 0]
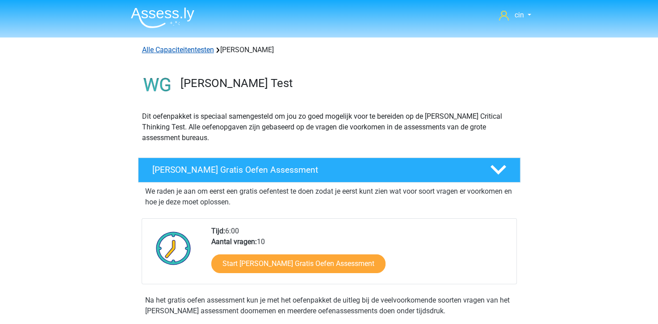
click at [200, 49] on link "Alle Capaciteitentesten" at bounding box center [178, 50] width 72 height 8
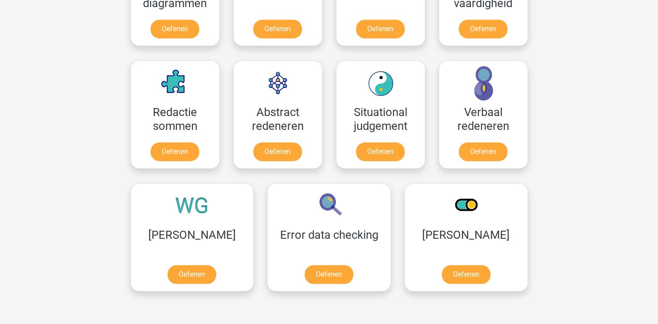
scroll to position [646, 0]
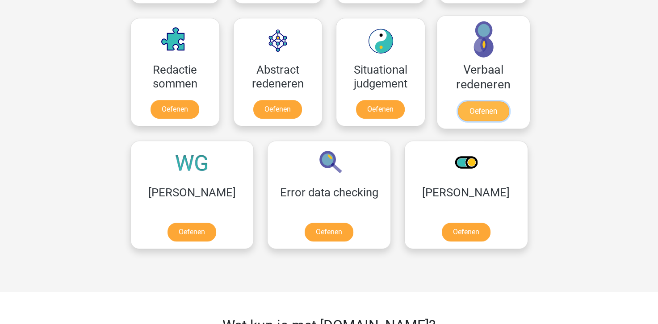
click at [504, 101] on link "Oefenen" at bounding box center [482, 111] width 51 height 20
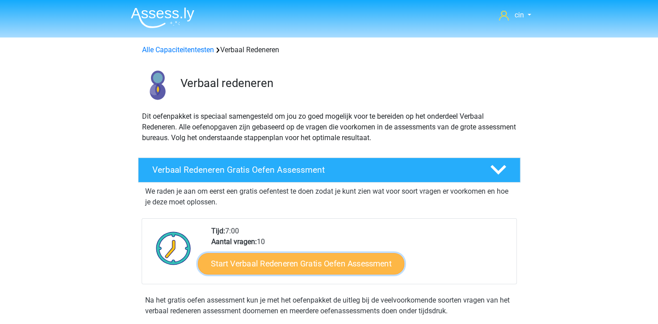
click at [307, 260] on link "Start Verbaal Redeneren Gratis Oefen Assessment" at bounding box center [301, 263] width 206 height 21
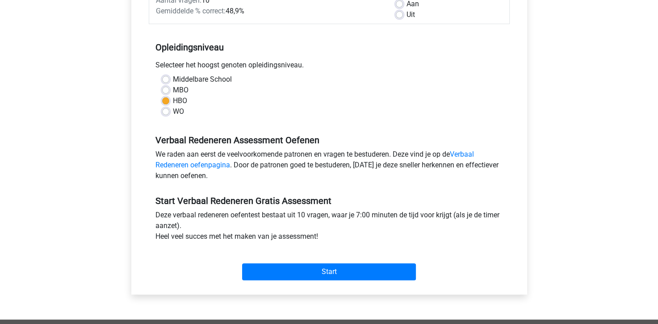
scroll to position [179, 0]
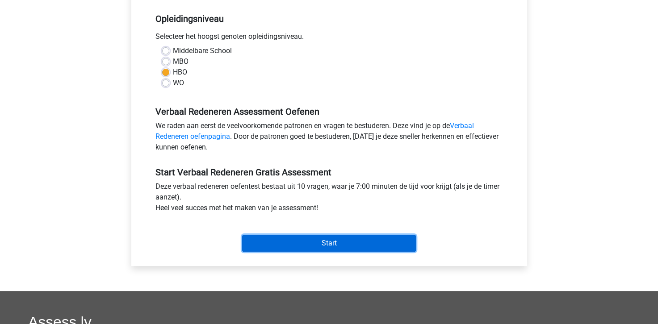
click at [344, 241] on input "Start" at bounding box center [329, 243] width 174 height 17
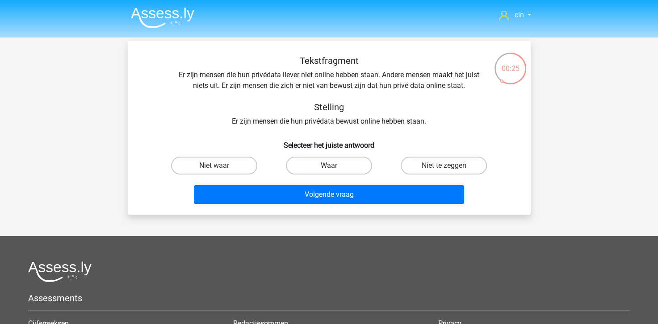
click at [329, 163] on label "Waar" at bounding box center [329, 166] width 86 height 18
click at [329, 166] on input "Waar" at bounding box center [332, 169] width 6 height 6
radio input "true"
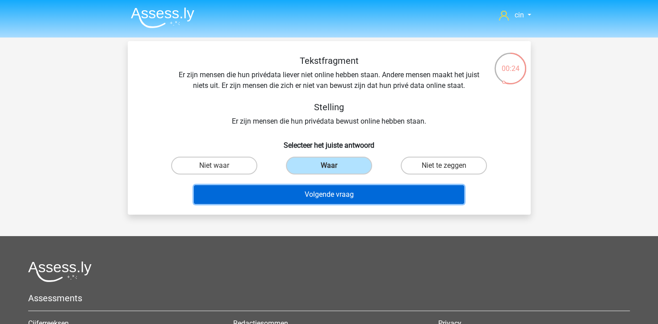
click at [334, 191] on button "Volgende vraag" at bounding box center [329, 194] width 270 height 19
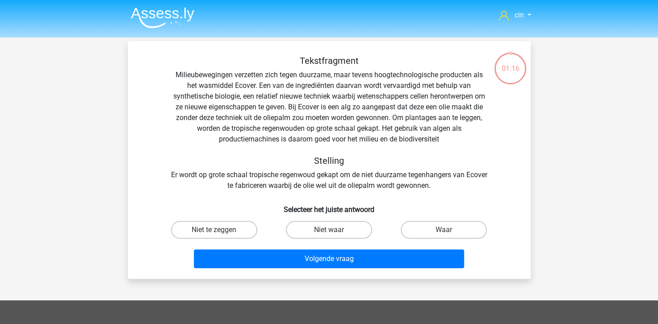
scroll to position [41, 0]
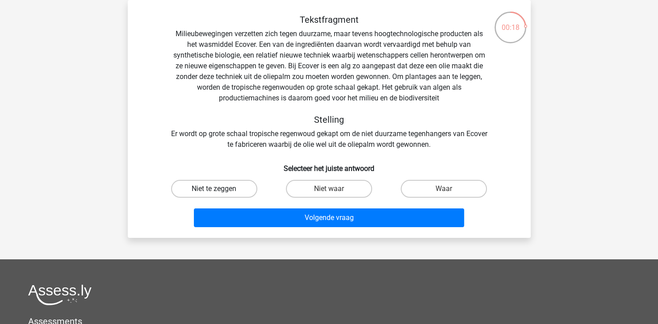
click at [237, 182] on label "Niet te zeggen" at bounding box center [214, 189] width 86 height 18
click at [220, 189] on input "Niet te zeggen" at bounding box center [217, 192] width 6 height 6
radio input "true"
click at [274, 233] on div "Tekstfragment Milieubewegingen verzetten zich tegen duurzame, maar tevens hoogt…" at bounding box center [329, 119] width 403 height 238
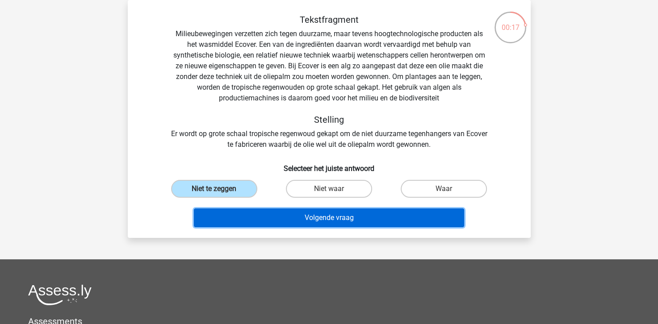
click at [275, 225] on button "Volgende vraag" at bounding box center [329, 217] width 270 height 19
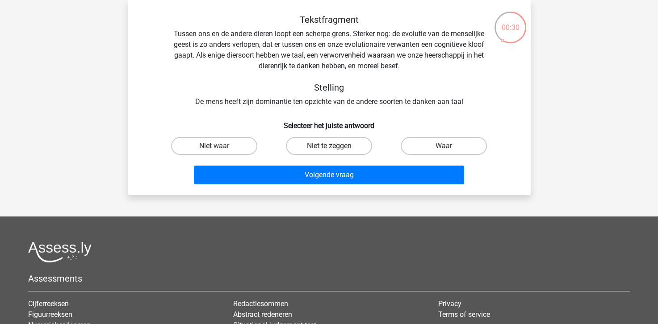
click at [320, 150] on label "Niet te zeggen" at bounding box center [329, 146] width 86 height 18
click at [329, 150] on input "Niet te zeggen" at bounding box center [332, 149] width 6 height 6
radio input "true"
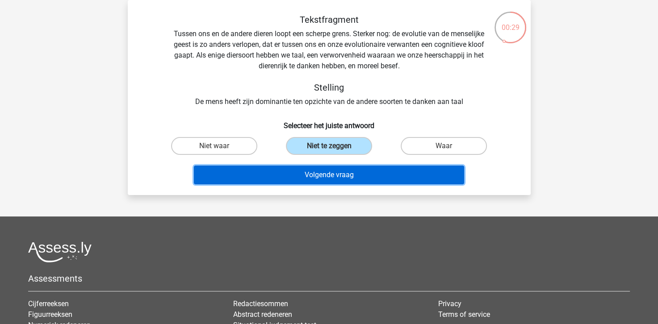
click at [323, 174] on button "Volgende vraag" at bounding box center [329, 175] width 270 height 19
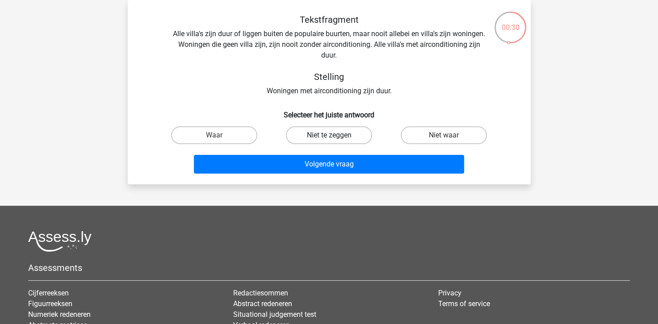
click at [309, 134] on label "Niet te zeggen" at bounding box center [329, 135] width 86 height 18
click at [329, 135] on input "Niet te zeggen" at bounding box center [332, 138] width 6 height 6
radio input "true"
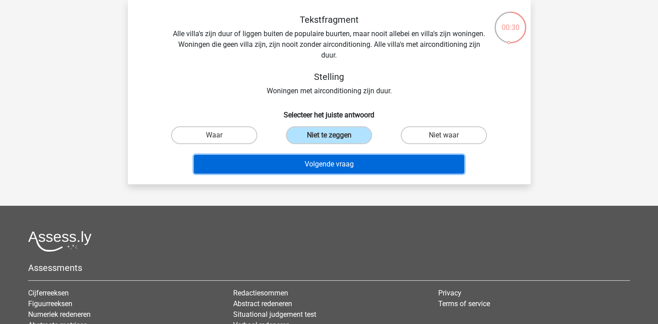
click at [316, 162] on button "Volgende vraag" at bounding box center [329, 164] width 270 height 19
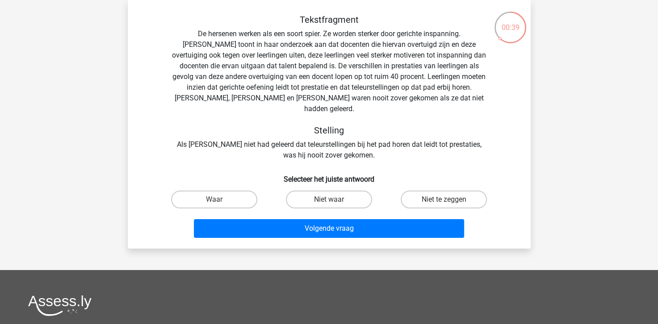
drag, startPoint x: 427, startPoint y: 191, endPoint x: 402, endPoint y: 200, distance: 26.3
click at [425, 193] on label "Niet te zeggen" at bounding box center [443, 200] width 86 height 18
click at [444, 200] on input "Niet te zeggen" at bounding box center [447, 203] width 6 height 6
radio input "true"
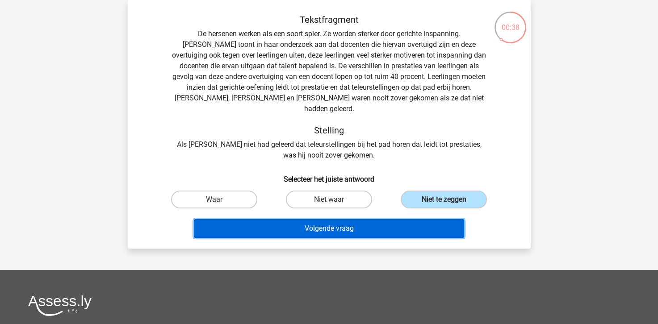
click at [361, 219] on button "Volgende vraag" at bounding box center [329, 228] width 270 height 19
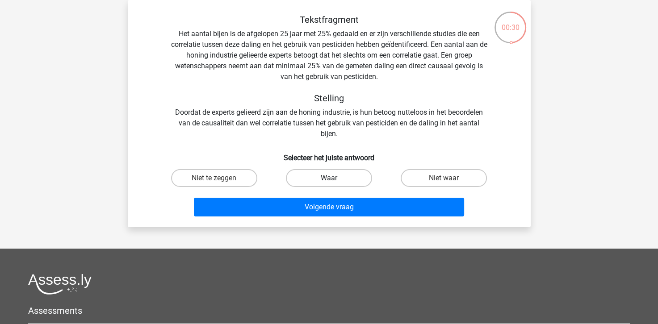
drag, startPoint x: 335, startPoint y: 177, endPoint x: 333, endPoint y: 187, distance: 10.5
click at [335, 177] on label "Waar" at bounding box center [329, 178] width 86 height 18
click at [334, 178] on input "Waar" at bounding box center [332, 181] width 6 height 6
radio input "true"
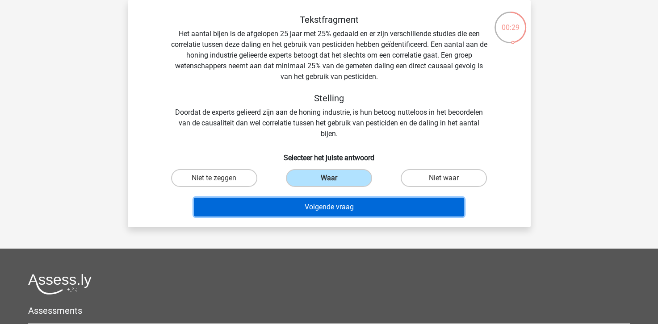
click at [333, 205] on button "Volgende vraag" at bounding box center [329, 207] width 270 height 19
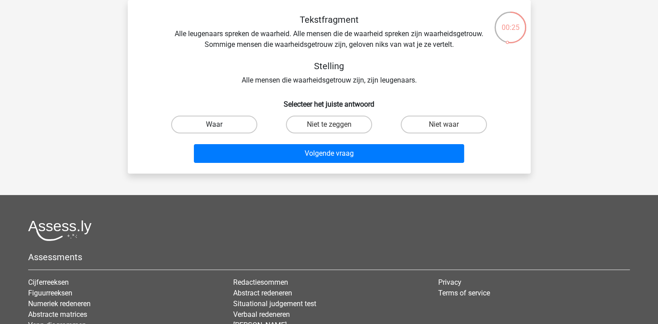
click at [210, 128] on label "Waar" at bounding box center [214, 125] width 86 height 18
click at [214, 128] on input "Waar" at bounding box center [217, 128] width 6 height 6
radio input "true"
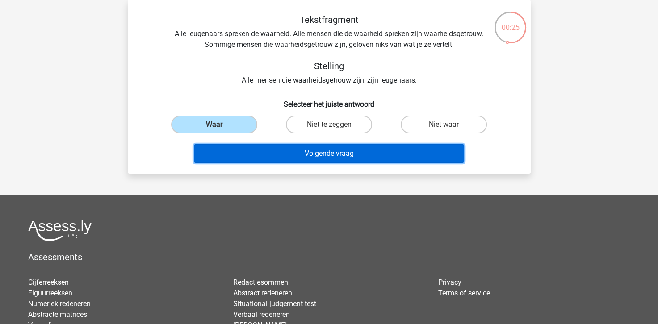
click at [213, 159] on button "Volgende vraag" at bounding box center [329, 153] width 270 height 19
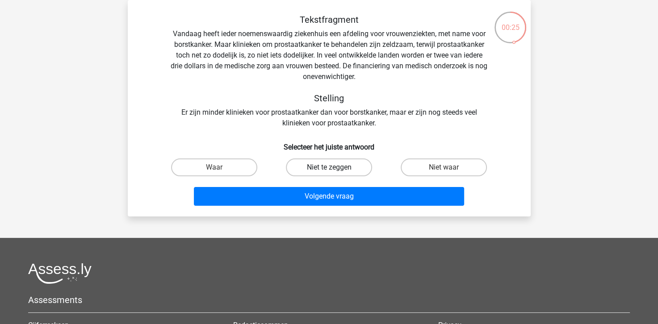
drag, startPoint x: 300, startPoint y: 169, endPoint x: 296, endPoint y: 176, distance: 7.8
click at [300, 170] on label "Niet te zeggen" at bounding box center [329, 167] width 86 height 18
click at [329, 170] on input "Niet te zeggen" at bounding box center [332, 170] width 6 height 6
radio input "true"
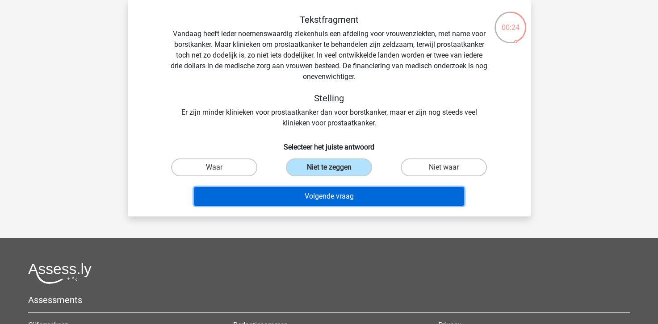
click at [297, 194] on button "Volgende vraag" at bounding box center [329, 196] width 270 height 19
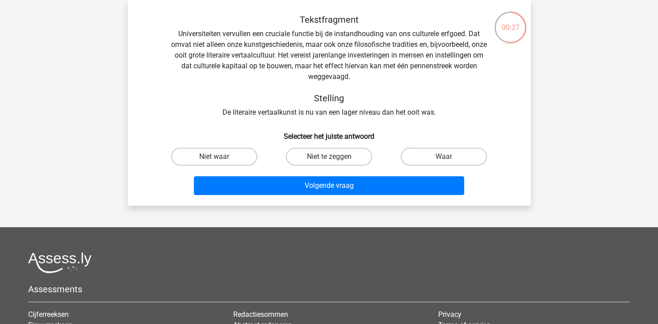
drag, startPoint x: 339, startPoint y: 155, endPoint x: 331, endPoint y: 171, distance: 18.2
click at [337, 161] on label "Niet te zeggen" at bounding box center [329, 157] width 86 height 18
click at [334, 161] on input "Niet te zeggen" at bounding box center [332, 160] width 6 height 6
radio input "true"
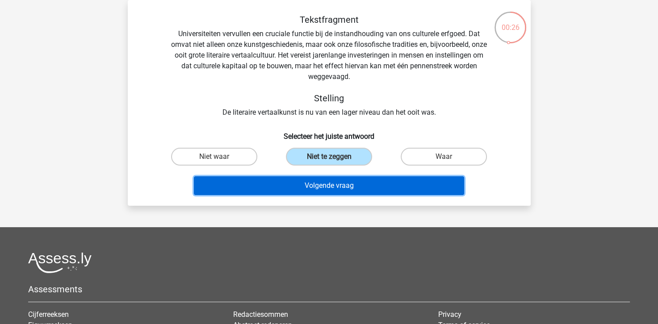
click at [331, 187] on button "Volgende vraag" at bounding box center [329, 185] width 270 height 19
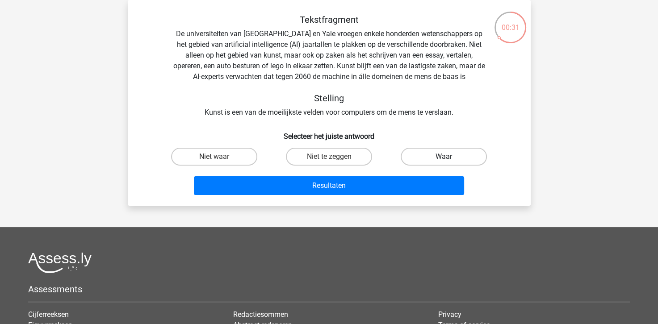
click at [435, 163] on label "Waar" at bounding box center [443, 157] width 86 height 18
click at [444, 162] on input "Waar" at bounding box center [447, 160] width 6 height 6
radio input "true"
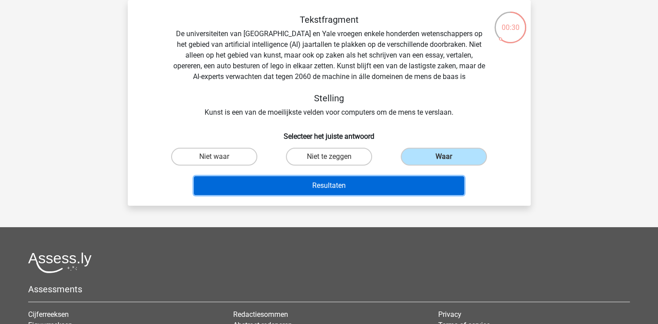
drag, startPoint x: 394, startPoint y: 182, endPoint x: 390, endPoint y: 183, distance: 4.7
click at [393, 183] on button "Resultaten" at bounding box center [329, 185] width 270 height 19
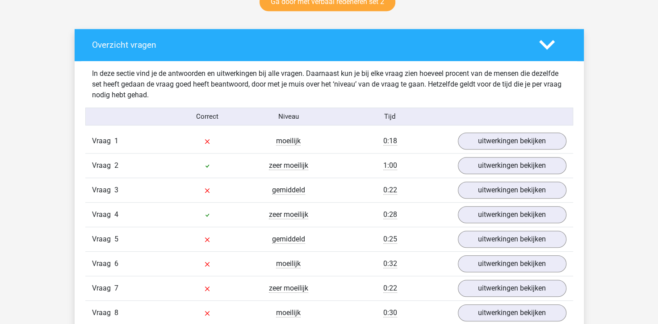
scroll to position [491, 0]
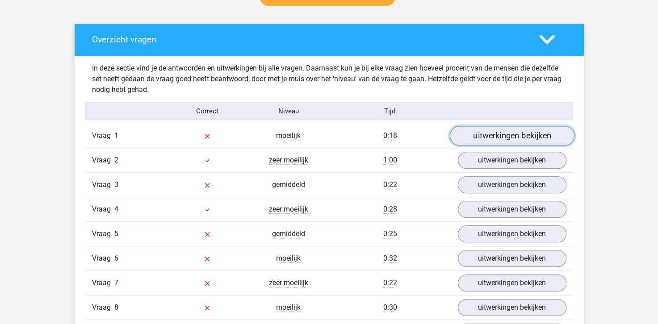
drag, startPoint x: 492, startPoint y: 139, endPoint x: 457, endPoint y: 133, distance: 35.3
click at [491, 139] on link "uitwerkingen bekijken" at bounding box center [511, 136] width 125 height 20
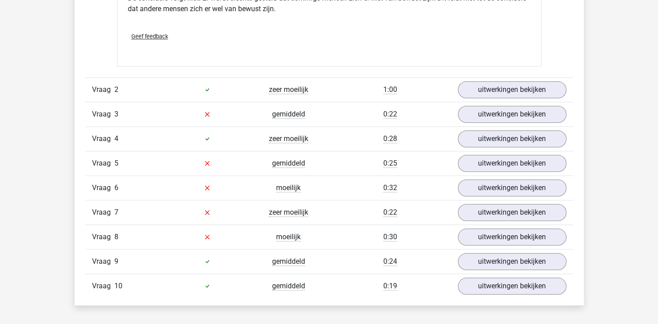
scroll to position [803, 0]
click at [488, 85] on link "uitwerkingen bekijken" at bounding box center [511, 89] width 125 height 20
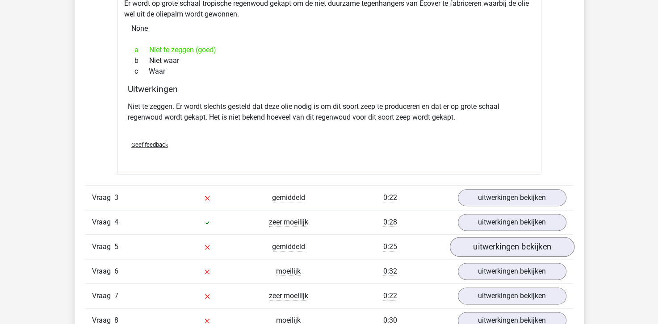
scroll to position [1027, 0]
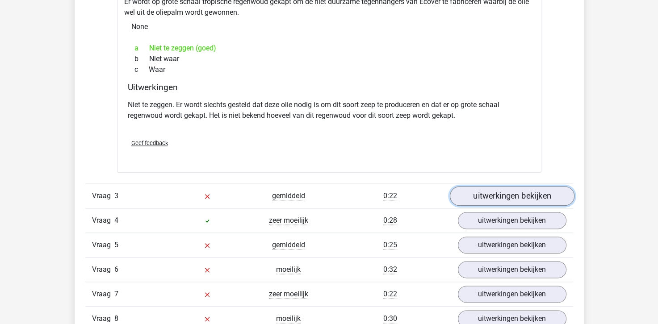
click at [494, 200] on link "uitwerkingen bekijken" at bounding box center [511, 196] width 125 height 20
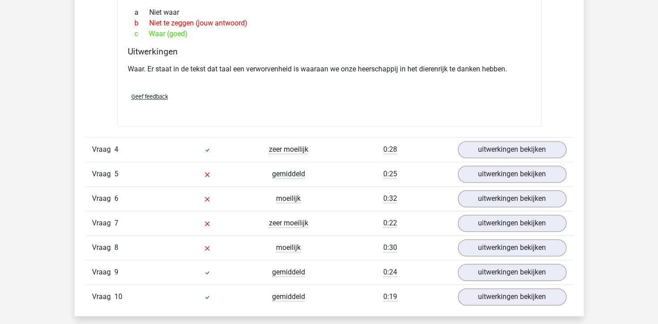
scroll to position [1339, 0]
click at [490, 172] on link "uitwerkingen bekijken" at bounding box center [511, 174] width 125 height 20
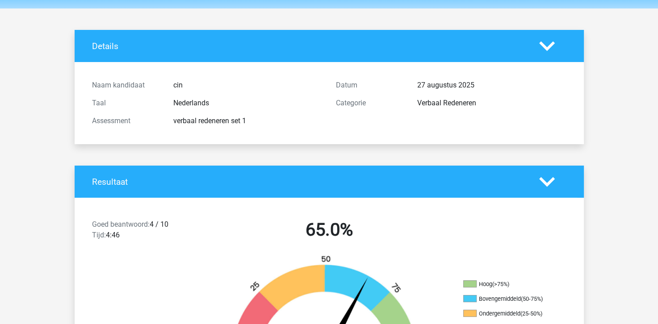
scroll to position [0, 0]
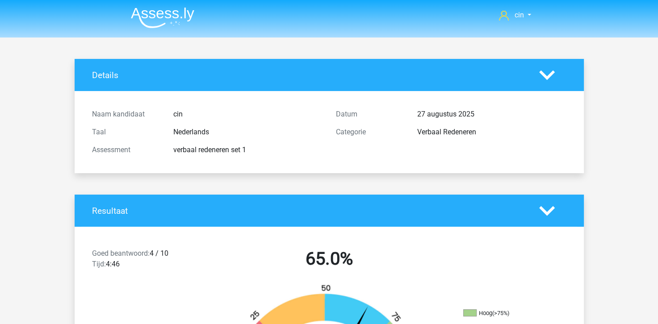
click at [149, 21] on img at bounding box center [162, 17] width 63 height 21
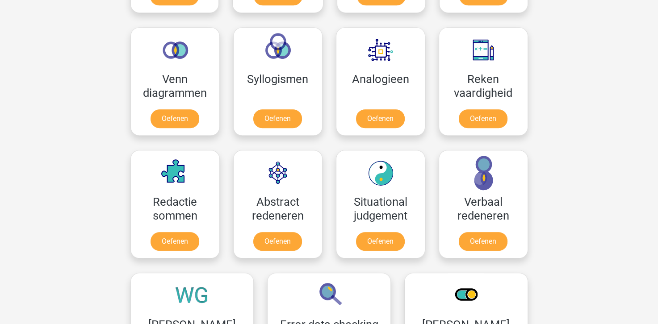
scroll to position [536, 0]
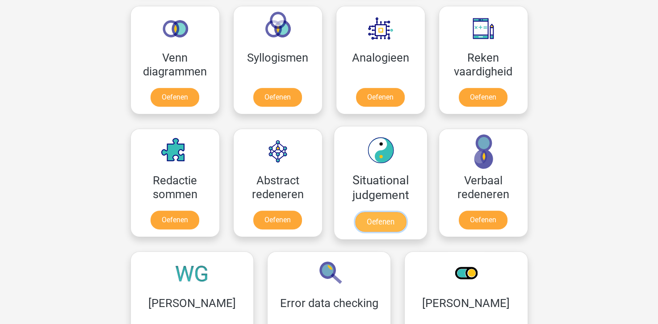
click at [366, 212] on link "Oefenen" at bounding box center [379, 222] width 51 height 20
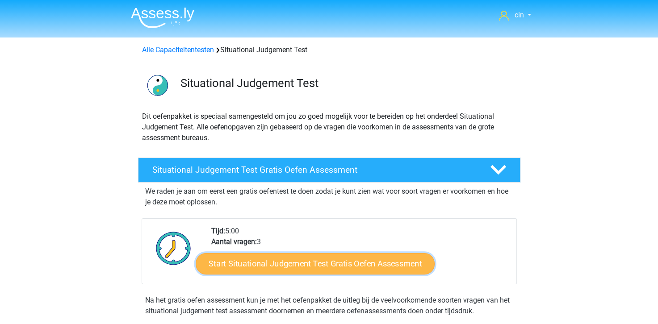
click at [276, 263] on link "Start Situational Judgement Test Gratis Oefen Assessment" at bounding box center [315, 263] width 239 height 21
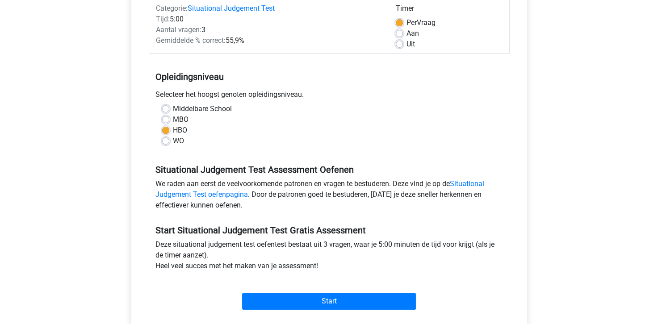
scroll to position [179, 0]
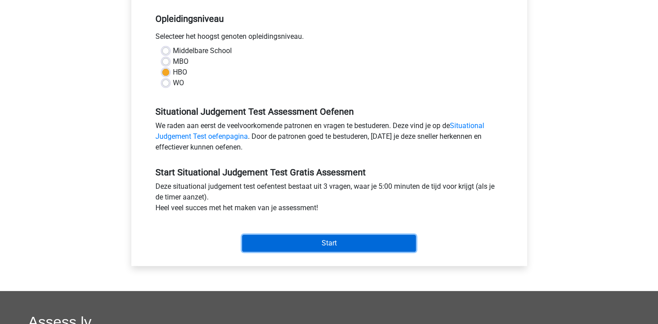
click at [296, 239] on input "Start" at bounding box center [329, 243] width 174 height 17
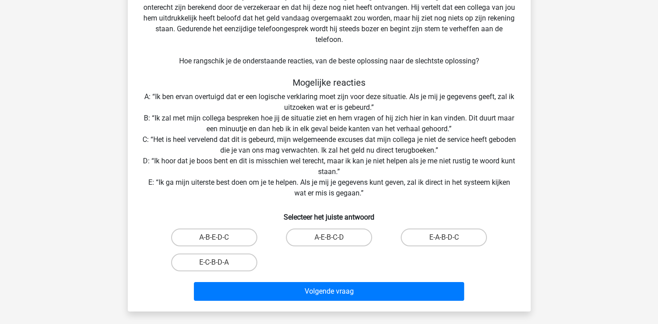
scroll to position [89, 0]
click at [310, 239] on label "A-E-B-C-D" at bounding box center [329, 237] width 86 height 18
click at [329, 239] on input "A-E-B-C-D" at bounding box center [332, 240] width 6 height 6
radio input "true"
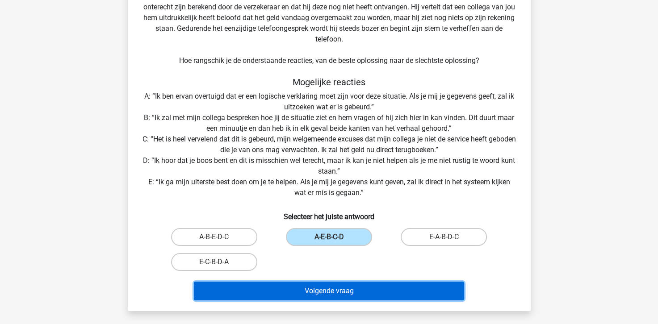
click at [319, 293] on button "Volgende vraag" at bounding box center [329, 291] width 270 height 19
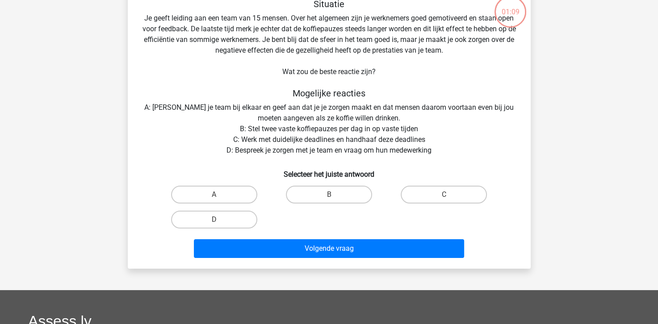
scroll to position [41, 0]
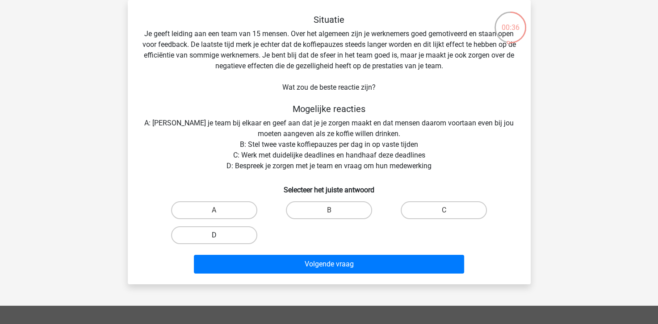
click at [221, 234] on label "D" at bounding box center [214, 235] width 86 height 18
click at [220, 235] on input "D" at bounding box center [217, 238] width 6 height 6
radio input "true"
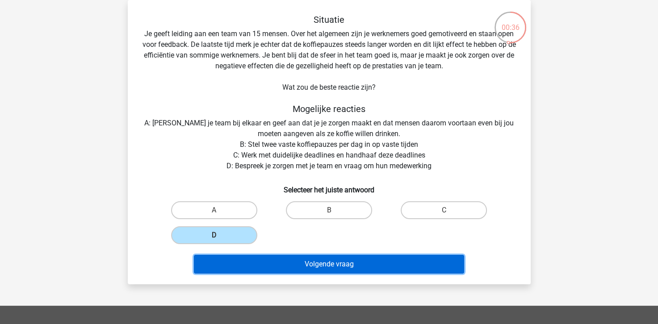
click at [287, 263] on button "Volgende vraag" at bounding box center [329, 264] width 270 height 19
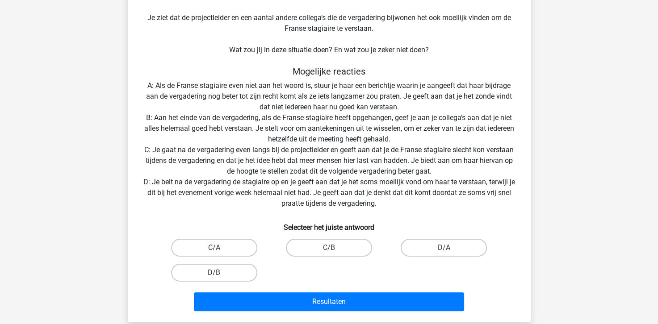
scroll to position [130, 0]
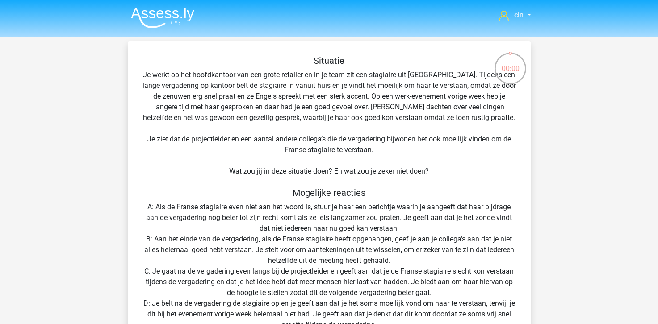
scroll to position [50, 0]
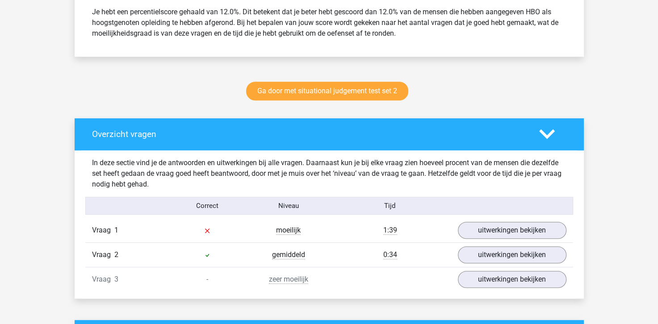
scroll to position [491, 0]
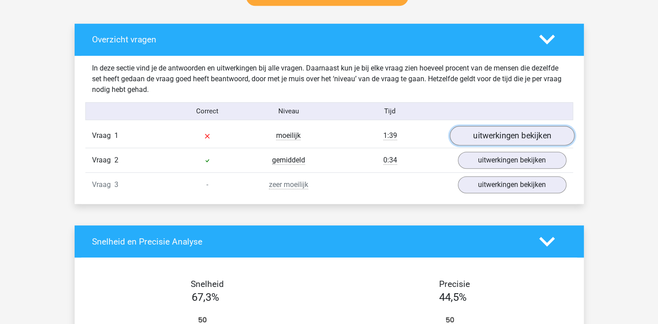
click at [504, 136] on link "uitwerkingen bekijken" at bounding box center [511, 136] width 125 height 20
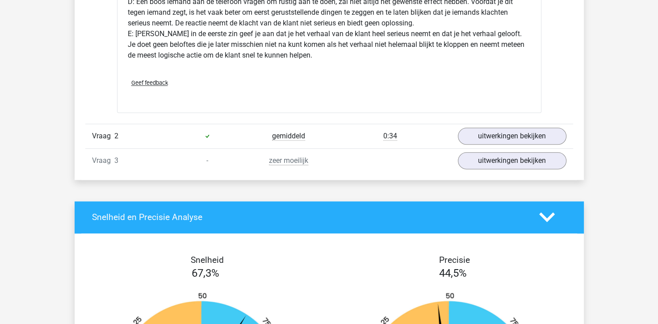
scroll to position [1071, 0]
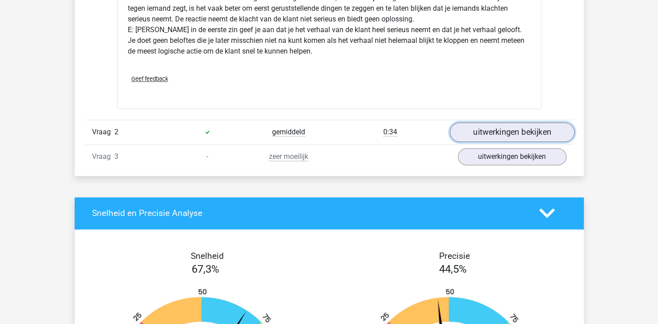
click at [505, 134] on link "uitwerkingen bekijken" at bounding box center [511, 132] width 125 height 20
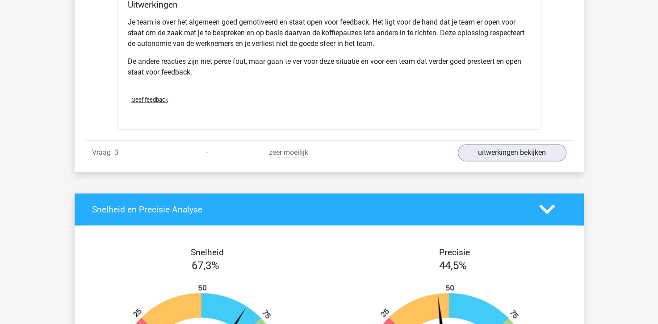
scroll to position [1473, 0]
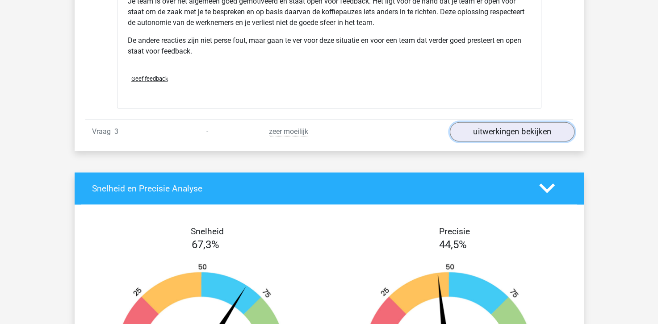
click at [515, 130] on link "uitwerkingen bekijken" at bounding box center [511, 132] width 125 height 20
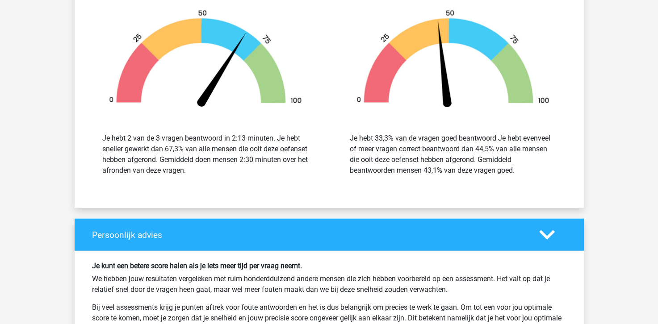
scroll to position [2500, 0]
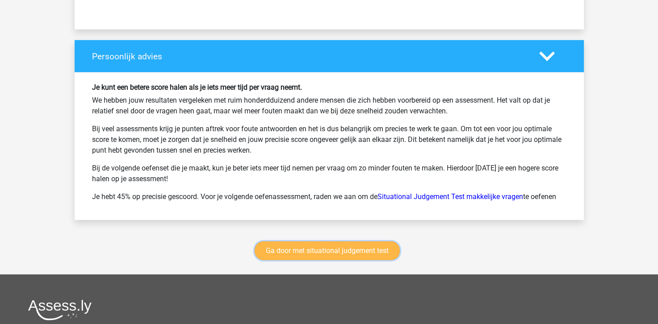
click at [339, 253] on link "Ga door met situational judgement test" at bounding box center [326, 250] width 145 height 19
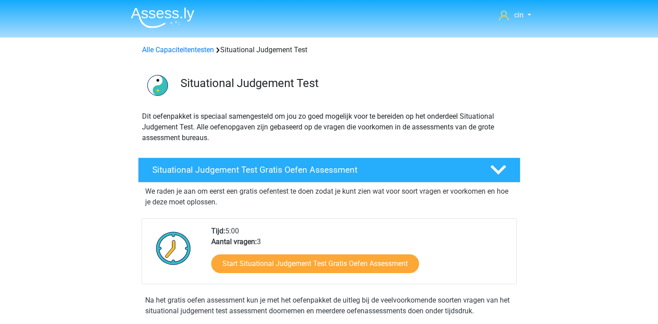
scroll to position [376, 0]
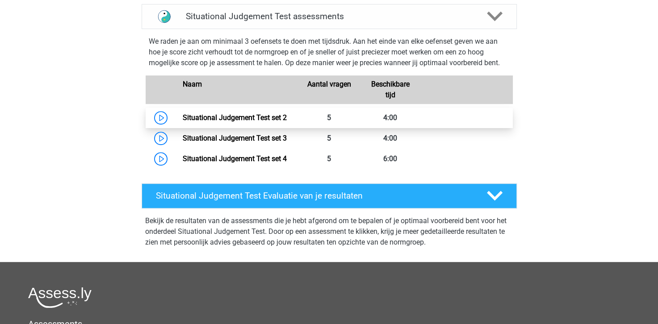
click at [255, 120] on link "Situational Judgement Test set 2" at bounding box center [235, 117] width 104 height 8
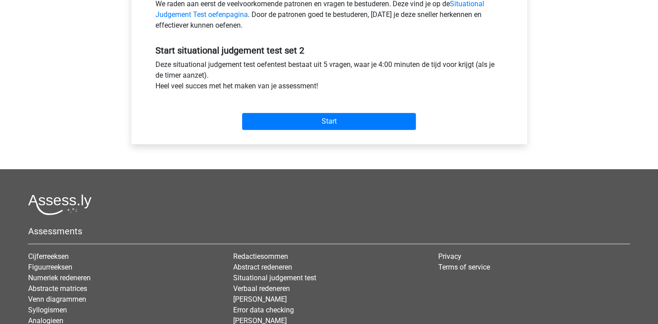
scroll to position [312, 0]
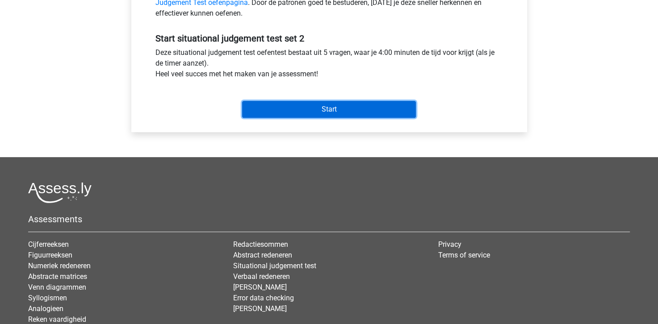
click at [326, 106] on input "Start" at bounding box center [329, 109] width 174 height 17
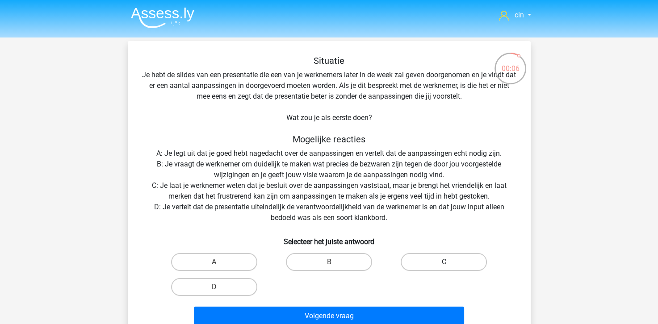
click at [452, 263] on label "C" at bounding box center [443, 262] width 86 height 18
click at [450, 263] on input "C" at bounding box center [447, 265] width 6 height 6
radio input "true"
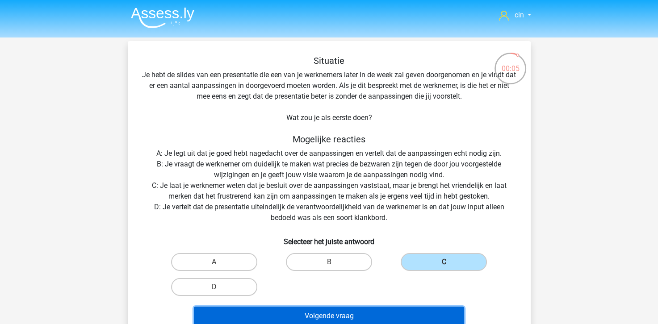
click at [363, 311] on button "Volgende vraag" at bounding box center [329, 316] width 270 height 19
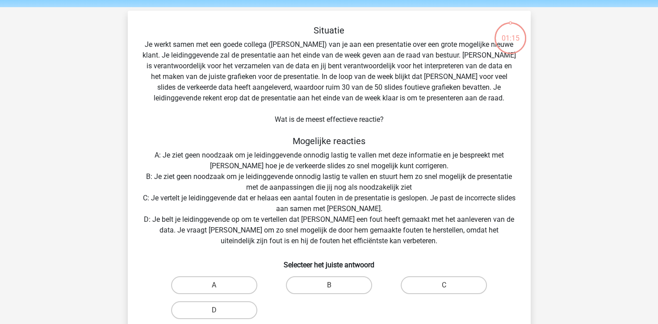
scroll to position [41, 0]
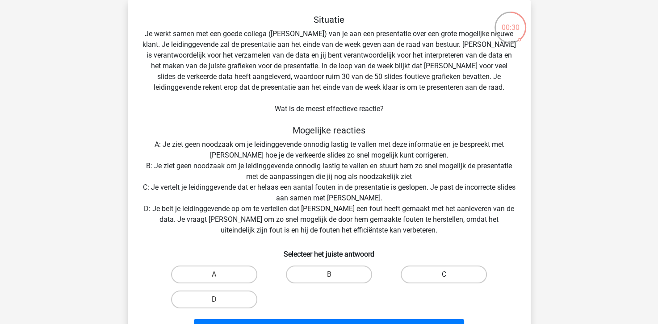
click at [442, 273] on label "C" at bounding box center [443, 275] width 86 height 18
click at [444, 275] on input "C" at bounding box center [447, 278] width 6 height 6
radio input "true"
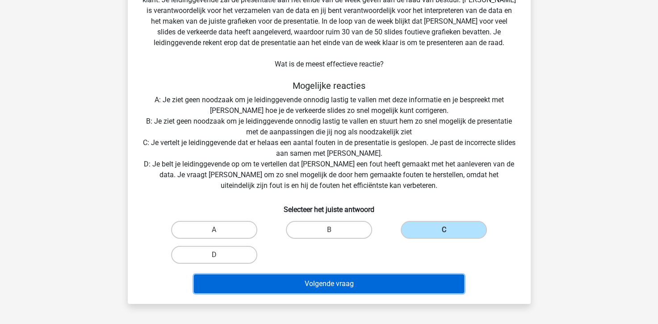
click at [374, 286] on button "Volgende vraag" at bounding box center [329, 284] width 270 height 19
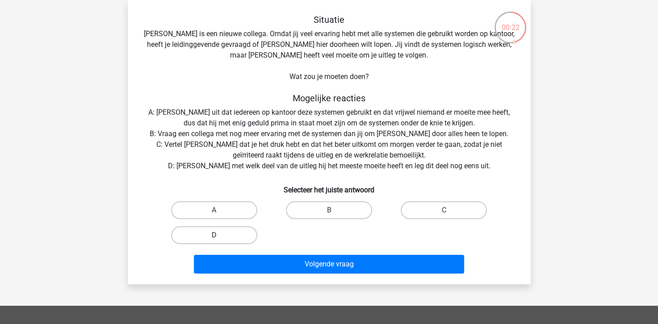
click at [245, 240] on label "D" at bounding box center [214, 235] width 86 height 18
click at [220, 240] on input "D" at bounding box center [217, 238] width 6 height 6
radio input "true"
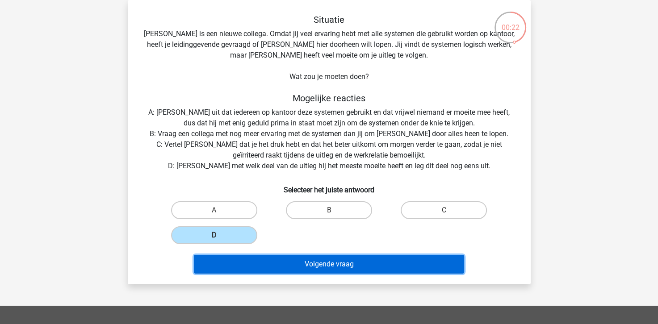
click at [259, 262] on button "Volgende vraag" at bounding box center [329, 264] width 270 height 19
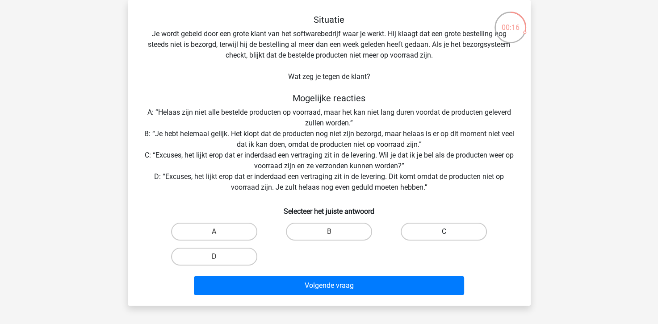
click at [419, 229] on label "C" at bounding box center [443, 232] width 86 height 18
click at [444, 232] on input "C" at bounding box center [447, 235] width 6 height 6
radio input "true"
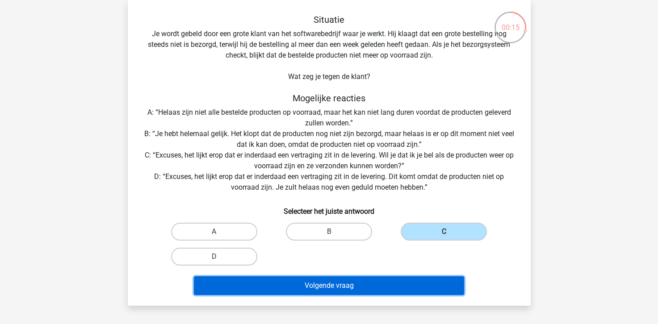
click at [337, 286] on button "Volgende vraag" at bounding box center [329, 285] width 270 height 19
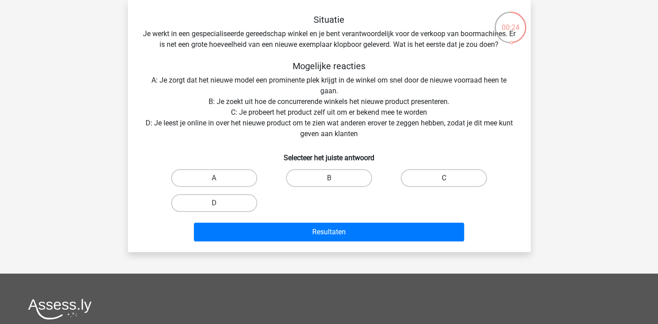
click at [421, 179] on label "C" at bounding box center [443, 178] width 86 height 18
click at [444, 179] on input "C" at bounding box center [447, 181] width 6 height 6
radio input "true"
click at [233, 207] on label "D" at bounding box center [214, 203] width 86 height 18
click at [220, 207] on input "D" at bounding box center [217, 206] width 6 height 6
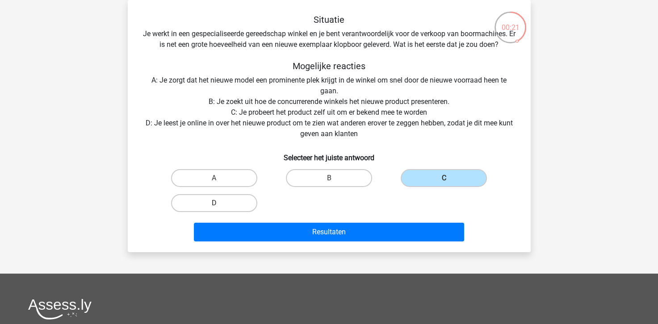
radio input "true"
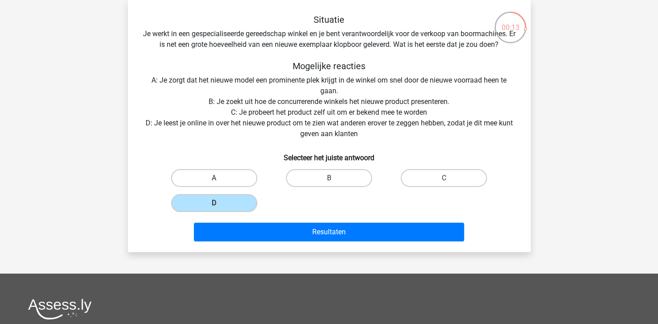
click at [235, 177] on label "A" at bounding box center [214, 178] width 86 height 18
click at [220, 178] on input "A" at bounding box center [217, 181] width 6 height 6
radio input "true"
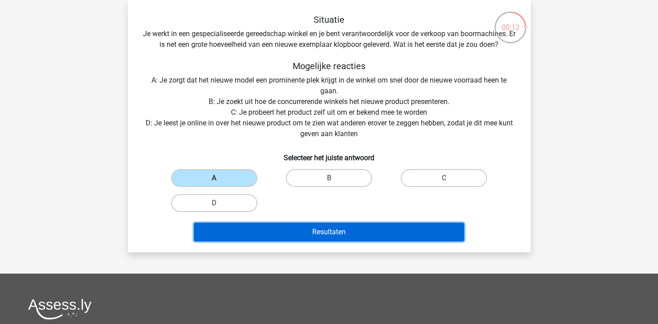
click at [267, 233] on button "Resultaten" at bounding box center [329, 232] width 270 height 19
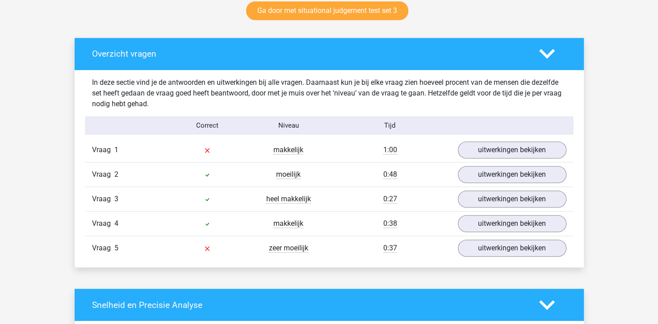
scroll to position [536, 0]
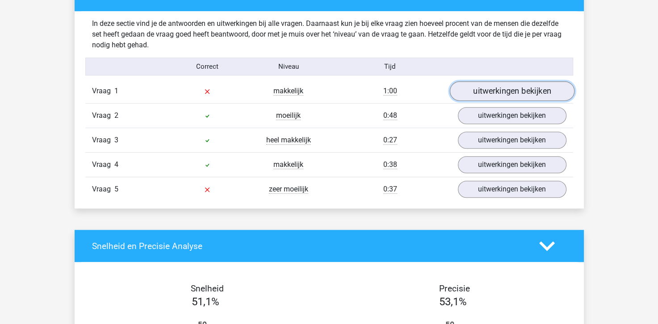
click at [516, 87] on link "uitwerkingen bekijken" at bounding box center [511, 92] width 125 height 20
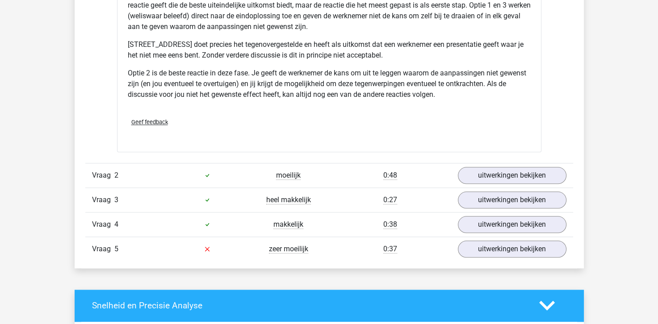
scroll to position [982, 0]
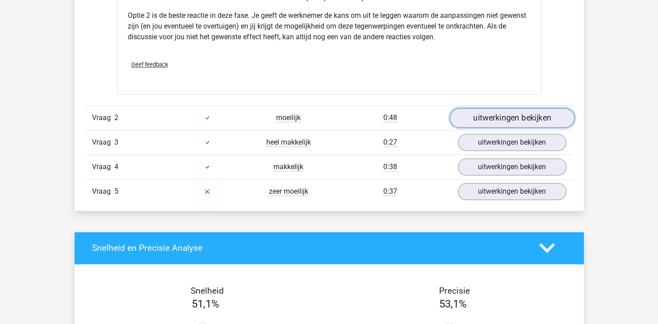
click at [509, 118] on link "uitwerkingen bekijken" at bounding box center [511, 118] width 125 height 20
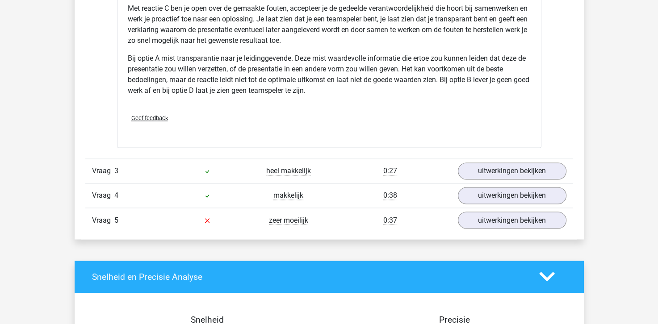
scroll to position [1428, 0]
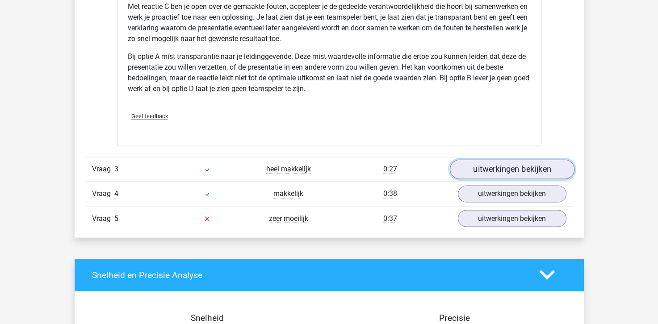
click at [521, 166] on link "uitwerkingen bekijken" at bounding box center [511, 169] width 125 height 20
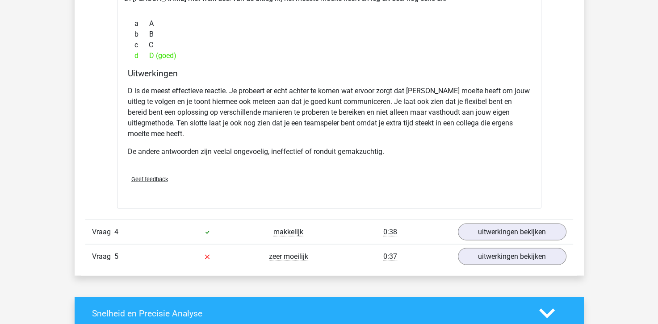
scroll to position [1875, 0]
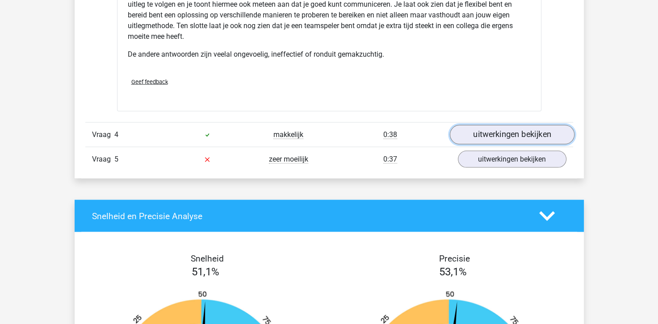
click at [522, 129] on link "uitwerkingen bekijken" at bounding box center [511, 135] width 125 height 20
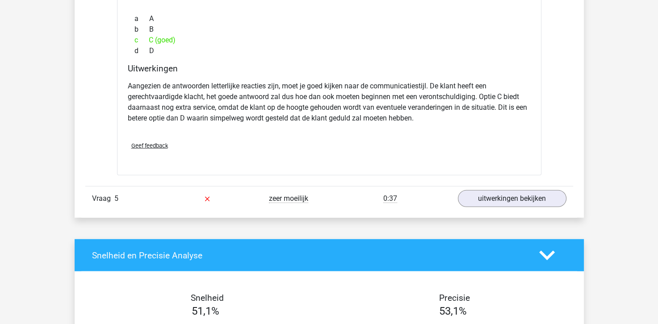
scroll to position [2232, 0]
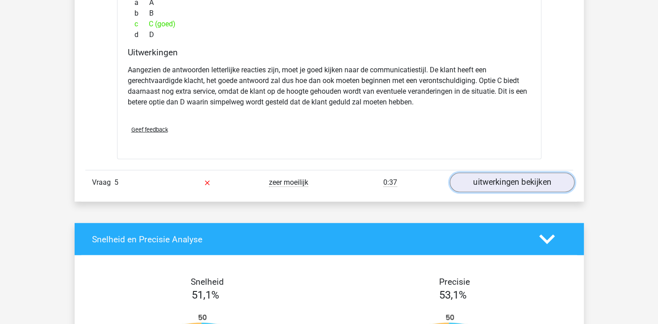
click at [499, 177] on link "uitwerkingen bekijken" at bounding box center [511, 183] width 125 height 20
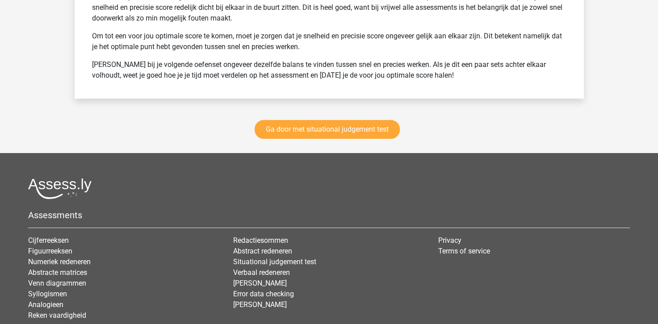
scroll to position [3125, 0]
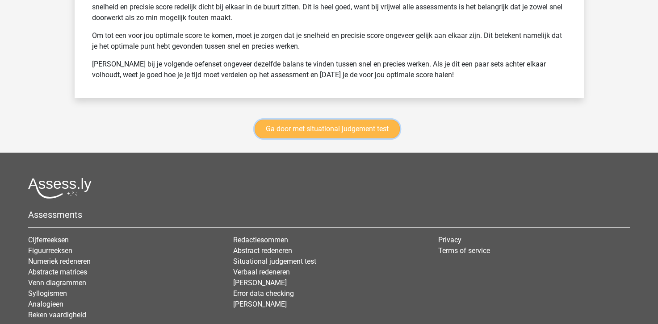
click at [342, 127] on link "Ga door met situational judgement test" at bounding box center [326, 129] width 145 height 19
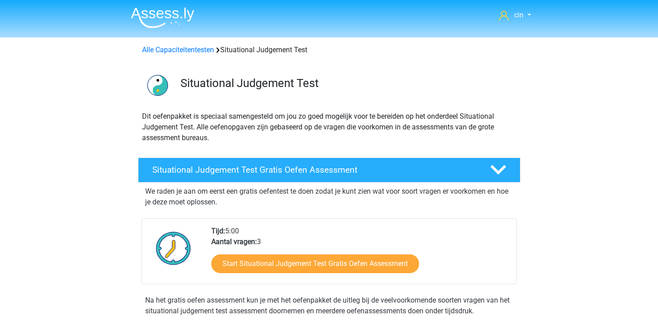
scroll to position [376, 0]
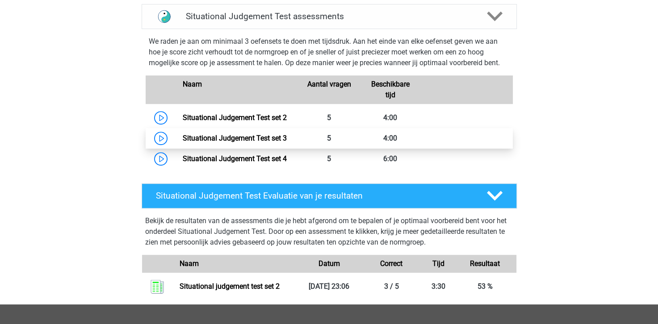
click at [285, 134] on link "Situational Judgement Test set 3" at bounding box center [235, 138] width 104 height 8
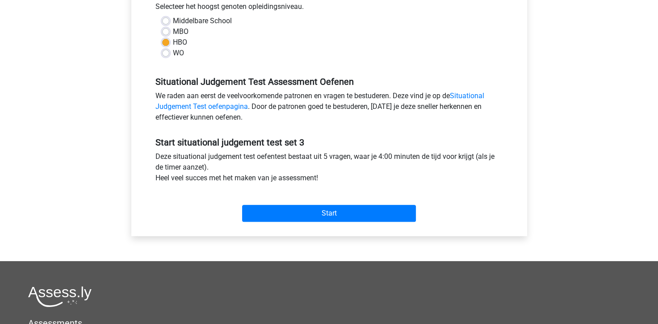
scroll to position [223, 0]
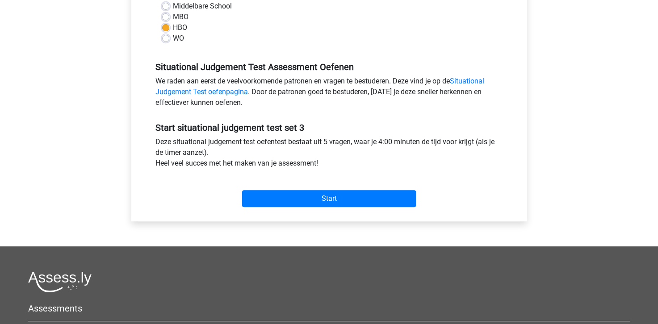
click at [356, 208] on div "Start" at bounding box center [329, 191] width 361 height 38
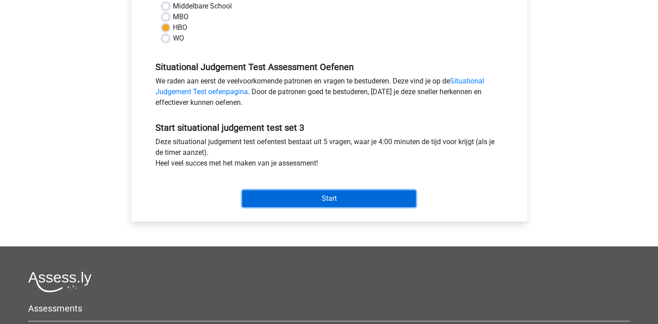
click at [352, 204] on input "Start" at bounding box center [329, 198] width 174 height 17
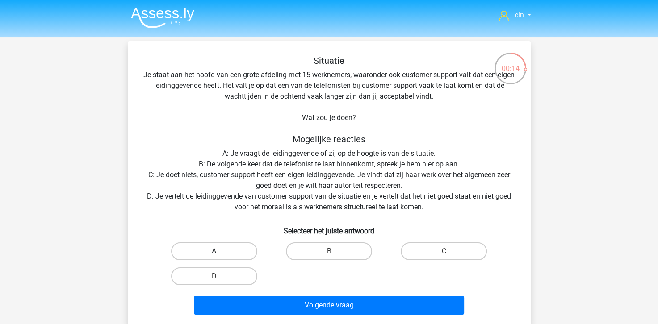
click at [226, 246] on label "A" at bounding box center [214, 251] width 86 height 18
click at [220, 251] on input "A" at bounding box center [217, 254] width 6 height 6
radio input "true"
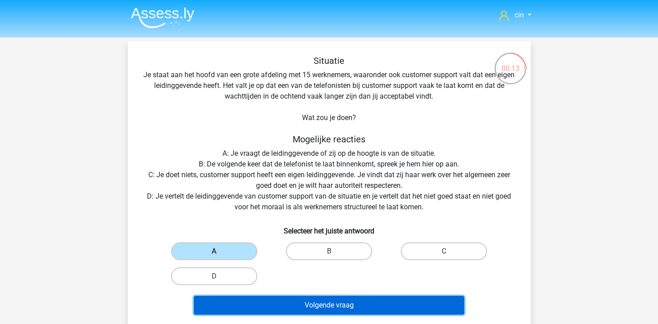
click at [301, 301] on button "Volgende vraag" at bounding box center [329, 305] width 270 height 19
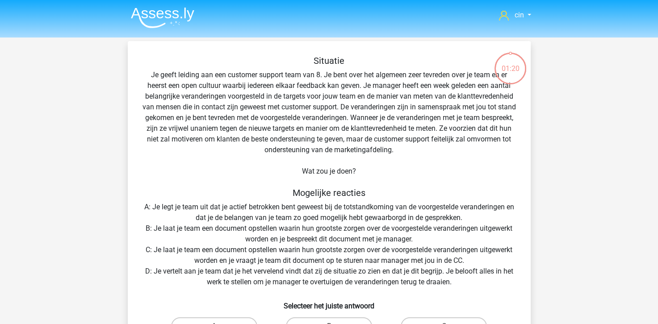
scroll to position [41, 0]
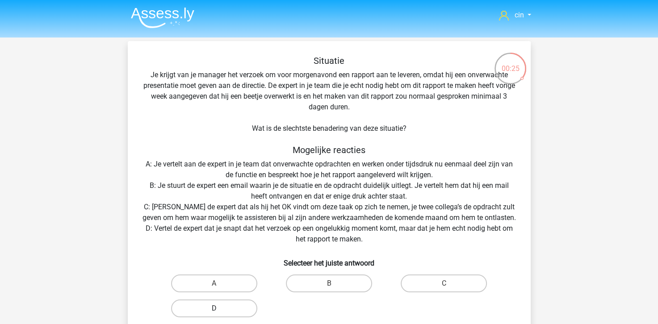
click at [227, 305] on label "D" at bounding box center [214, 309] width 86 height 18
click at [220, 308] on input "D" at bounding box center [217, 311] width 6 height 6
radio input "true"
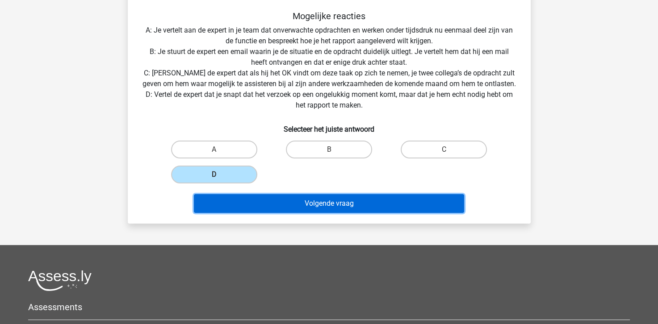
click at [276, 204] on button "Volgende vraag" at bounding box center [329, 203] width 270 height 19
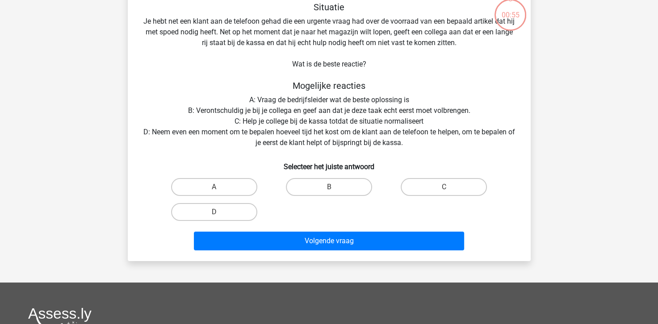
scroll to position [41, 0]
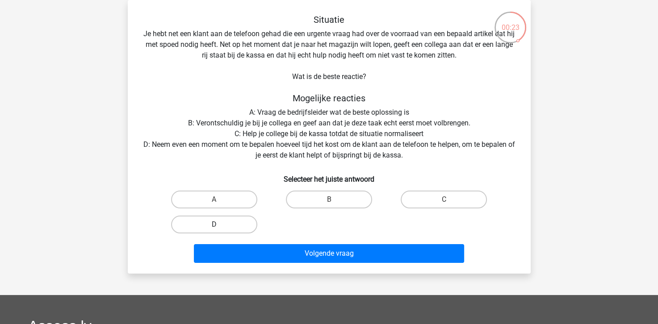
click at [220, 221] on label "D" at bounding box center [214, 225] width 86 height 18
click at [220, 225] on input "D" at bounding box center [217, 228] width 6 height 6
radio input "true"
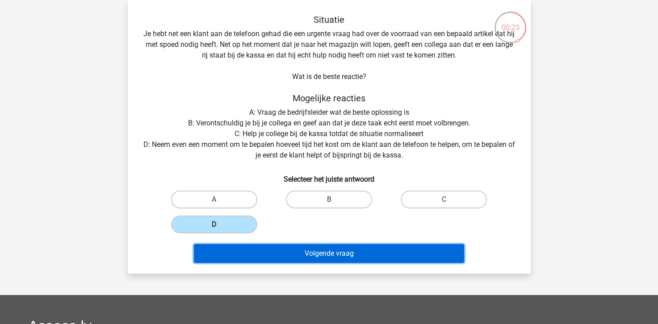
click at [257, 248] on button "Volgende vraag" at bounding box center [329, 253] width 270 height 19
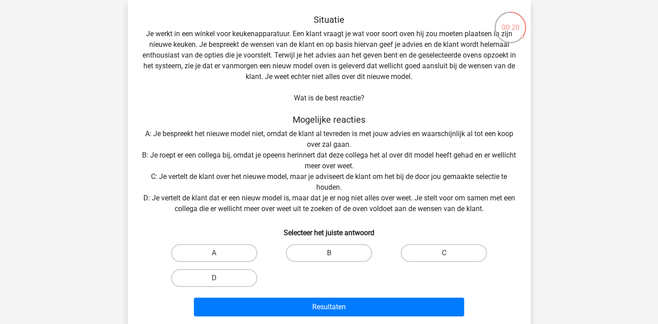
drag, startPoint x: 217, startPoint y: 279, endPoint x: 213, endPoint y: 282, distance: 5.1
click at [216, 279] on input "D" at bounding box center [217, 281] width 6 height 6
radio input "true"
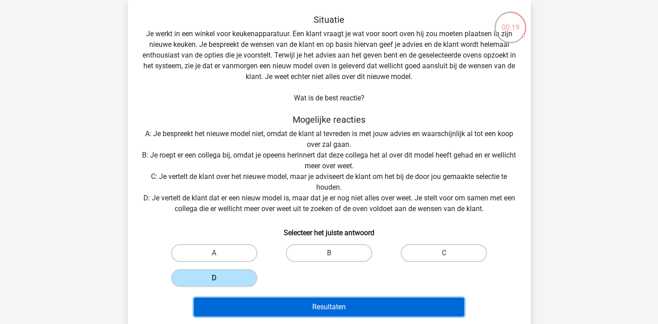
click at [307, 305] on button "Resultaten" at bounding box center [329, 307] width 270 height 19
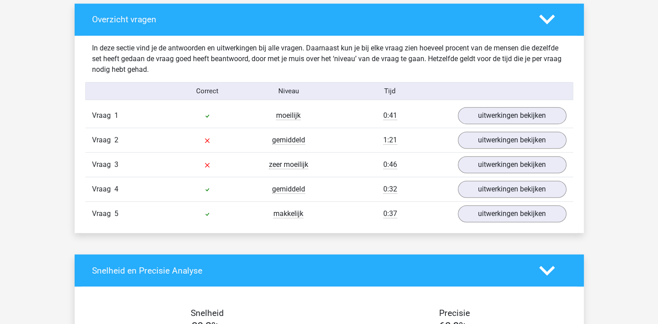
scroll to position [491, 0]
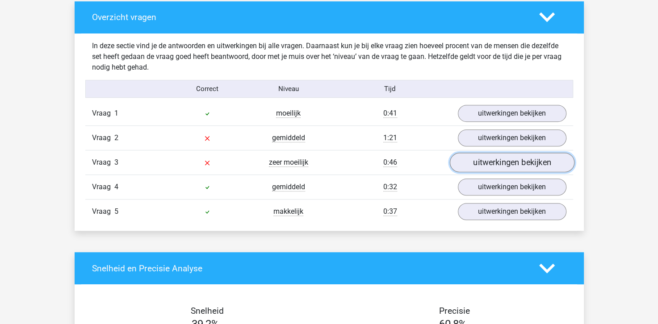
click at [521, 161] on link "uitwerkingen bekijken" at bounding box center [511, 163] width 125 height 20
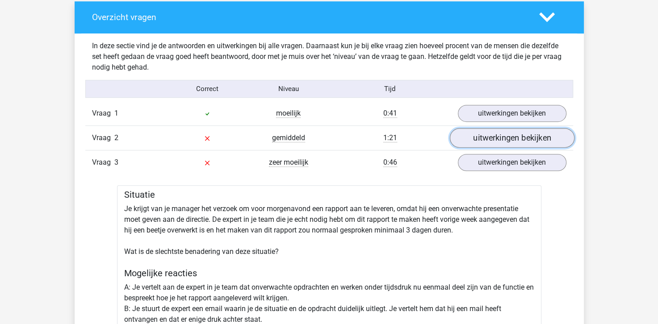
click at [482, 135] on link "uitwerkingen bekijken" at bounding box center [511, 139] width 125 height 20
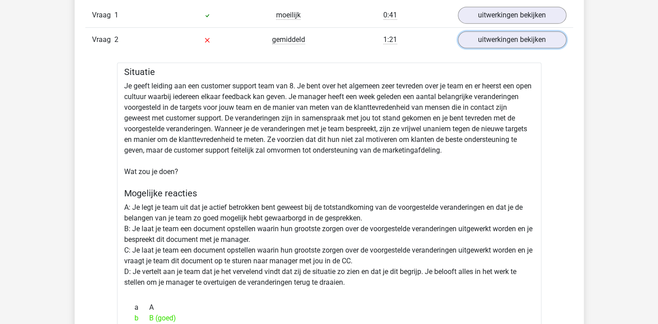
scroll to position [536, 0]
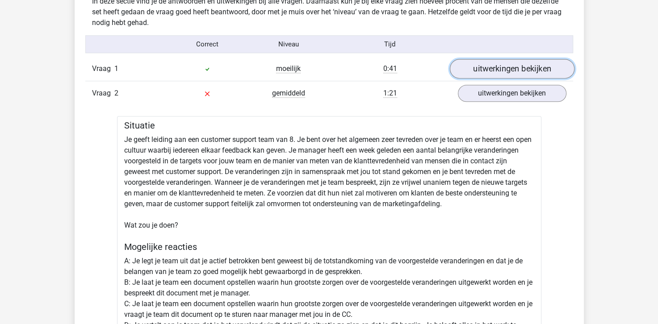
click at [482, 64] on link "uitwerkingen bekijken" at bounding box center [511, 69] width 125 height 20
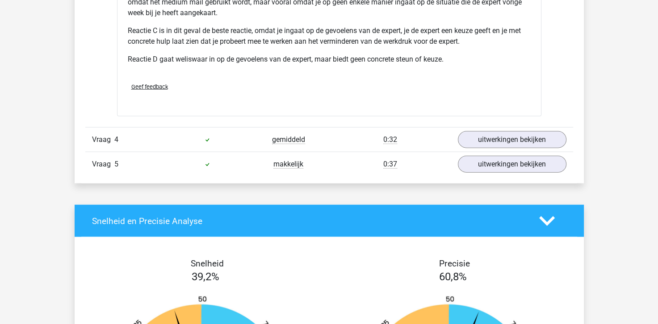
scroll to position [1919, 0]
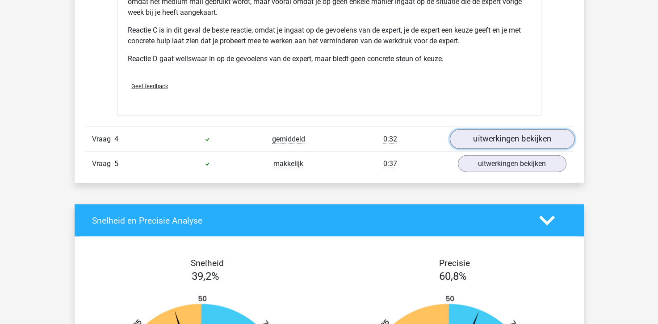
click at [495, 135] on link "uitwerkingen bekijken" at bounding box center [511, 139] width 125 height 20
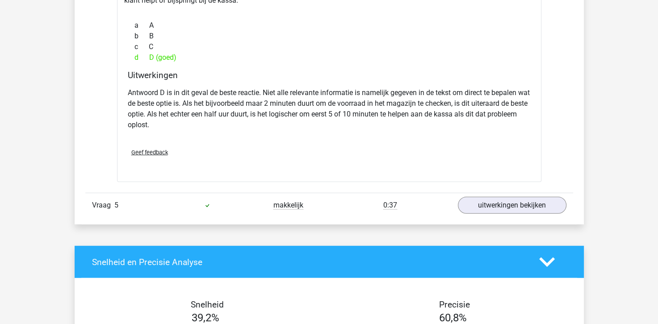
scroll to position [2232, 0]
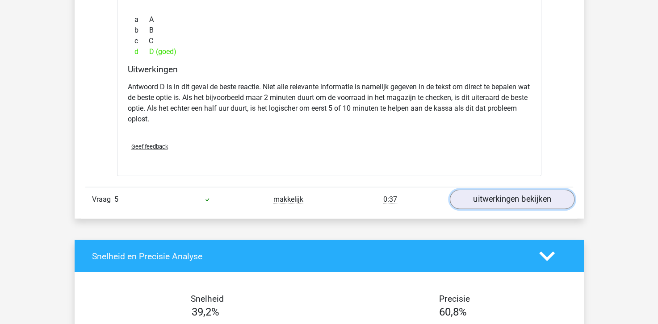
click at [510, 201] on link "uitwerkingen bekijken" at bounding box center [511, 200] width 125 height 20
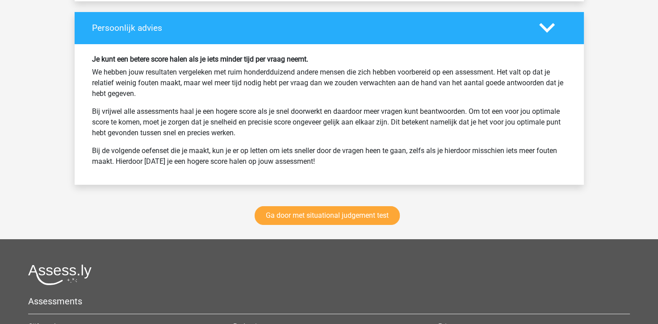
scroll to position [3169, 0]
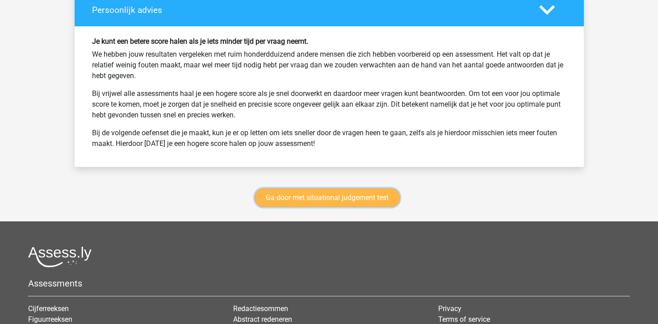
click at [333, 199] on link "Ga door met situational judgement test" at bounding box center [326, 197] width 145 height 19
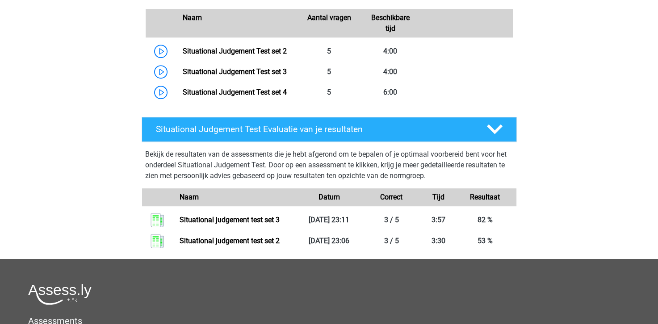
scroll to position [421, 0]
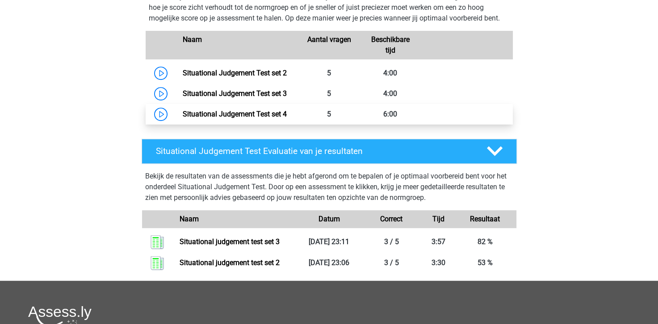
click at [237, 115] on link "Situational Judgement Test set 4" at bounding box center [235, 114] width 104 height 8
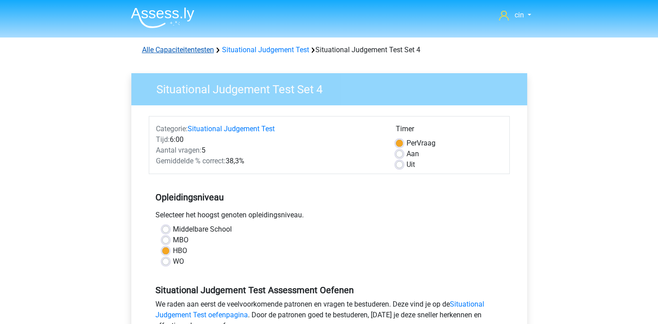
click at [150, 50] on link "Alle Capaciteitentesten" at bounding box center [178, 50] width 72 height 8
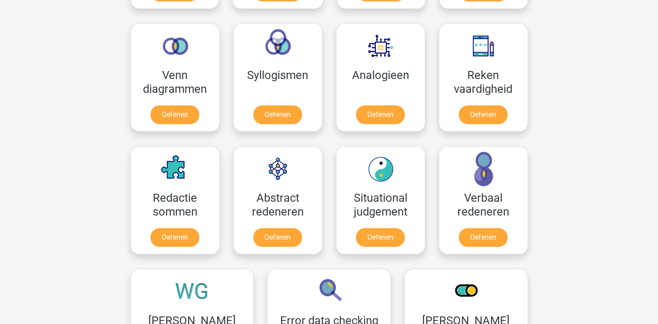
scroll to position [557, 0]
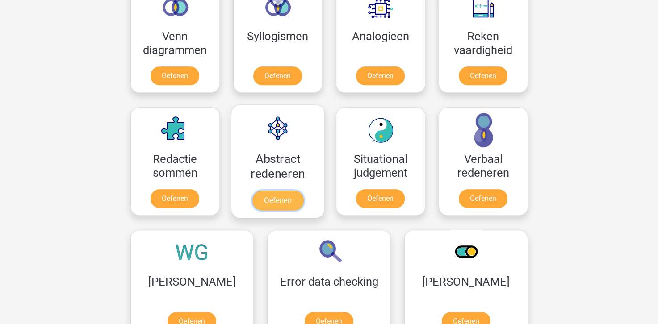
click at [279, 191] on link "Oefenen" at bounding box center [277, 201] width 51 height 20
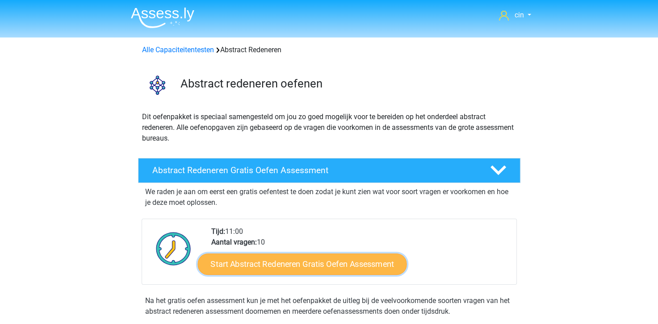
click at [322, 255] on link "Start Abstract Redeneren Gratis Oefen Assessment" at bounding box center [301, 263] width 209 height 21
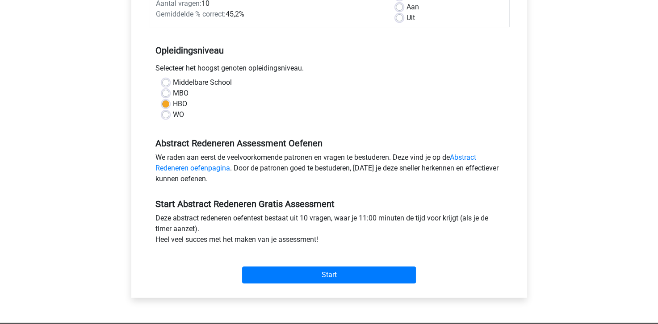
scroll to position [223, 0]
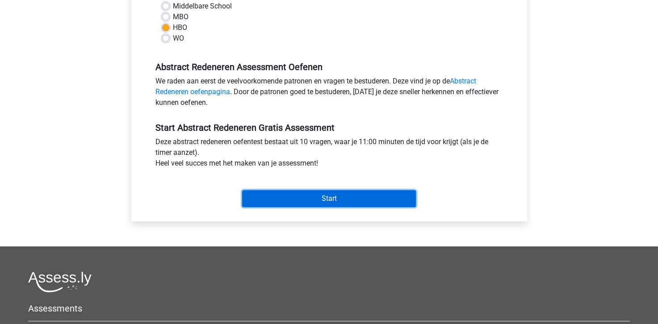
click at [332, 204] on input "Start" at bounding box center [329, 198] width 174 height 17
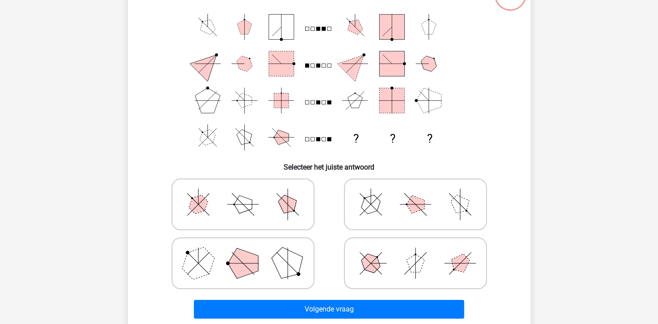
scroll to position [89, 0]
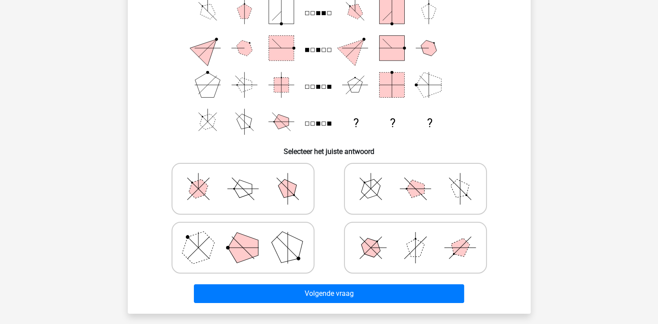
click at [384, 245] on icon at bounding box center [415, 247] width 134 height 45
click at [415, 237] on input "radio" at bounding box center [418, 234] width 6 height 6
radio input "true"
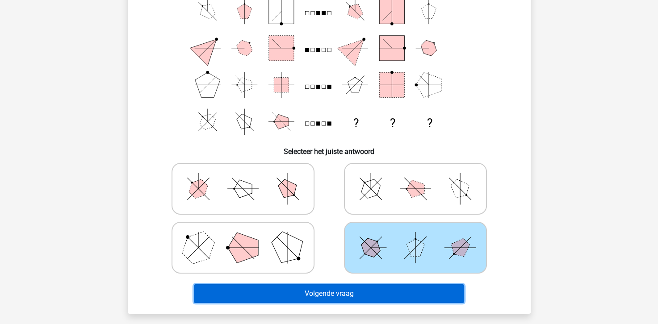
click at [329, 290] on button "Volgende vraag" at bounding box center [329, 293] width 270 height 19
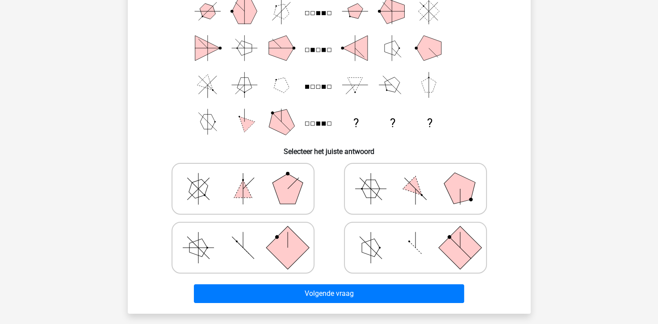
scroll to position [41, 0]
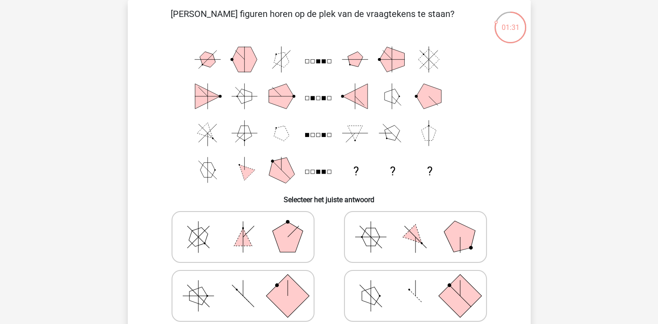
click at [278, 232] on polygon at bounding box center [287, 237] width 30 height 30
click at [249, 226] on input "radio" at bounding box center [246, 223] width 6 height 6
radio input "true"
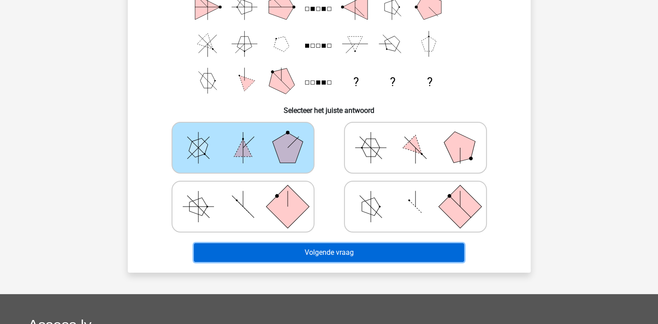
click at [291, 261] on button "Volgende vraag" at bounding box center [329, 252] width 270 height 19
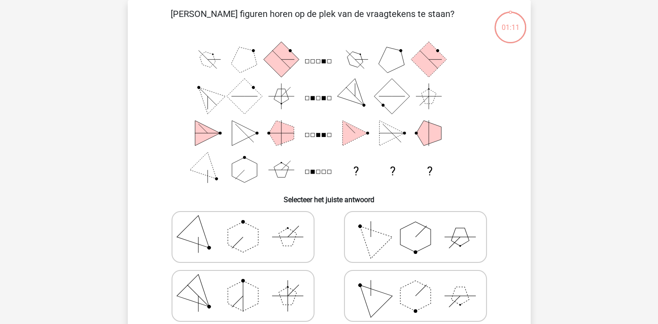
click at [367, 240] on polygon at bounding box center [370, 237] width 43 height 43
click at [415, 226] on input "radio" at bounding box center [418, 223] width 6 height 6
radio input "true"
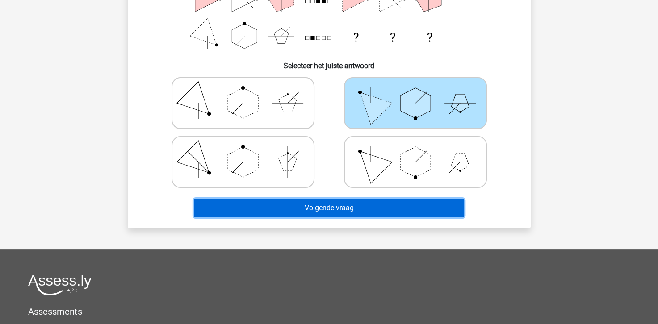
click at [343, 213] on button "Volgende vraag" at bounding box center [329, 208] width 270 height 19
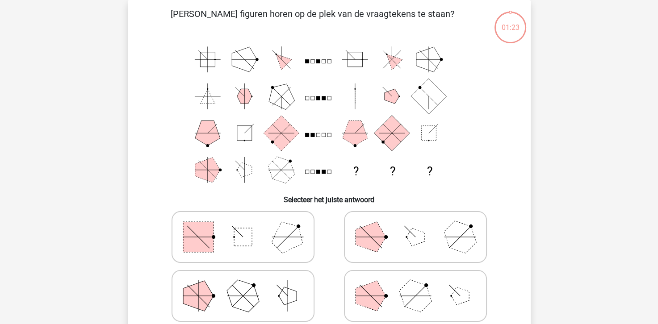
click at [359, 233] on polygon at bounding box center [370, 237] width 30 height 30
click at [415, 226] on input "radio" at bounding box center [418, 223] width 6 height 6
radio input "true"
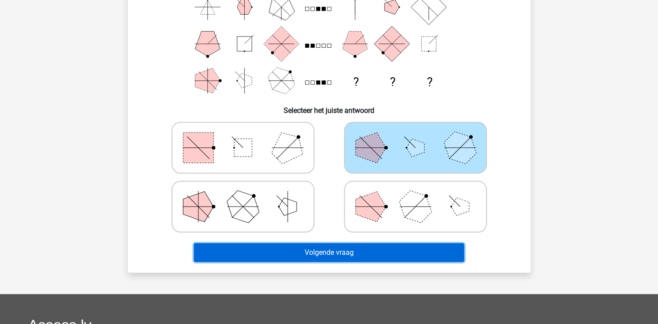
click at [327, 257] on button "Volgende vraag" at bounding box center [329, 252] width 270 height 19
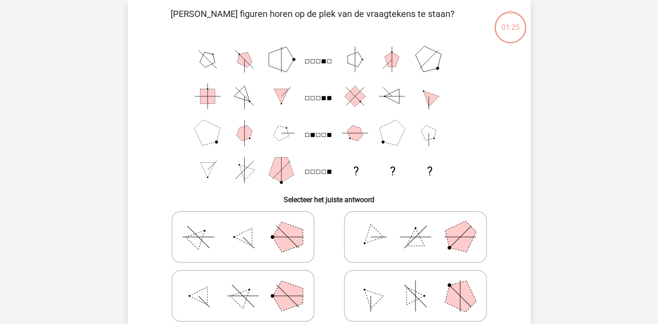
click at [281, 241] on polygon at bounding box center [287, 237] width 30 height 30
click at [249, 226] on input "radio" at bounding box center [246, 223] width 6 height 6
radio input "true"
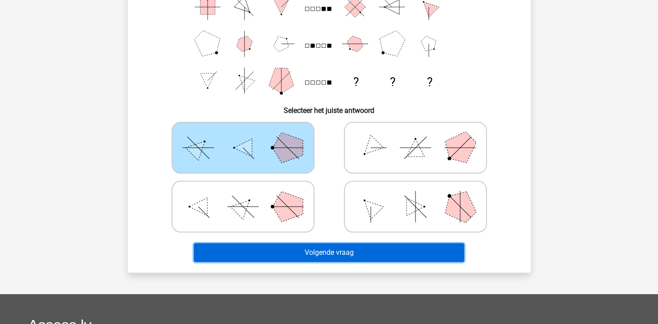
click at [275, 253] on button "Volgende vraag" at bounding box center [329, 252] width 270 height 19
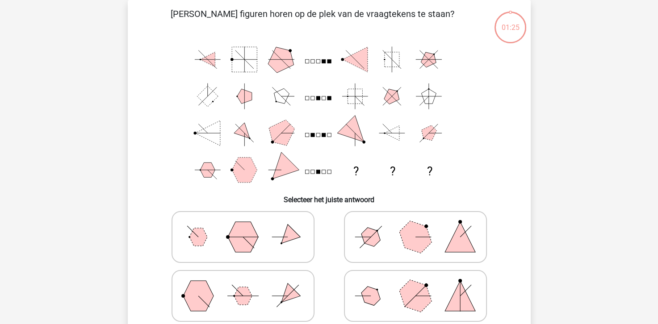
click at [291, 286] on icon at bounding box center [243, 296] width 134 height 45
click at [249, 285] on input "radio" at bounding box center [246, 282] width 6 height 6
radio input "true"
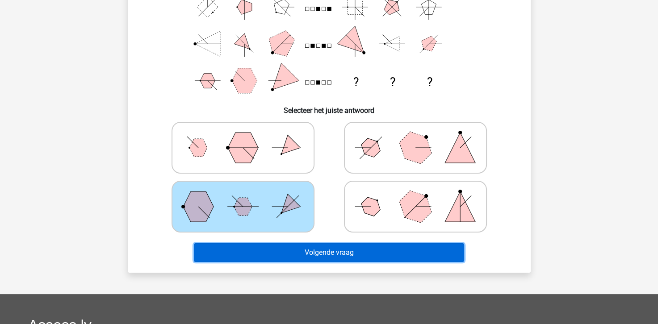
click at [318, 258] on button "Volgende vraag" at bounding box center [329, 252] width 270 height 19
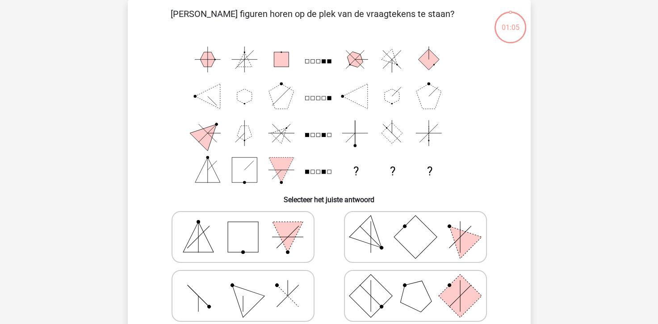
click at [362, 282] on rect at bounding box center [370, 296] width 43 height 43
click at [415, 282] on input "radio" at bounding box center [418, 282] width 6 height 6
radio input "true"
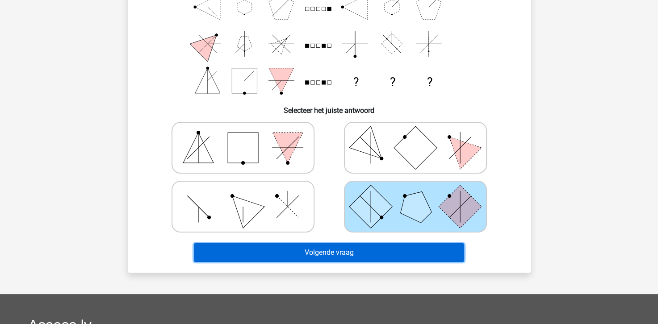
click at [330, 254] on button "Volgende vraag" at bounding box center [329, 252] width 270 height 19
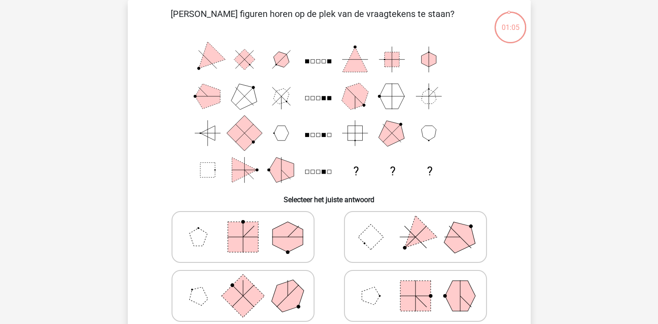
click at [275, 245] on polygon at bounding box center [287, 237] width 30 height 30
click at [249, 226] on input "radio" at bounding box center [246, 223] width 6 height 6
radio input "true"
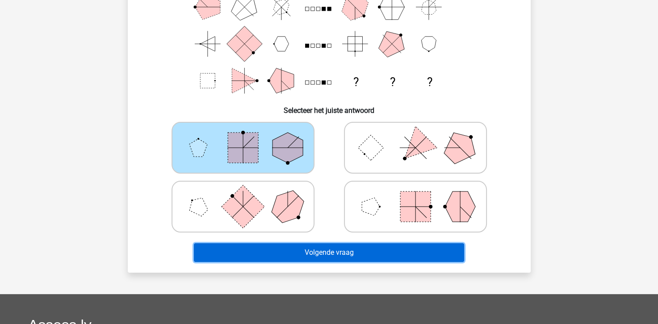
click at [305, 255] on button "Volgende vraag" at bounding box center [329, 252] width 270 height 19
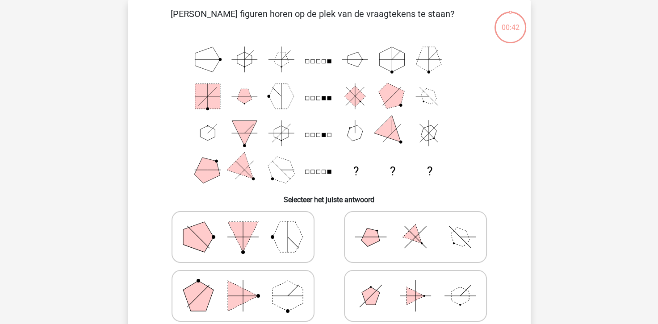
scroll to position [130, 0]
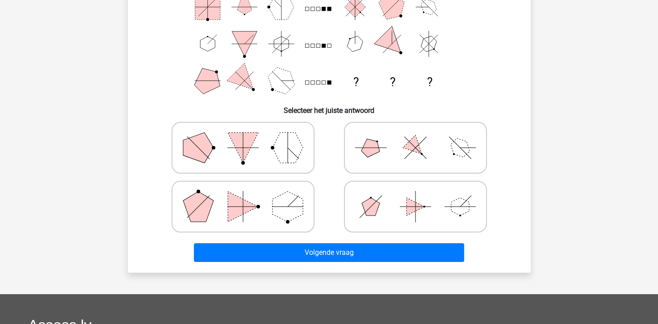
click at [366, 223] on icon at bounding box center [415, 206] width 134 height 45
click at [415, 196] on input "radio" at bounding box center [418, 193] width 6 height 6
radio input "true"
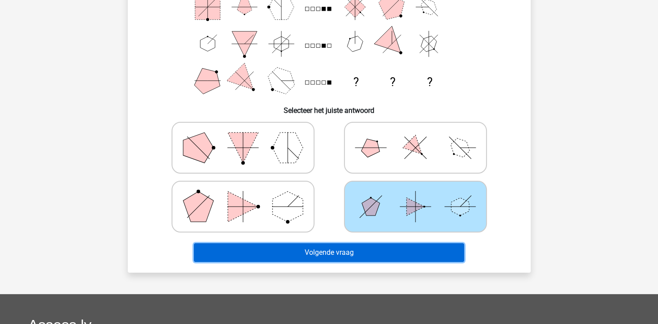
click at [355, 256] on button "Volgende vraag" at bounding box center [329, 252] width 270 height 19
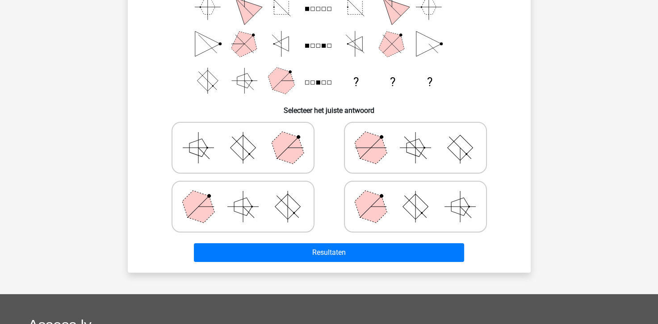
click at [296, 222] on icon at bounding box center [243, 206] width 134 height 45
click at [249, 196] on input "radio" at bounding box center [246, 193] width 6 height 6
radio input "true"
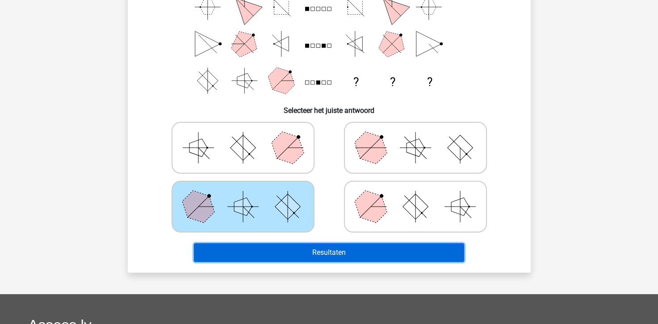
click at [308, 252] on button "Resultaten" at bounding box center [329, 252] width 270 height 19
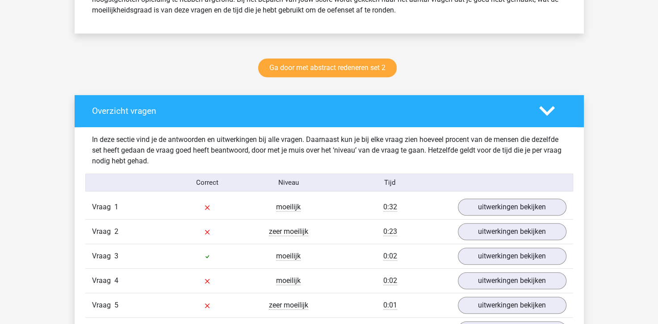
scroll to position [446, 0]
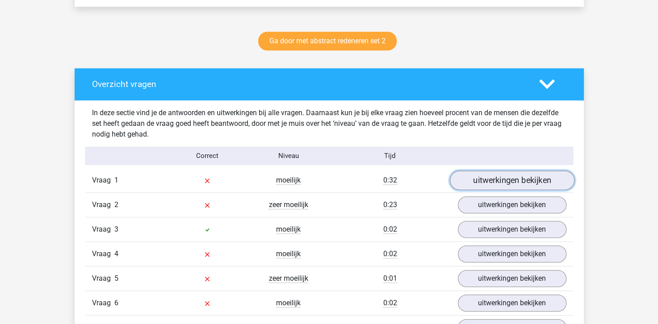
click at [483, 177] on link "uitwerkingen bekijken" at bounding box center [511, 181] width 125 height 20
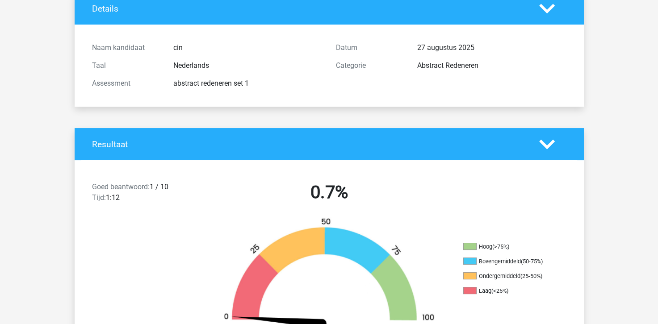
scroll to position [0, 0]
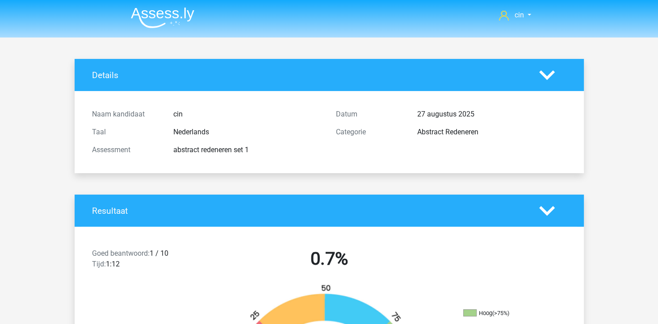
click at [158, 11] on img at bounding box center [162, 17] width 63 height 21
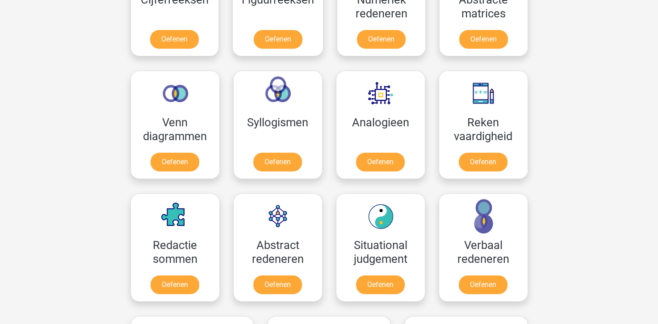
scroll to position [536, 0]
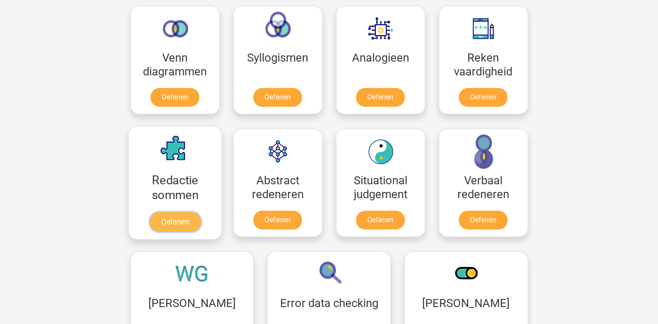
click at [158, 212] on link "Oefenen" at bounding box center [174, 222] width 51 height 20
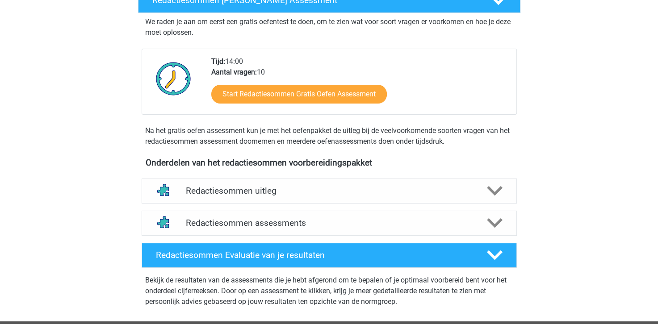
scroll to position [179, 0]
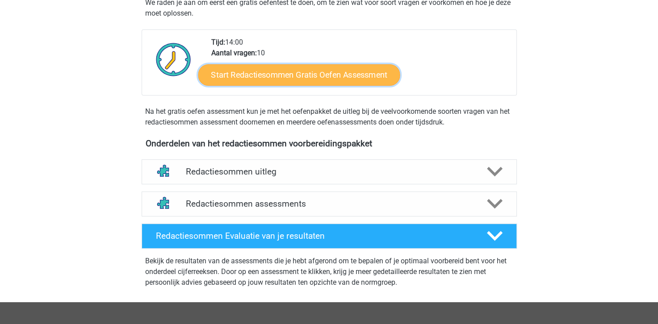
click at [292, 85] on link "Start Redactiesommen Gratis Oefen Assessment" at bounding box center [299, 74] width 202 height 21
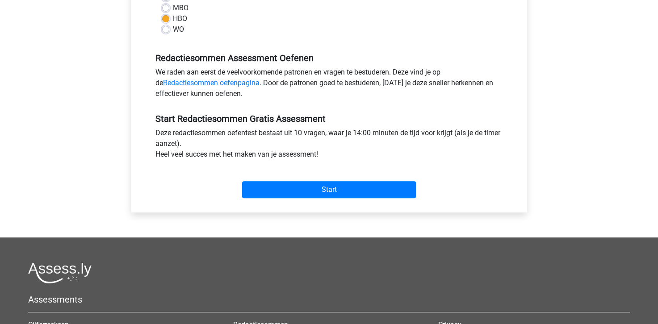
scroll to position [268, 0]
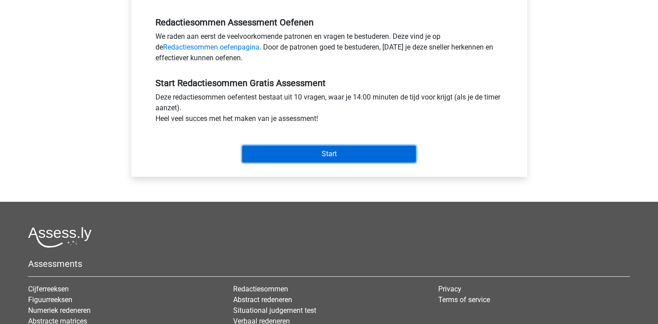
click at [262, 153] on input "Start" at bounding box center [329, 154] width 174 height 17
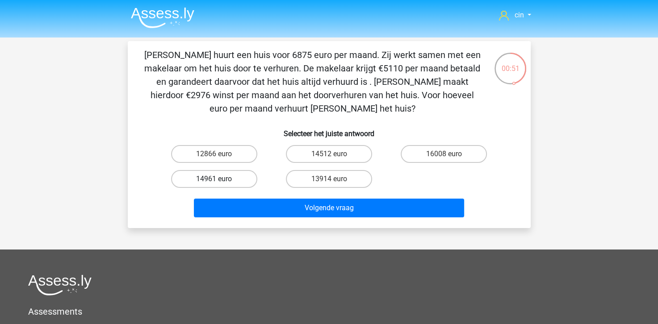
click at [212, 182] on label "14961 euro" at bounding box center [214, 179] width 86 height 18
click at [214, 182] on input "14961 euro" at bounding box center [217, 182] width 6 height 6
radio input "true"
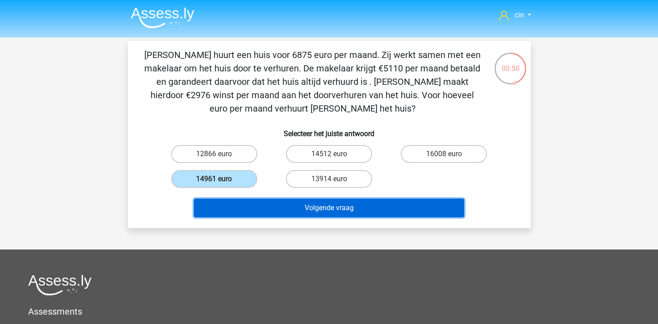
click at [233, 206] on button "Volgende vraag" at bounding box center [329, 208] width 270 height 19
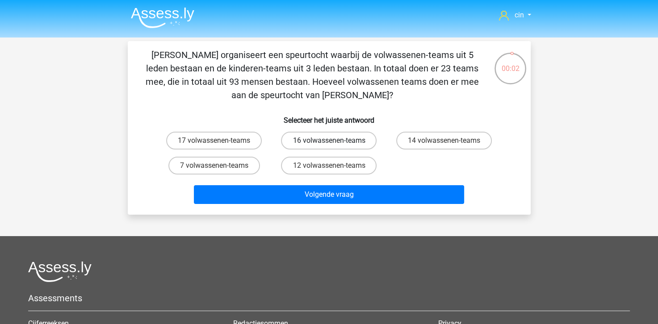
click at [294, 145] on label "16 volwassenen-teams" at bounding box center [329, 141] width 96 height 18
click at [329, 145] on input "16 volwassenen-teams" at bounding box center [332, 144] width 6 height 6
radio input "true"
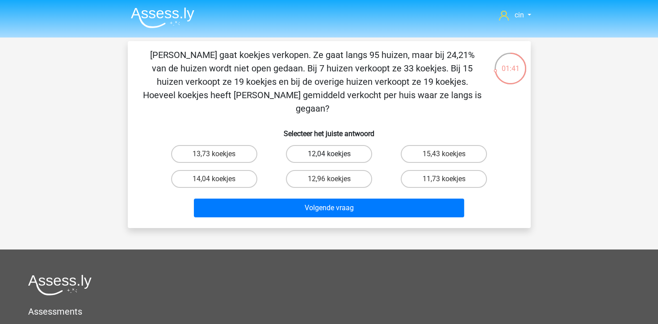
click at [331, 145] on label "12,04 koekjes" at bounding box center [329, 154] width 86 height 18
click at [331, 154] on input "12,04 koekjes" at bounding box center [332, 157] width 6 height 6
radio input "true"
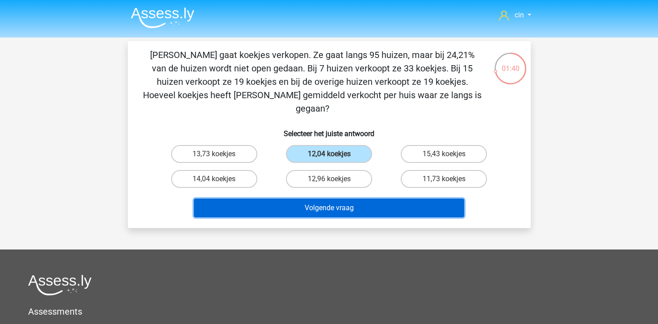
click at [300, 199] on button "Volgende vraag" at bounding box center [329, 208] width 270 height 19
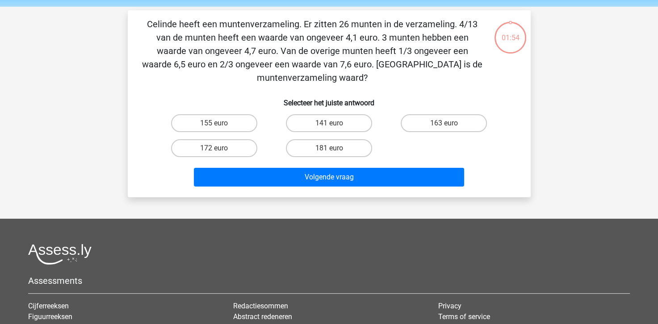
scroll to position [41, 0]
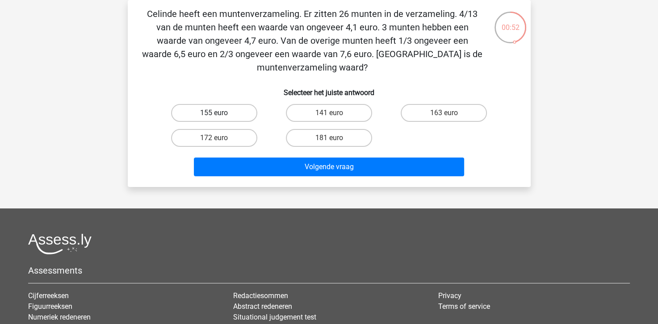
click at [198, 104] on label "155 euro" at bounding box center [214, 113] width 86 height 18
click at [214, 113] on input "155 euro" at bounding box center [217, 116] width 6 height 6
radio input "true"
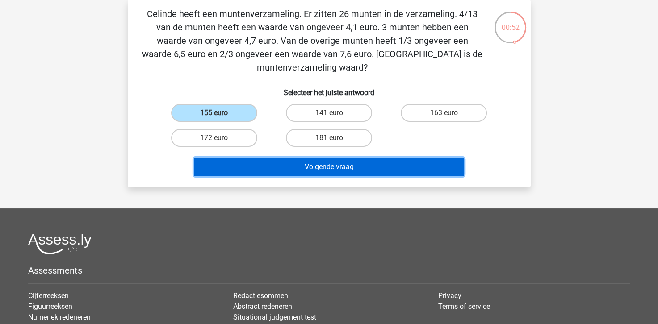
click at [263, 170] on button "Volgende vraag" at bounding box center [329, 167] width 270 height 19
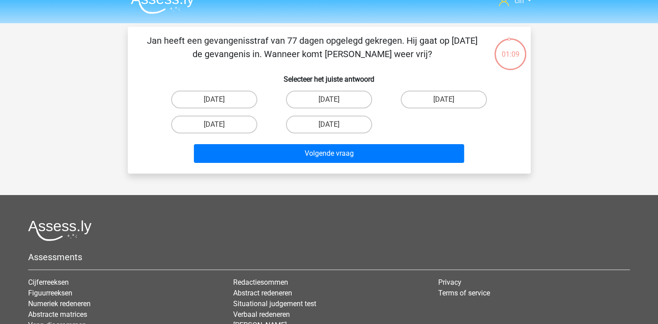
scroll to position [0, 0]
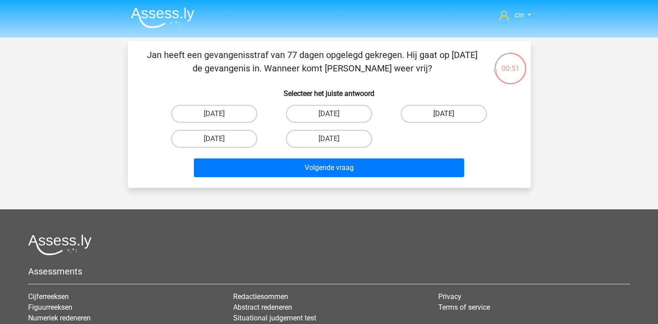
click at [430, 111] on label "18 augustus" at bounding box center [443, 114] width 86 height 18
click at [444, 114] on input "18 augustus" at bounding box center [447, 117] width 6 height 6
radio input "true"
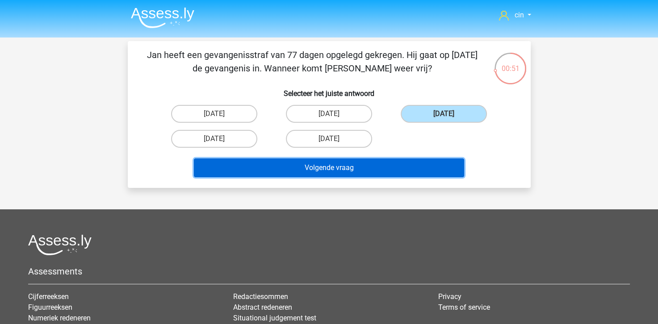
click at [382, 170] on button "Volgende vraag" at bounding box center [329, 167] width 270 height 19
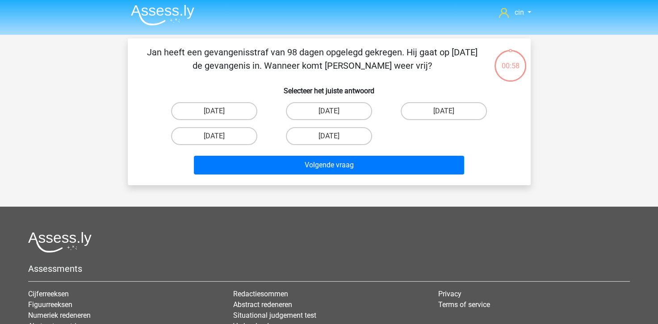
scroll to position [41, 0]
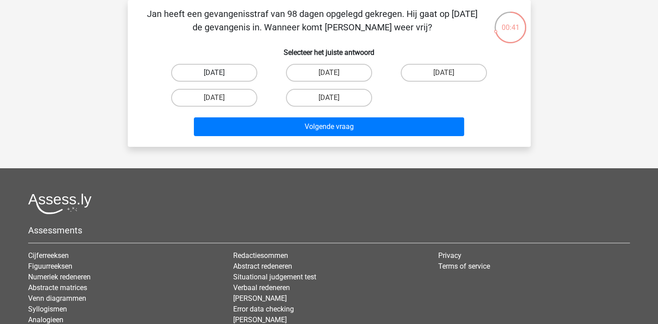
click at [227, 69] on label "22 augustus" at bounding box center [214, 73] width 86 height 18
click at [220, 73] on input "22 augustus" at bounding box center [217, 76] width 6 height 6
radio input "true"
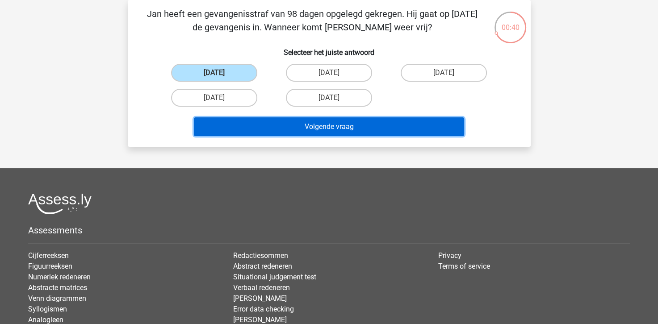
click at [244, 118] on button "Volgende vraag" at bounding box center [329, 126] width 270 height 19
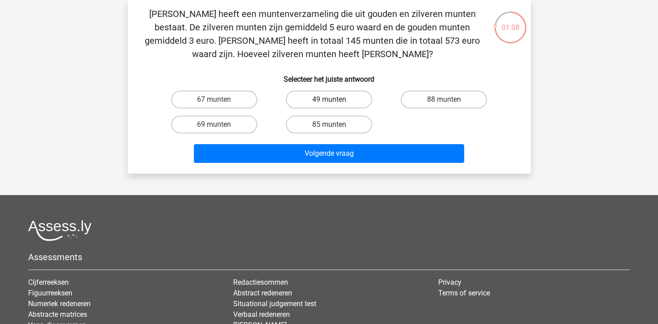
drag, startPoint x: 318, startPoint y: 105, endPoint x: 316, endPoint y: 110, distance: 5.0
click at [318, 105] on label "49 munten" at bounding box center [329, 100] width 86 height 18
click at [329, 105] on input "49 munten" at bounding box center [332, 103] width 6 height 6
radio input "true"
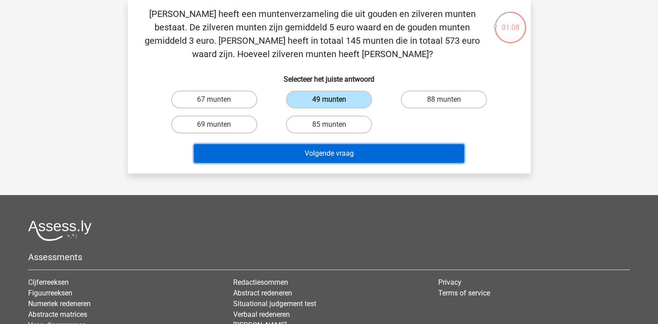
click at [309, 146] on button "Volgende vraag" at bounding box center [329, 153] width 270 height 19
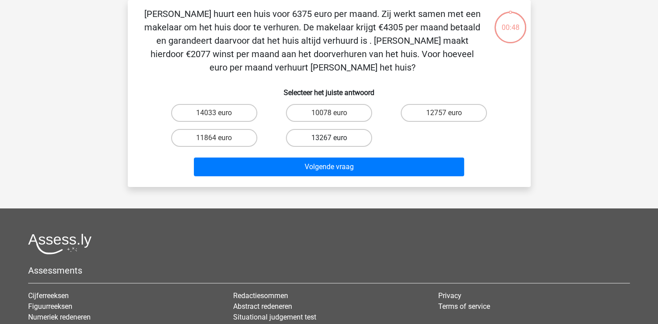
click at [304, 143] on label "13267 euro" at bounding box center [329, 138] width 86 height 18
click at [329, 143] on input "13267 euro" at bounding box center [332, 141] width 6 height 6
radio input "true"
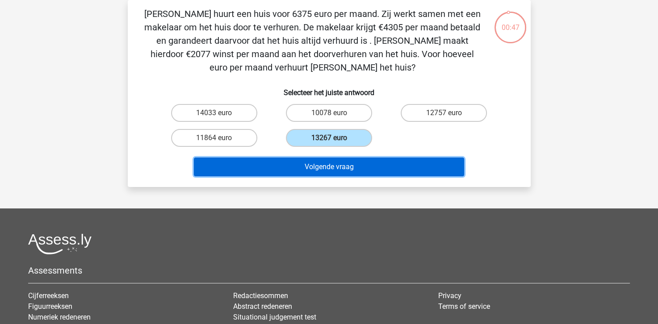
click at [300, 164] on button "Volgende vraag" at bounding box center [329, 167] width 270 height 19
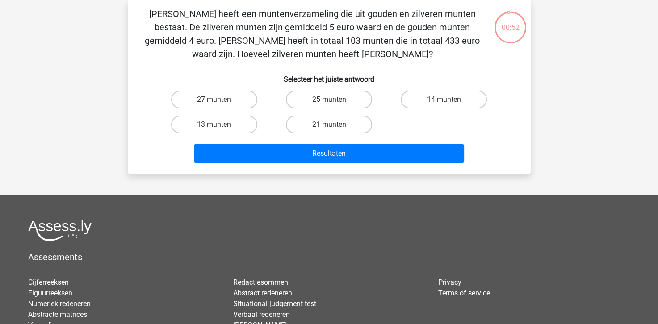
drag, startPoint x: 427, startPoint y: 100, endPoint x: 417, endPoint y: 112, distance: 15.5
click at [425, 105] on label "14 munten" at bounding box center [443, 100] width 86 height 18
click at [444, 105] on input "14 munten" at bounding box center [447, 103] width 6 height 6
radio input "true"
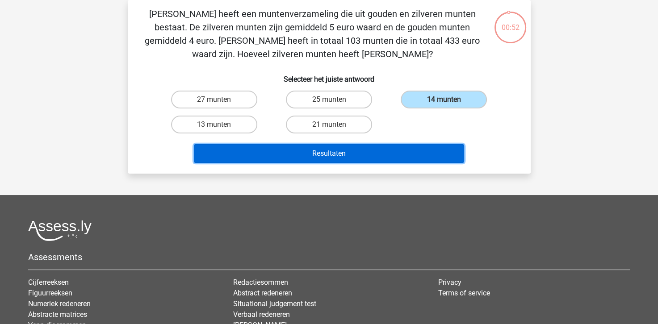
click at [396, 153] on button "Resultaten" at bounding box center [329, 153] width 270 height 19
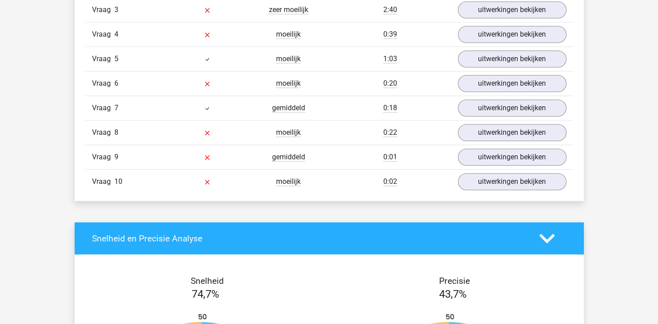
scroll to position [670, 0]
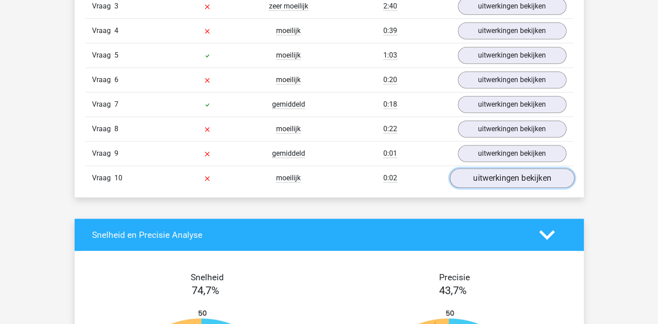
click at [478, 183] on link "uitwerkingen bekijken" at bounding box center [511, 179] width 125 height 20
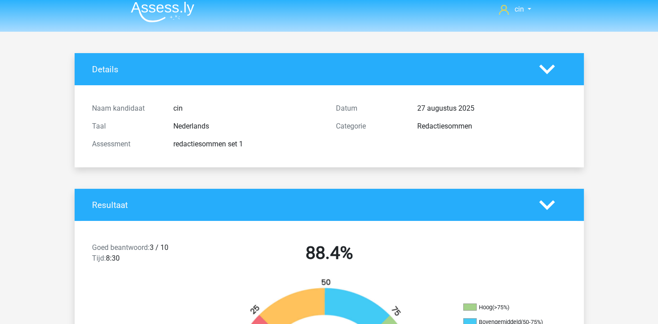
scroll to position [0, 0]
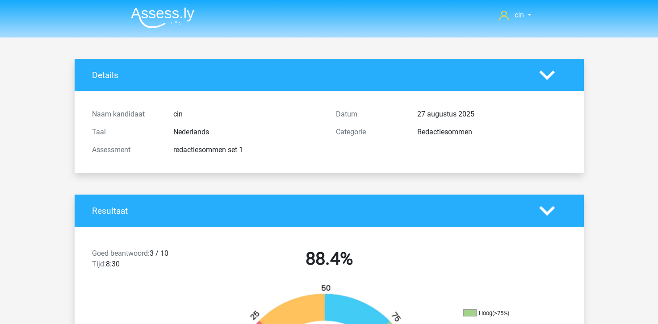
click at [158, 21] on img at bounding box center [162, 17] width 63 height 21
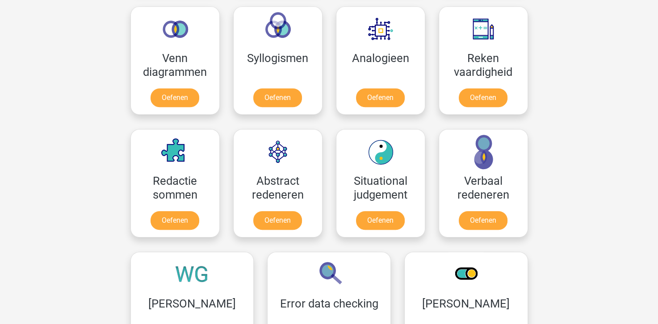
scroll to position [536, 0]
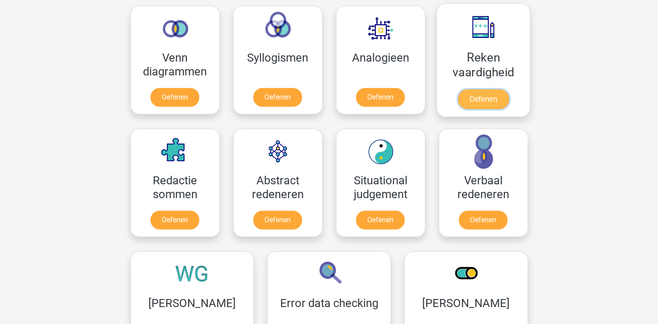
click at [489, 89] on link "Oefenen" at bounding box center [482, 99] width 51 height 20
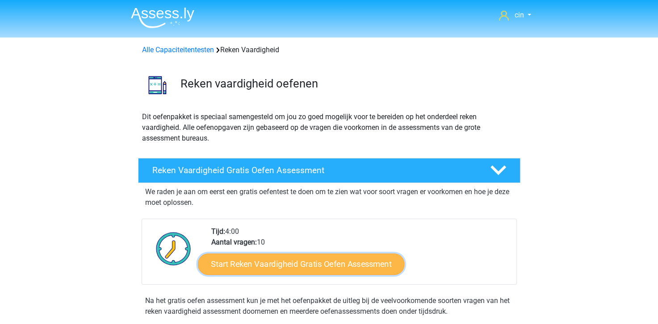
click at [314, 264] on link "Start Reken Vaardigheid Gratis Oefen Assessment" at bounding box center [301, 263] width 206 height 21
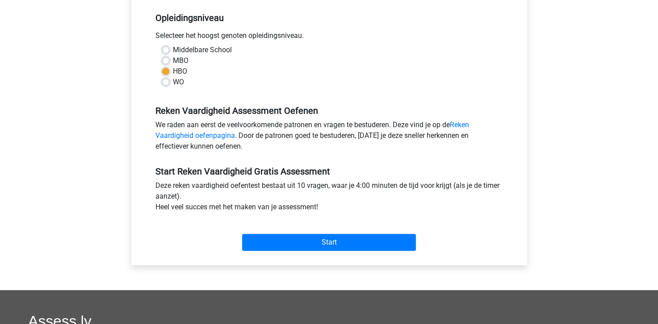
scroll to position [223, 0]
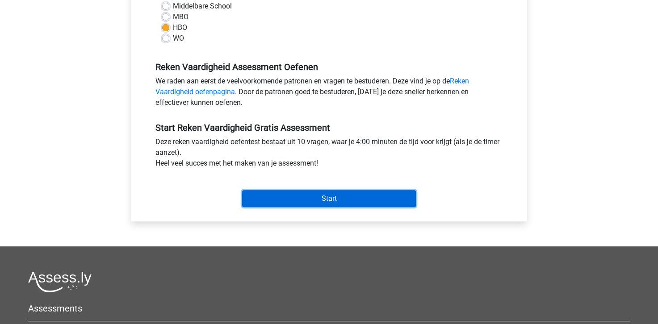
click at [338, 201] on input "Start" at bounding box center [329, 198] width 174 height 17
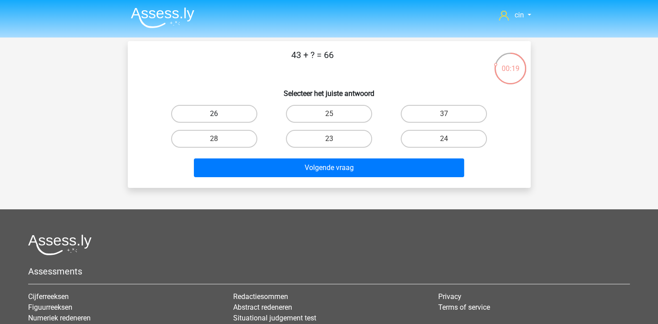
drag, startPoint x: 224, startPoint y: 113, endPoint x: 223, endPoint y: 119, distance: 5.4
click at [224, 115] on label "26" at bounding box center [214, 114] width 86 height 18
click at [220, 115] on input "26" at bounding box center [217, 117] width 6 height 6
radio input "true"
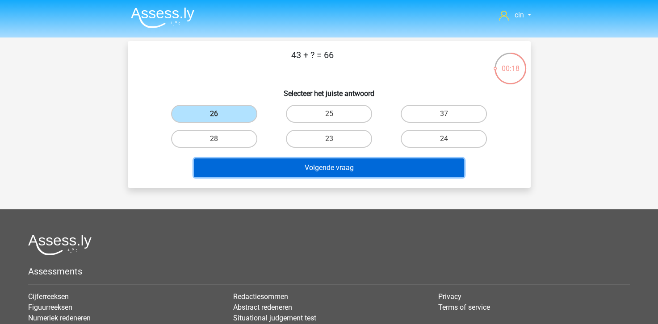
click at [244, 167] on button "Volgende vraag" at bounding box center [329, 167] width 270 height 19
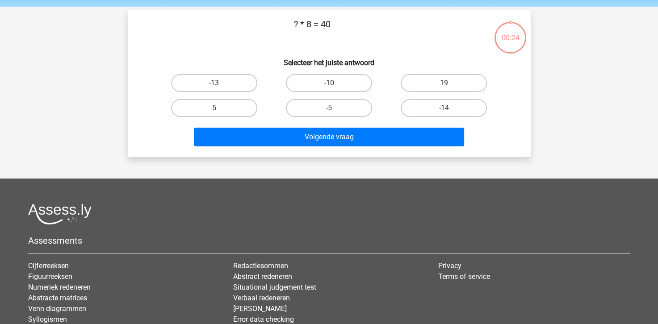
scroll to position [41, 0]
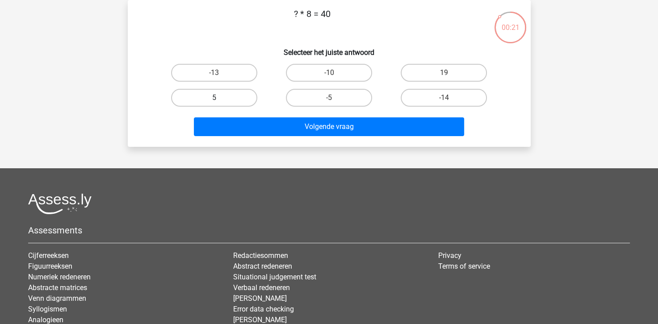
drag, startPoint x: 220, startPoint y: 98, endPoint x: 220, endPoint y: 104, distance: 5.4
click at [220, 100] on label "5" at bounding box center [214, 98] width 86 height 18
click at [220, 100] on input "5" at bounding box center [217, 101] width 6 height 6
radio input "true"
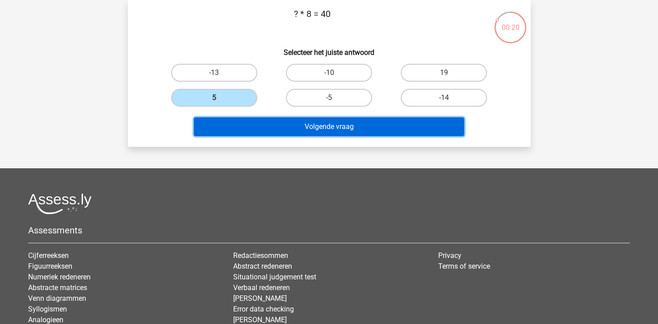
click at [233, 128] on button "Volgende vraag" at bounding box center [329, 126] width 270 height 19
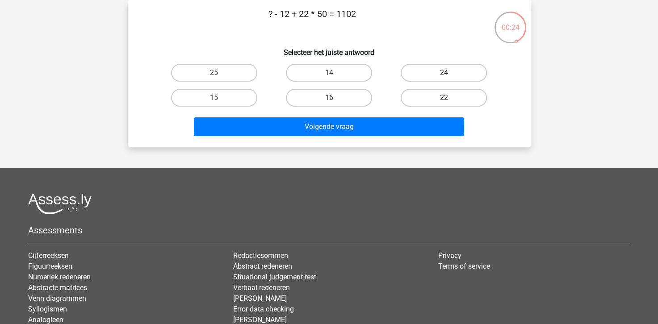
drag, startPoint x: 422, startPoint y: 73, endPoint x: 413, endPoint y: 78, distance: 10.0
click at [421, 74] on label "24" at bounding box center [443, 73] width 86 height 18
click at [444, 74] on input "24" at bounding box center [447, 76] width 6 height 6
radio input "true"
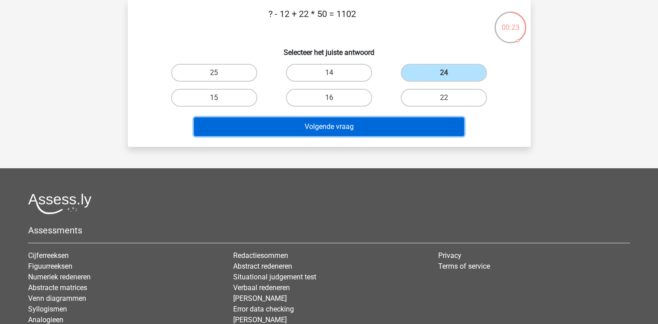
click at [334, 127] on button "Volgende vraag" at bounding box center [329, 126] width 270 height 19
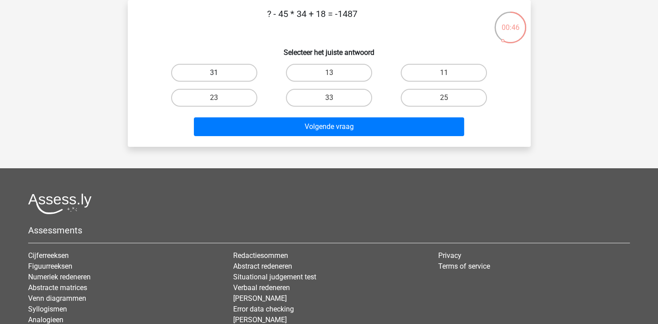
click at [230, 77] on label "31" at bounding box center [214, 73] width 86 height 18
click at [220, 77] on input "31" at bounding box center [217, 76] width 6 height 6
radio input "true"
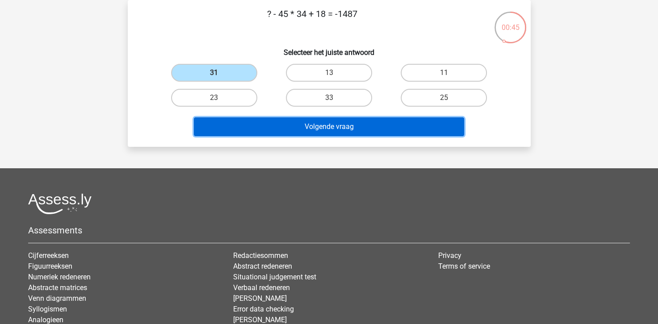
click at [247, 135] on button "Volgende vraag" at bounding box center [329, 126] width 270 height 19
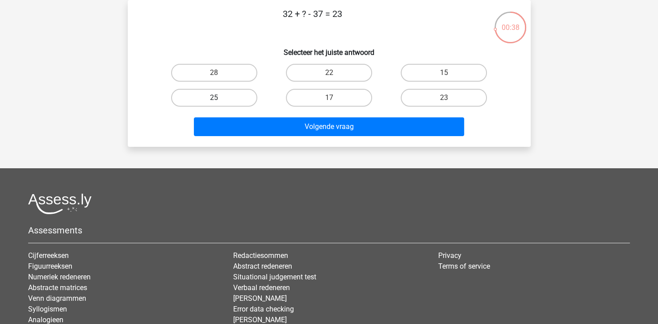
click at [208, 100] on label "25" at bounding box center [214, 98] width 86 height 18
click at [214, 100] on input "25" at bounding box center [217, 101] width 6 height 6
radio input "true"
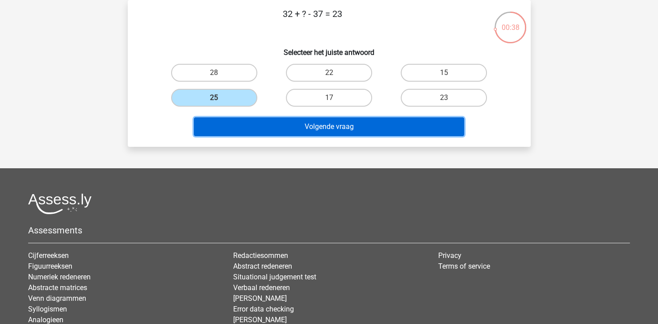
click at [234, 128] on button "Volgende vraag" at bounding box center [329, 126] width 270 height 19
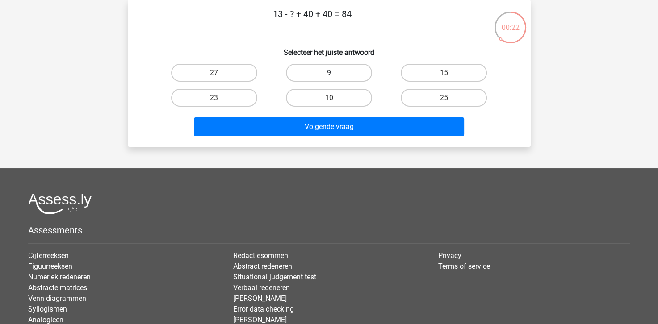
click at [297, 73] on label "9" at bounding box center [329, 73] width 86 height 18
click at [329, 73] on input "9" at bounding box center [332, 76] width 6 height 6
radio input "true"
click at [288, 110] on div "Volgende vraag" at bounding box center [329, 124] width 374 height 29
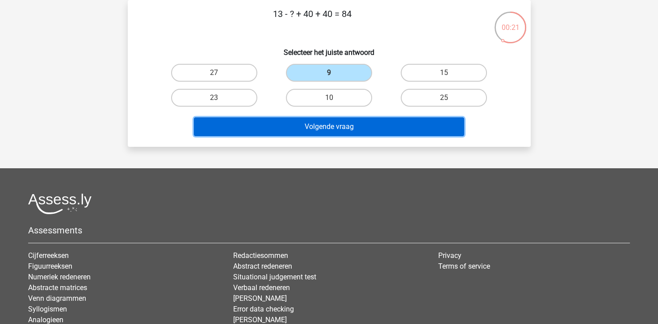
click at [278, 125] on button "Volgende vraag" at bounding box center [329, 126] width 270 height 19
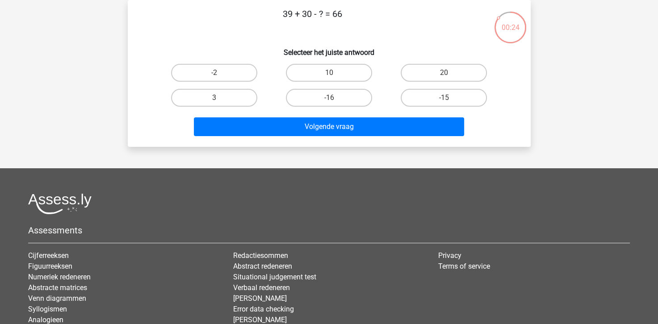
click at [216, 98] on input "3" at bounding box center [217, 101] width 6 height 6
radio input "true"
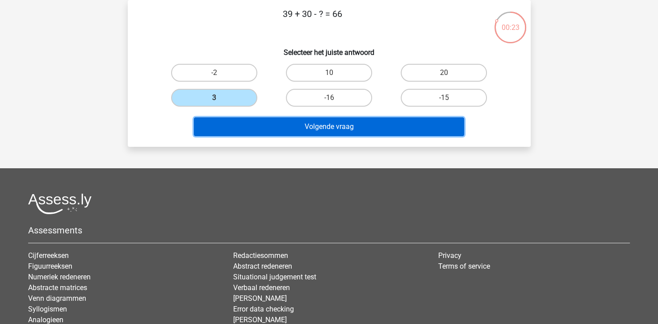
click at [230, 125] on button "Volgende vraag" at bounding box center [329, 126] width 270 height 19
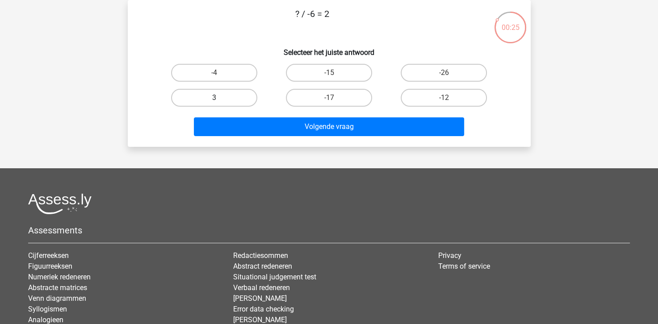
click at [241, 103] on label "3" at bounding box center [214, 98] width 86 height 18
click at [220, 103] on input "3" at bounding box center [217, 101] width 6 height 6
radio input "true"
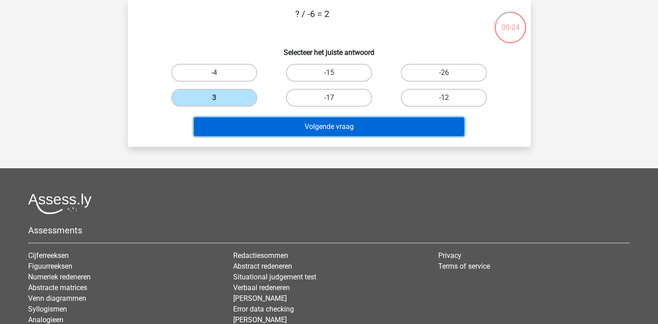
click at [246, 125] on button "Volgende vraag" at bounding box center [329, 126] width 270 height 19
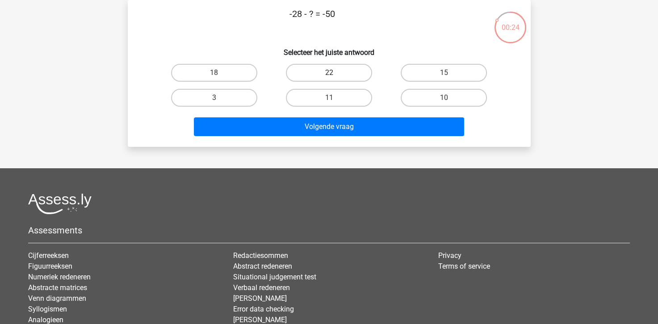
click at [315, 75] on label "22" at bounding box center [329, 73] width 86 height 18
click at [329, 75] on input "22" at bounding box center [332, 76] width 6 height 6
radio input "true"
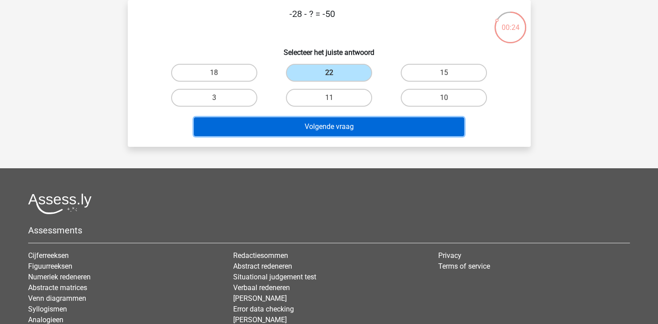
click at [294, 126] on button "Volgende vraag" at bounding box center [329, 126] width 270 height 19
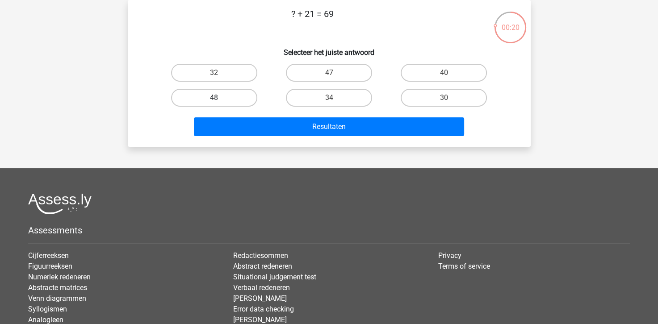
click at [199, 87] on div "48" at bounding box center [214, 97] width 115 height 25
drag, startPoint x: 202, startPoint y: 94, endPoint x: 221, endPoint y: 113, distance: 27.1
click at [203, 95] on label "48" at bounding box center [214, 98] width 86 height 18
click at [214, 98] on input "48" at bounding box center [217, 101] width 6 height 6
radio input "true"
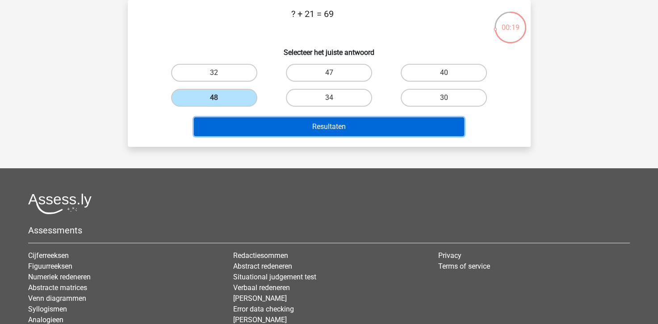
click at [234, 131] on button "Resultaten" at bounding box center [329, 126] width 270 height 19
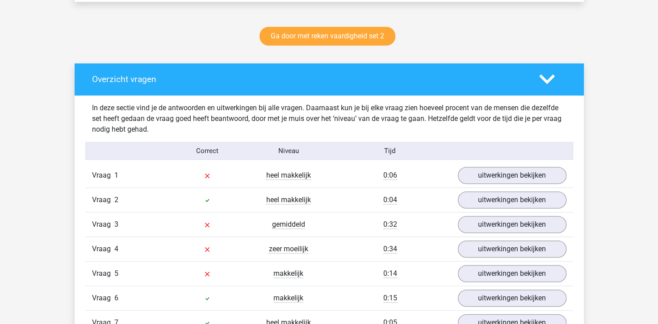
scroll to position [446, 0]
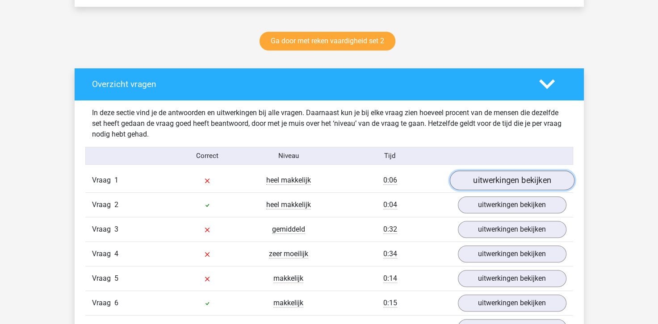
click at [521, 181] on link "uitwerkingen bekijken" at bounding box center [511, 181] width 125 height 20
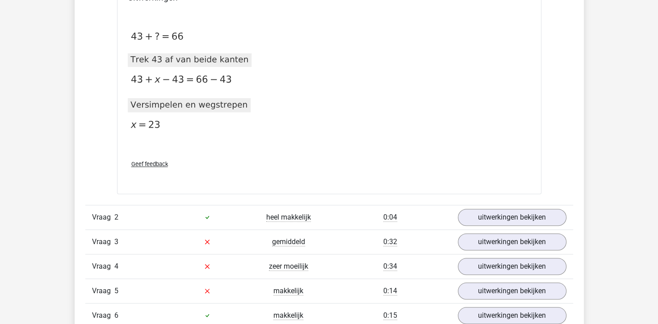
scroll to position [759, 0]
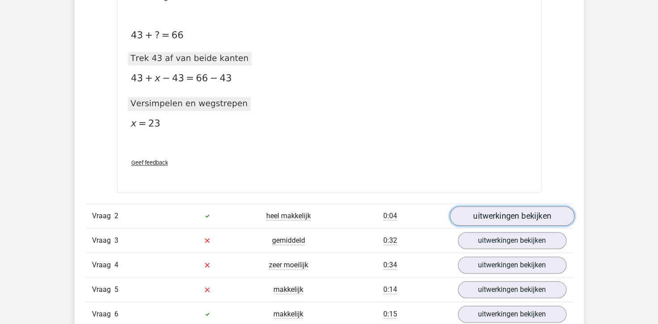
click at [475, 214] on link "uitwerkingen bekijken" at bounding box center [511, 216] width 125 height 20
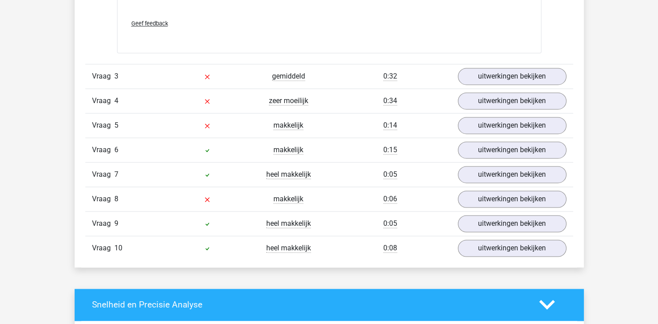
scroll to position [1250, 0]
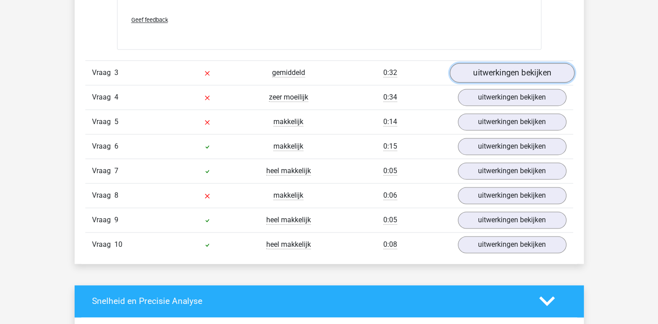
click at [512, 70] on link "uitwerkingen bekijken" at bounding box center [511, 73] width 125 height 20
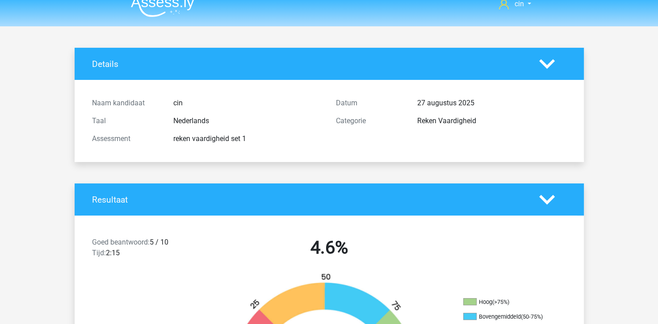
scroll to position [0, 0]
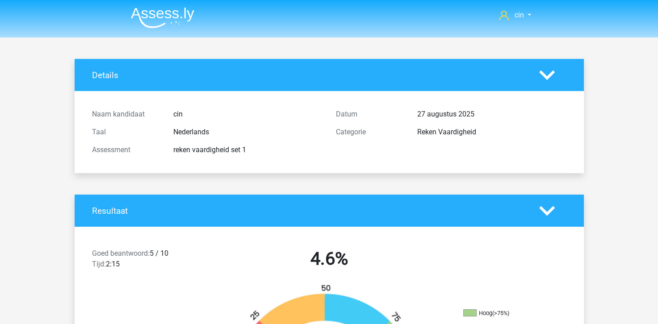
click at [147, 8] on img at bounding box center [162, 17] width 63 height 21
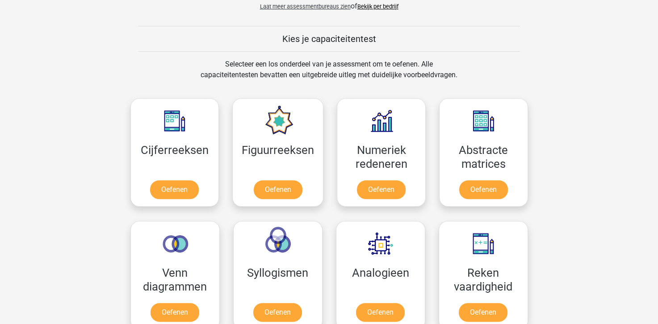
scroll to position [402, 0]
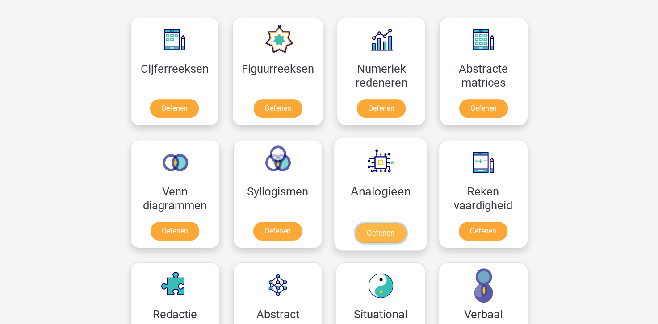
click at [378, 228] on link "Oefenen" at bounding box center [379, 233] width 51 height 20
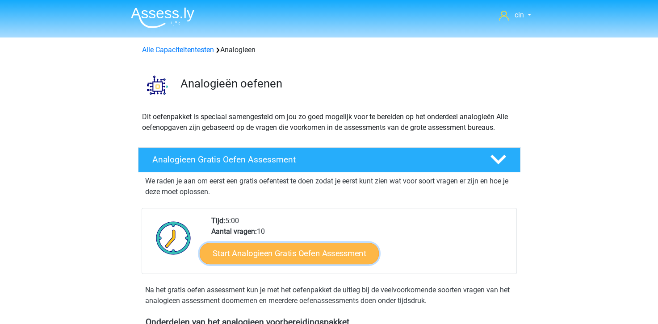
click at [304, 246] on link "Start Analogieen Gratis Oefen Assessment" at bounding box center [289, 252] width 179 height 21
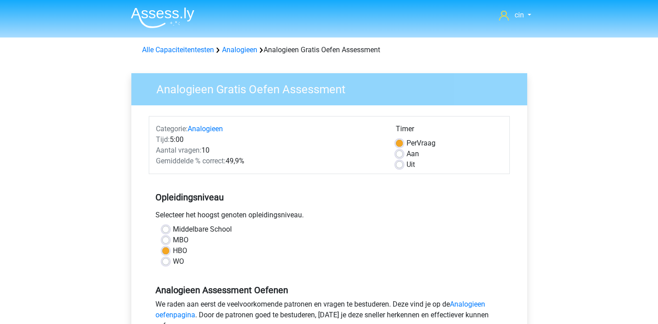
scroll to position [179, 0]
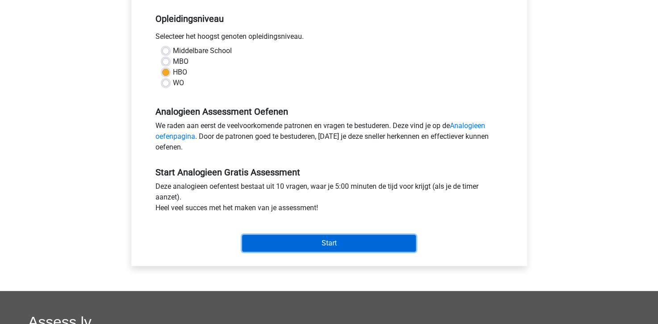
click at [278, 237] on input "Start" at bounding box center [329, 243] width 174 height 17
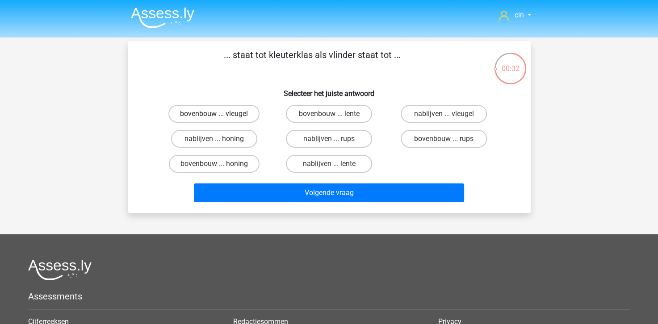
click at [202, 112] on label "bovenbouw ... vleugel" at bounding box center [213, 114] width 91 height 18
click at [214, 114] on input "bovenbouw ... vleugel" at bounding box center [217, 117] width 6 height 6
radio input "true"
click at [452, 142] on label "bovenbouw ... rups" at bounding box center [443, 139] width 86 height 18
click at [450, 142] on input "bovenbouw ... rups" at bounding box center [447, 142] width 6 height 6
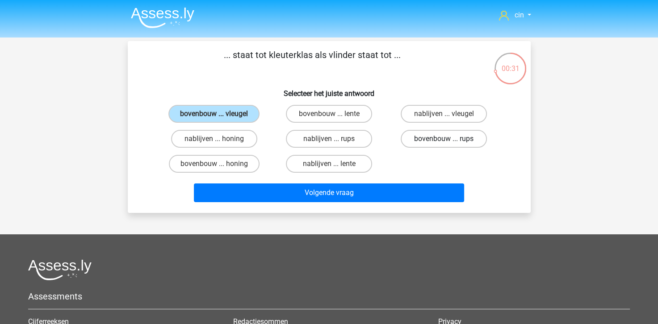
radio input "true"
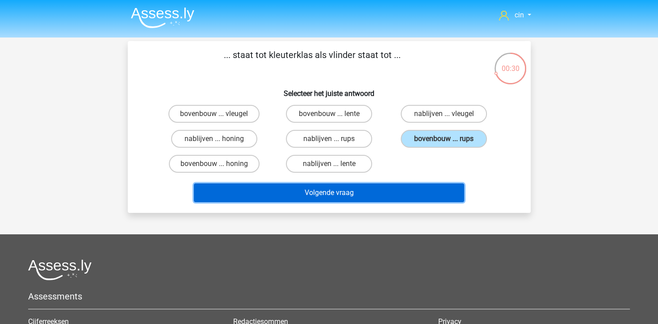
click at [411, 187] on button "Volgende vraag" at bounding box center [329, 192] width 270 height 19
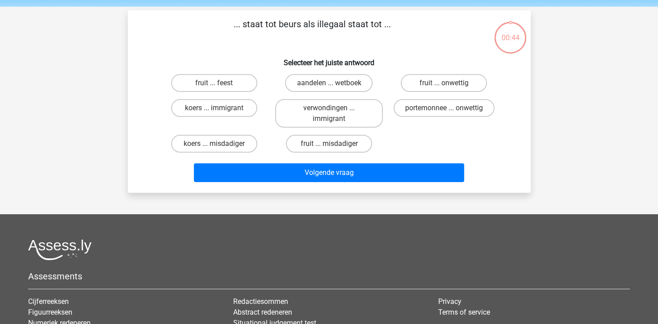
scroll to position [41, 0]
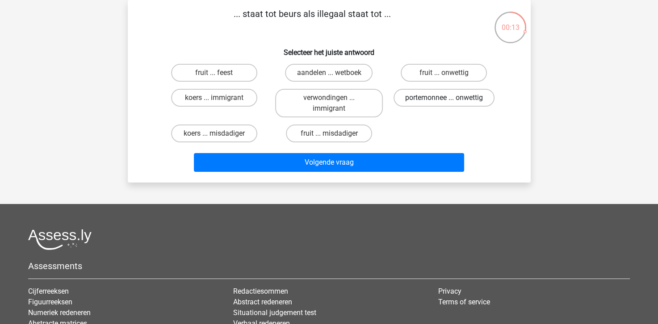
click at [461, 94] on label "portemonnee ... onwettig" at bounding box center [443, 98] width 101 height 18
click at [450, 98] on input "portemonnee ... onwettig" at bounding box center [447, 101] width 6 height 6
radio input "true"
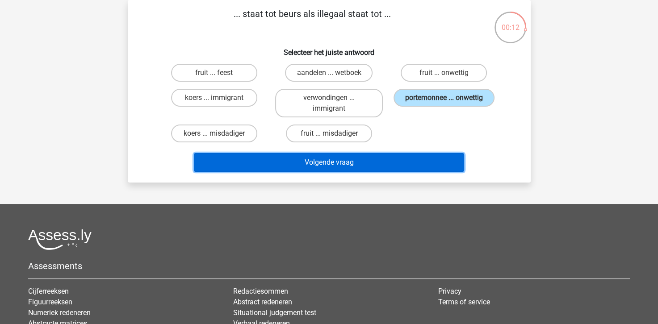
click at [371, 164] on button "Volgende vraag" at bounding box center [329, 162] width 270 height 19
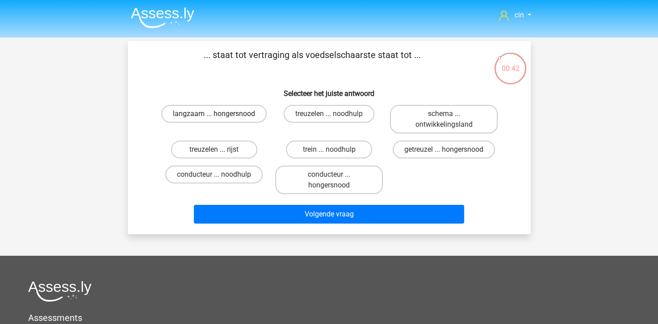
click at [200, 113] on label "langzaam ... hongersnood" at bounding box center [213, 114] width 105 height 18
click at [214, 114] on input "langzaam ... hongersnood" at bounding box center [217, 117] width 6 height 6
radio input "true"
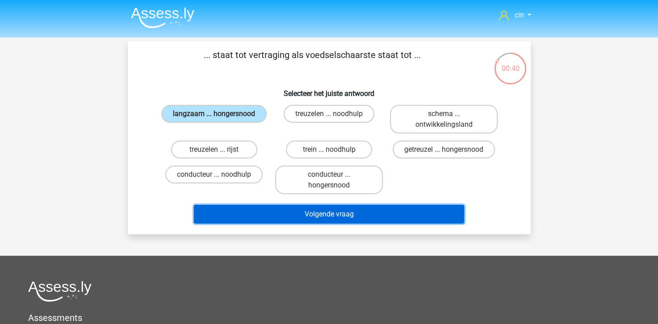
click at [329, 214] on button "Volgende vraag" at bounding box center [329, 214] width 270 height 19
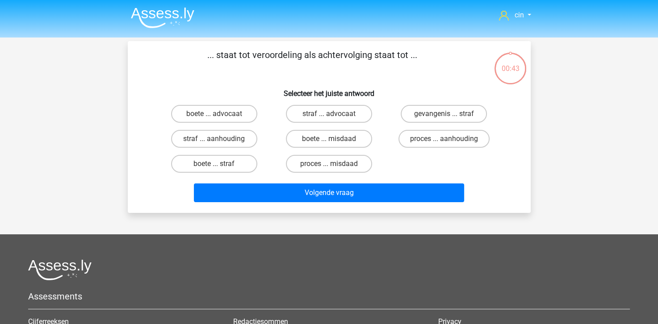
scroll to position [41, 0]
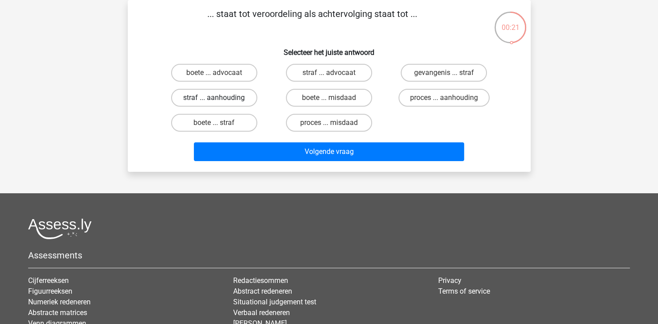
click at [242, 93] on label "straf ... aanhouding" at bounding box center [214, 98] width 86 height 18
click at [220, 98] on input "straf ... aanhouding" at bounding box center [217, 101] width 6 height 6
radio input "true"
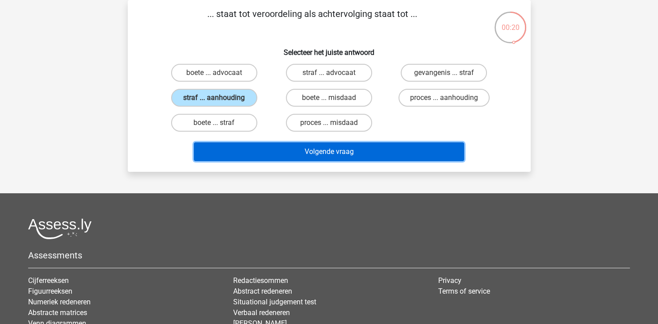
click at [273, 147] on button "Volgende vraag" at bounding box center [329, 151] width 270 height 19
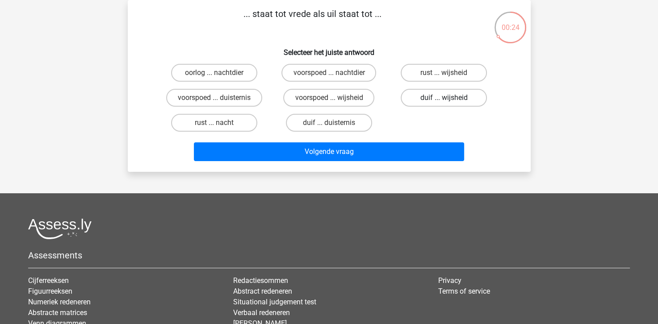
click at [427, 96] on label "duif ... wijsheid" at bounding box center [443, 98] width 86 height 18
click at [444, 98] on input "duif ... wijsheid" at bounding box center [447, 101] width 6 height 6
radio input "true"
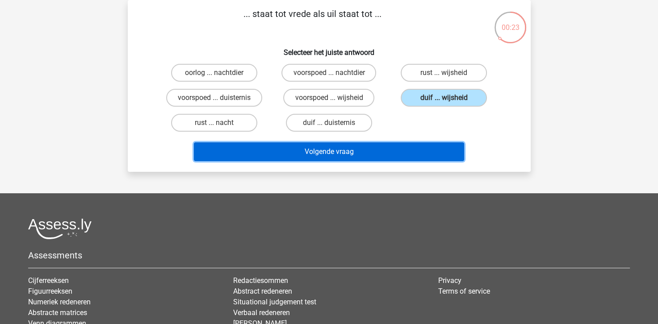
click at [421, 150] on button "Volgende vraag" at bounding box center [329, 151] width 270 height 19
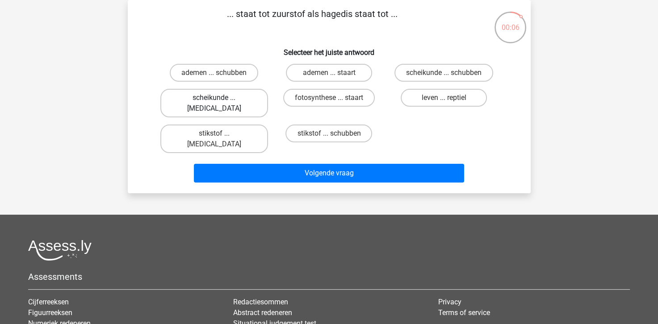
click at [233, 102] on label "scheikunde ... krokodil" at bounding box center [214, 103] width 108 height 29
click at [220, 102] on input "scheikunde ... krokodil" at bounding box center [217, 101] width 6 height 6
radio input "true"
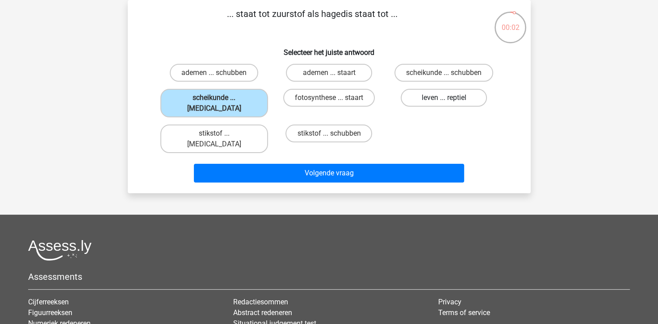
click at [454, 95] on label "leven ... reptiel" at bounding box center [443, 98] width 86 height 18
click at [450, 98] on input "leven ... reptiel" at bounding box center [447, 101] width 6 height 6
radio input "true"
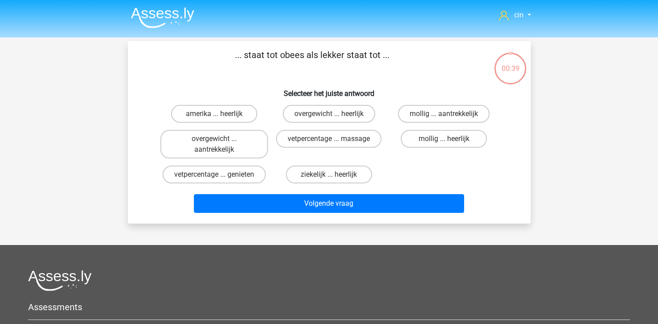
scroll to position [41, 0]
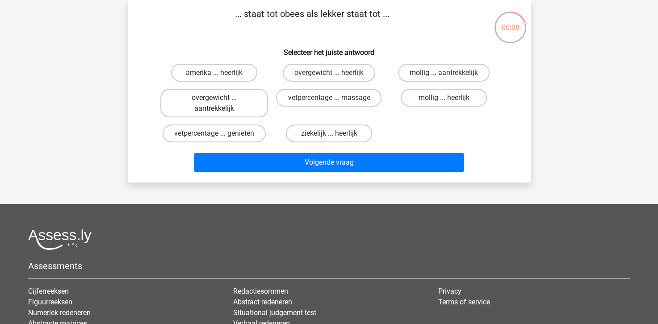
click at [222, 98] on label "overgewicht ... aantrekkelijk" at bounding box center [214, 103] width 108 height 29
click at [220, 98] on input "overgewicht ... aantrekkelijk" at bounding box center [217, 101] width 6 height 6
radio input "true"
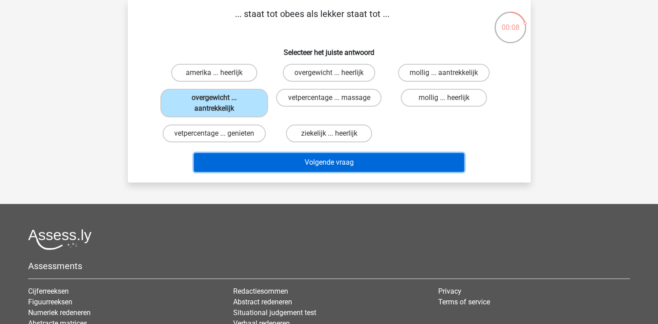
click at [279, 161] on button "Volgende vraag" at bounding box center [329, 162] width 270 height 19
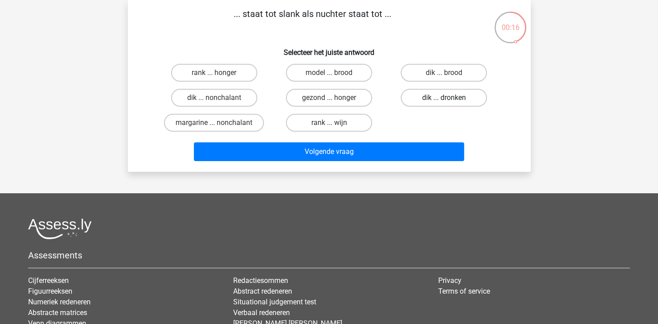
click at [471, 96] on label "dik ... dronken" at bounding box center [443, 98] width 86 height 18
click at [450, 98] on input "dik ... dronken" at bounding box center [447, 101] width 6 height 6
radio input "true"
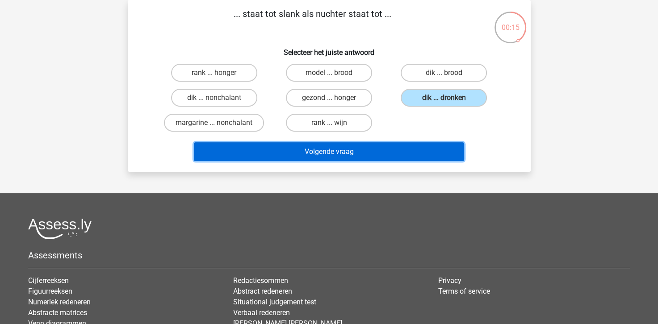
click at [352, 148] on button "Volgende vraag" at bounding box center [329, 151] width 270 height 19
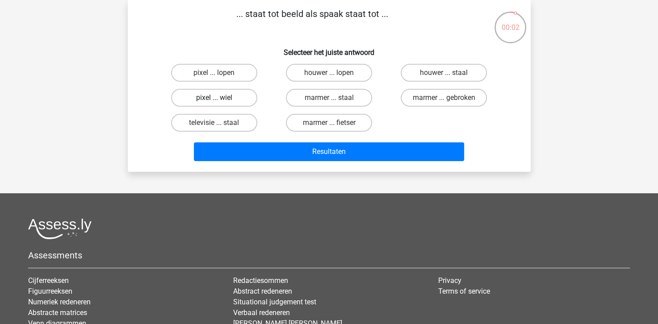
click at [236, 99] on label "pixel ... wiel" at bounding box center [214, 98] width 86 height 18
click at [220, 99] on input "pixel ... wiel" at bounding box center [217, 101] width 6 height 6
radio input "true"
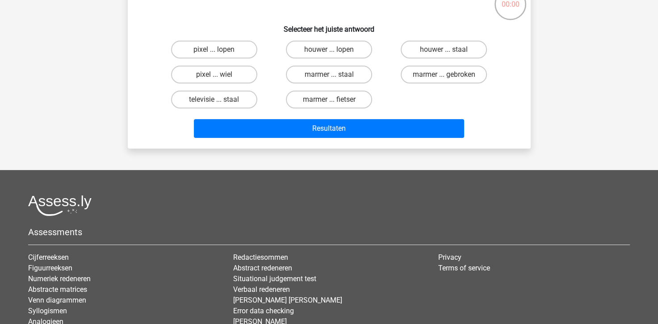
scroll to position [86, 0]
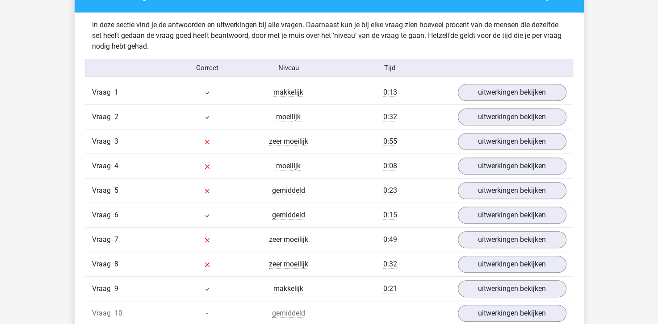
scroll to position [536, 0]
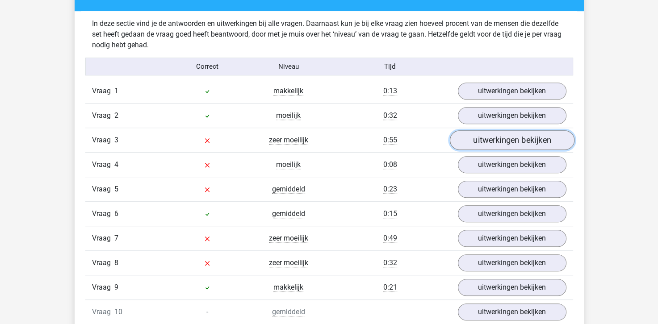
click at [513, 142] on link "uitwerkingen bekijken" at bounding box center [511, 141] width 125 height 20
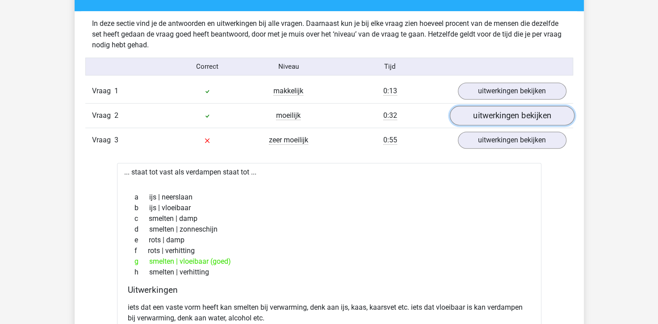
click at [496, 117] on link "uitwerkingen bekijken" at bounding box center [511, 116] width 125 height 20
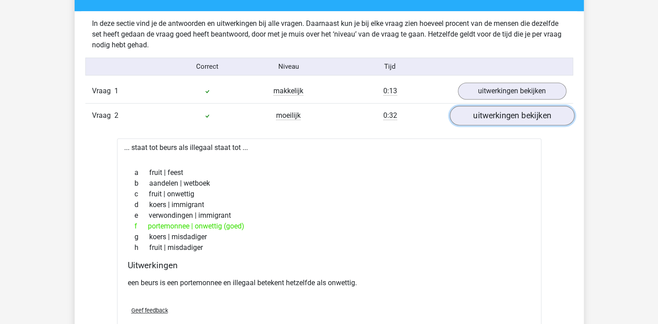
click at [490, 111] on link "uitwerkingen bekijken" at bounding box center [511, 116] width 125 height 20
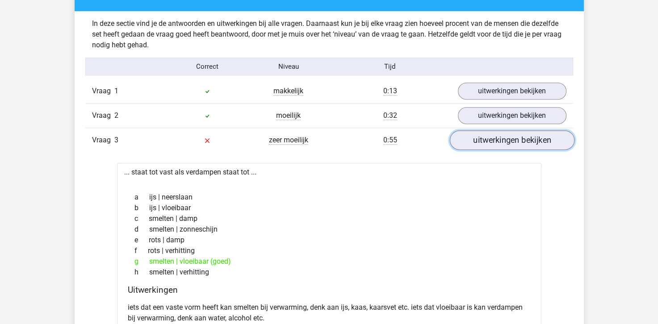
click at [489, 145] on link "uitwerkingen bekijken" at bounding box center [511, 141] width 125 height 20
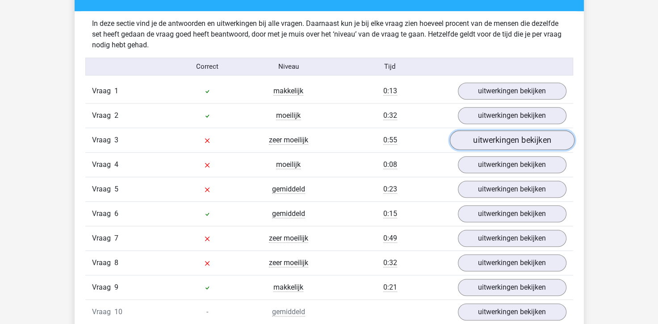
click at [470, 137] on link "uitwerkingen bekijken" at bounding box center [511, 141] width 125 height 20
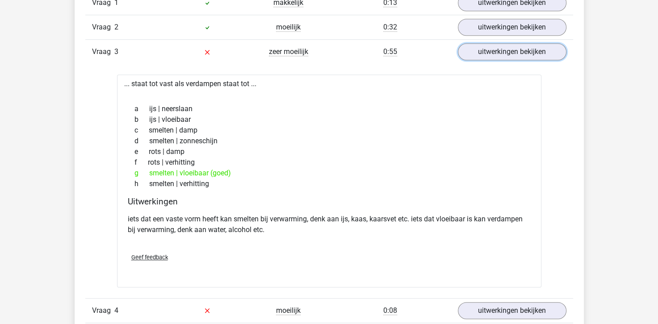
scroll to position [625, 0]
click at [476, 46] on link "uitwerkingen bekijken" at bounding box center [511, 52] width 125 height 20
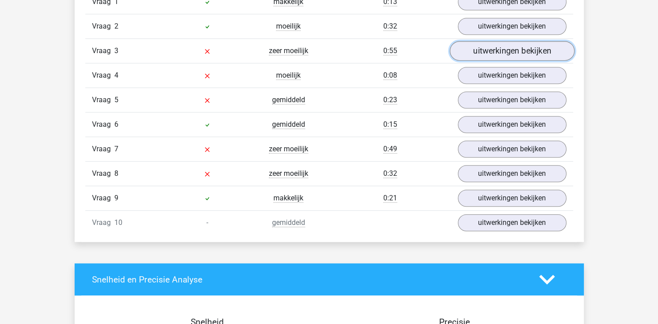
click at [476, 46] on link "uitwerkingen bekijken" at bounding box center [511, 52] width 125 height 20
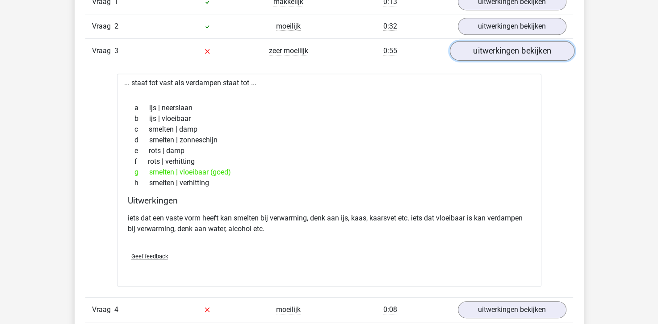
click at [499, 48] on link "uitwerkingen bekijken" at bounding box center [511, 52] width 125 height 20
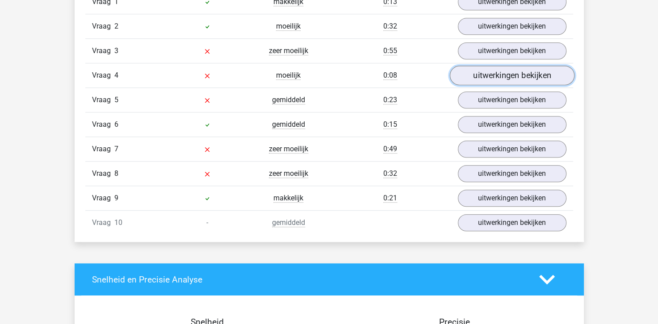
click at [500, 76] on link "uitwerkingen bekijken" at bounding box center [511, 76] width 125 height 20
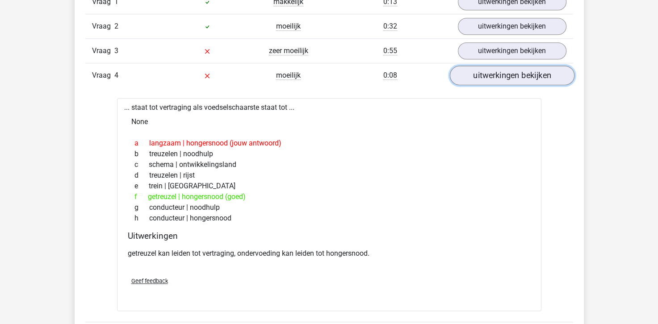
click at [505, 77] on link "uitwerkingen bekijken" at bounding box center [511, 76] width 125 height 20
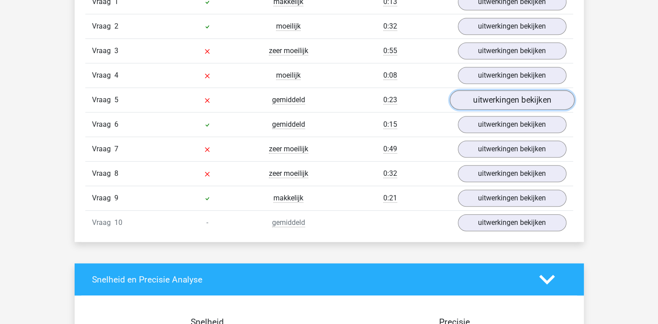
click at [502, 103] on link "uitwerkingen bekijken" at bounding box center [511, 101] width 125 height 20
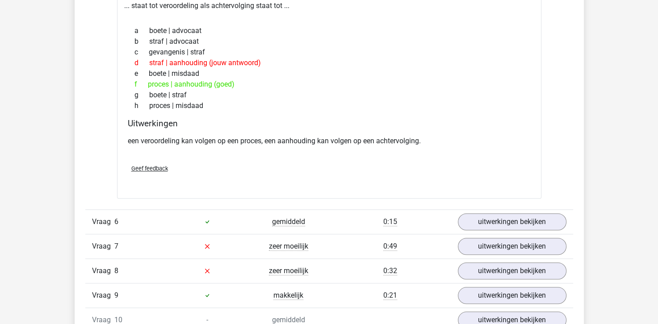
scroll to position [759, 0]
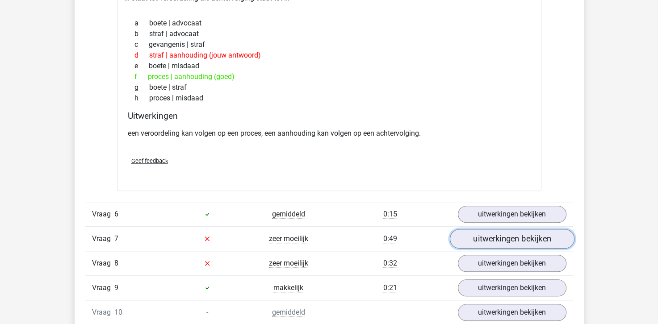
click at [471, 237] on link "uitwerkingen bekijken" at bounding box center [511, 239] width 125 height 20
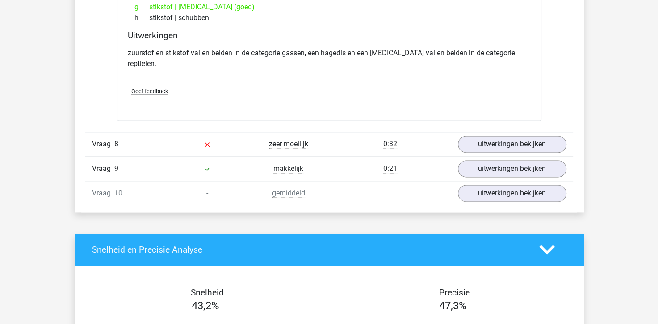
scroll to position [1116, 0]
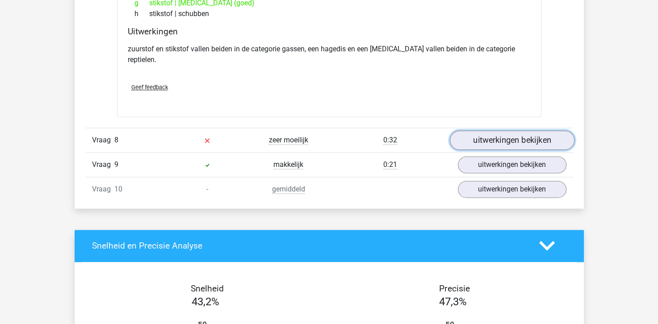
click at [502, 130] on link "uitwerkingen bekijken" at bounding box center [511, 140] width 125 height 20
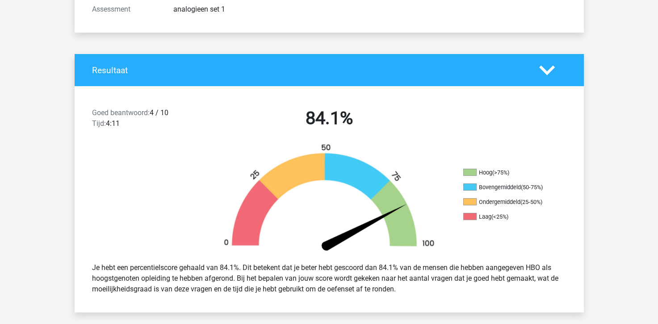
scroll to position [0, 0]
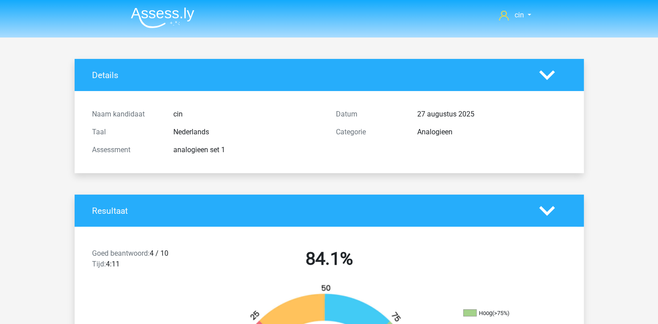
click at [151, 12] on img at bounding box center [162, 17] width 63 height 21
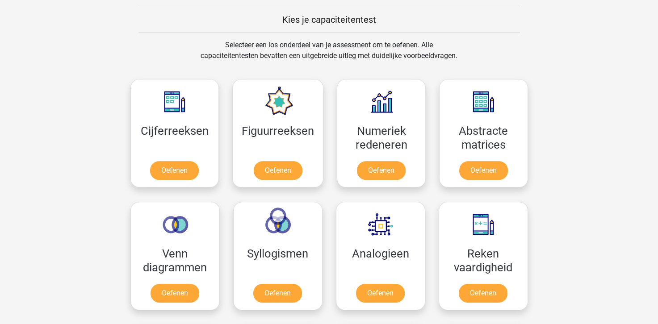
scroll to position [491, 0]
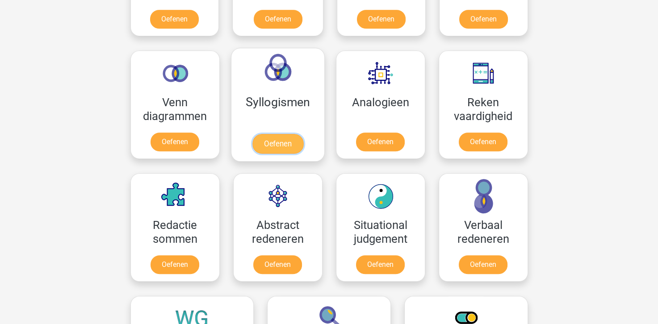
click at [270, 134] on link "Oefenen" at bounding box center [277, 144] width 51 height 20
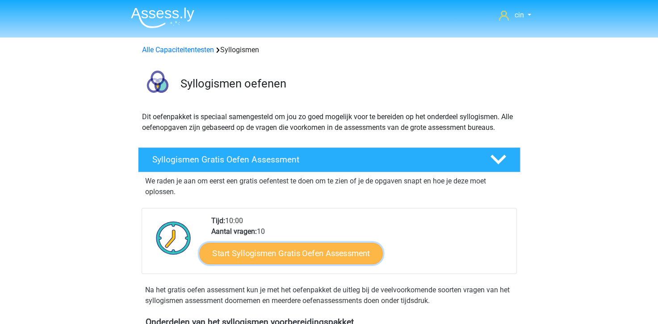
click at [291, 259] on link "Start Syllogismen Gratis Oefen Assessment" at bounding box center [290, 252] width 183 height 21
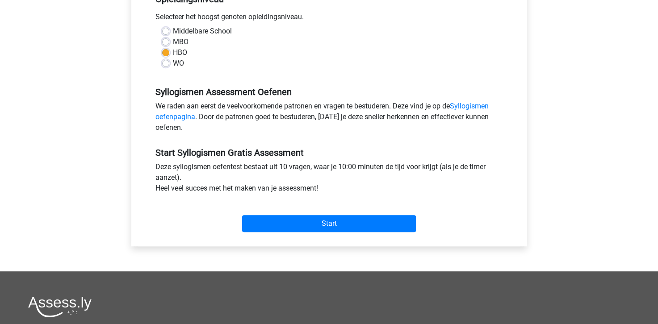
scroll to position [223, 0]
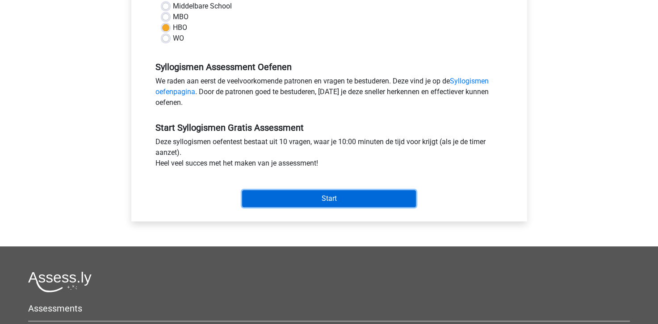
click at [340, 196] on input "Start" at bounding box center [329, 198] width 174 height 17
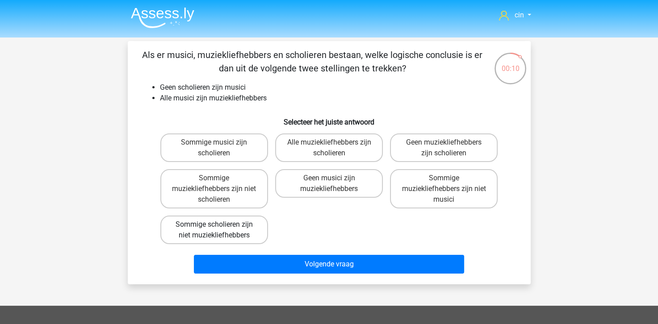
click at [228, 225] on label "Sommige scholieren zijn niet muziekliefhebbers" at bounding box center [214, 230] width 108 height 29
click at [220, 225] on input "Sommige scholieren zijn niet muziekliefhebbers" at bounding box center [217, 228] width 6 height 6
radio input "true"
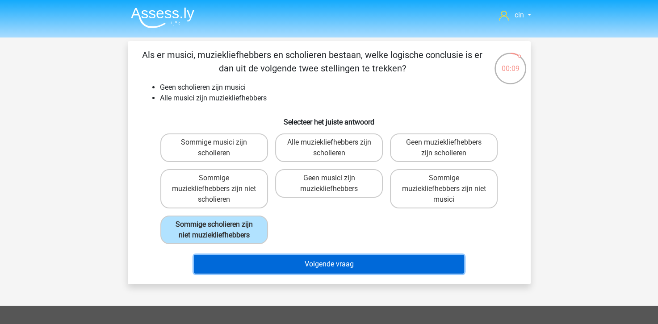
click at [283, 259] on button "Volgende vraag" at bounding box center [329, 264] width 270 height 19
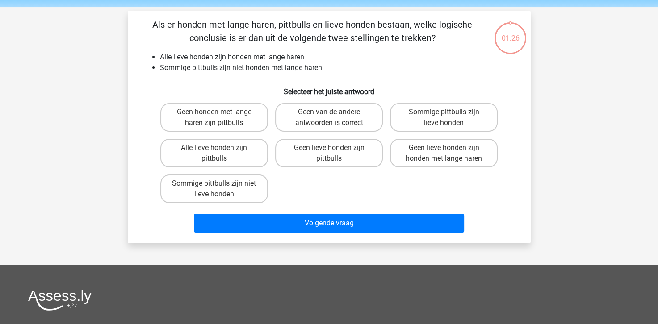
scroll to position [41, 0]
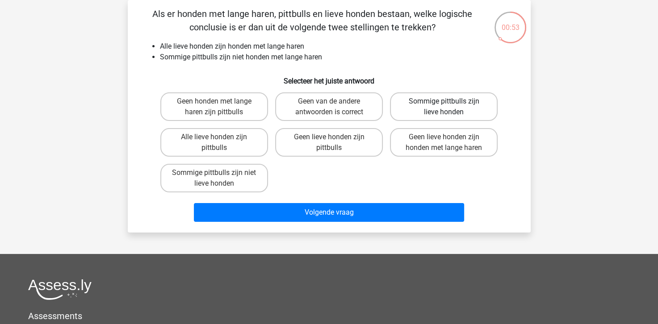
click at [482, 104] on label "Sommige pittbulls zijn lieve honden" at bounding box center [444, 106] width 108 height 29
click at [450, 104] on input "Sommige pittbulls zijn lieve honden" at bounding box center [447, 104] width 6 height 6
radio input "true"
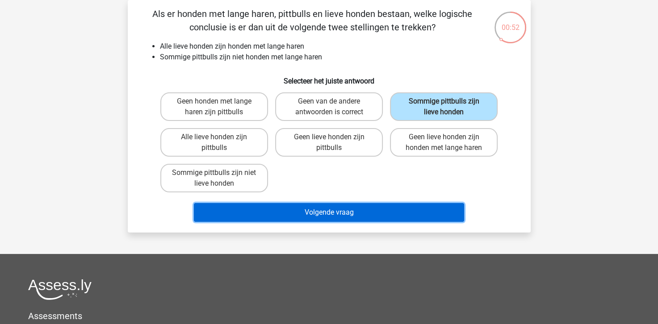
click at [316, 211] on button "Volgende vraag" at bounding box center [329, 212] width 270 height 19
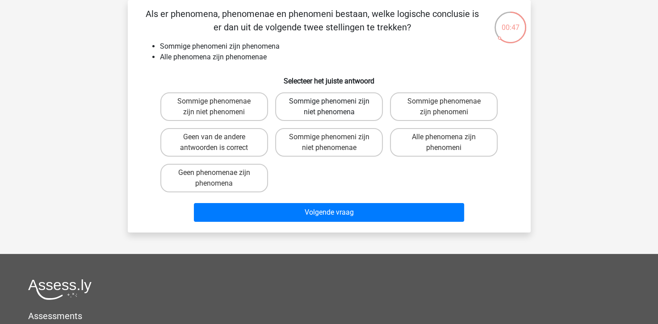
click at [359, 106] on label "Sommige phenomeni zijn niet phenomena" at bounding box center [329, 106] width 108 height 29
click at [334, 106] on input "Sommige phenomeni zijn niet phenomena" at bounding box center [332, 104] width 6 height 6
radio input "true"
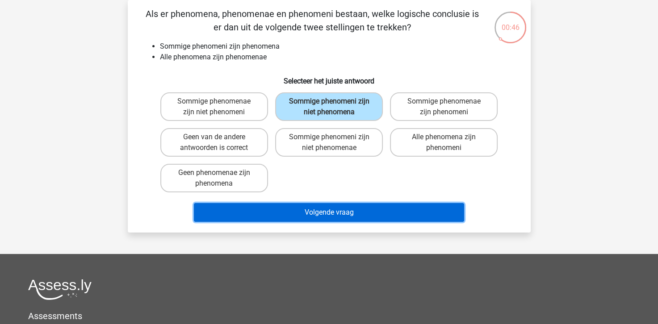
click at [376, 203] on button "Volgende vraag" at bounding box center [329, 212] width 270 height 19
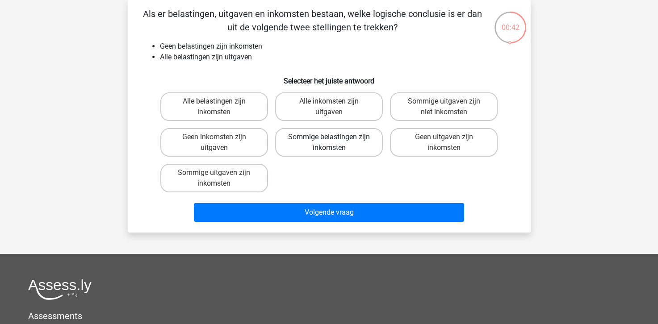
click at [286, 130] on label "Sommige belastingen zijn inkomsten" at bounding box center [329, 142] width 108 height 29
click at [329, 137] on input "Sommige belastingen zijn inkomsten" at bounding box center [332, 140] width 6 height 6
radio input "true"
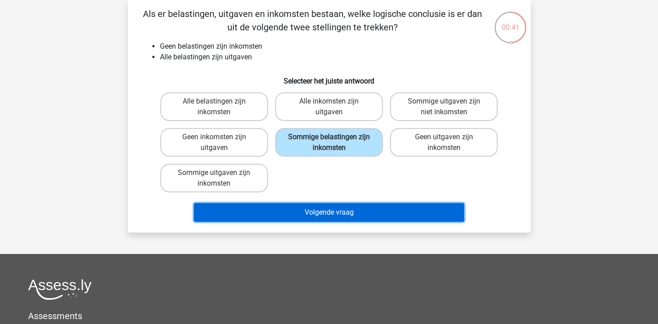
click at [359, 209] on button "Volgende vraag" at bounding box center [329, 212] width 270 height 19
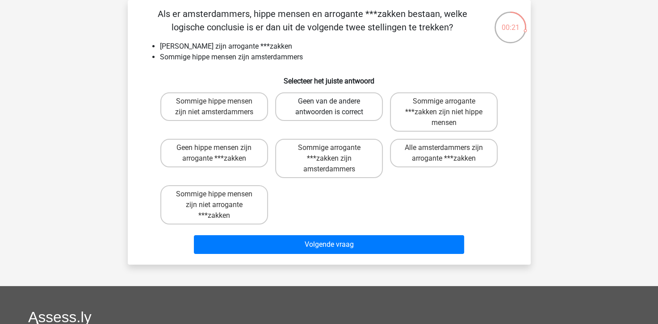
click at [312, 104] on label "Geen van de andere antwoorden is correct" at bounding box center [329, 106] width 108 height 29
click at [329, 104] on input "Geen van de andere antwoorden is correct" at bounding box center [332, 104] width 6 height 6
radio input "true"
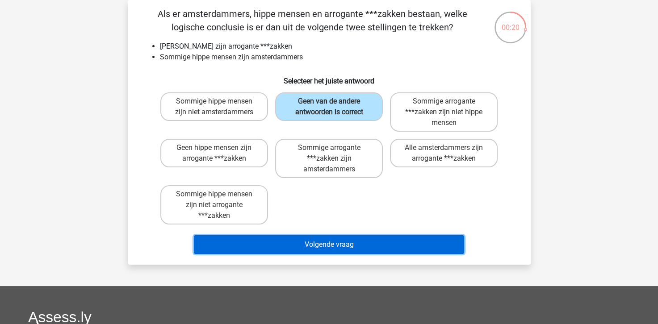
click at [350, 250] on button "Volgende vraag" at bounding box center [329, 244] width 270 height 19
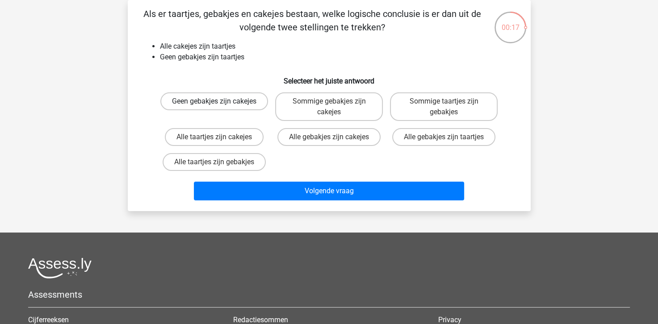
click at [239, 102] on label "Geen gebakjes zijn cakejes" at bounding box center [214, 101] width 108 height 18
click at [220, 102] on input "Geen gebakjes zijn cakejes" at bounding box center [217, 104] width 6 height 6
radio input "true"
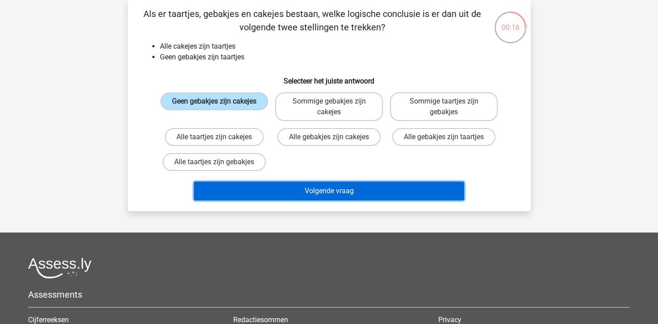
click at [294, 183] on button "Volgende vraag" at bounding box center [329, 191] width 270 height 19
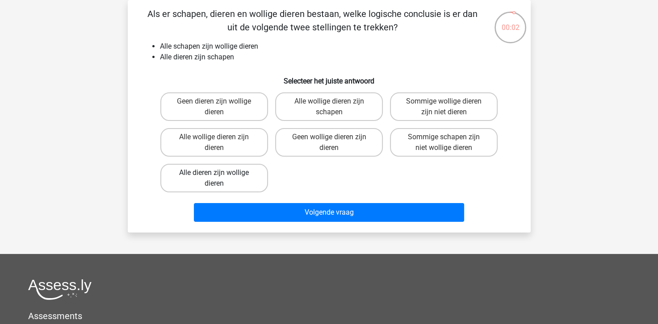
click at [248, 175] on label "Alle dieren zijn wollige dieren" at bounding box center [214, 178] width 108 height 29
click at [220, 175] on input "Alle dieren zijn wollige dieren" at bounding box center [217, 176] width 6 height 6
radio input "true"
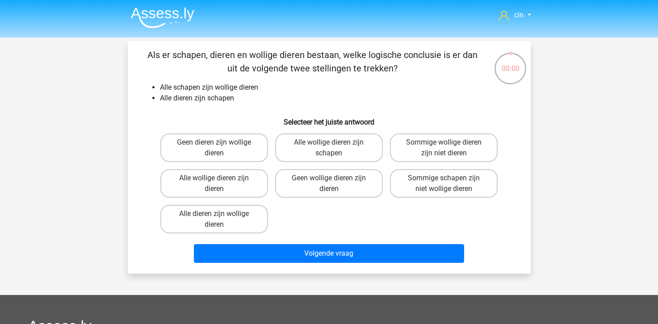
scroll to position [41, 0]
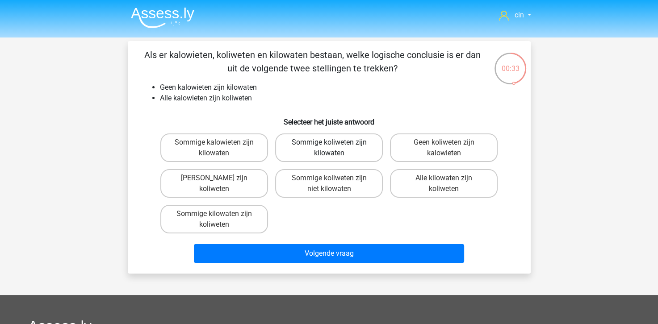
click at [325, 136] on label "Sommige koliweten zijn kilowaten" at bounding box center [329, 147] width 108 height 29
click at [329, 142] on input "Sommige koliweten zijn kilowaten" at bounding box center [332, 145] width 6 height 6
radio input "true"
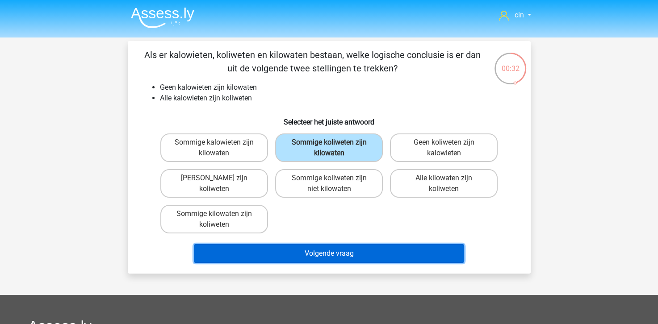
click at [330, 256] on button "Volgende vraag" at bounding box center [329, 253] width 270 height 19
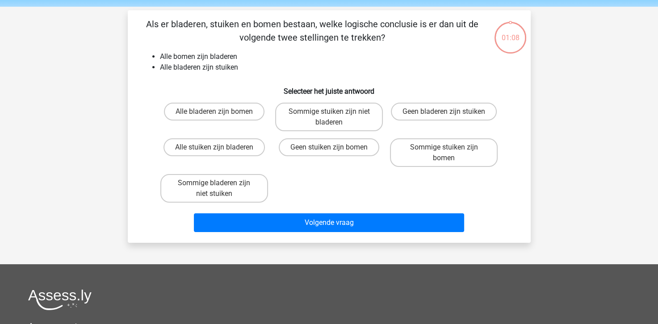
scroll to position [41, 0]
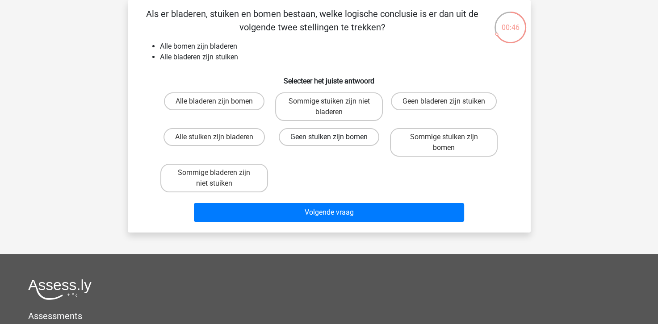
click at [337, 140] on label "Geen stuiken zijn bomen" at bounding box center [329, 137] width 100 height 18
click at [334, 140] on input "Geen stuiken zijn bomen" at bounding box center [332, 140] width 6 height 6
radio input "true"
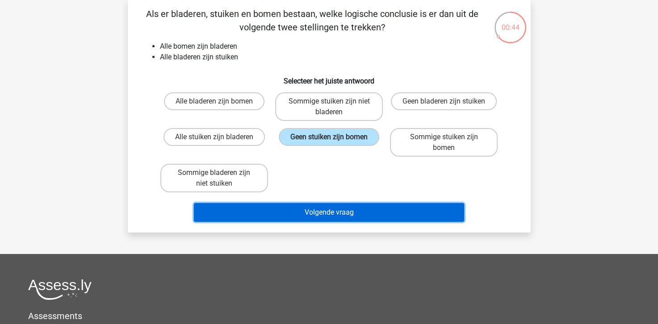
click at [330, 214] on button "Volgende vraag" at bounding box center [329, 212] width 270 height 19
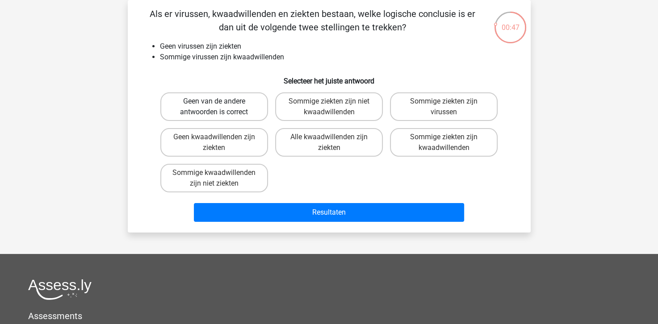
click at [212, 115] on label "Geen van de andere antwoorden is correct" at bounding box center [214, 106] width 108 height 29
click at [214, 107] on input "Geen van de andere antwoorden is correct" at bounding box center [217, 104] width 6 height 6
radio input "true"
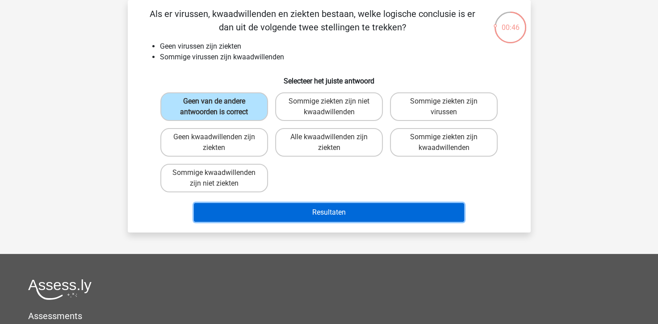
click at [289, 207] on button "Resultaten" at bounding box center [329, 212] width 270 height 19
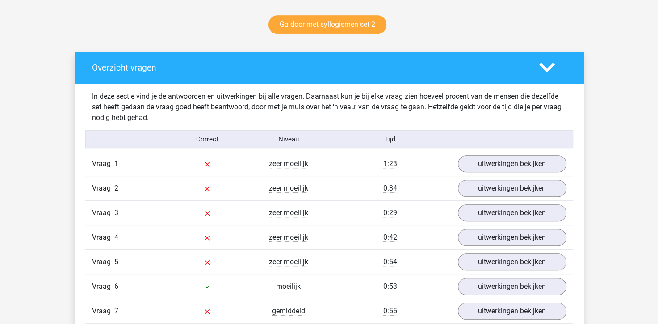
scroll to position [536, 0]
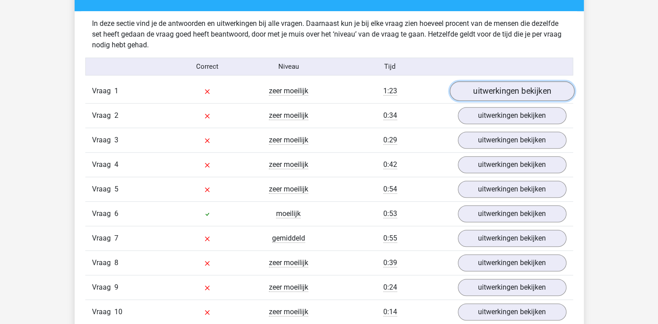
click at [555, 87] on link "uitwerkingen bekijken" at bounding box center [511, 92] width 125 height 20
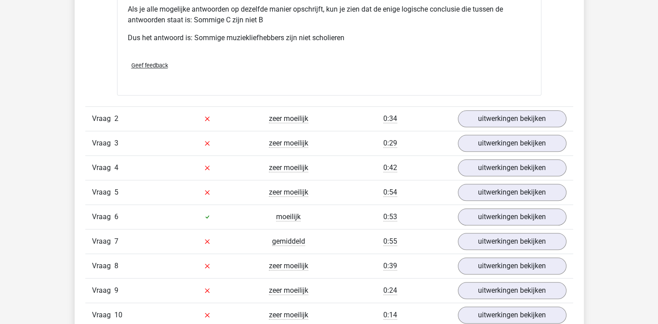
scroll to position [937, 0]
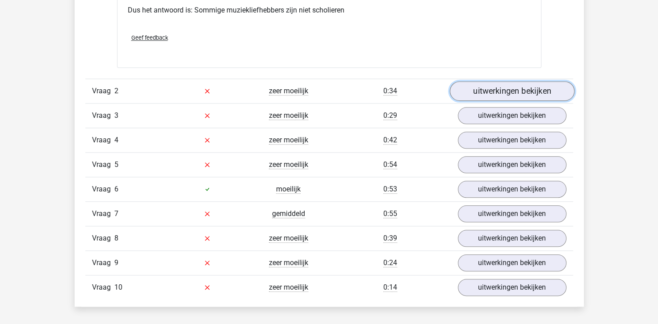
click at [481, 85] on link "uitwerkingen bekijken" at bounding box center [511, 91] width 125 height 20
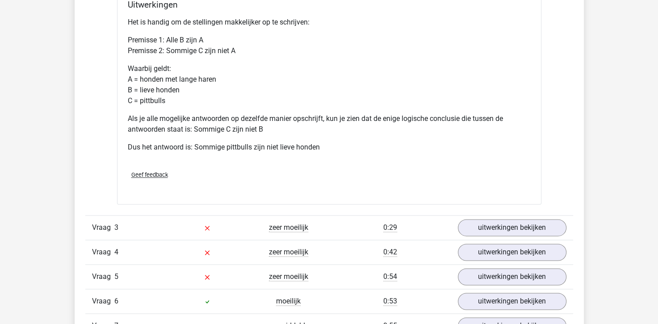
scroll to position [1205, 0]
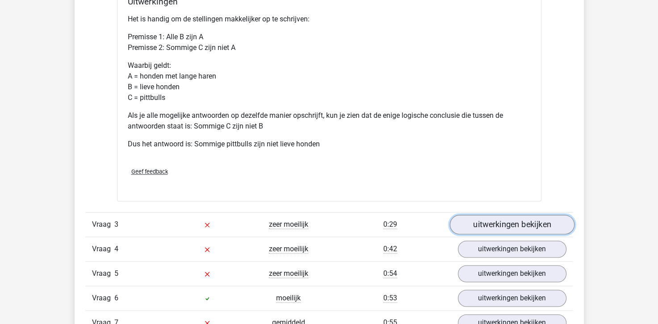
click at [471, 220] on link "uitwerkingen bekijken" at bounding box center [511, 225] width 125 height 20
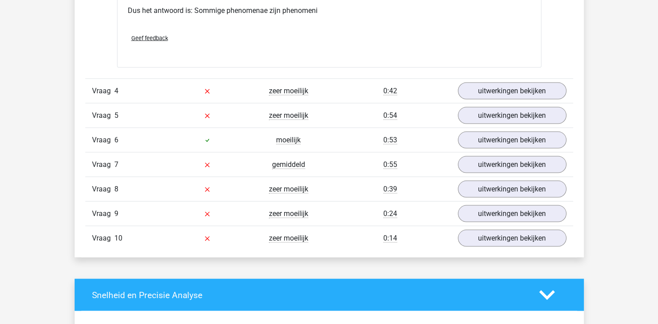
scroll to position [1741, 0]
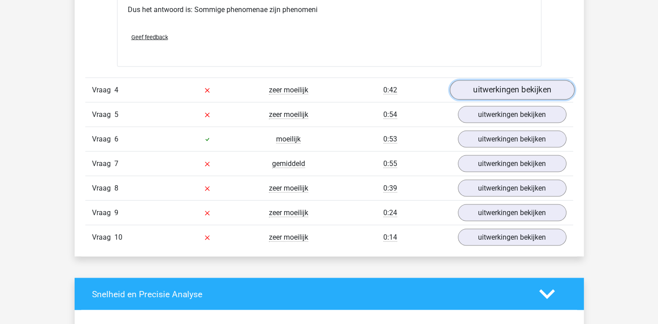
click at [505, 86] on link "uitwerkingen bekijken" at bounding box center [511, 90] width 125 height 20
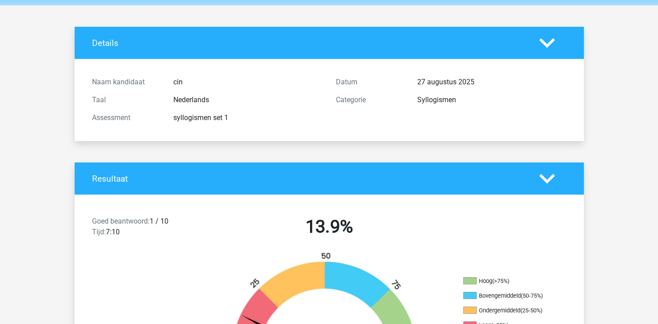
scroll to position [0, 0]
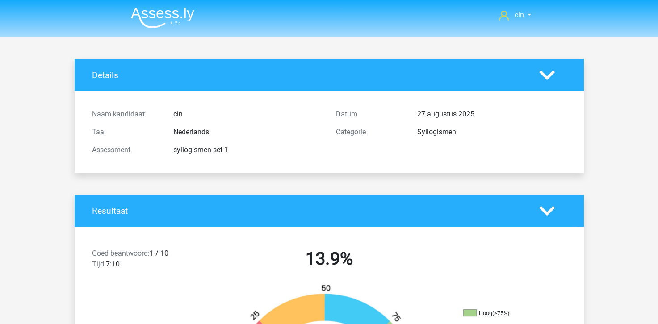
click at [161, 12] on img at bounding box center [162, 17] width 63 height 21
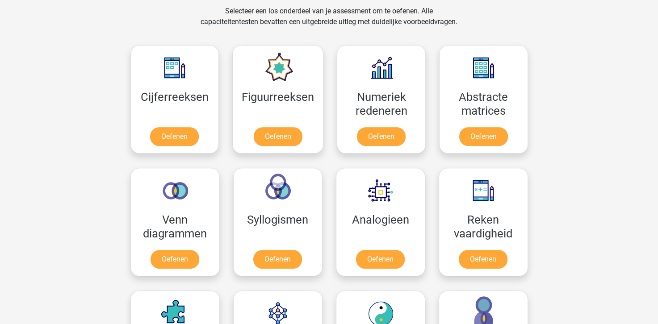
scroll to position [446, 0]
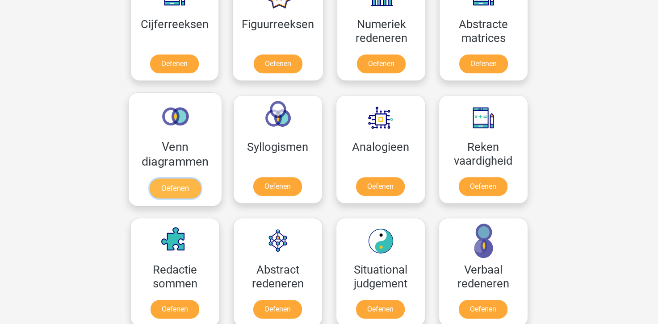
click at [159, 193] on link "Oefenen" at bounding box center [174, 189] width 51 height 20
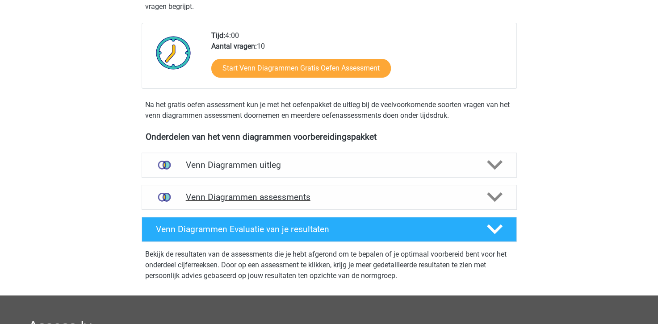
scroll to position [223, 0]
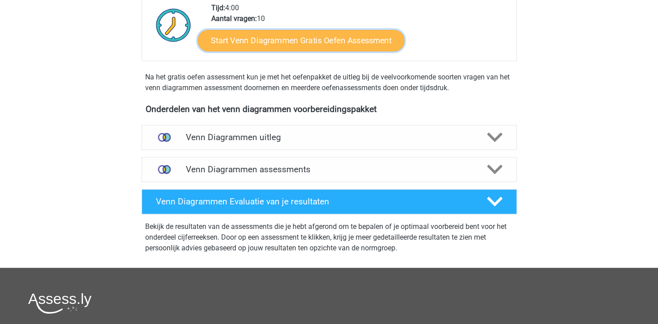
click at [309, 43] on link "Start Venn Diagrammen Gratis Oefen Assessment" at bounding box center [301, 40] width 206 height 21
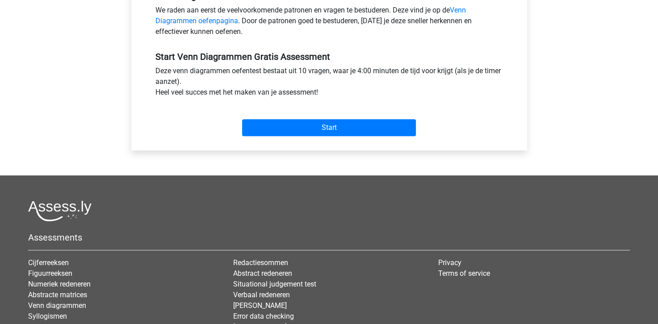
scroll to position [312, 0]
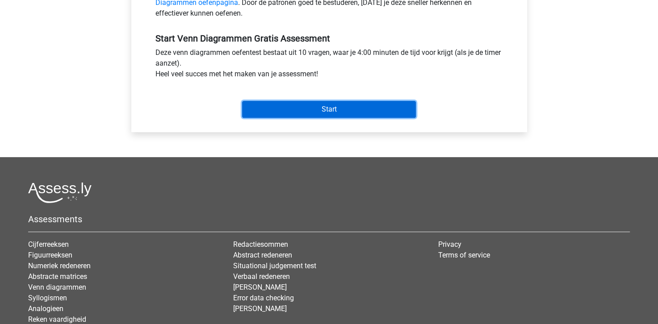
click at [314, 112] on input "Start" at bounding box center [329, 109] width 174 height 17
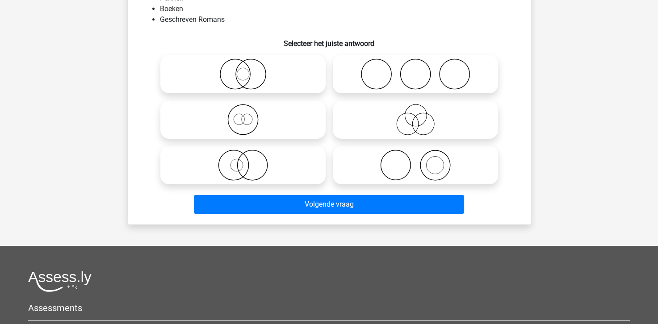
scroll to position [45, 0]
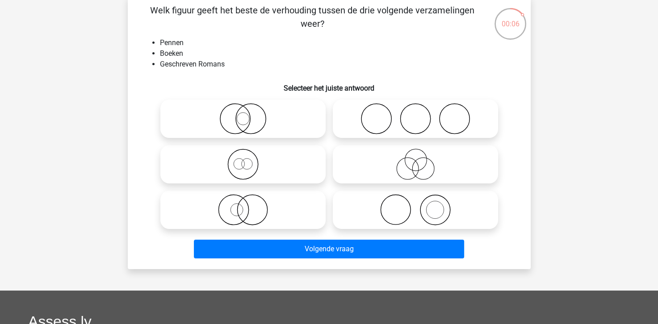
click at [430, 164] on icon at bounding box center [415, 164] width 158 height 31
click at [421, 160] on input "radio" at bounding box center [418, 157] width 6 height 6
radio input "true"
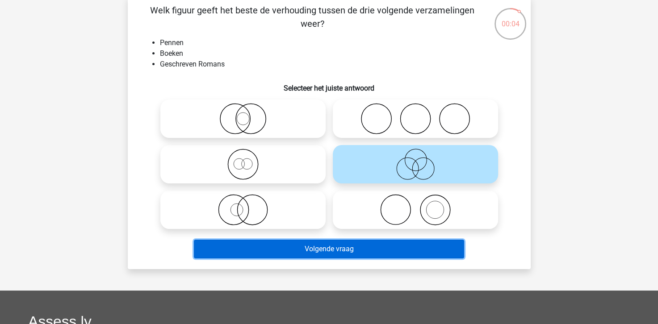
click at [343, 254] on button "Volgende vraag" at bounding box center [329, 249] width 270 height 19
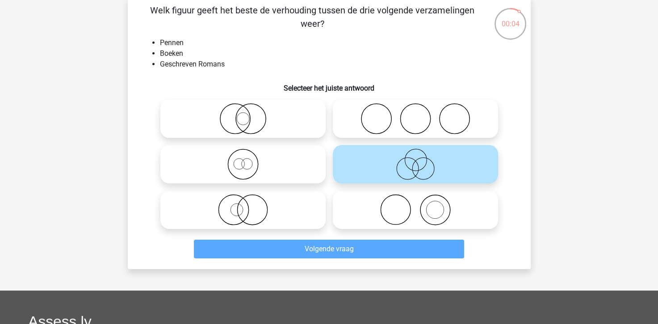
scroll to position [41, 0]
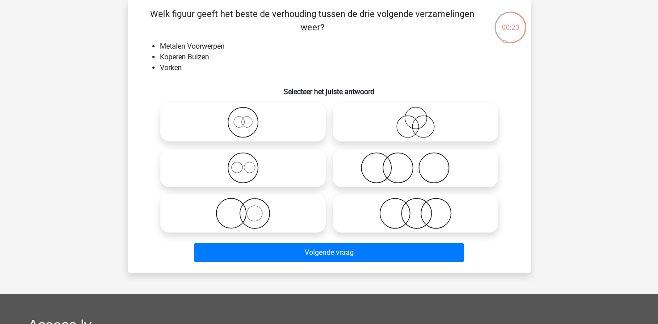
click at [387, 172] on icon at bounding box center [415, 167] width 158 height 31
click at [415, 163] on input "radio" at bounding box center [418, 161] width 6 height 6
radio input "true"
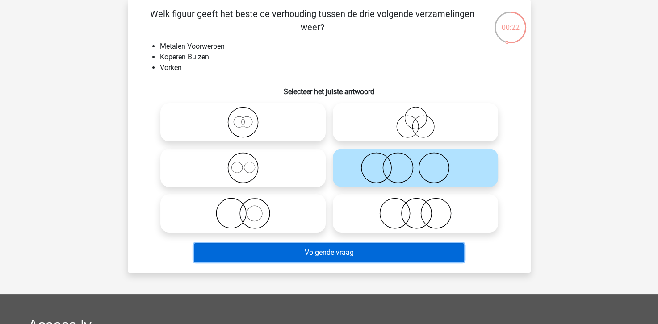
click at [364, 254] on button "Volgende vraag" at bounding box center [329, 252] width 270 height 19
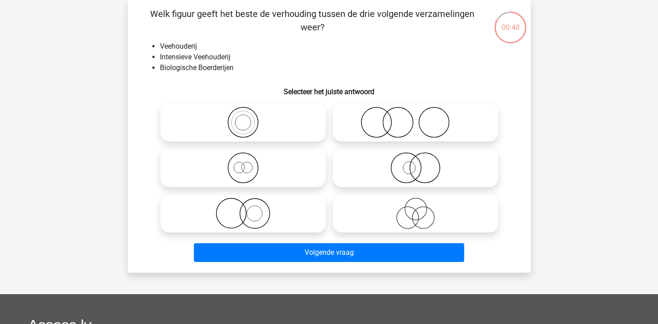
click at [282, 215] on icon at bounding box center [243, 213] width 158 height 31
click at [249, 209] on input "radio" at bounding box center [246, 206] width 6 height 6
radio input "true"
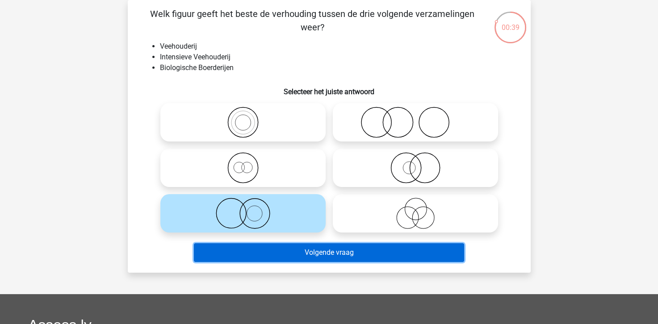
click at [319, 255] on button "Volgende vraag" at bounding box center [329, 252] width 270 height 19
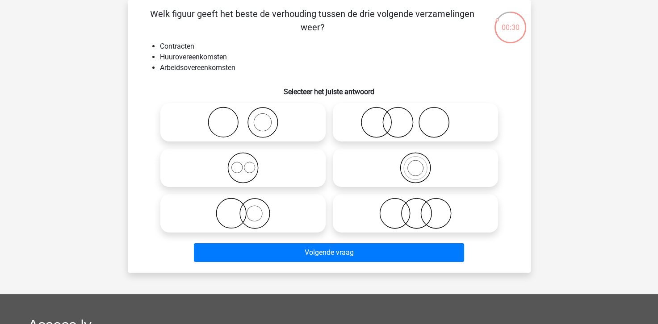
click at [382, 221] on icon at bounding box center [415, 213] width 158 height 31
click at [415, 209] on input "radio" at bounding box center [418, 206] width 6 height 6
radio input "true"
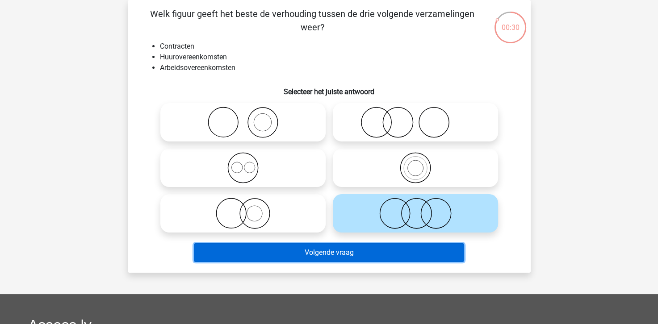
click at [356, 259] on button "Volgende vraag" at bounding box center [329, 252] width 270 height 19
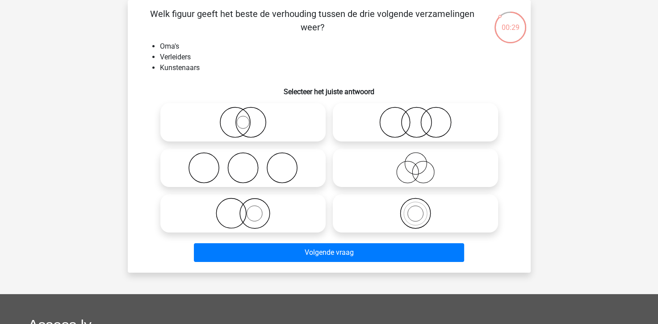
click at [248, 158] on input "radio" at bounding box center [246, 161] width 6 height 6
radio input "true"
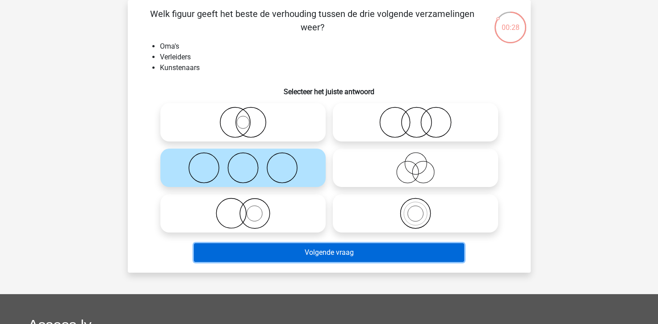
click at [304, 250] on button "Volgende vraag" at bounding box center [329, 252] width 270 height 19
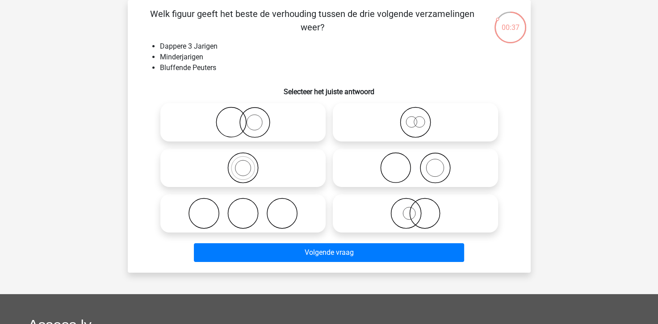
click at [252, 170] on icon at bounding box center [243, 167] width 158 height 31
click at [249, 163] on input "radio" at bounding box center [246, 161] width 6 height 6
radio input "true"
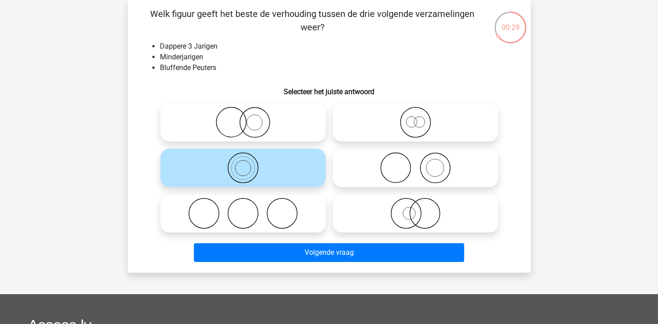
click at [259, 135] on icon at bounding box center [243, 122] width 158 height 31
click at [249, 118] on input "radio" at bounding box center [246, 115] width 6 height 6
radio input "true"
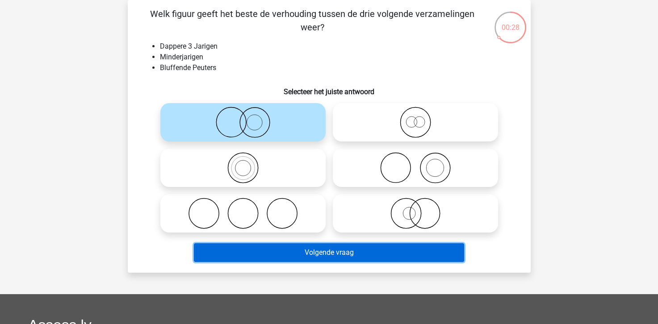
click at [310, 252] on button "Volgende vraag" at bounding box center [329, 252] width 270 height 19
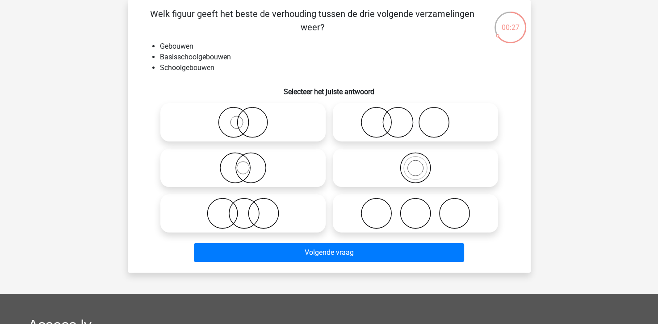
click at [250, 127] on icon at bounding box center [243, 122] width 158 height 31
click at [249, 118] on input "radio" at bounding box center [246, 115] width 6 height 6
radio input "true"
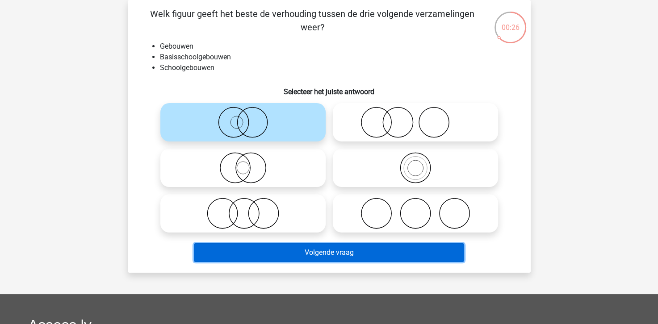
click at [319, 250] on button "Volgende vraag" at bounding box center [329, 252] width 270 height 19
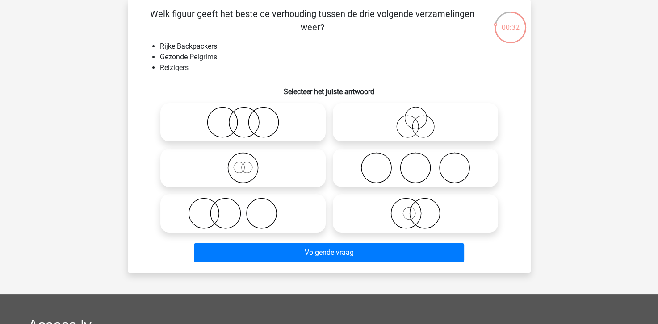
click at [253, 137] on icon at bounding box center [243, 122] width 158 height 31
click at [249, 118] on input "radio" at bounding box center [246, 115] width 6 height 6
radio input "true"
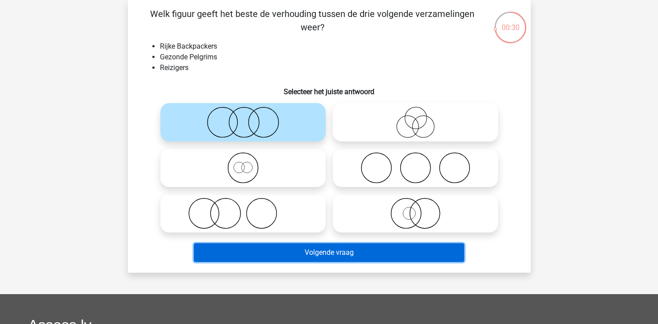
click at [307, 257] on button "Volgende vraag" at bounding box center [329, 252] width 270 height 19
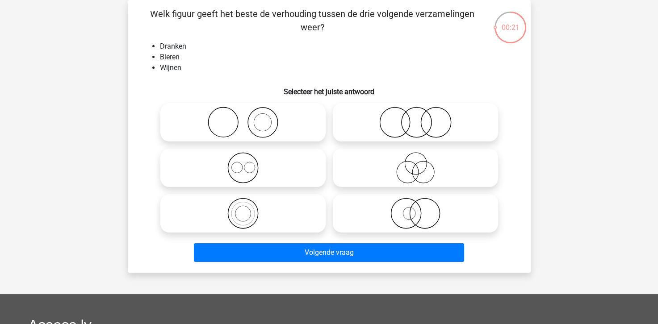
click at [248, 178] on icon at bounding box center [243, 167] width 158 height 31
click at [248, 163] on input "radio" at bounding box center [246, 161] width 6 height 6
radio input "true"
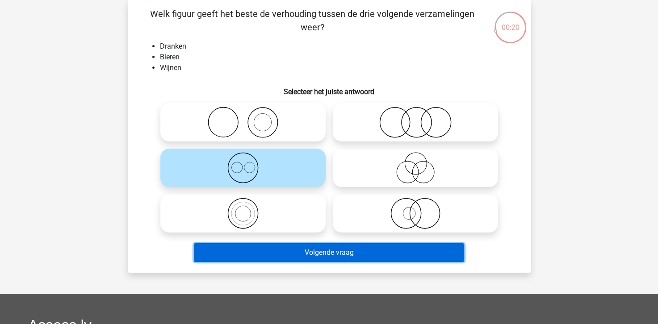
click at [305, 250] on button "Volgende vraag" at bounding box center [329, 252] width 270 height 19
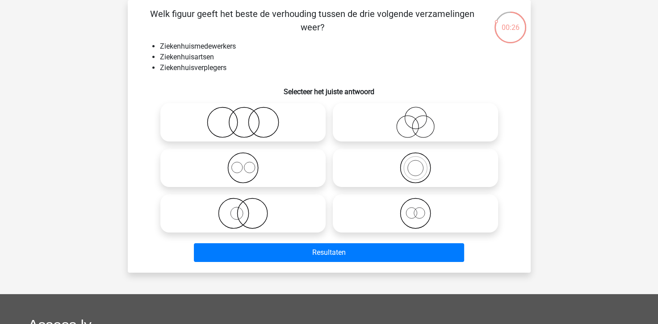
click at [412, 127] on icon at bounding box center [415, 122] width 158 height 31
click at [415, 118] on input "radio" at bounding box center [418, 115] width 6 height 6
radio input "true"
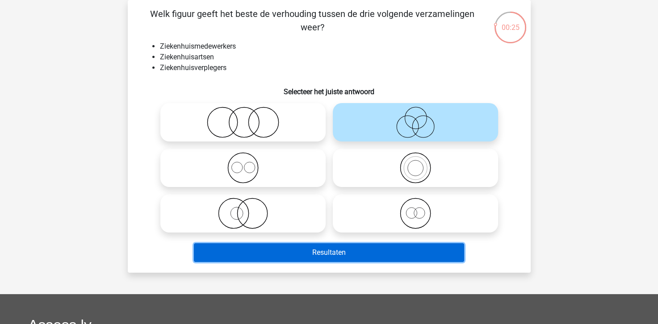
click at [356, 255] on button "Resultaten" at bounding box center [329, 252] width 270 height 19
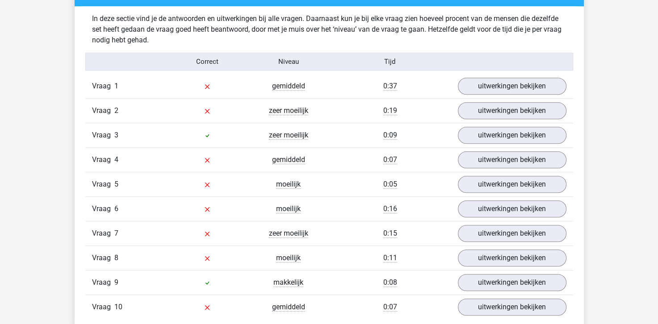
scroll to position [580, 0]
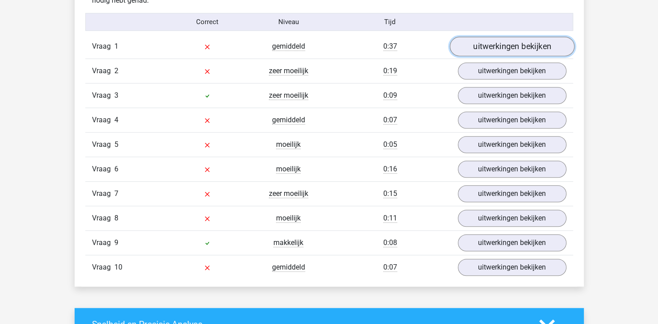
click at [478, 44] on link "uitwerkingen bekijken" at bounding box center [511, 47] width 125 height 20
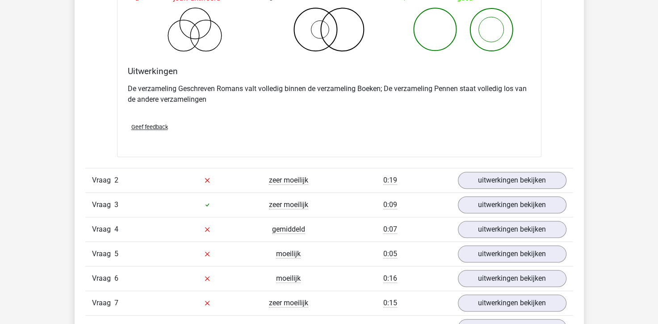
scroll to position [848, 0]
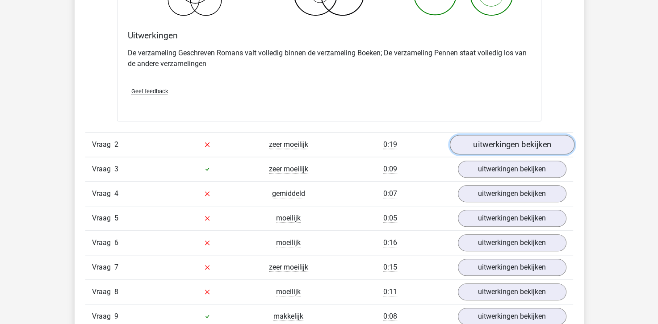
click at [499, 150] on link "uitwerkingen bekijken" at bounding box center [511, 145] width 125 height 20
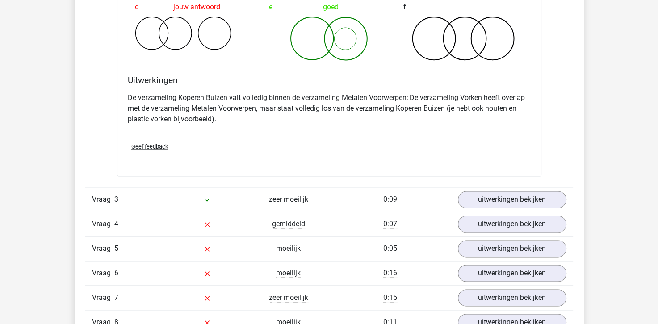
scroll to position [1250, 0]
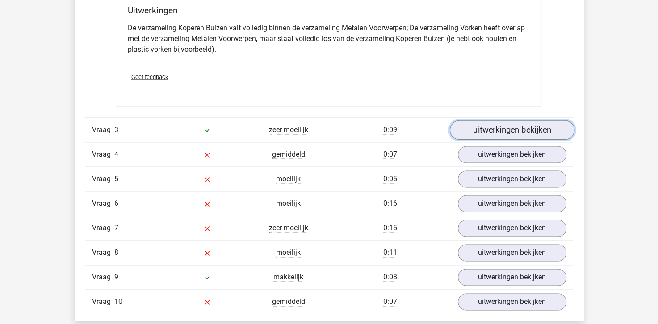
click at [480, 133] on link "uitwerkingen bekijken" at bounding box center [511, 130] width 125 height 20
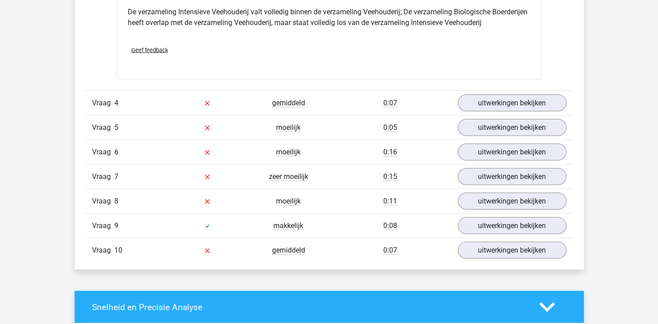
scroll to position [1652, 0]
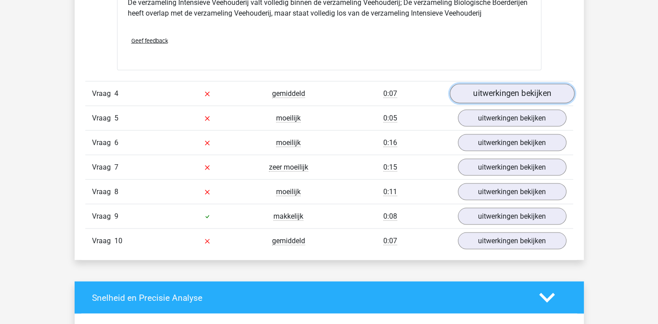
click at [511, 94] on link "uitwerkingen bekijken" at bounding box center [511, 94] width 125 height 20
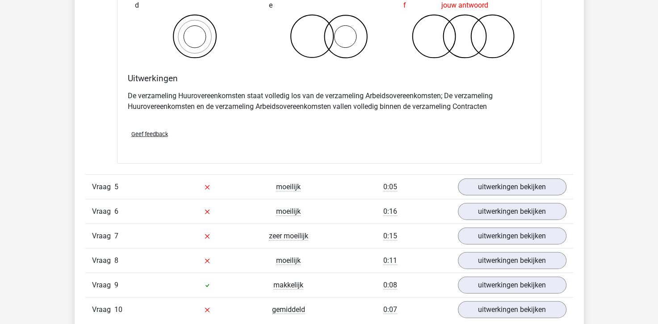
scroll to position [1964, 0]
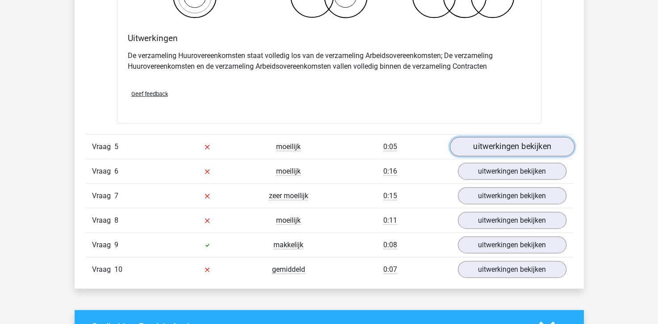
click at [480, 143] on link "uitwerkingen bekijken" at bounding box center [511, 147] width 125 height 20
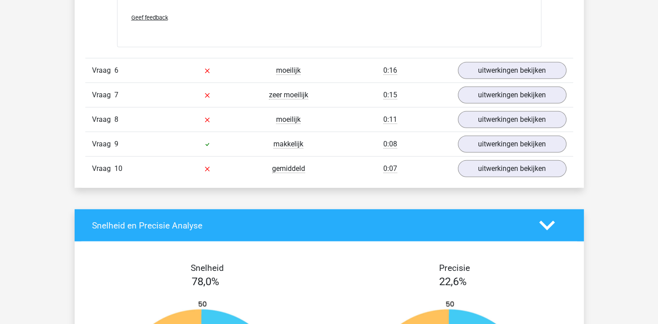
scroll to position [2410, 0]
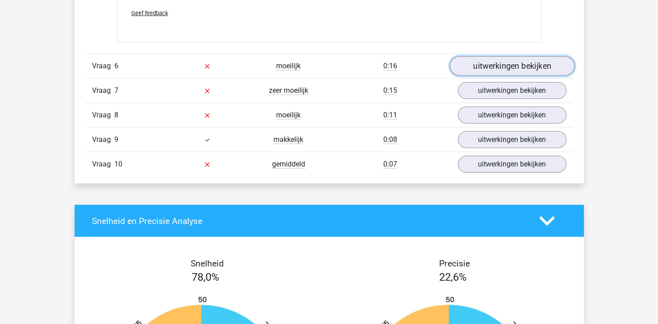
click at [507, 57] on link "uitwerkingen bekijken" at bounding box center [511, 67] width 125 height 20
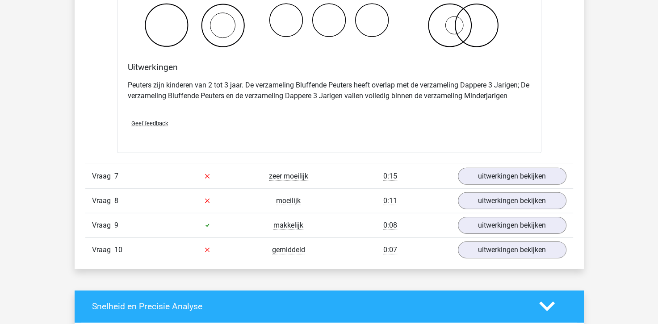
scroll to position [2768, 0]
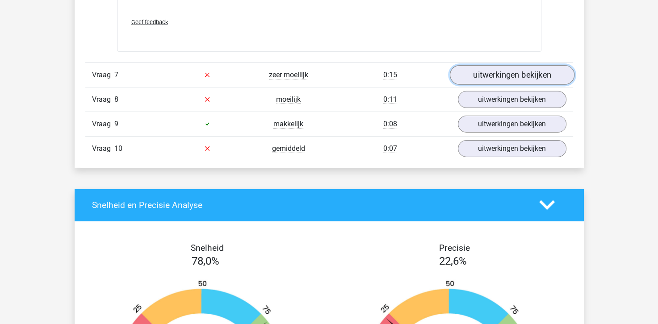
click at [464, 71] on link "uitwerkingen bekijken" at bounding box center [511, 75] width 125 height 20
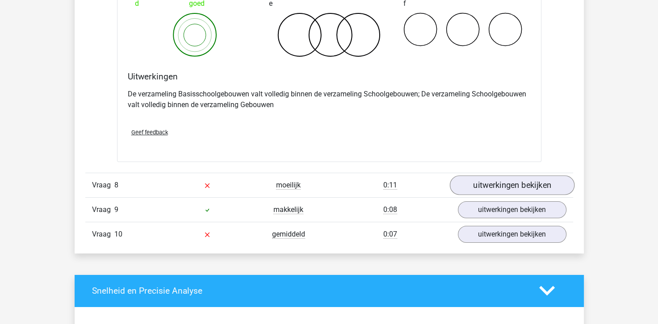
scroll to position [3035, 0]
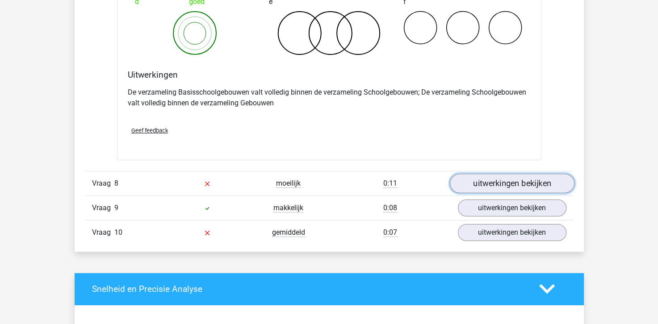
click at [491, 178] on link "uitwerkingen bekijken" at bounding box center [511, 184] width 125 height 20
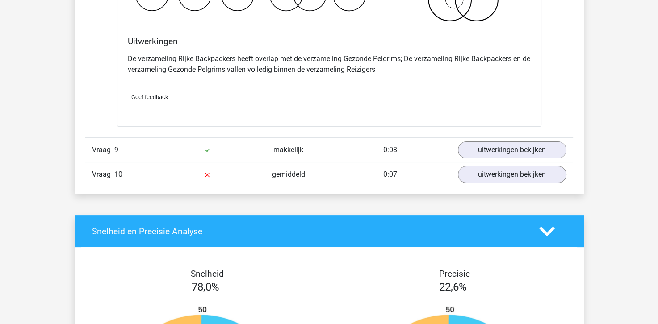
scroll to position [3437, 0]
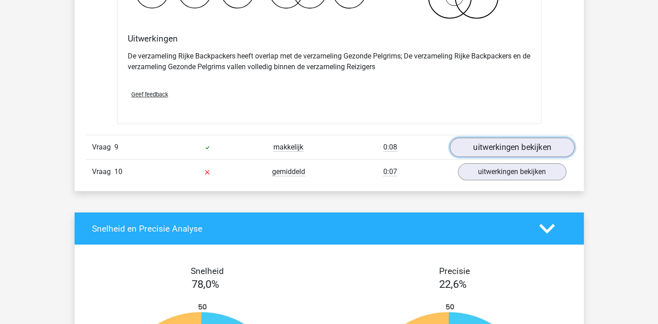
click at [487, 150] on link "uitwerkingen bekijken" at bounding box center [511, 147] width 125 height 20
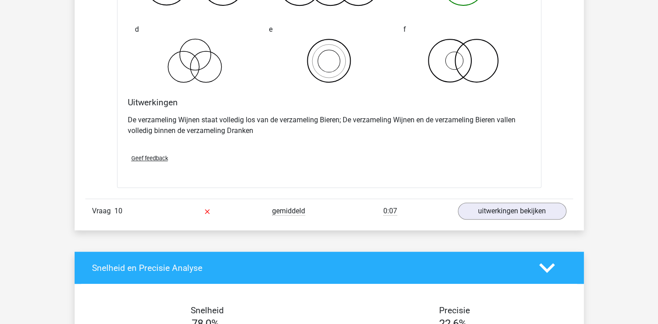
scroll to position [3750, 0]
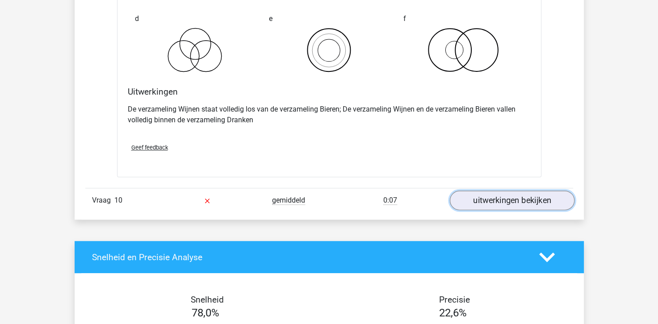
click at [495, 199] on link "uitwerkingen bekijken" at bounding box center [511, 201] width 125 height 20
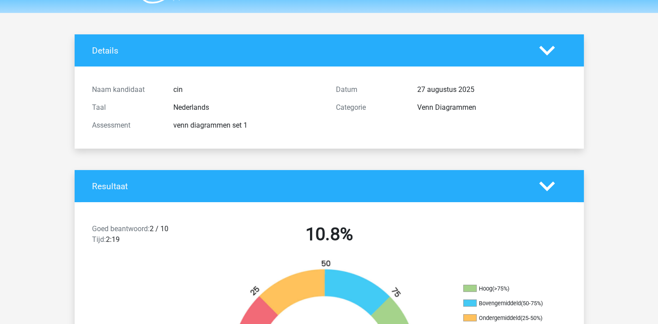
scroll to position [0, 0]
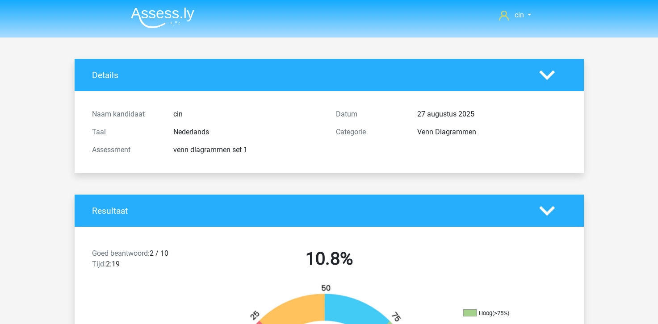
click at [162, 10] on img at bounding box center [162, 17] width 63 height 21
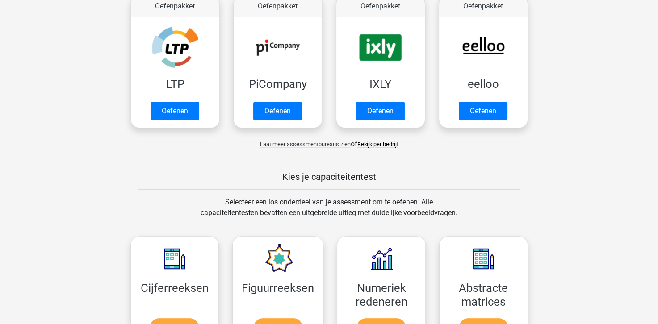
scroll to position [179, 0]
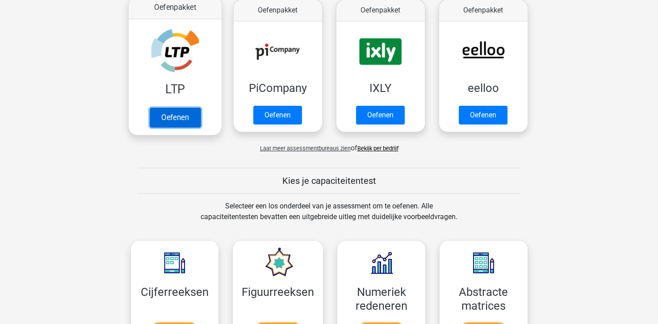
click at [161, 112] on link "Oefenen" at bounding box center [174, 118] width 51 height 20
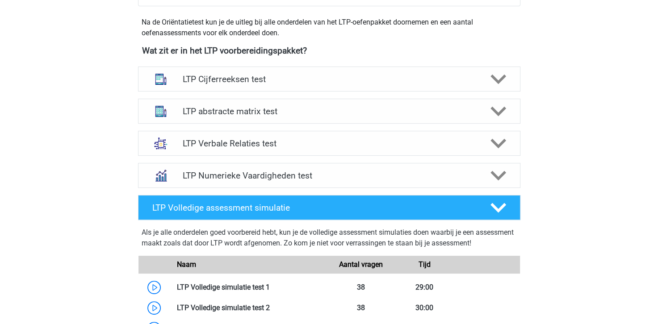
scroll to position [312, 0]
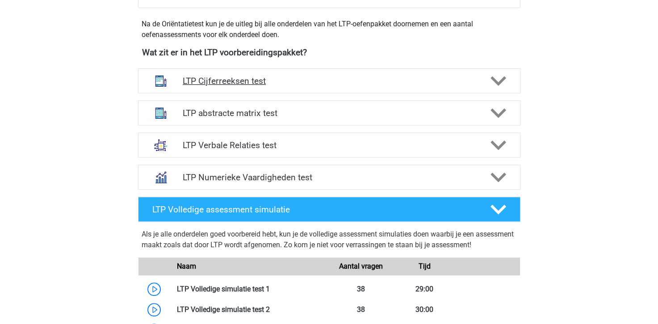
click at [496, 82] on polygon at bounding box center [498, 81] width 16 height 10
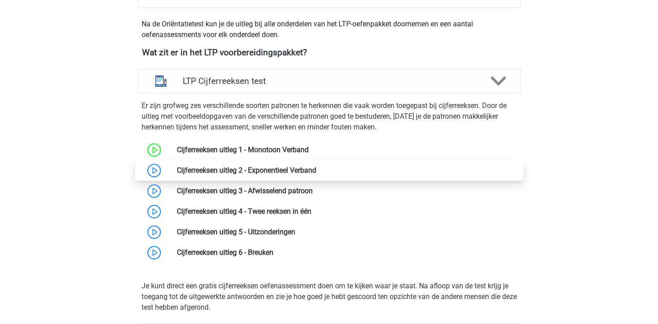
click at [316, 173] on link at bounding box center [316, 170] width 0 height 8
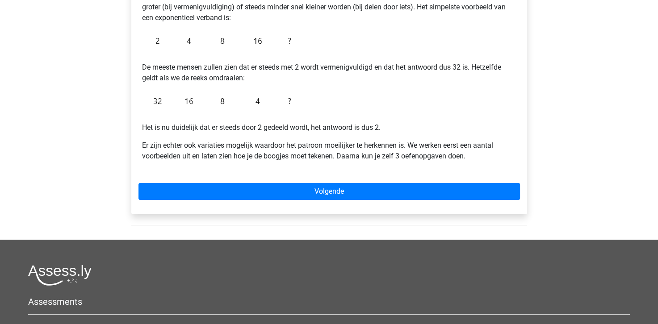
scroll to position [312, 0]
